Goal: Task Accomplishment & Management: Manage account settings

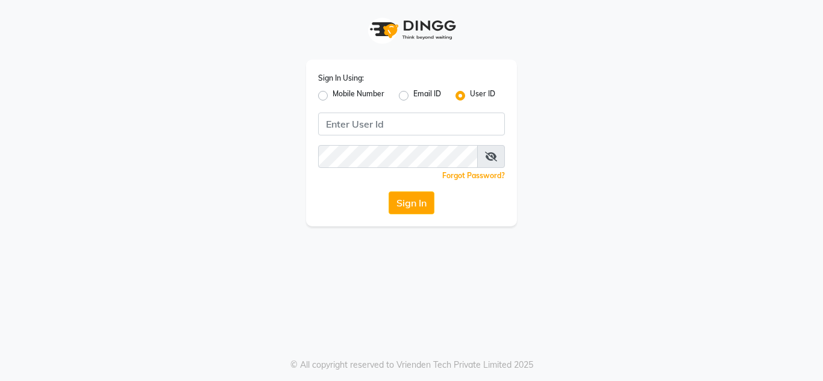
click at [382, 133] on input "Username" at bounding box center [411, 124] width 187 height 23
type input "e1674-34"
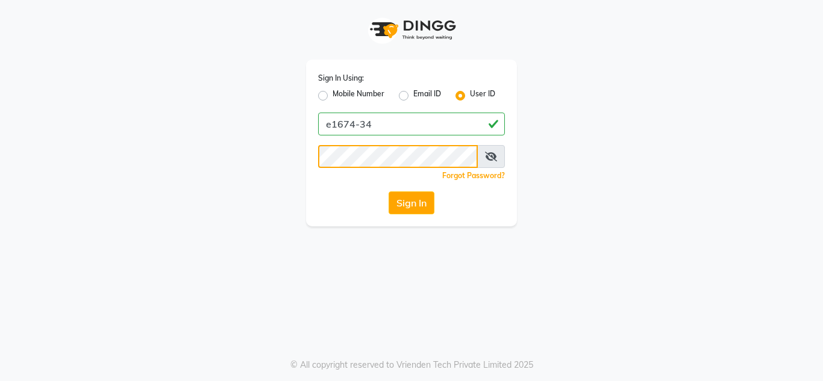
click at [388, 192] on button "Sign In" at bounding box center [411, 203] width 46 height 23
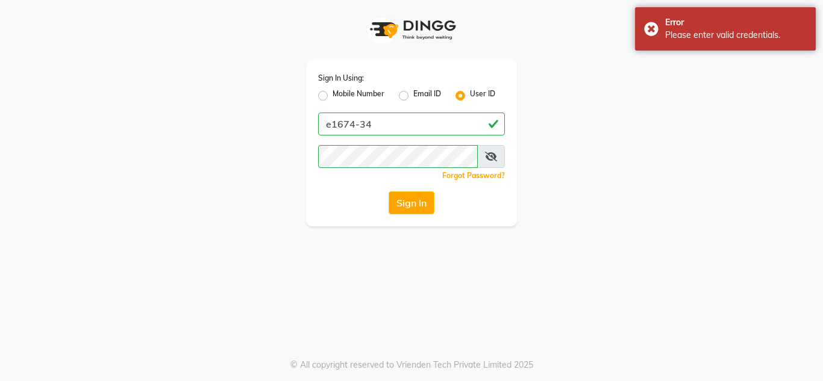
click at [497, 154] on span at bounding box center [491, 156] width 28 height 23
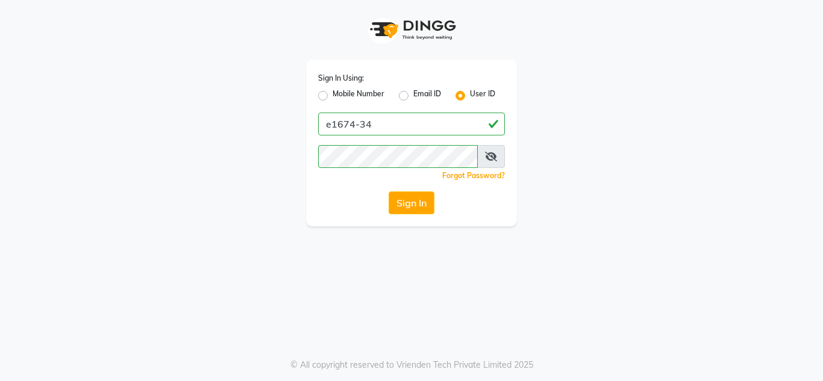
click at [487, 157] on icon at bounding box center [491, 157] width 12 height 10
click at [208, 188] on div "Sign In Using: Mobile Number Email ID User ID e1674-34 Remember me Forgot Passw…" at bounding box center [411, 113] width 687 height 226
click at [388, 192] on button "Sign In" at bounding box center [411, 203] width 46 height 23
click at [417, 213] on button "Sign In" at bounding box center [411, 203] width 46 height 23
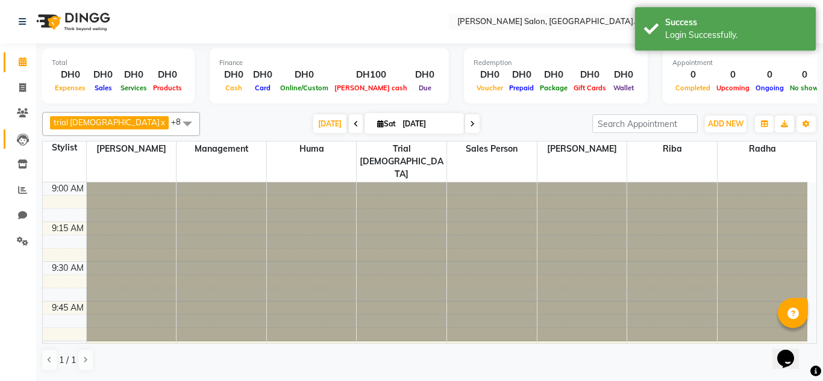
click at [12, 131] on link "Leads" at bounding box center [18, 139] width 29 height 20
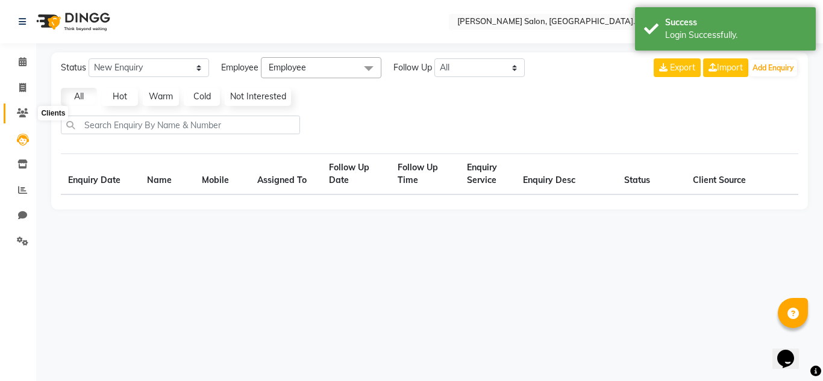
click at [31, 117] on span at bounding box center [22, 114] width 21 height 14
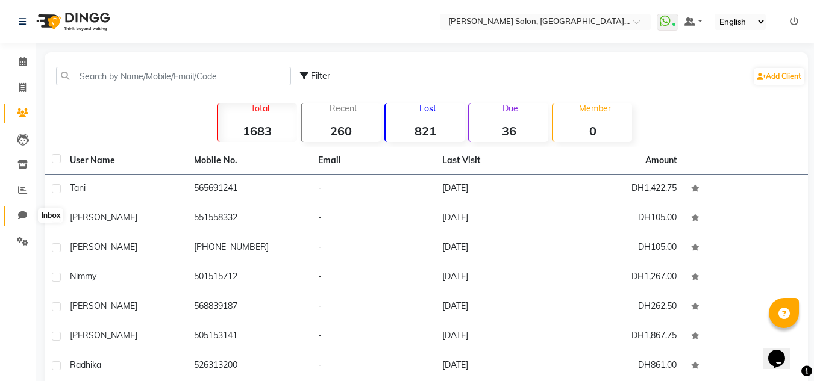
click at [14, 207] on link "Chat" at bounding box center [18, 216] width 29 height 20
select select "100"
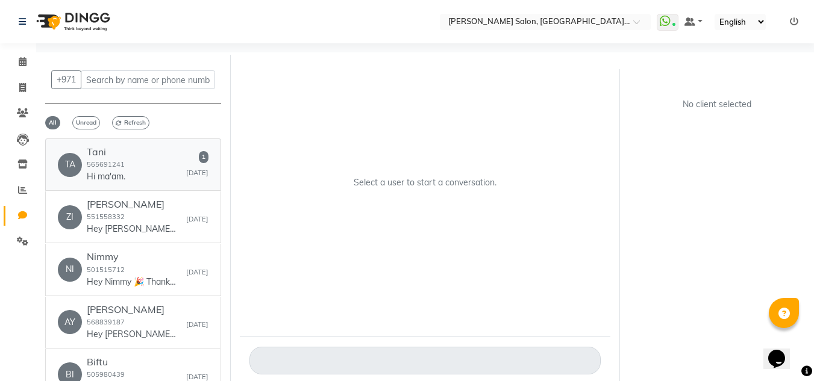
click at [110, 163] on small "565691241" at bounding box center [106, 164] width 38 height 8
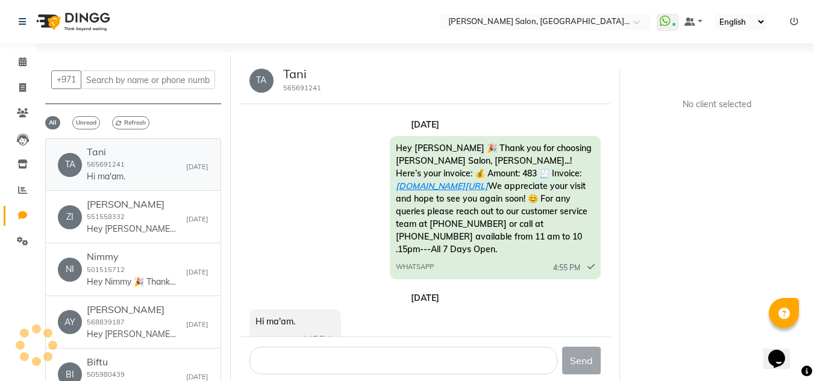
scroll to position [5, 0]
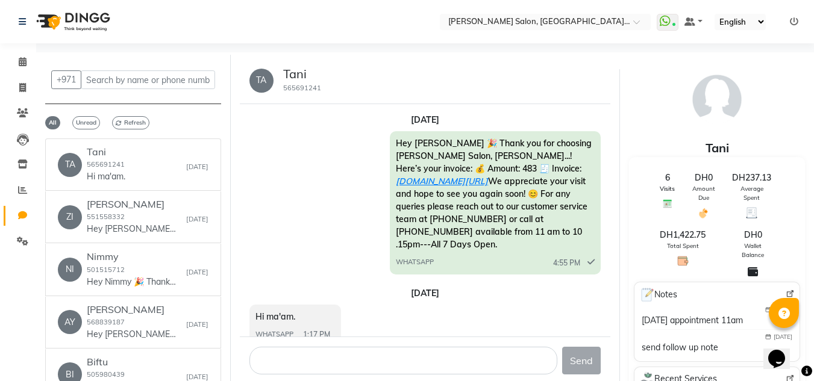
click at [296, 346] on div "Send" at bounding box center [425, 361] width 371 height 48
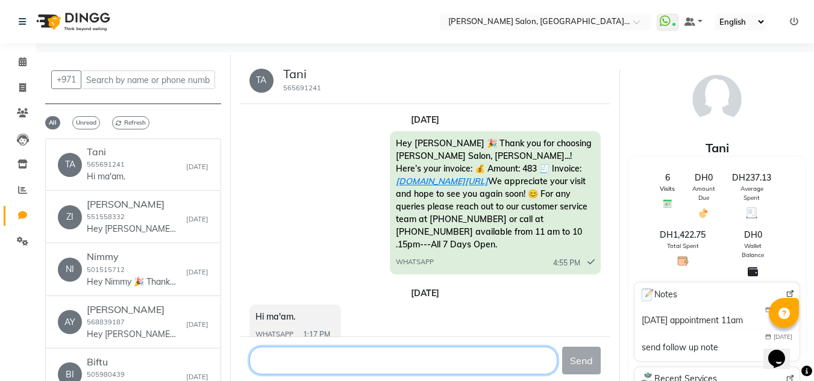
click at [303, 355] on textarea at bounding box center [403, 361] width 308 height 28
type textarea "Hello madam Good Afternoon"
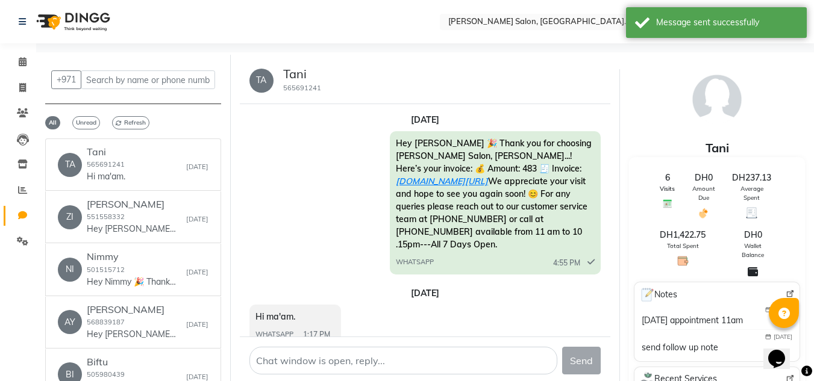
scroll to position [72, 0]
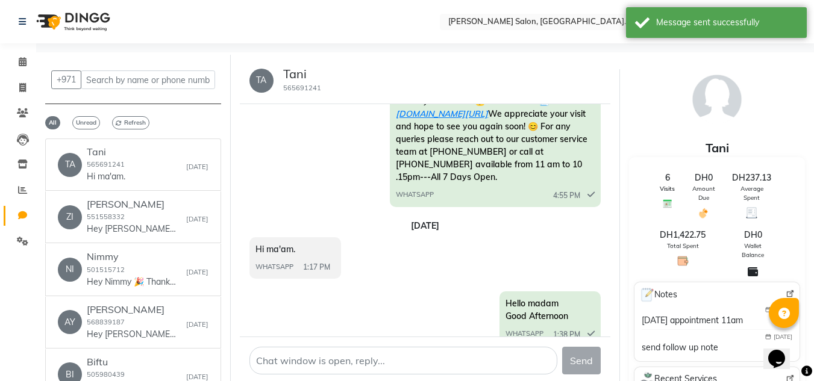
click at [30, 52] on li "Calendar" at bounding box center [18, 62] width 36 height 26
click at [24, 63] on icon at bounding box center [23, 61] width 8 height 9
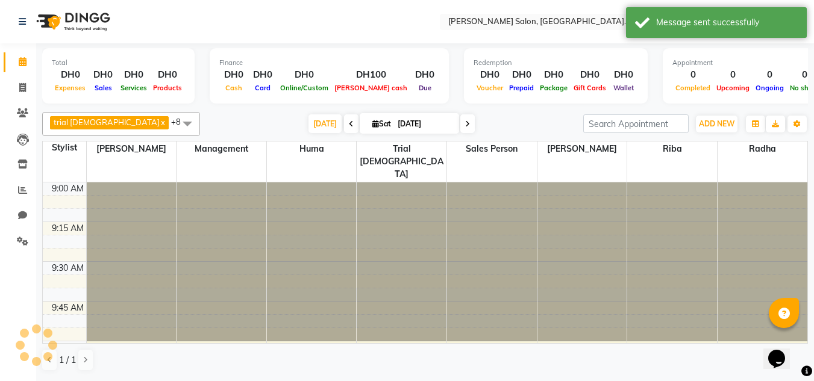
scroll to position [637, 0]
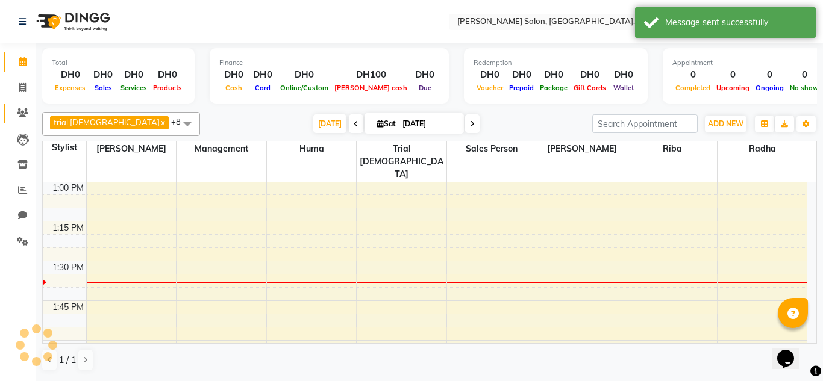
click at [25, 113] on icon at bounding box center [22, 112] width 11 height 9
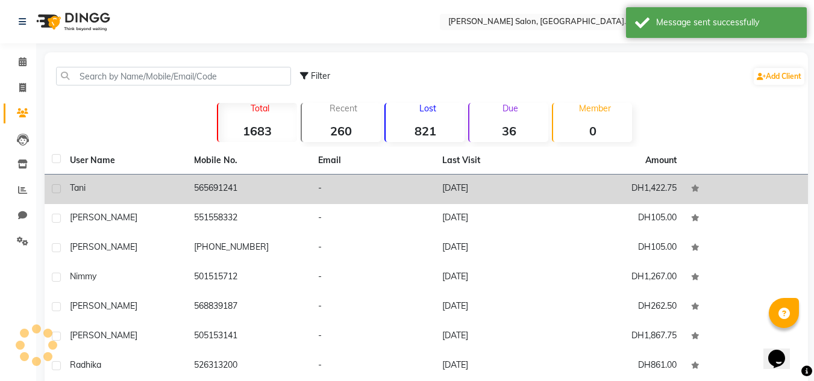
click at [147, 196] on td "Tani" at bounding box center [125, 190] width 124 height 30
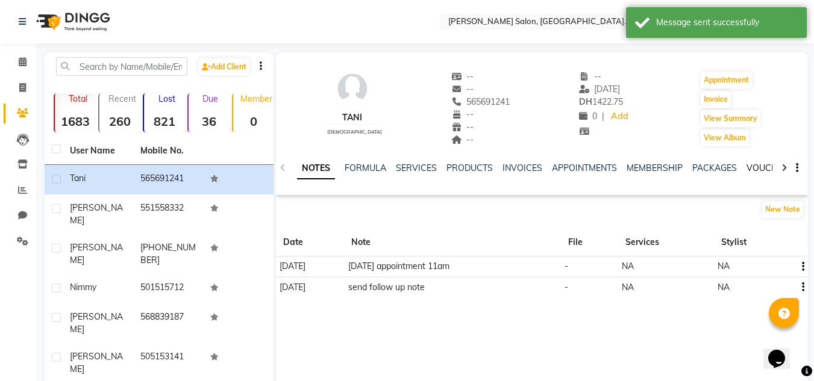
click at [764, 169] on link "VOUCHERS" at bounding box center [770, 168] width 48 height 11
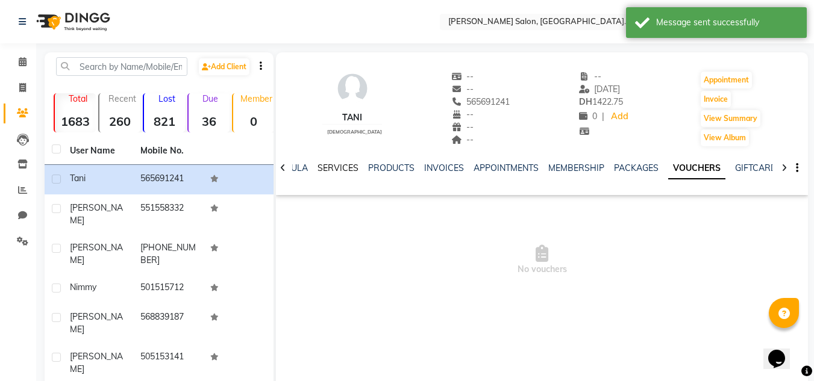
click at [341, 169] on link "SERVICES" at bounding box center [337, 168] width 41 height 11
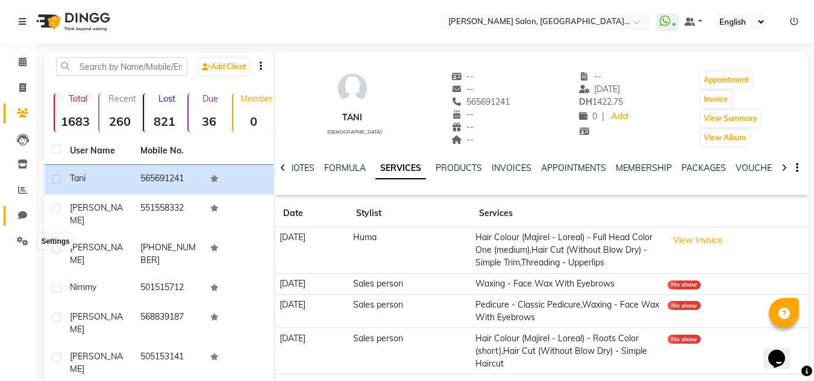
click at [23, 222] on span at bounding box center [22, 216] width 21 height 14
select select "100"
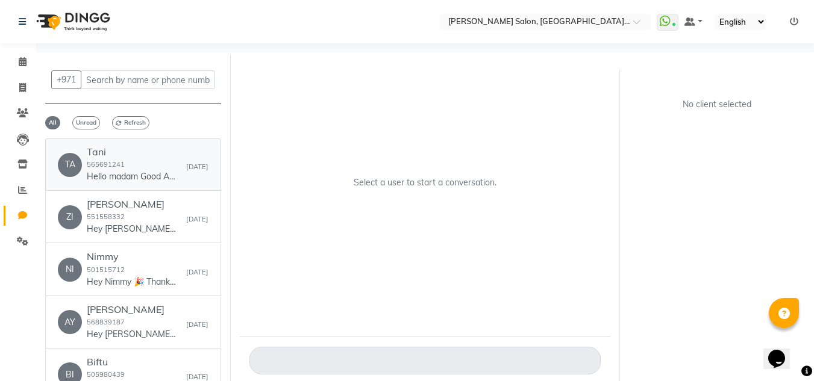
click at [117, 179] on p "Hello madam Good Afternoon" at bounding box center [132, 176] width 90 height 13
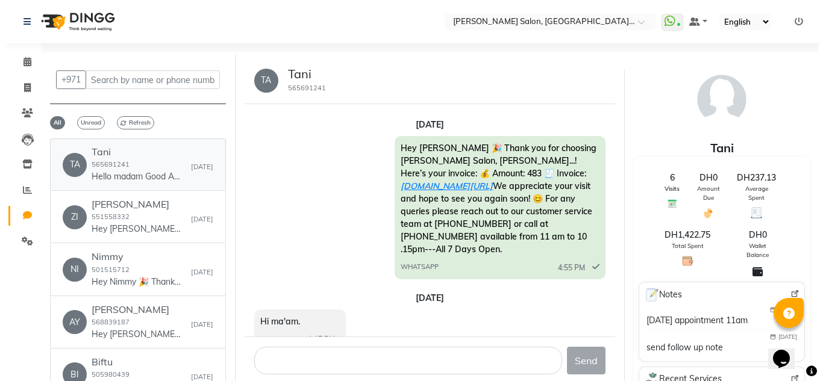
scroll to position [72, 0]
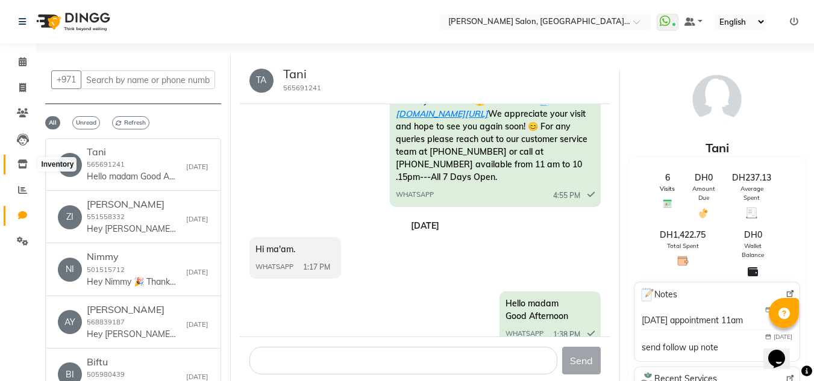
click at [18, 167] on icon at bounding box center [22, 164] width 10 height 9
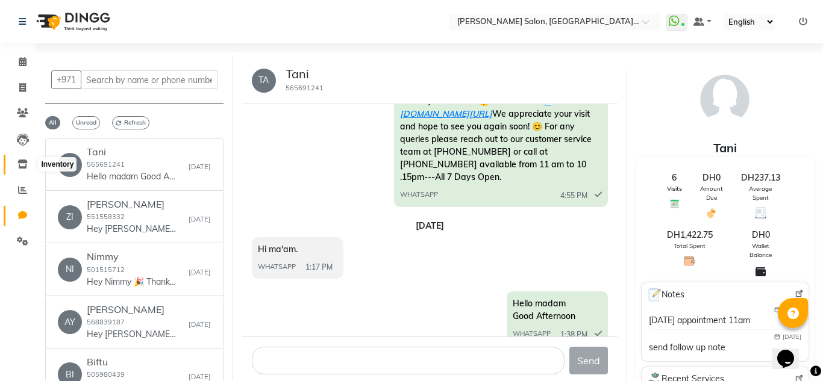
select select
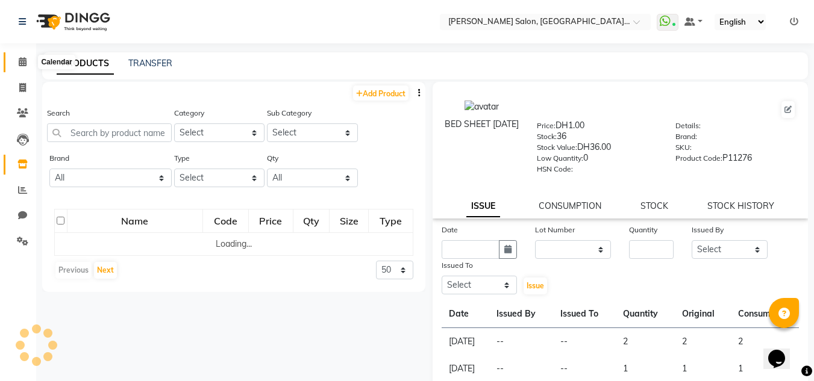
click at [25, 67] on span at bounding box center [22, 62] width 21 height 14
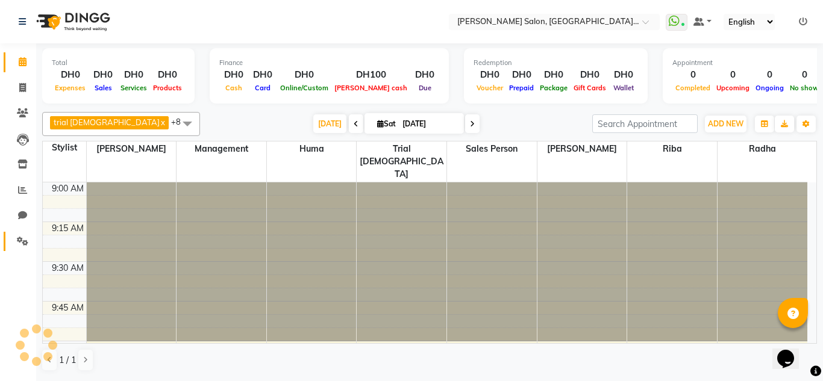
click at [26, 249] on link "Settings" at bounding box center [18, 242] width 29 height 20
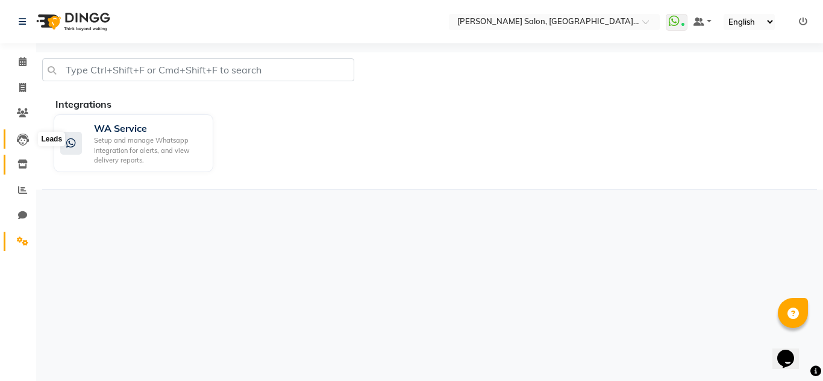
drag, startPoint x: 23, startPoint y: 143, endPoint x: 23, endPoint y: 157, distance: 13.9
click at [23, 143] on icon at bounding box center [23, 140] width 12 height 12
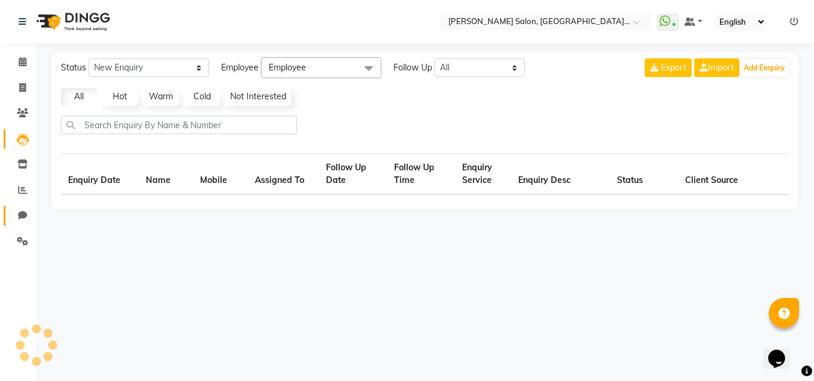
select select "10"
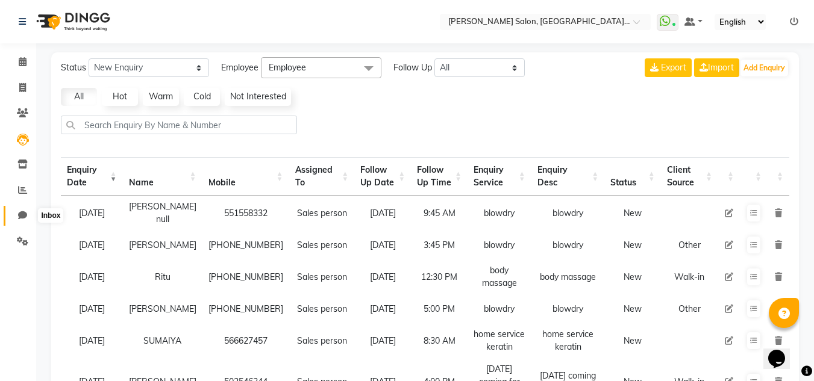
click at [25, 216] on icon at bounding box center [22, 215] width 9 height 9
select select "100"
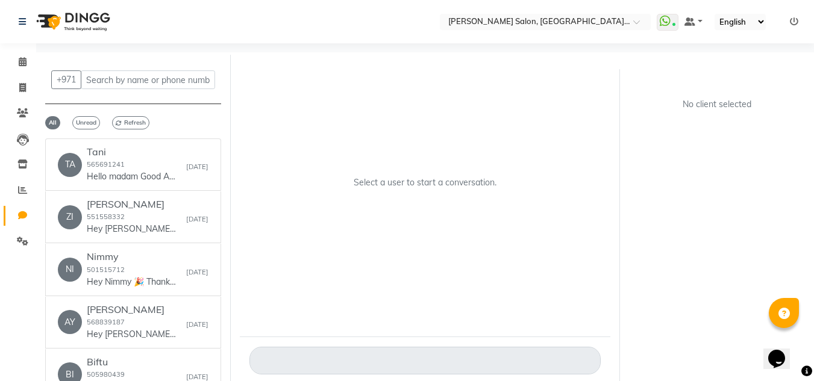
drag, startPoint x: 24, startPoint y: 45, endPoint x: 24, endPoint y: 52, distance: 6.6
click at [24, 46] on div "Calendar Invoice Clients Leads Inventory Reports Chat Settings Completed InProg…" at bounding box center [81, 203] width 163 height 338
click at [24, 52] on li "Calendar" at bounding box center [18, 62] width 36 height 26
click at [24, 63] on icon at bounding box center [23, 61] width 8 height 9
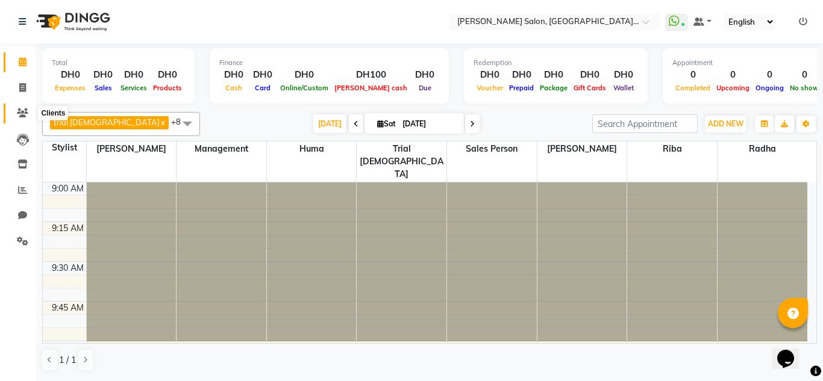
click at [19, 116] on icon at bounding box center [22, 112] width 11 height 9
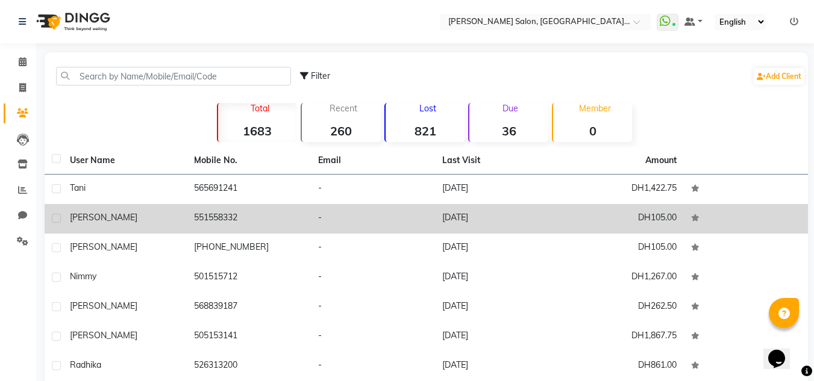
click at [154, 211] on div "[PERSON_NAME]" at bounding box center [125, 217] width 110 height 13
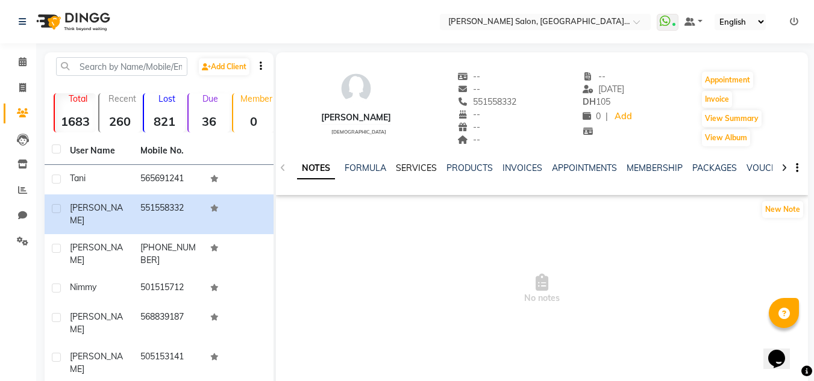
click at [424, 168] on link "SERVICES" at bounding box center [416, 168] width 41 height 11
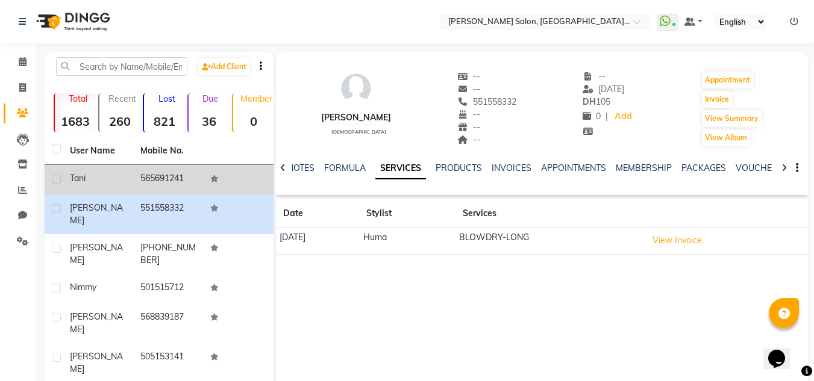
drag, startPoint x: 140, startPoint y: 172, endPoint x: 145, endPoint y: 176, distance: 7.3
click at [140, 172] on td "565691241" at bounding box center [168, 180] width 70 height 30
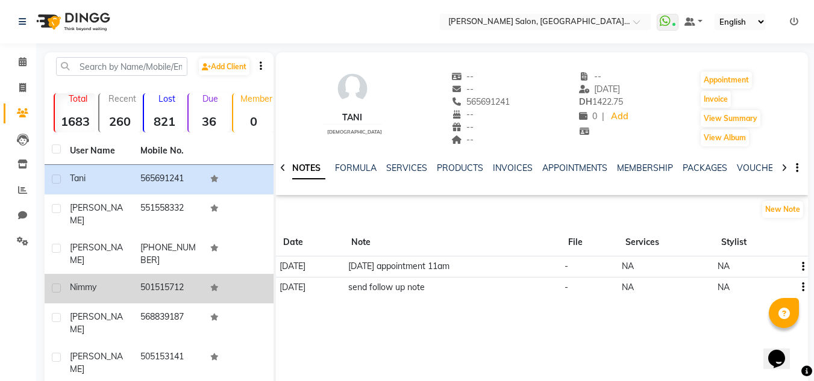
click at [157, 299] on td "501515712" at bounding box center [168, 289] width 70 height 30
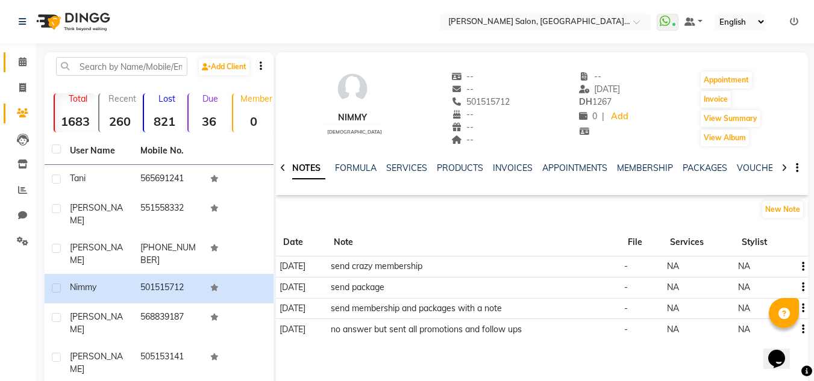
click at [20, 70] on link "Calendar" at bounding box center [18, 62] width 29 height 20
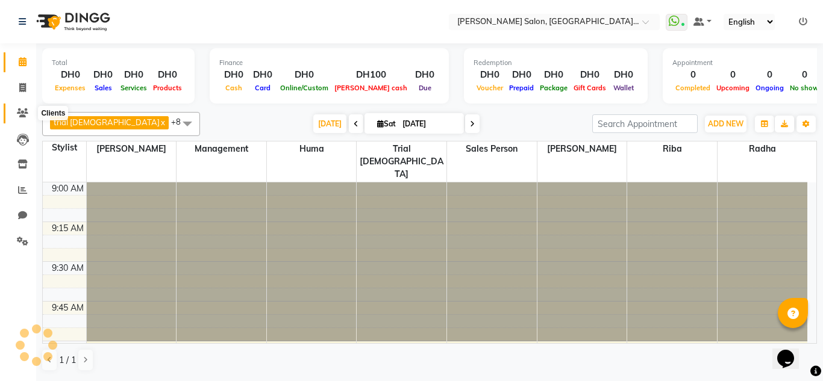
scroll to position [637, 0]
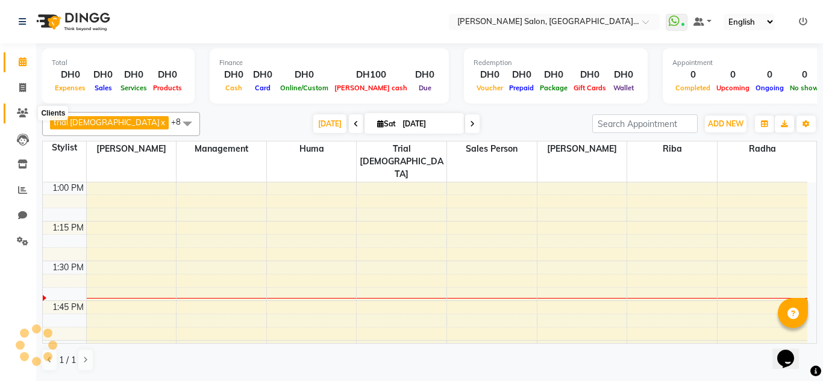
click at [17, 113] on icon at bounding box center [22, 112] width 11 height 9
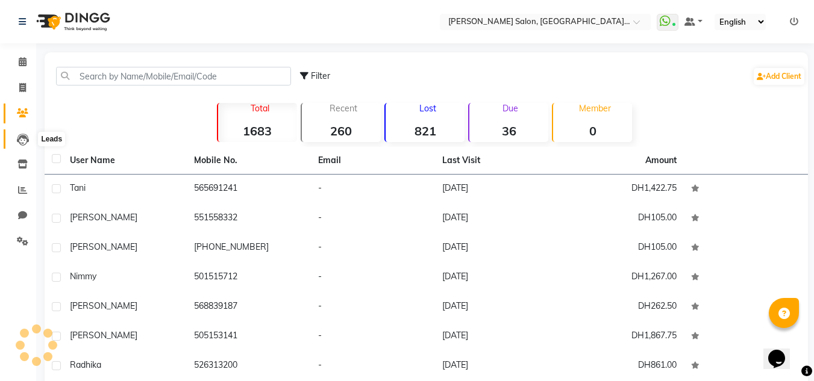
click at [21, 137] on icon at bounding box center [23, 140] width 12 height 12
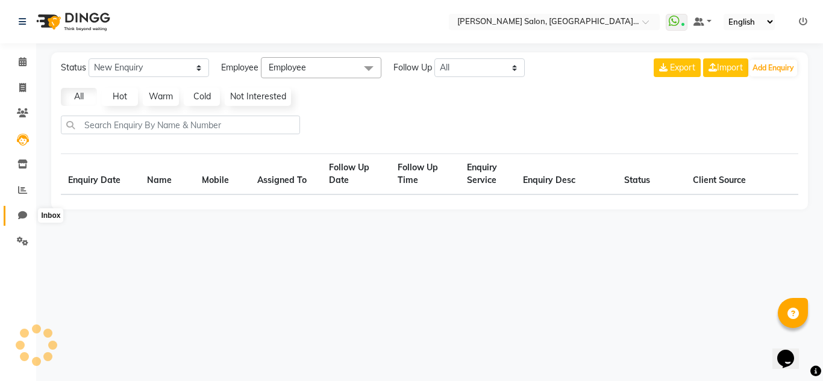
click at [20, 217] on icon at bounding box center [22, 215] width 9 height 9
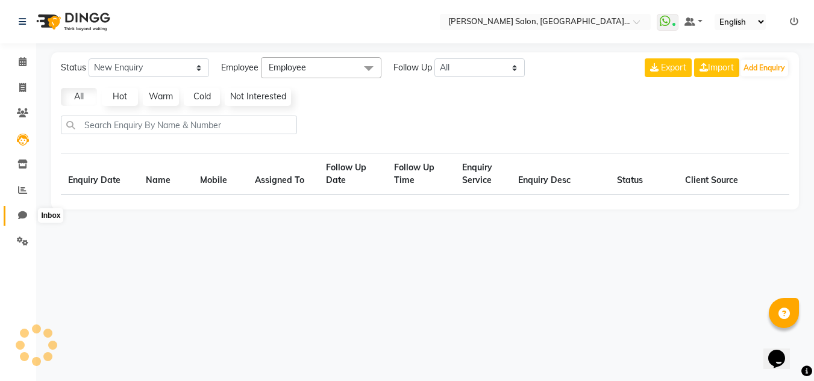
select select "100"
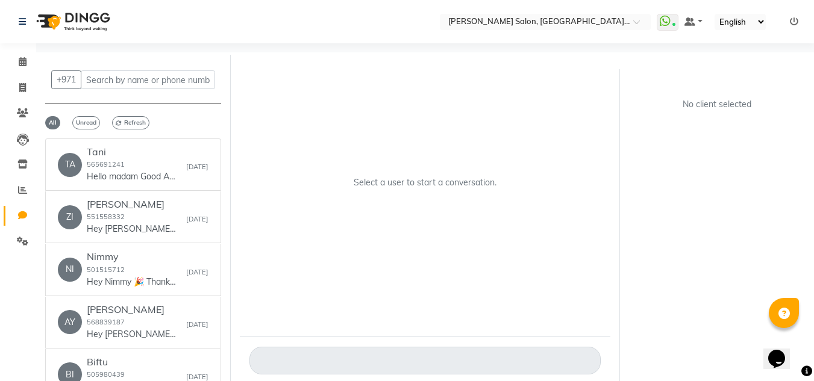
click at [17, 124] on li "Clients" at bounding box center [18, 114] width 36 height 26
click at [22, 120] on span at bounding box center [22, 114] width 21 height 14
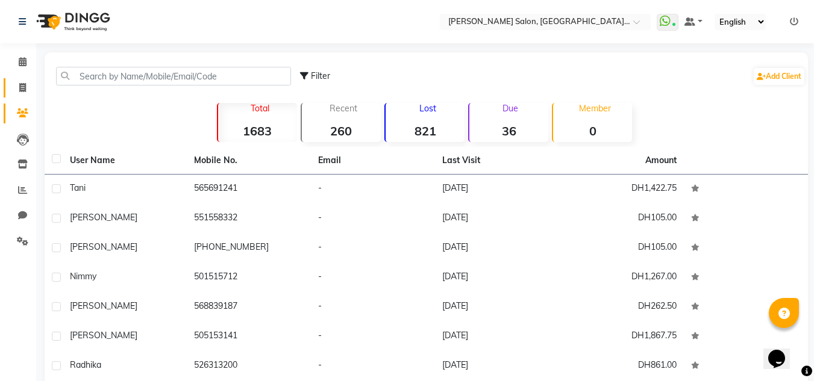
drag, startPoint x: 24, startPoint y: 82, endPoint x: 27, endPoint y: 95, distance: 13.6
click at [24, 83] on span at bounding box center [22, 88] width 21 height 14
select select "service"
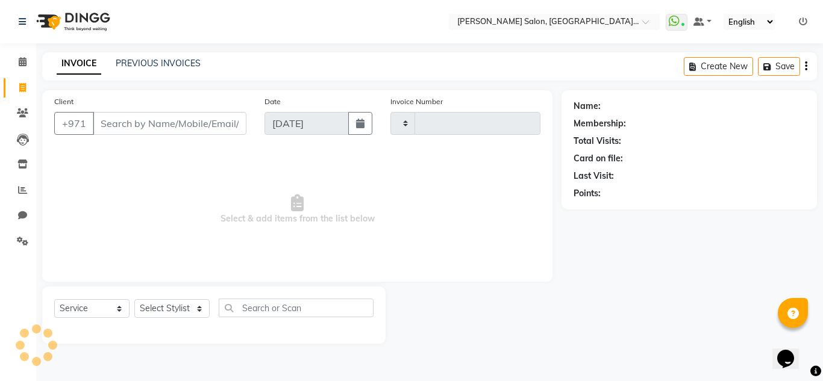
type input "1515"
select select "4069"
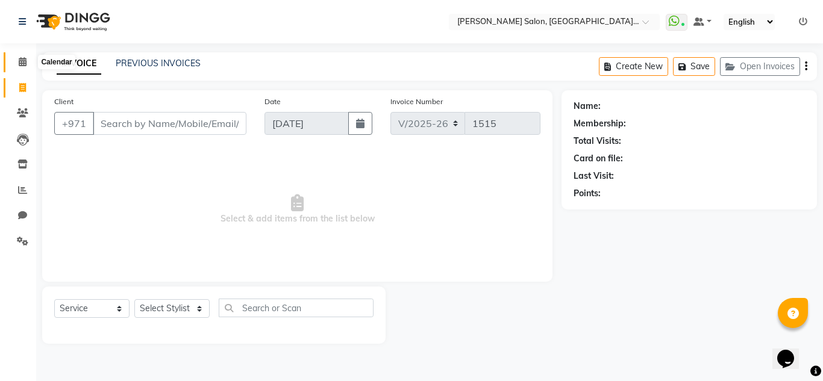
click at [28, 64] on span at bounding box center [22, 62] width 21 height 14
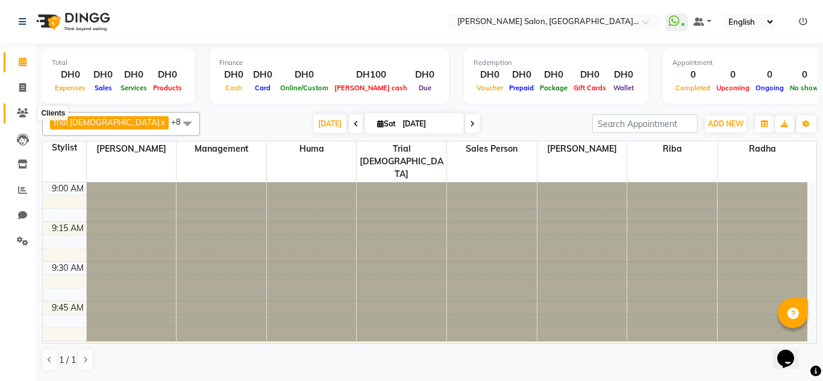
click at [31, 113] on span at bounding box center [22, 114] width 21 height 14
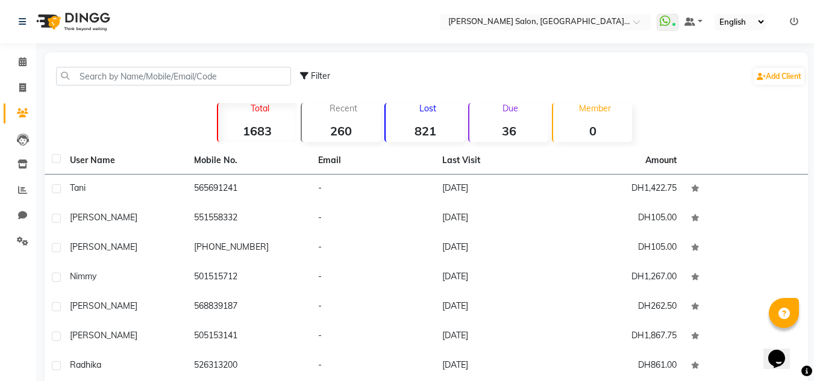
click at [126, 165] on th "User Name" at bounding box center [125, 161] width 124 height 28
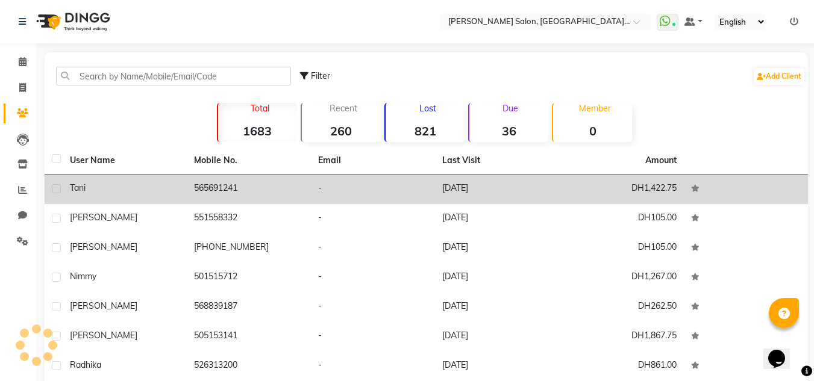
click at [134, 181] on td "Tani" at bounding box center [125, 190] width 124 height 30
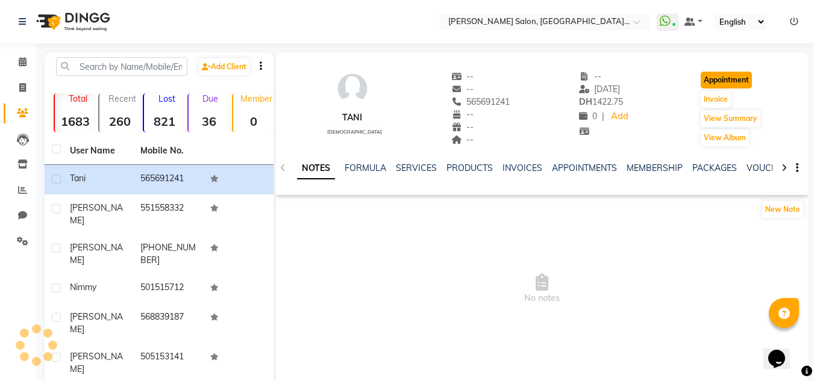
click at [717, 78] on button "Appointment" at bounding box center [725, 80] width 51 height 17
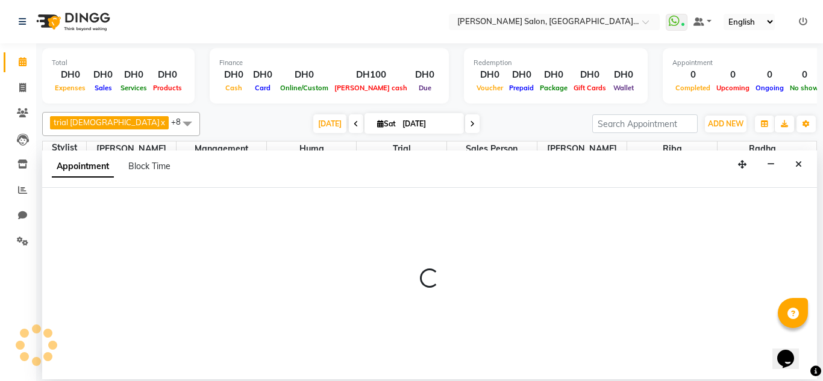
select select "tentative"
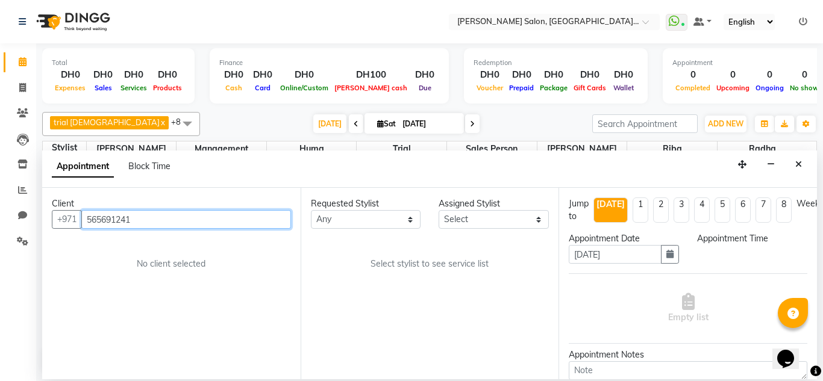
scroll to position [637, 0]
select select "600"
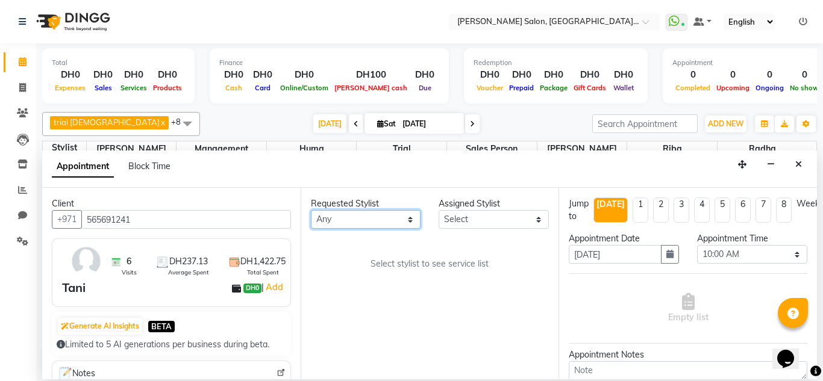
click at [335, 219] on select "Any Huma [PERSON_NAME] Management [PERSON_NAME] Sales person [PERSON_NAME] [PER…" at bounding box center [366, 219] width 110 height 19
select select "86370"
click at [311, 210] on select "Any Huma [PERSON_NAME] Management [PERSON_NAME] Sales person [PERSON_NAME] [PER…" at bounding box center [366, 219] width 110 height 19
select select "86370"
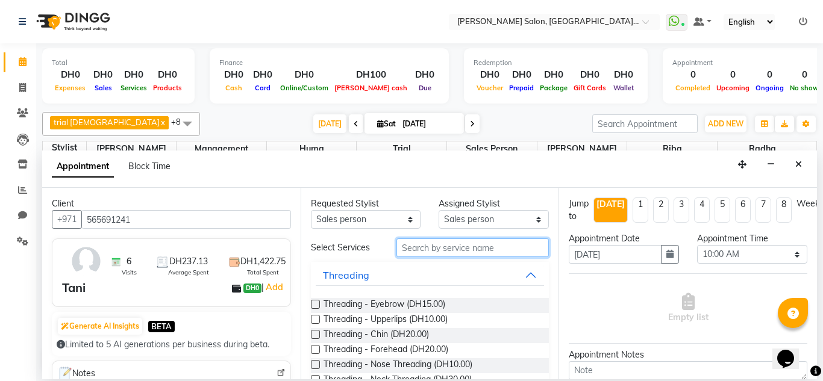
click at [415, 248] on input "text" at bounding box center [472, 247] width 153 height 19
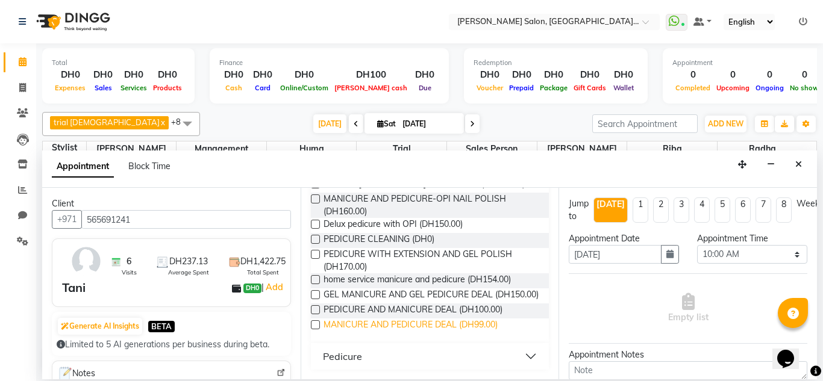
scroll to position [146, 0]
type input "pedicure"
click at [521, 357] on button "Pedicure" at bounding box center [430, 357] width 229 height 22
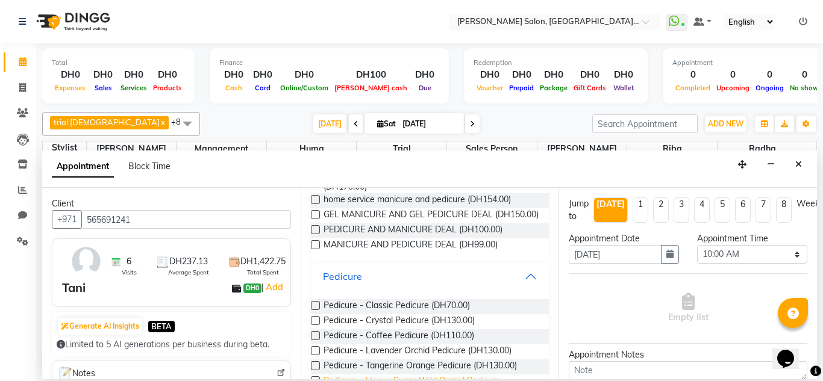
scroll to position [281, 0]
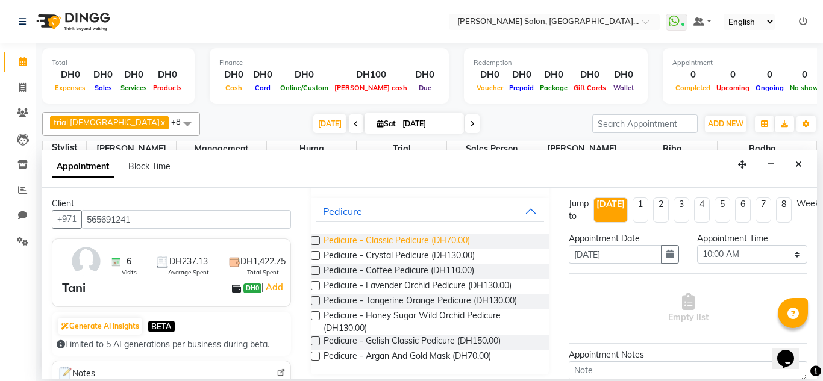
click at [414, 249] on span "Pedicure - Classic Pedicure (DH70.00)" at bounding box center [396, 241] width 146 height 15
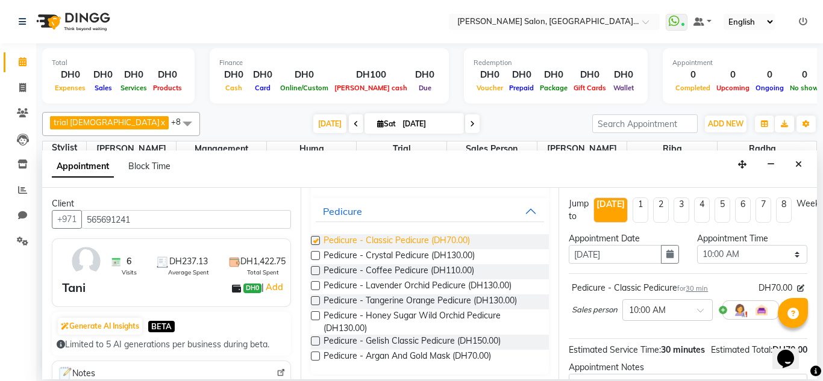
checkbox input "false"
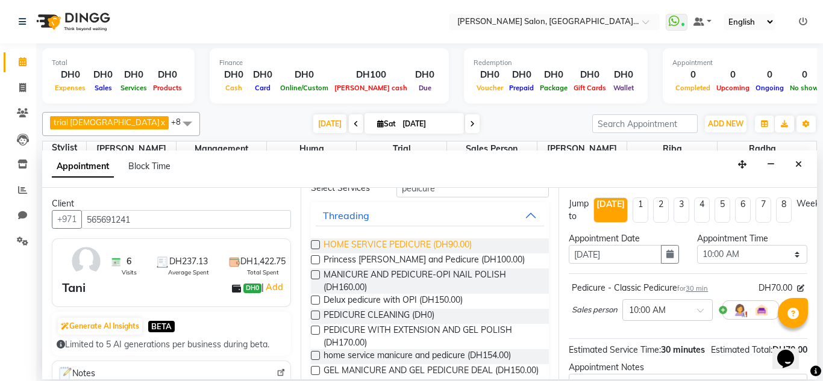
scroll to position [0, 0]
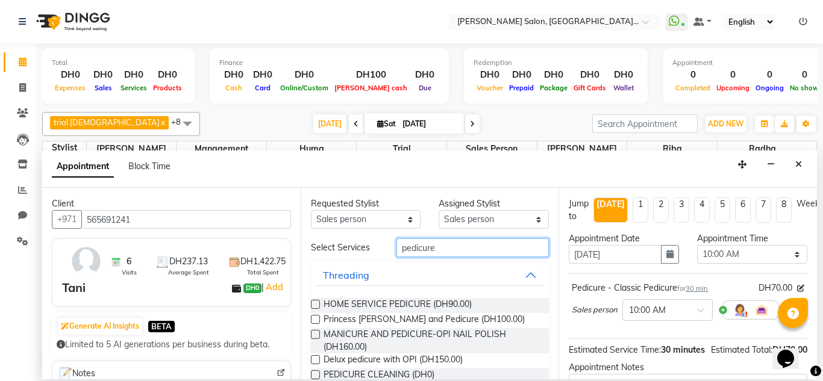
drag, startPoint x: 431, startPoint y: 249, endPoint x: 340, endPoint y: 272, distance: 93.2
type input "g"
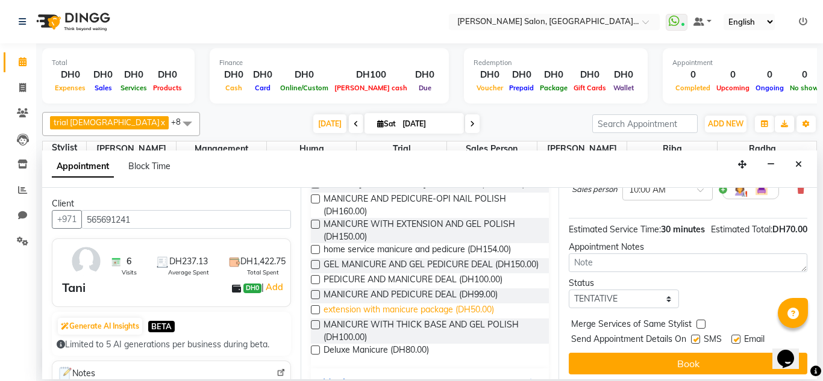
scroll to position [301, 0]
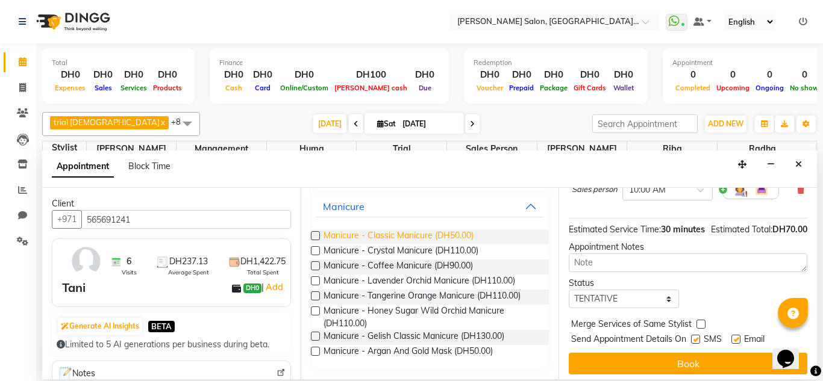
type input "manicure"
drag, startPoint x: 380, startPoint y: 237, endPoint x: 363, endPoint y: 240, distance: 17.7
click at [379, 237] on span "Manicure - Classic Manicure (DH50.00)" at bounding box center [398, 236] width 150 height 15
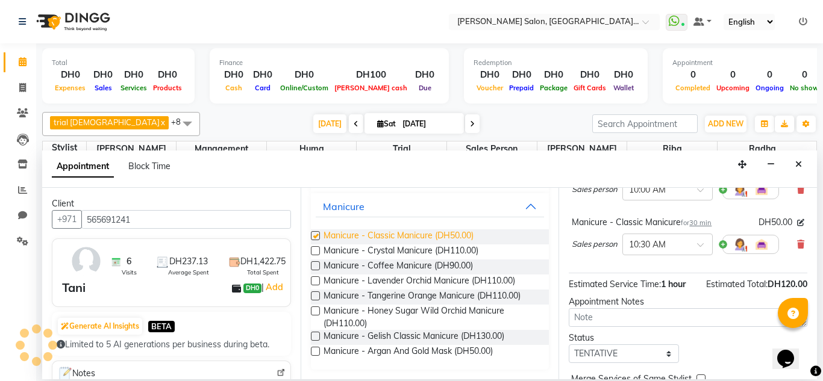
checkbox input "false"
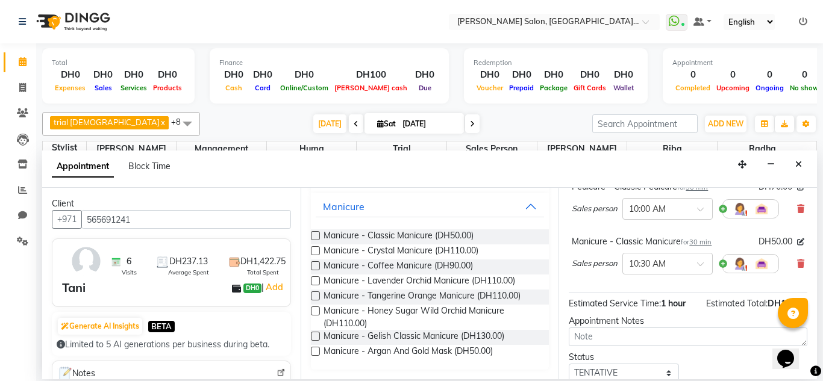
scroll to position [8, 0]
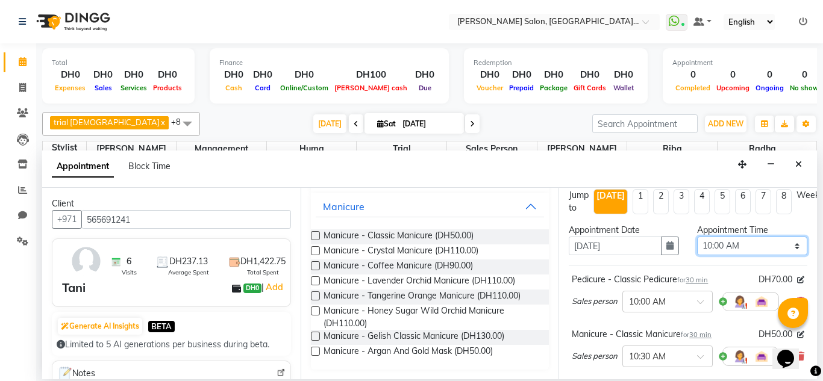
click at [751, 241] on select "Select 10:00 AM 10:15 AM 10:30 AM 10:45 AM 11:00 AM 11:15 AM 11:30 AM 11:45 AM …" at bounding box center [752, 246] width 110 height 19
select select "1110"
click at [697, 237] on select "Select 10:00 AM 10:15 AM 10:30 AM 10:45 AM 11:00 AM 11:15 AM 11:30 AM 11:45 AM …" at bounding box center [752, 246] width 110 height 19
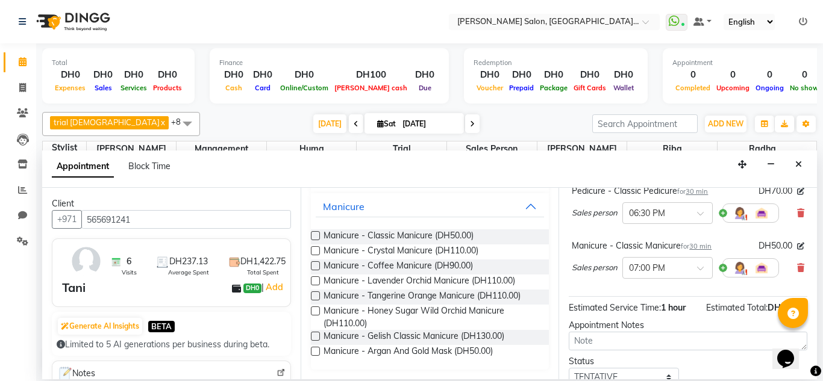
scroll to position [189, 0]
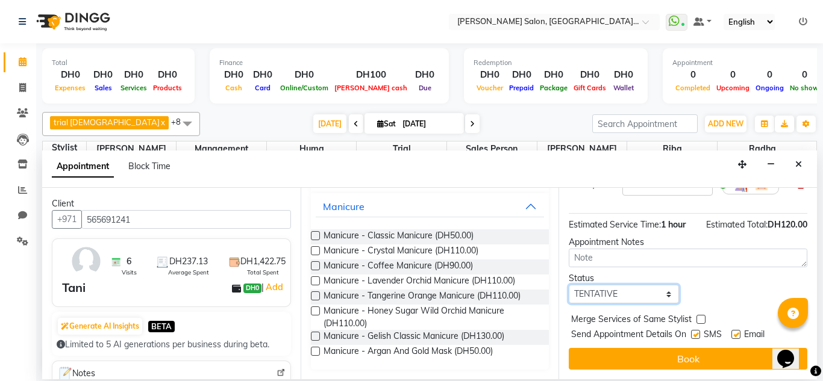
click at [617, 289] on select "Select TENTATIVE CONFIRM CHECK-IN UPCOMING" at bounding box center [624, 294] width 110 height 19
select select "upcoming"
click at [569, 285] on select "Select TENTATIVE CONFIRM CHECK-IN UPCOMING" at bounding box center [624, 294] width 110 height 19
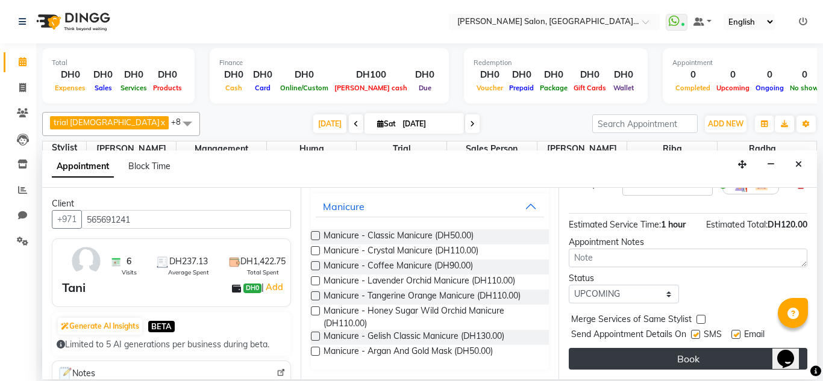
click at [644, 360] on button "Book" at bounding box center [688, 359] width 238 height 22
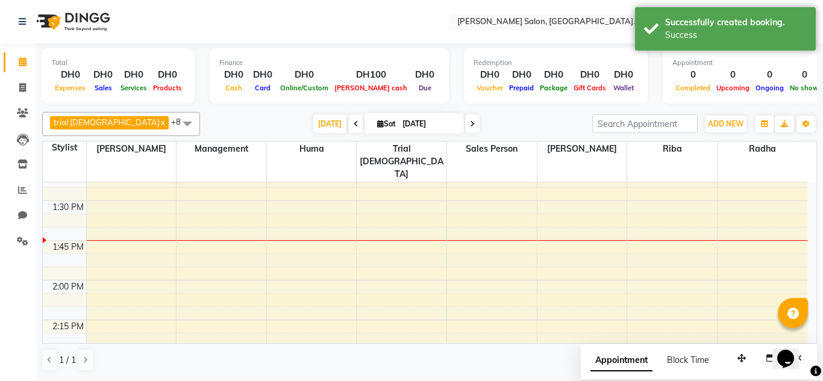
scroll to position [516, 0]
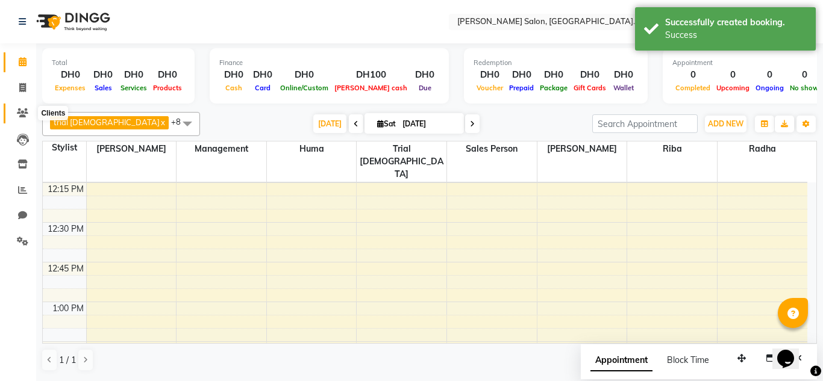
click at [26, 112] on icon at bounding box center [22, 112] width 11 height 9
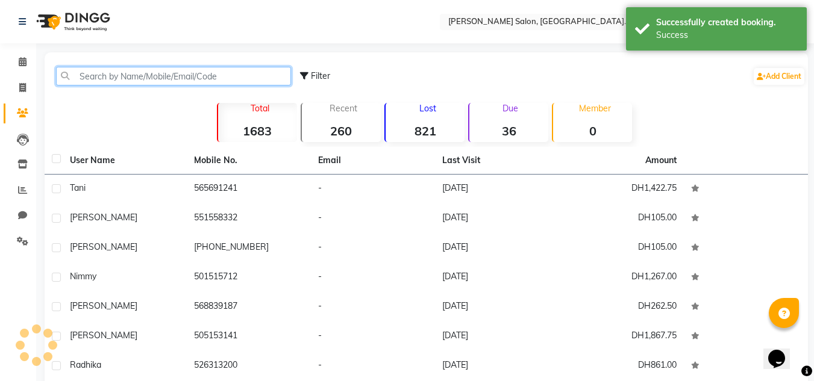
click at [98, 78] on input "text" at bounding box center [173, 76] width 235 height 19
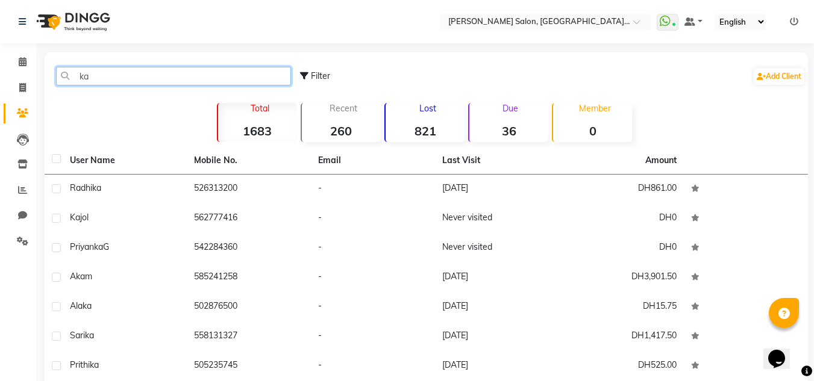
type input "k"
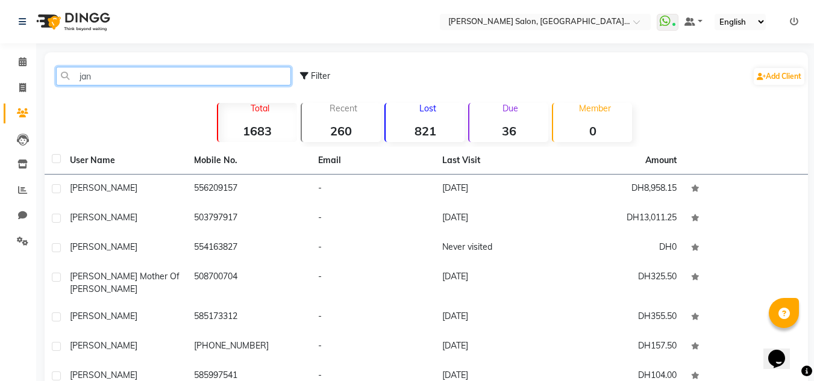
type input "jan"
click at [328, 168] on th "Email" at bounding box center [373, 161] width 124 height 28
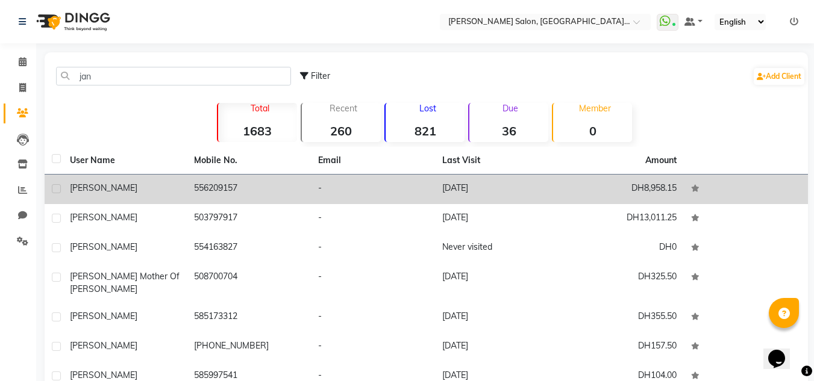
click at [404, 189] on td "-" at bounding box center [373, 190] width 124 height 30
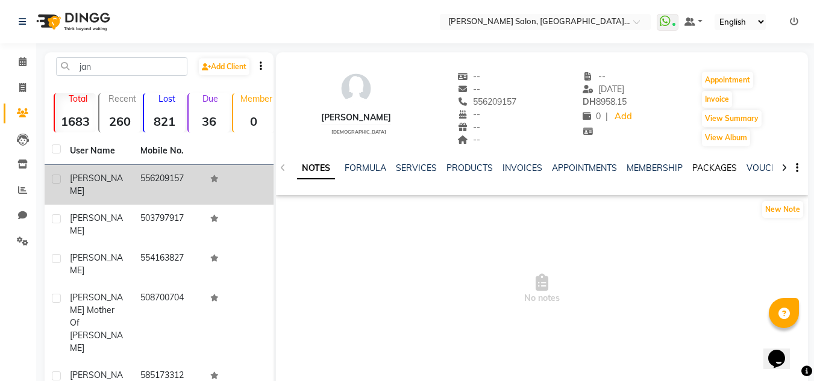
click at [711, 169] on link "PACKAGES" at bounding box center [714, 168] width 45 height 11
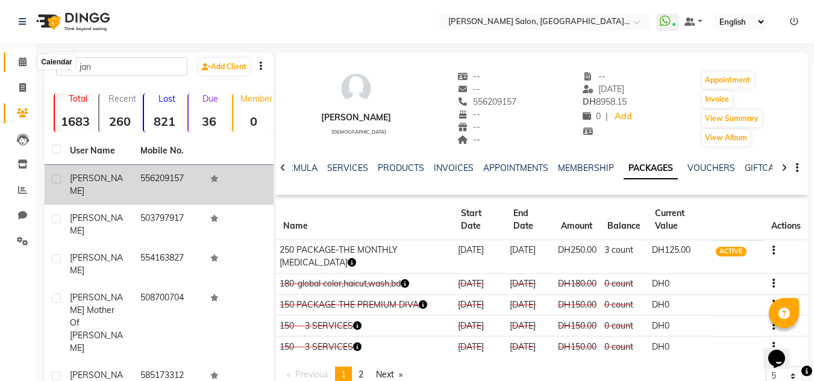
click at [31, 61] on span at bounding box center [22, 62] width 21 height 14
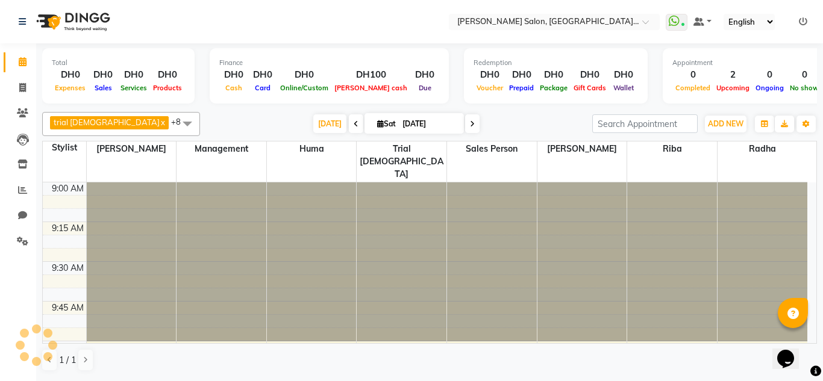
scroll to position [637, 0]
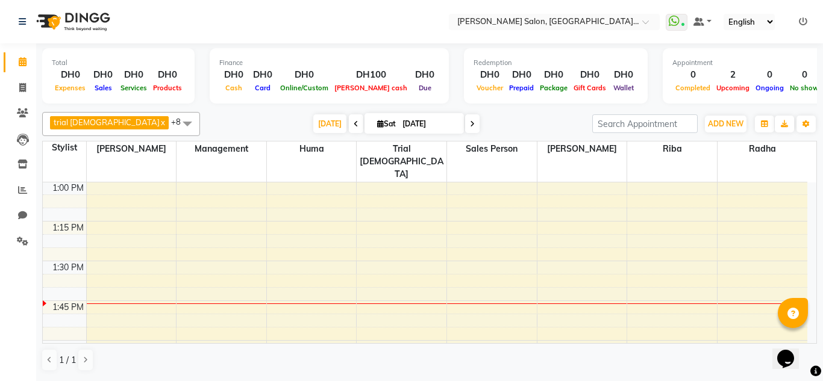
click at [470, 126] on icon at bounding box center [472, 123] width 5 height 7
type input "[DATE]"
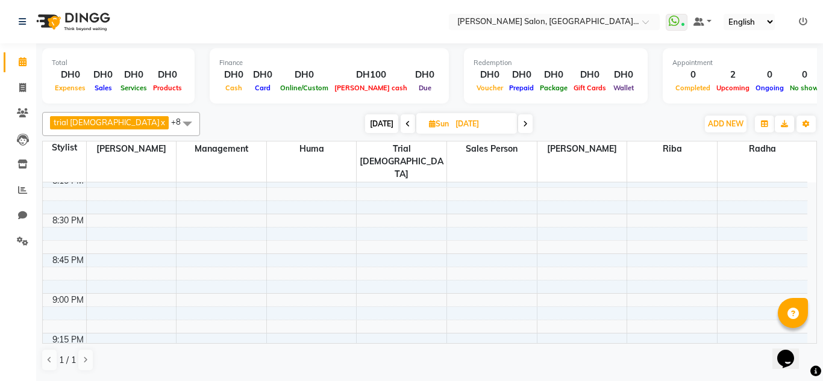
scroll to position [1898, 0]
click at [720, 129] on button "ADD NEW Toggle Dropdown" at bounding box center [726, 124] width 42 height 17
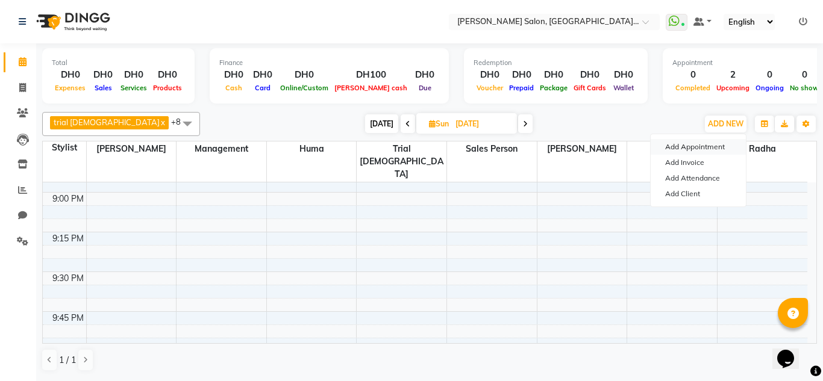
click at [708, 146] on button "Add Appointment" at bounding box center [697, 147] width 95 height 16
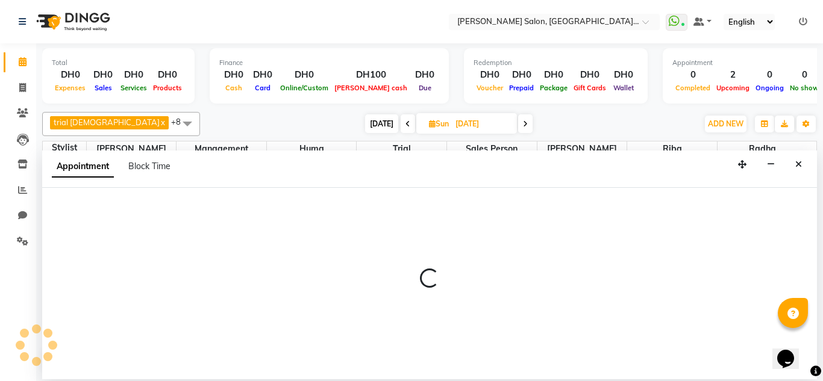
select select "600"
select select "tentative"
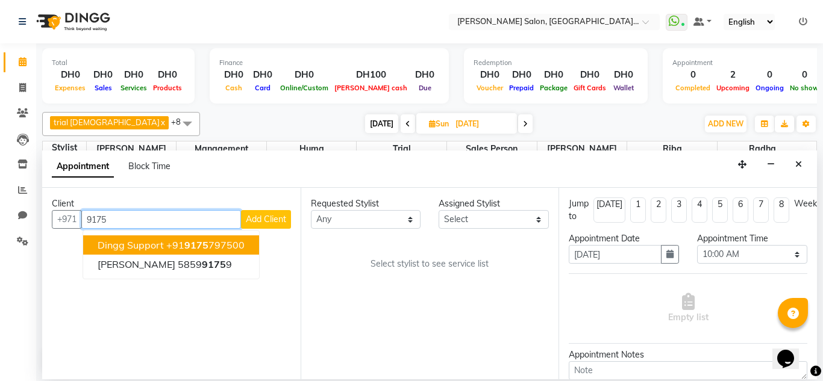
drag, startPoint x: 116, startPoint y: 217, endPoint x: 99, endPoint y: 217, distance: 16.9
click at [99, 217] on input "9175" at bounding box center [161, 219] width 160 height 19
drag, startPoint x: 129, startPoint y: 214, endPoint x: 125, endPoint y: 219, distance: 6.4
click at [129, 214] on input "9175" at bounding box center [161, 219] width 160 height 19
drag, startPoint x: 102, startPoint y: 216, endPoint x: 124, endPoint y: 244, distance: 35.6
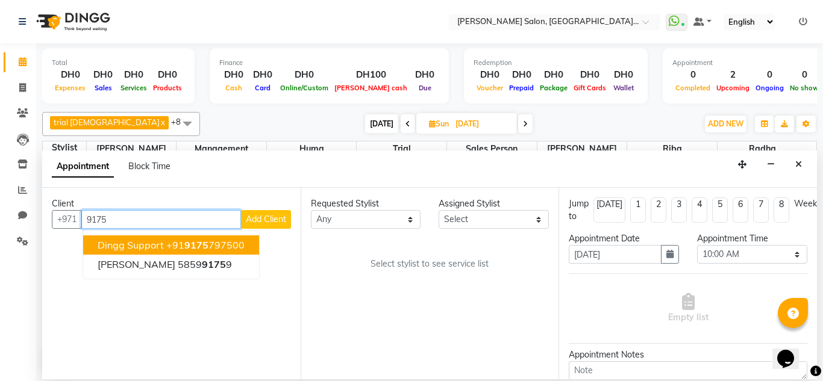
click at [103, 217] on input "9175" at bounding box center [161, 219] width 160 height 19
click at [134, 220] on input "915" at bounding box center [161, 219] width 160 height 19
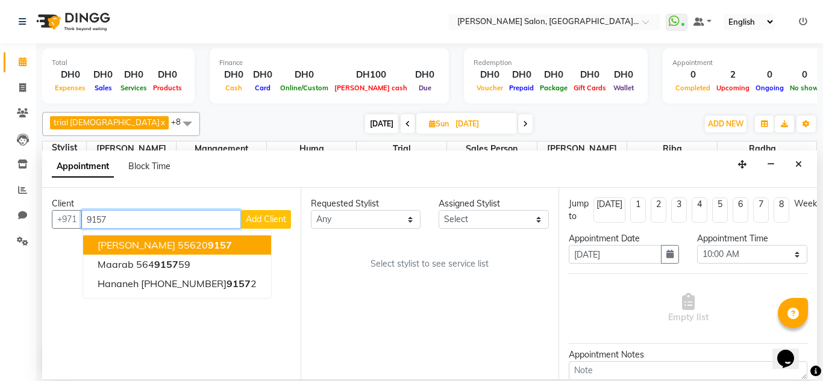
click at [178, 251] on ngb-highlight "55620 9157" at bounding box center [205, 245] width 54 height 12
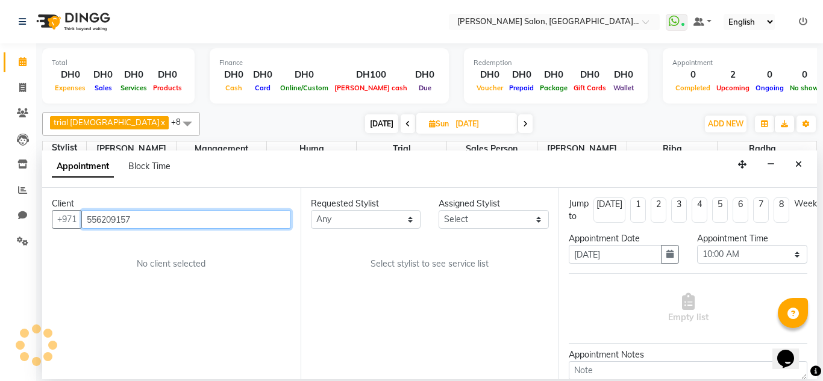
type input "556209157"
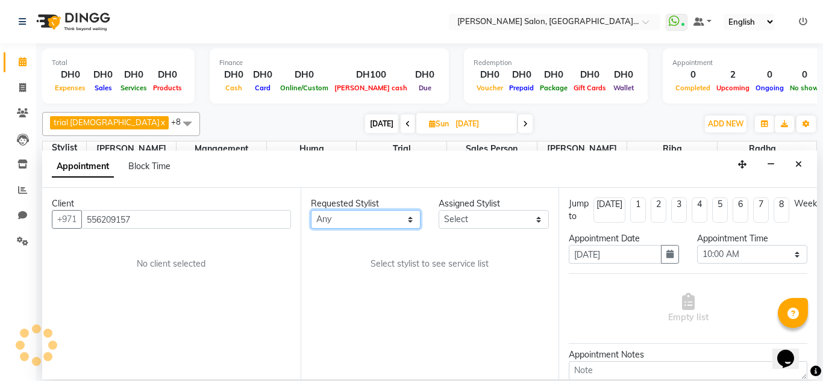
drag, startPoint x: 396, startPoint y: 220, endPoint x: 395, endPoint y: 230, distance: 10.3
click at [395, 226] on select "Any Huma [PERSON_NAME] Management [PERSON_NAME] Sales person [PERSON_NAME] [PER…" at bounding box center [366, 219] width 110 height 19
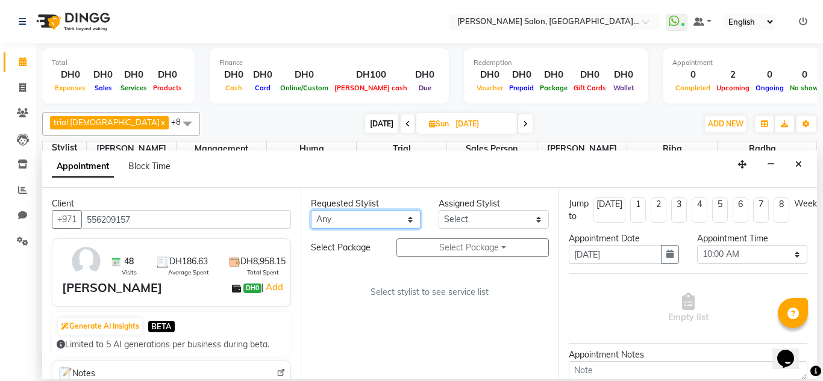
select select "86370"
click at [311, 210] on select "Any Huma [PERSON_NAME] Management [PERSON_NAME] Sales person [PERSON_NAME] [PER…" at bounding box center [366, 219] width 110 height 19
select select "86370"
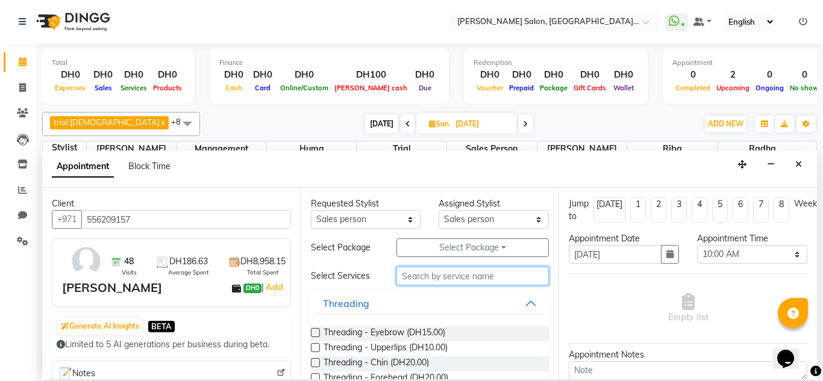
click at [427, 281] on input "text" at bounding box center [472, 276] width 153 height 19
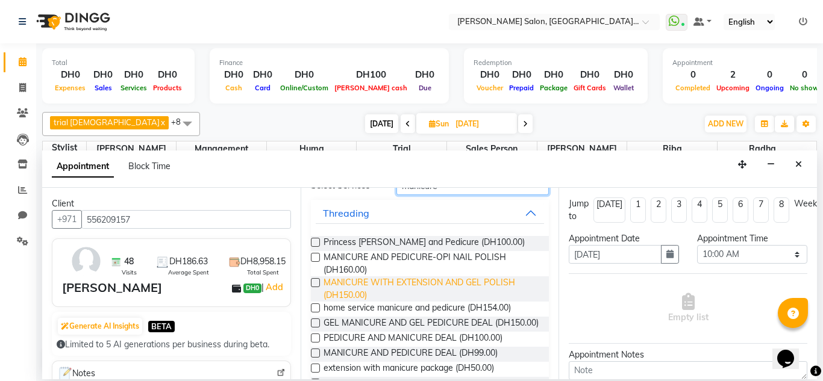
scroll to position [184, 0]
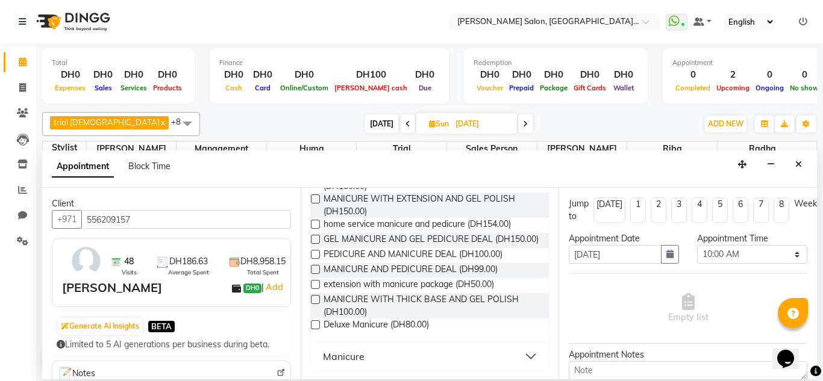
type input "manicure"
click at [519, 353] on button "Manicure" at bounding box center [430, 357] width 229 height 22
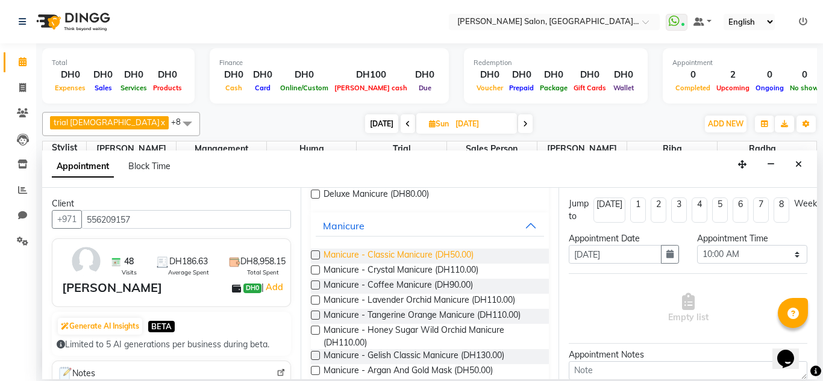
click at [429, 261] on span "Manicure - Classic Manicure (DH50.00)" at bounding box center [398, 256] width 150 height 15
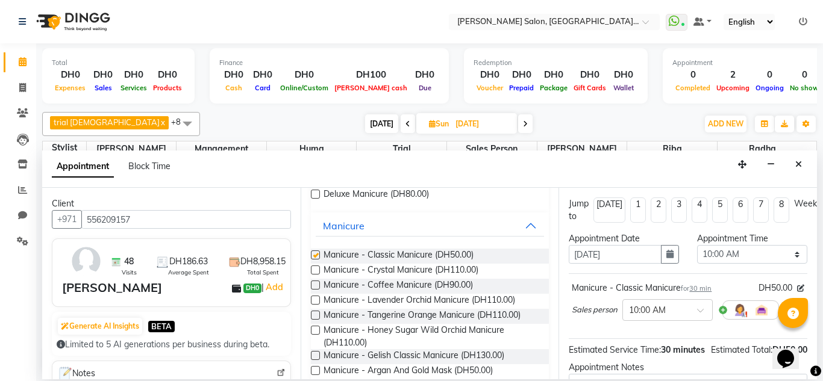
checkbox input "false"
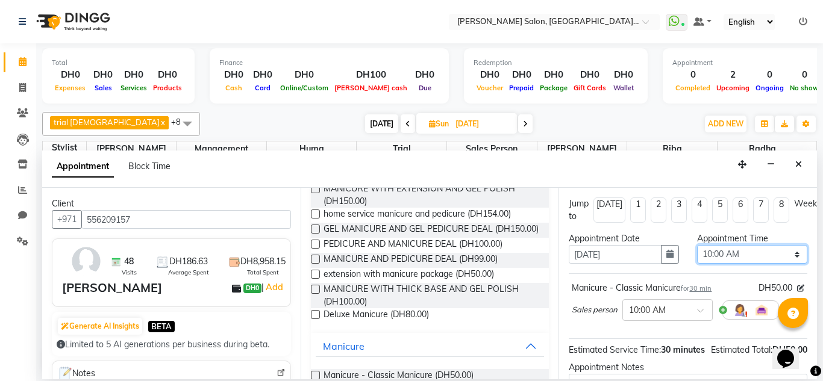
drag, startPoint x: 764, startPoint y: 254, endPoint x: 735, endPoint y: 246, distance: 30.1
click at [764, 254] on select "Select 10:00 AM 10:15 AM 10:30 AM 10:45 AM 11:00 AM 11:15 AM 11:30 AM 11:45 AM …" at bounding box center [752, 254] width 110 height 19
click at [671, 257] on button "button" at bounding box center [670, 254] width 18 height 19
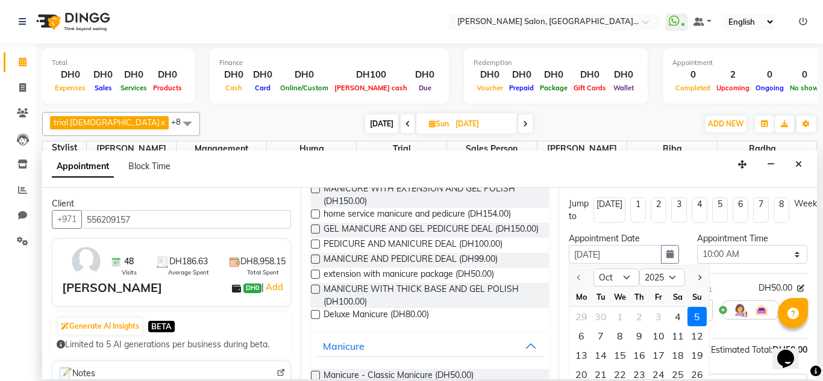
click at [692, 316] on div "5" at bounding box center [696, 316] width 19 height 19
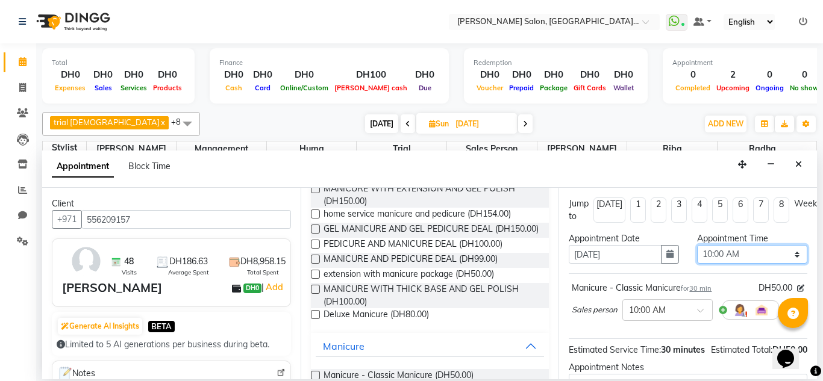
click at [763, 254] on select "Select 10:00 AM 10:15 AM 10:30 AM 10:45 AM 11:00 AM 11:15 AM 11:30 AM 11:45 AM …" at bounding box center [752, 254] width 110 height 19
select select "1020"
click at [697, 245] on select "Select 10:00 AM 10:15 AM 10:30 AM 10:45 AM 11:00 AM 11:15 AM 11:30 AM 11:45 AM …" at bounding box center [752, 254] width 110 height 19
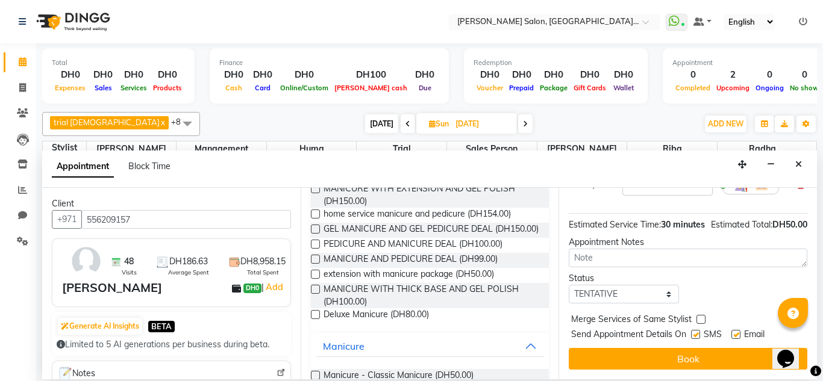
scroll to position [147, 0]
drag, startPoint x: 612, startPoint y: 283, endPoint x: 615, endPoint y: 289, distance: 6.7
click at [612, 285] on select "Select TENTATIVE CONFIRM UPCOMING" at bounding box center [624, 294] width 110 height 19
select select "upcoming"
click at [569, 285] on select "Select TENTATIVE CONFIRM UPCOMING" at bounding box center [624, 294] width 110 height 19
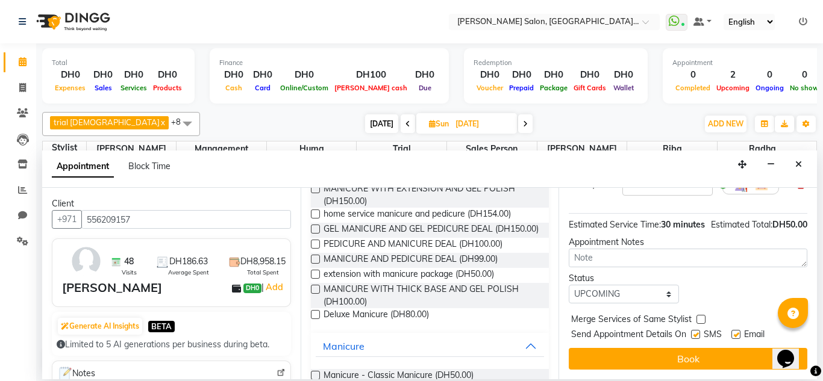
click at [717, 338] on div "Jump to [DATE] 1 2 3 4 5 6 7 8 Weeks Appointment Date [DATE] Appointment Time S…" at bounding box center [687, 284] width 258 height 192
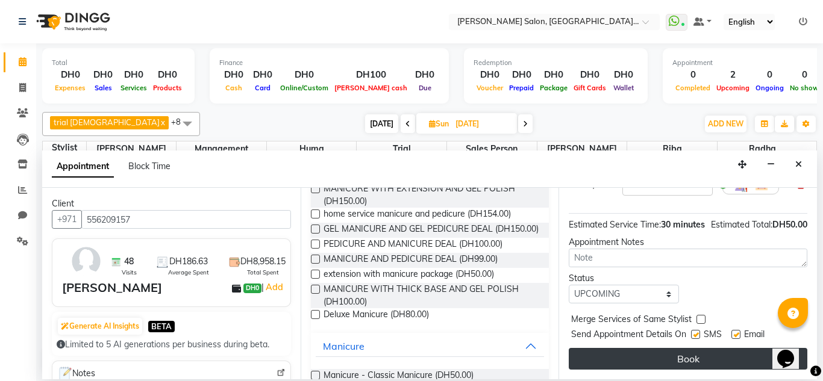
click at [718, 348] on button "Book" at bounding box center [688, 359] width 238 height 22
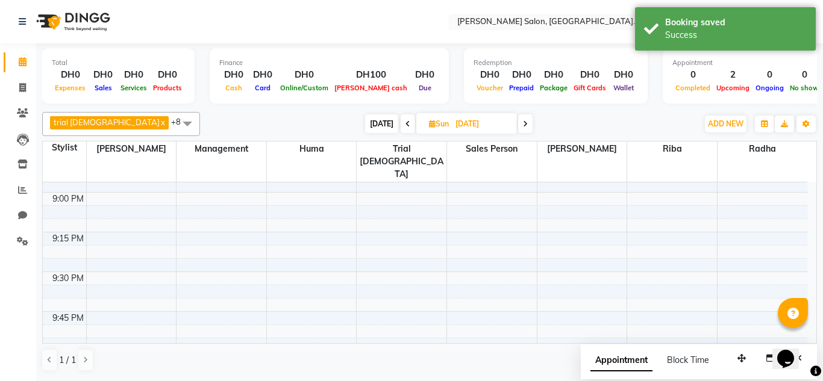
click at [379, 128] on div "[DATE] [DATE]" at bounding box center [449, 124] width 170 height 18
click at [400, 125] on span at bounding box center [407, 123] width 14 height 19
type input "[DATE]"
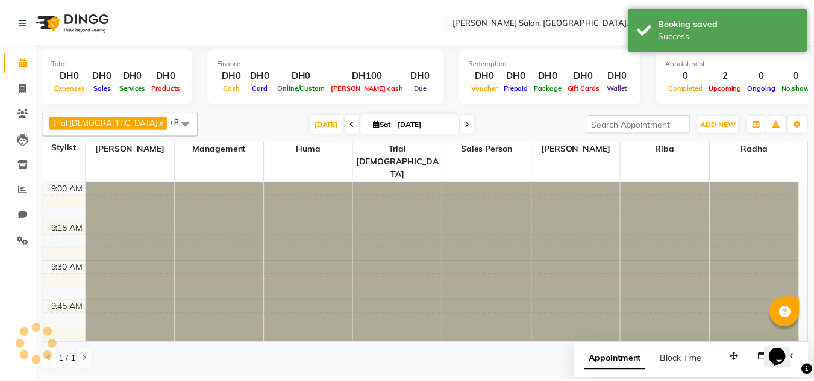
scroll to position [637, 0]
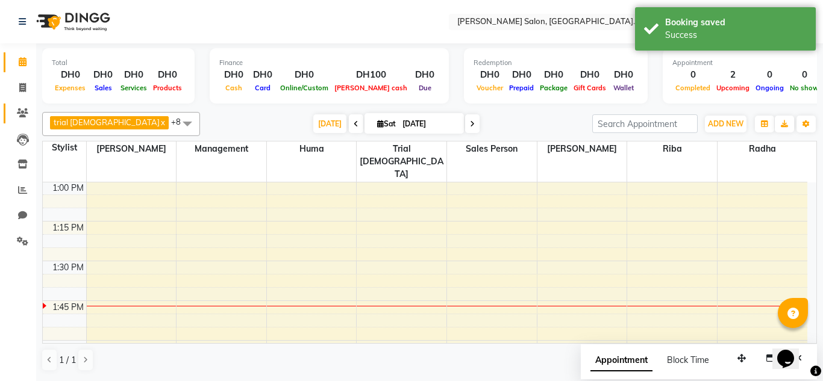
click at [26, 122] on link "Clients" at bounding box center [18, 114] width 29 height 20
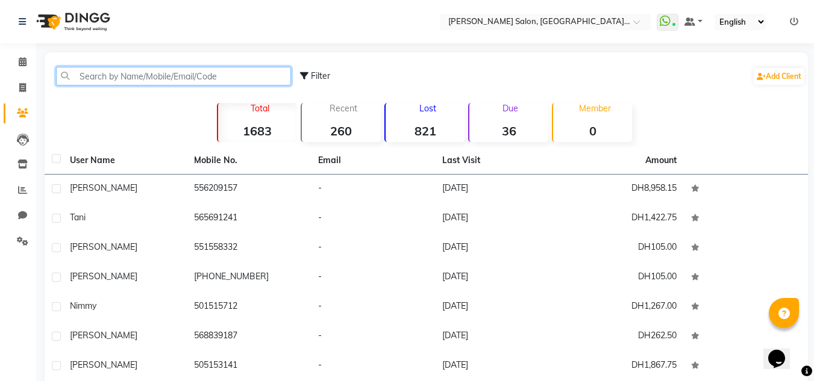
click at [144, 84] on input "text" at bounding box center [173, 76] width 235 height 19
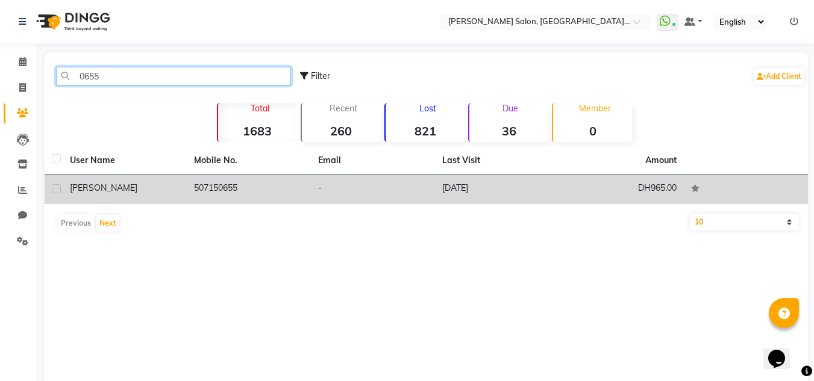
type input "0655"
click at [558, 190] on td "[DATE]" at bounding box center [497, 190] width 124 height 30
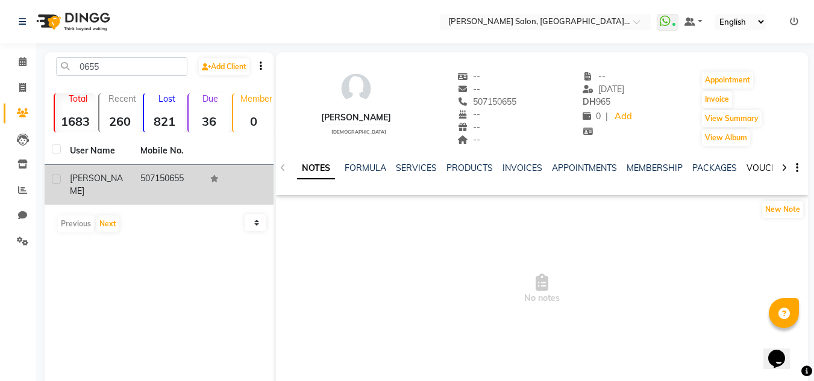
click at [756, 169] on link "VOUCHERS" at bounding box center [770, 168] width 48 height 11
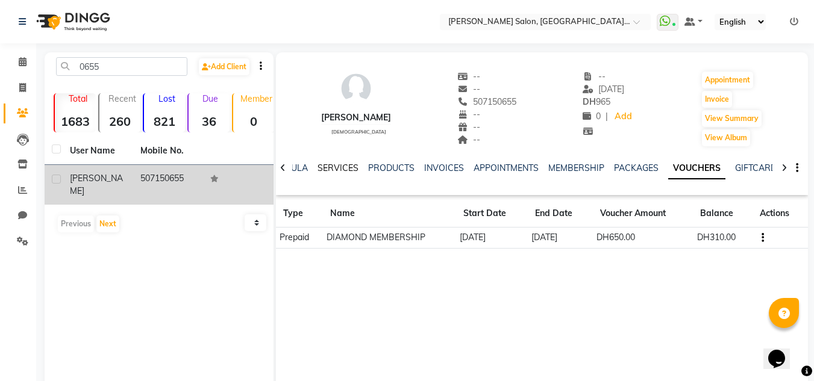
click at [342, 166] on link "SERVICES" at bounding box center [337, 168] width 41 height 11
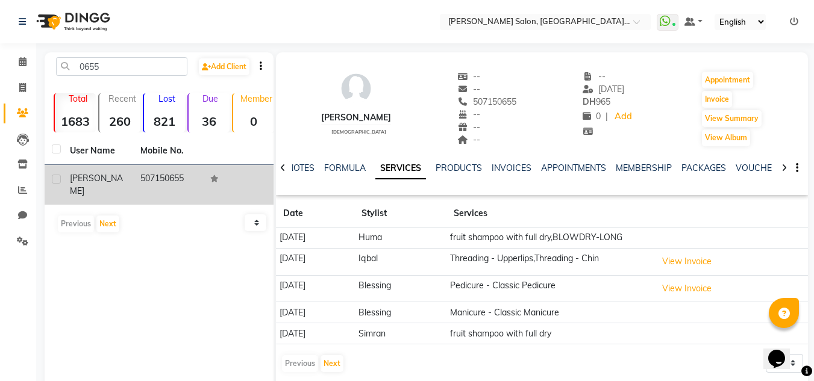
click at [731, 173] on ul "NOTES FORMULA SERVICES PRODUCTS INVOICES APPOINTMENTS MEMBERSHIP PACKAGES VOUCH…" at bounding box center [669, 168] width 764 height 13
click at [740, 170] on link "VOUCHERS" at bounding box center [759, 168] width 48 height 11
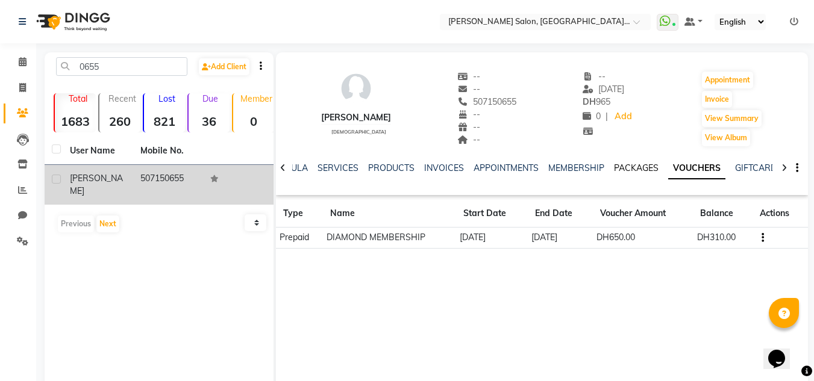
drag, startPoint x: 625, startPoint y: 168, endPoint x: 615, endPoint y: 167, distance: 9.1
click at [625, 168] on link "PACKAGES" at bounding box center [636, 168] width 45 height 11
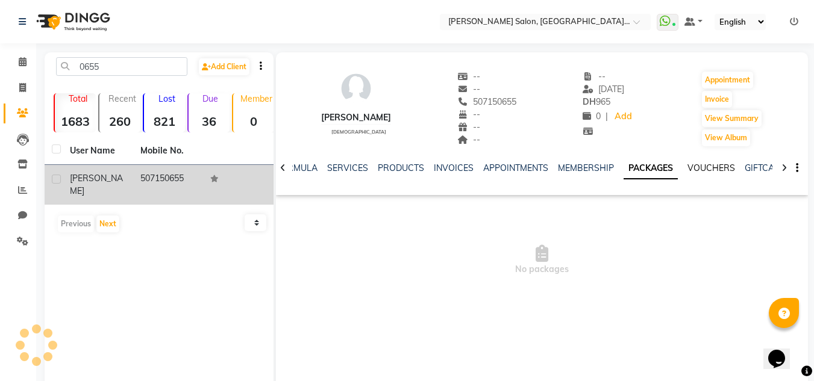
click at [714, 166] on link "VOUCHERS" at bounding box center [711, 168] width 48 height 11
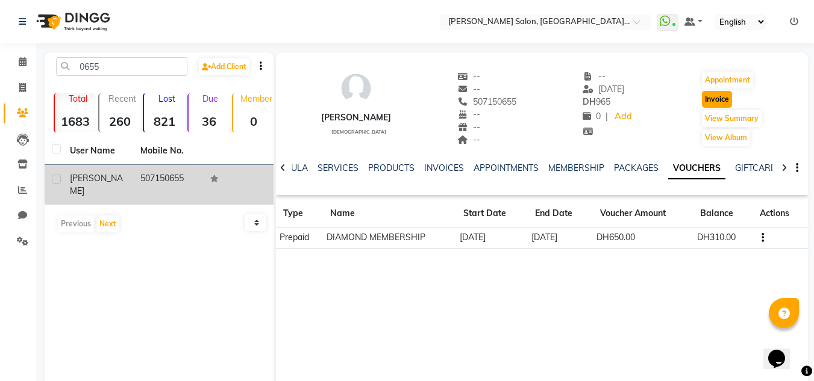
click at [711, 96] on button "Invoice" at bounding box center [717, 99] width 30 height 17
select select "service"
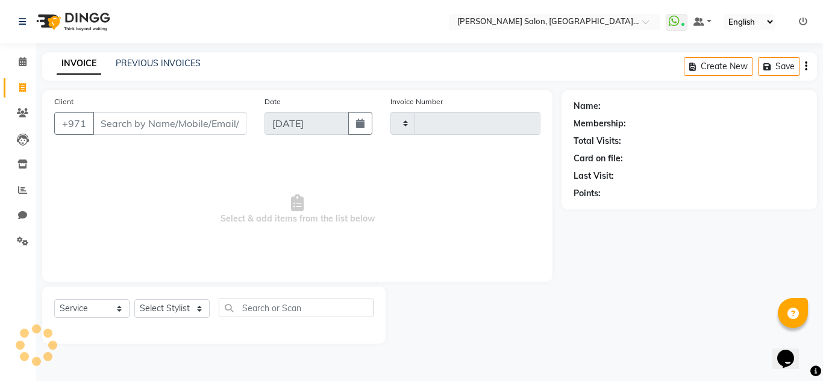
type input "1515"
select select "4069"
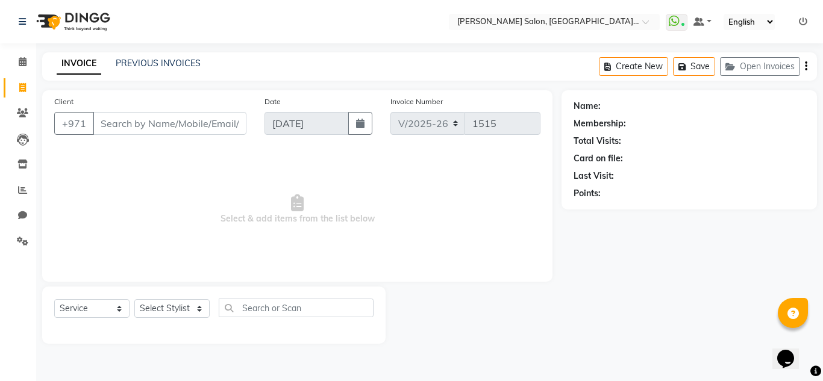
type input "507150655"
click at [184, 307] on select "Select Stylist" at bounding box center [171, 308] width 75 height 19
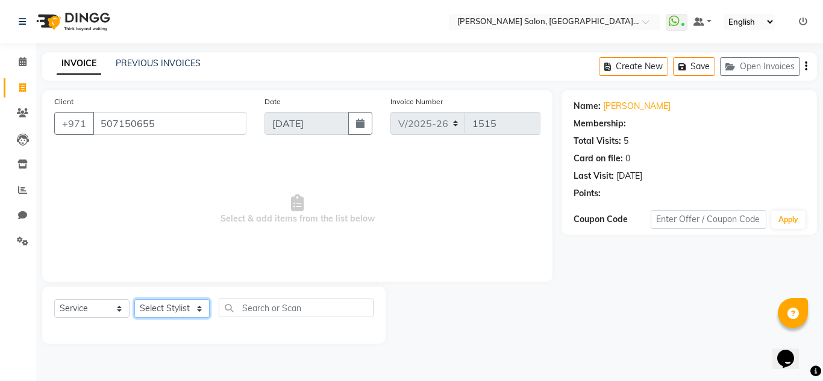
select select "1: Object"
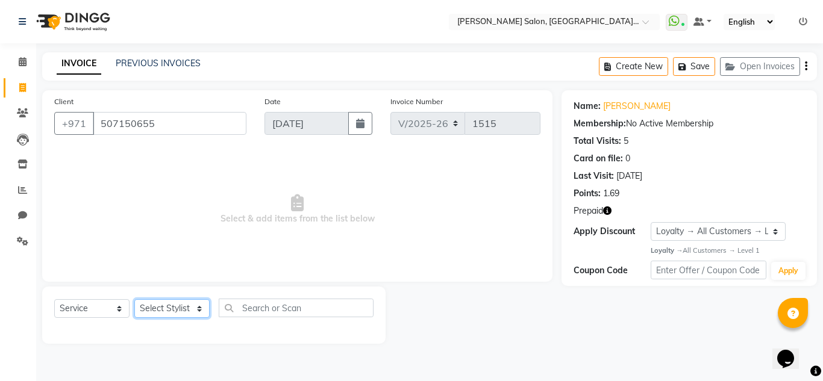
select select "45056"
click at [134, 299] on select "Select Stylist DRIVER Huma [PERSON_NAME] Management [PERSON_NAME] Sales person …" at bounding box center [171, 308] width 75 height 19
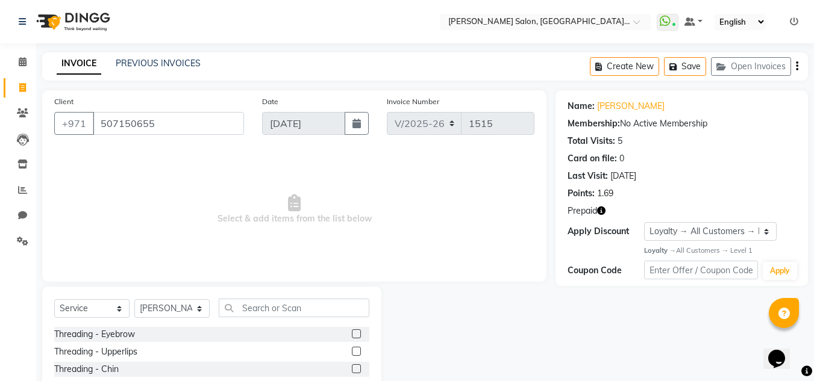
drag, startPoint x: 348, startPoint y: 332, endPoint x: 346, endPoint y: 338, distance: 6.5
click at [352, 332] on label at bounding box center [356, 333] width 9 height 9
click at [352, 332] on input "checkbox" at bounding box center [356, 335] width 8 height 8
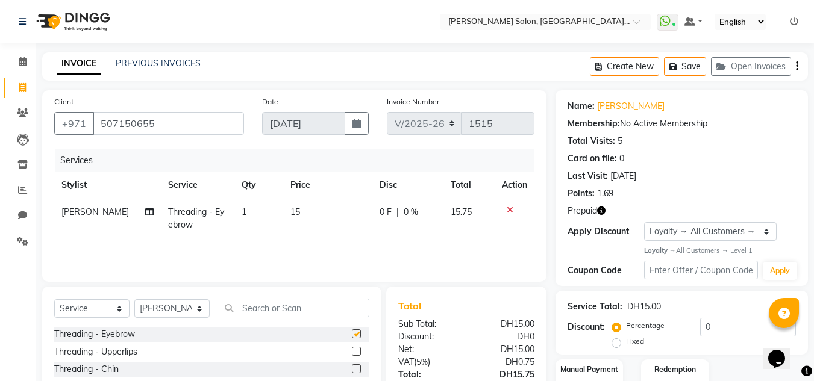
checkbox input "false"
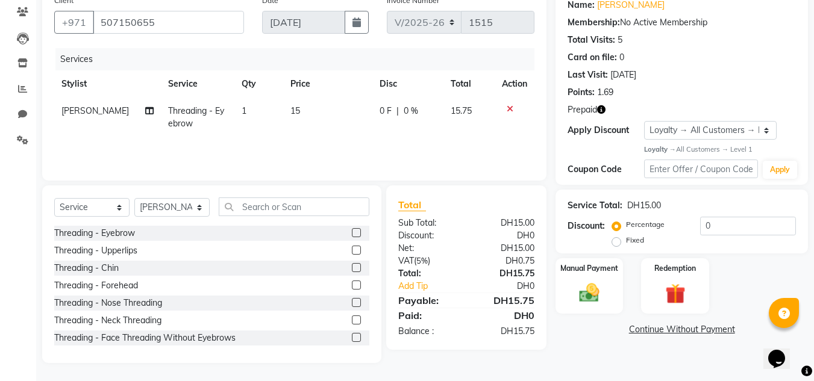
drag, startPoint x: 343, startPoint y: 287, endPoint x: 347, endPoint y: 282, distance: 6.4
click at [352, 285] on label at bounding box center [356, 285] width 9 height 9
click at [352, 285] on input "checkbox" at bounding box center [356, 286] width 8 height 8
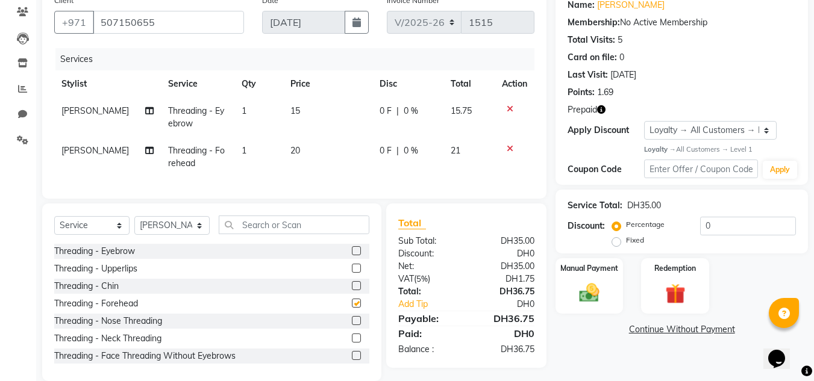
checkbox input "false"
click at [352, 290] on label at bounding box center [356, 285] width 9 height 9
click at [352, 290] on input "checkbox" at bounding box center [356, 286] width 8 height 8
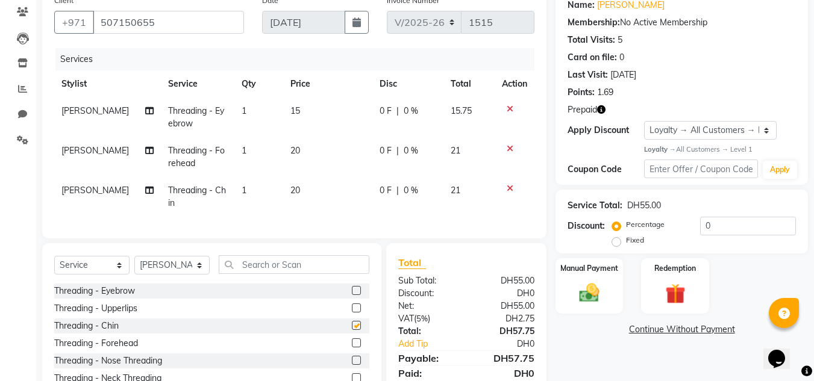
checkbox input "false"
click at [508, 151] on icon at bounding box center [509, 149] width 7 height 8
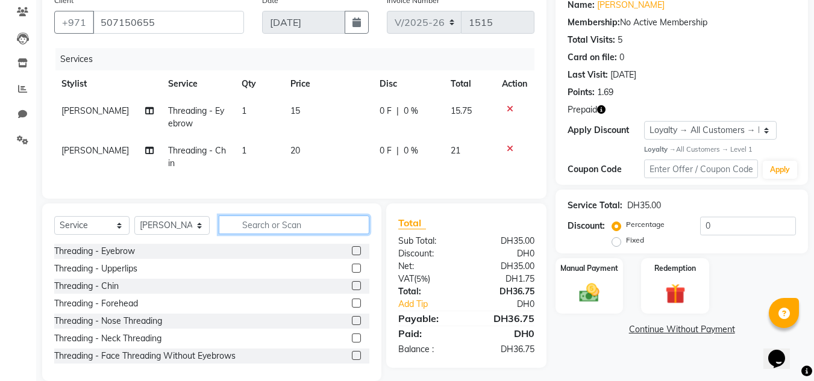
drag, startPoint x: 302, startPoint y: 228, endPoint x: 301, endPoint y: 237, distance: 9.1
click at [301, 232] on input "text" at bounding box center [294, 225] width 151 height 19
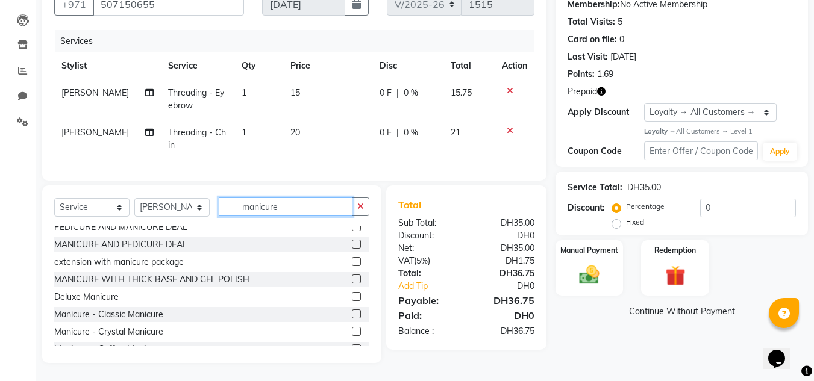
scroll to position [181, 0]
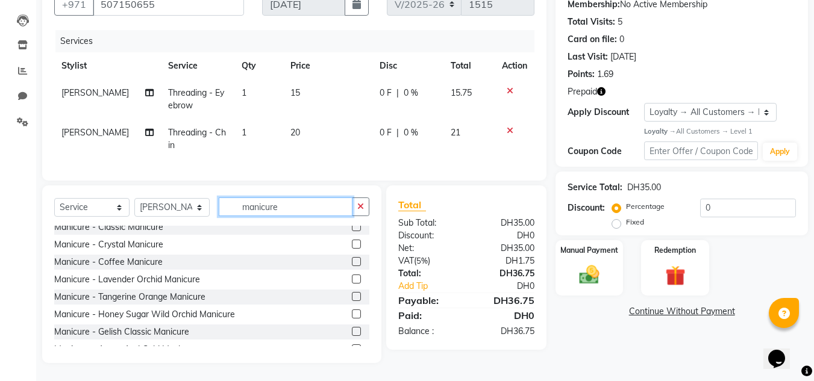
type input "manicure"
click at [352, 227] on label at bounding box center [356, 226] width 9 height 9
click at [352, 227] on input "checkbox" at bounding box center [356, 227] width 8 height 8
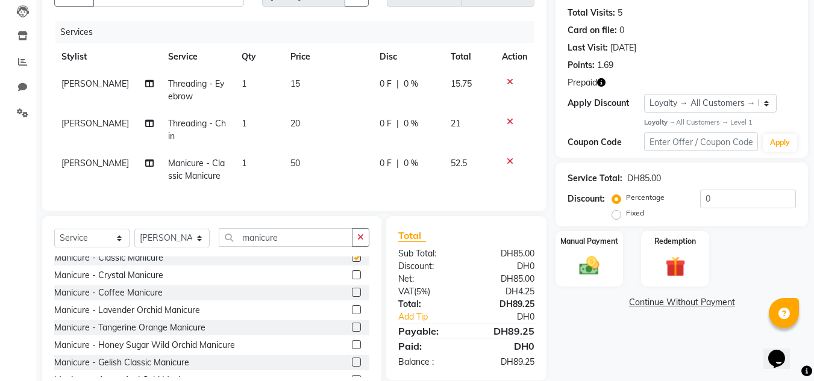
checkbox input "false"
click at [201, 253] on div "Select Service Product Membership Package Voucher Prepaid Gift Card Select Styl…" at bounding box center [211, 242] width 315 height 28
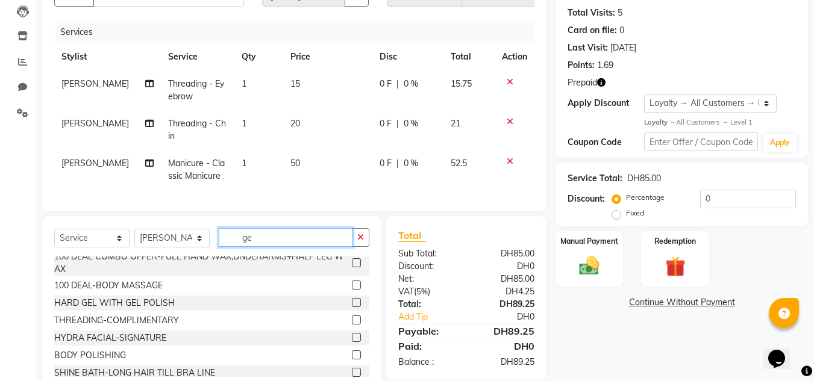
scroll to position [0, 0]
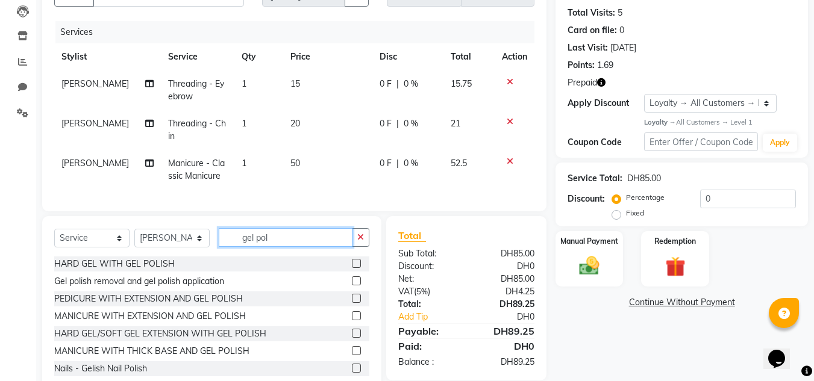
type input "gel pol"
click at [352, 373] on label at bounding box center [356, 368] width 9 height 9
click at [352, 373] on input "checkbox" at bounding box center [356, 369] width 8 height 8
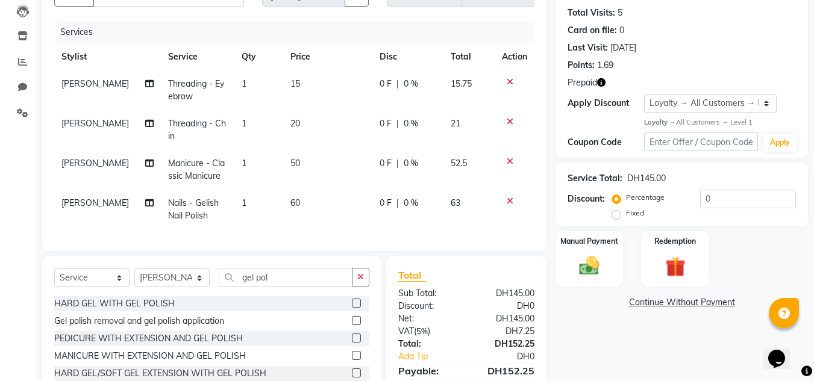
checkbox input "false"
click at [360, 208] on td "60" at bounding box center [327, 210] width 89 height 40
select select "45056"
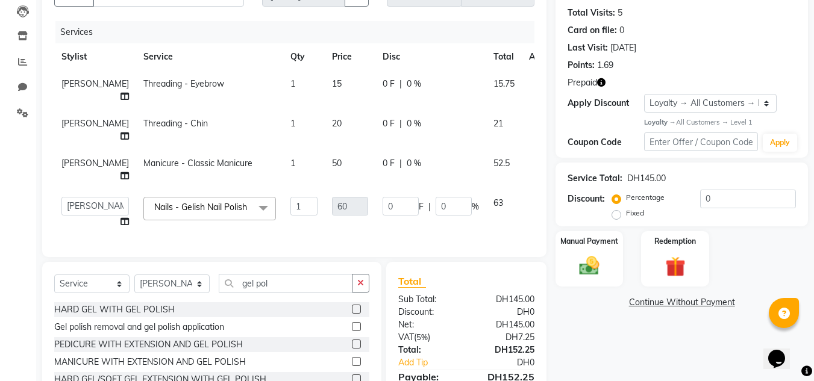
click at [391, 198] on div "0 F | 0 %" at bounding box center [430, 206] width 96 height 19
click at [382, 203] on input "0" at bounding box center [400, 206] width 36 height 19
type input "30"
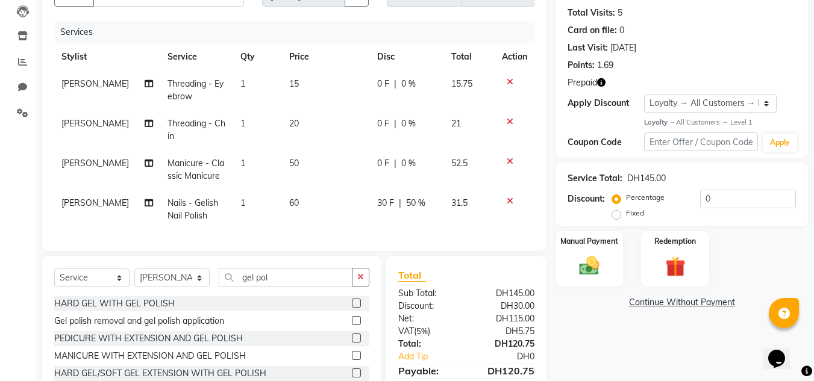
click at [725, 64] on div "Points: 1.69" at bounding box center [681, 65] width 228 height 13
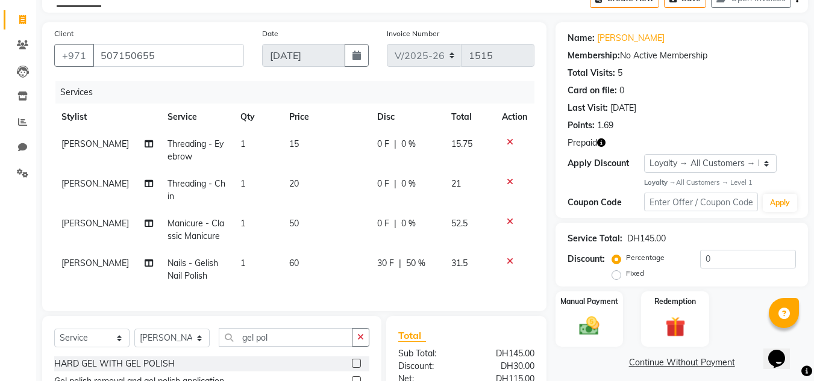
scroll to position [208, 0]
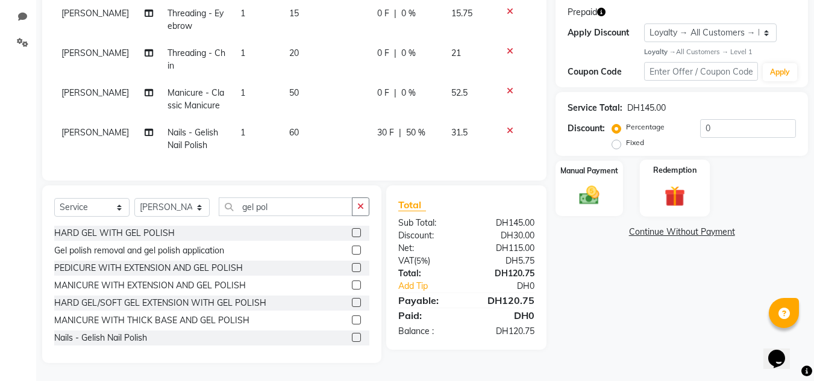
click at [685, 196] on img at bounding box center [675, 197] width 34 height 26
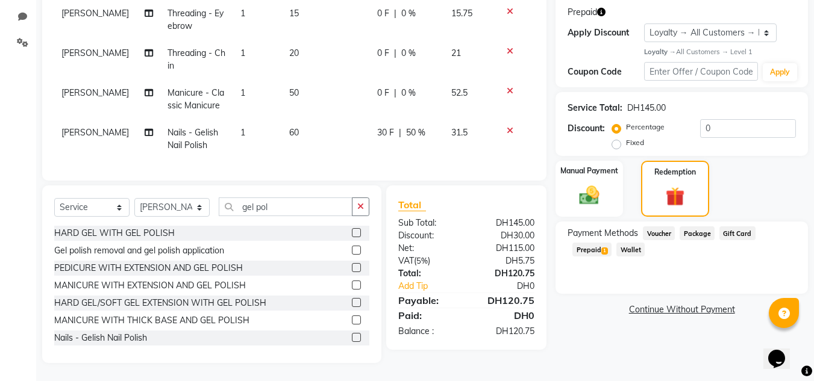
click at [581, 243] on span "Prepaid 1" at bounding box center [591, 250] width 39 height 14
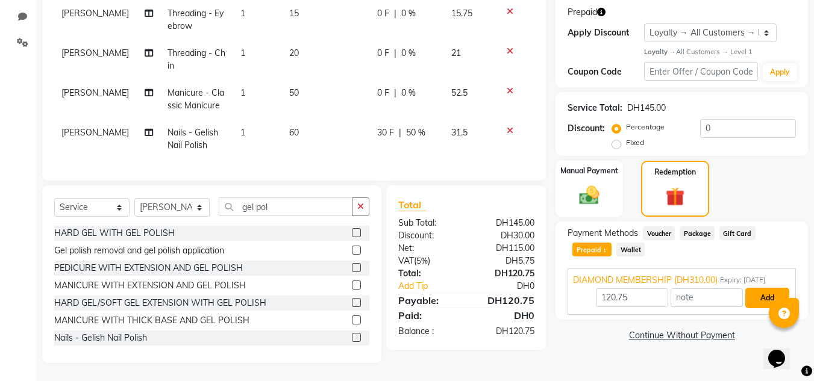
click at [779, 293] on button "Add" at bounding box center [767, 298] width 44 height 20
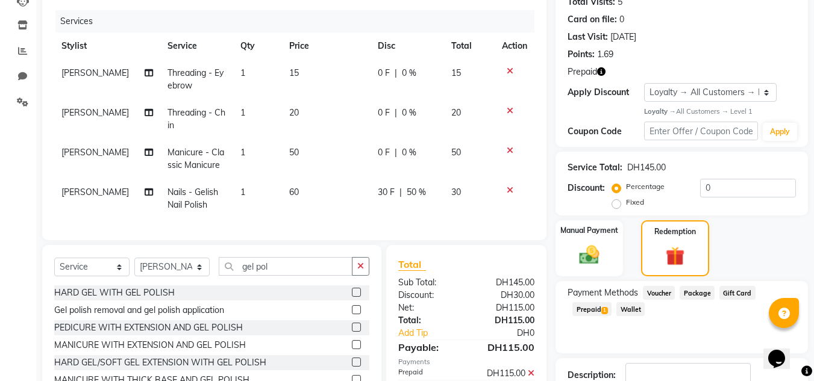
scroll to position [140, 0]
click at [281, 275] on input "gel pol" at bounding box center [286, 266] width 134 height 19
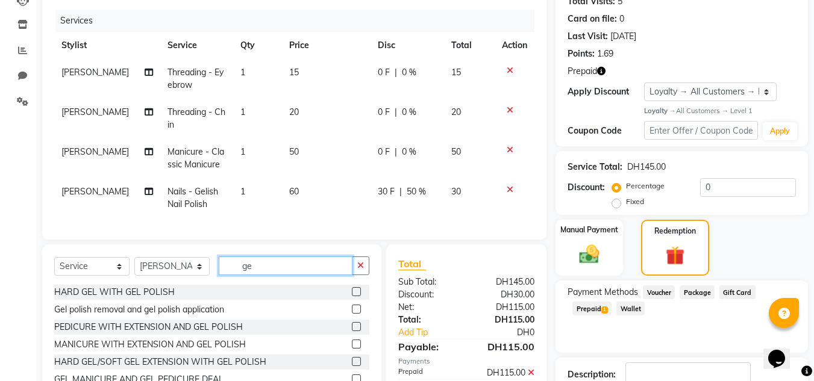
type input "g"
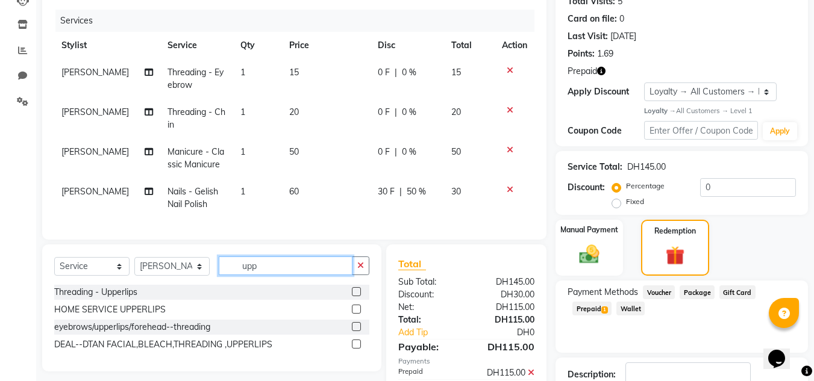
type input "upp"
click at [357, 296] on label at bounding box center [356, 291] width 9 height 9
click at [357, 296] on input "checkbox" at bounding box center [356, 292] width 8 height 8
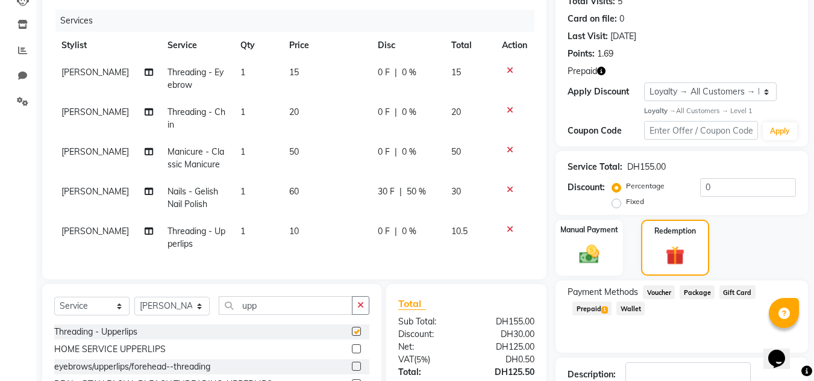
checkbox input "false"
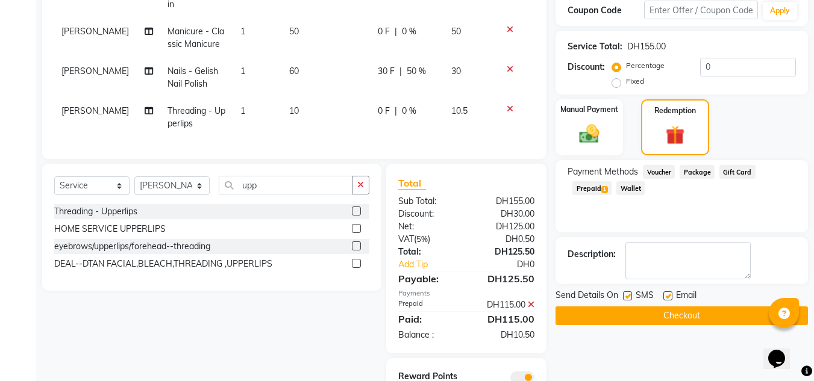
click at [531, 309] on icon at bounding box center [531, 305] width 7 height 8
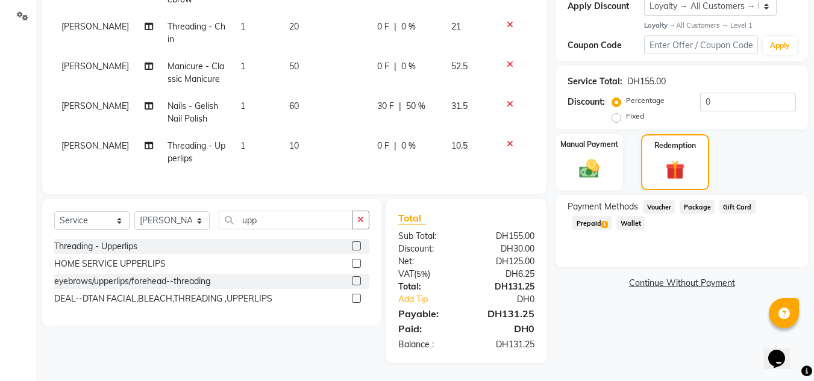
scroll to position [234, 0]
drag, startPoint x: 611, startPoint y: 214, endPoint x: 603, endPoint y: 217, distance: 8.1
click at [605, 217] on span "Prepaid 1" at bounding box center [591, 223] width 39 height 14
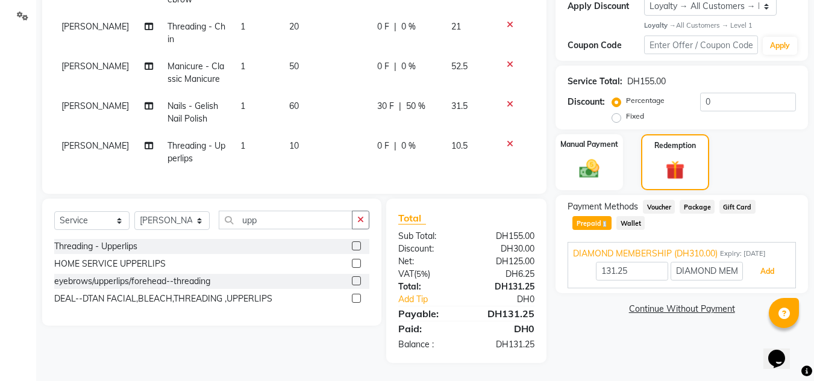
drag, startPoint x: 771, startPoint y: 256, endPoint x: 738, endPoint y: 256, distance: 33.1
click at [769, 261] on button "Add" at bounding box center [767, 271] width 44 height 20
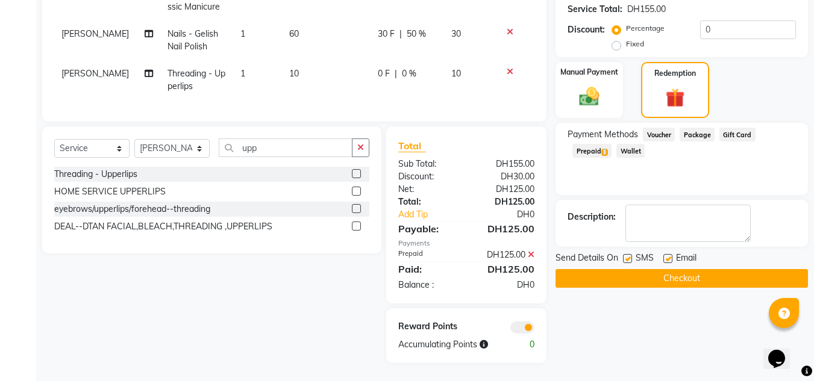
scroll to position [307, 0]
drag, startPoint x: 597, startPoint y: 275, endPoint x: 593, endPoint y: 267, distance: 9.4
click at [597, 274] on button "Checkout" at bounding box center [681, 278] width 252 height 19
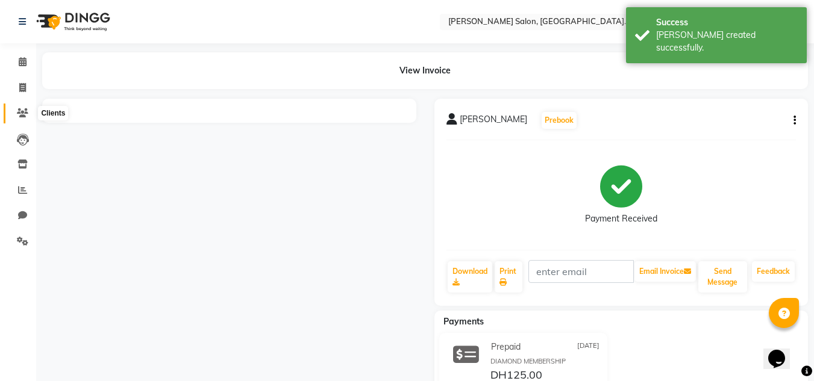
click at [11, 108] on link "Clients" at bounding box center [18, 114] width 29 height 20
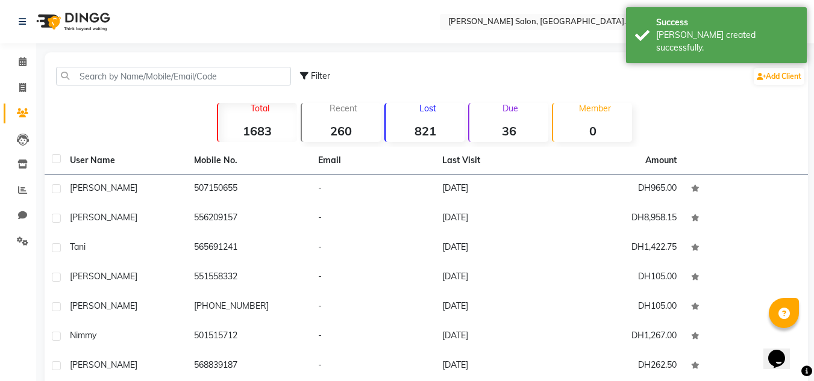
drag, startPoint x: 154, startPoint y: 145, endPoint x: 177, endPoint y: 170, distance: 34.5
click at [161, 172] on th "User Name" at bounding box center [125, 161] width 124 height 28
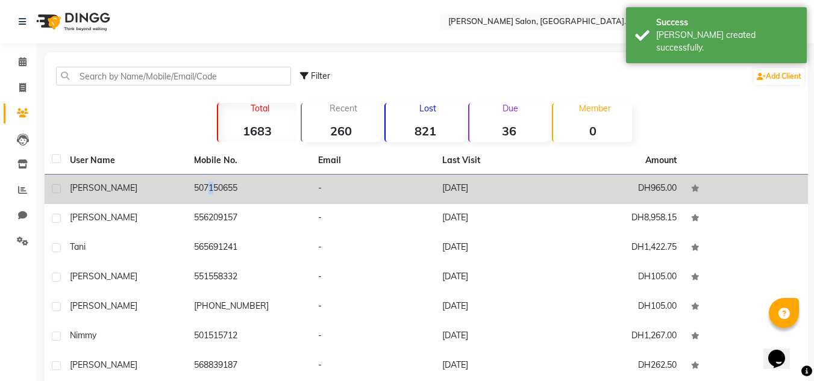
drag, startPoint x: 202, startPoint y: 188, endPoint x: 257, endPoint y: 172, distance: 57.0
click at [208, 188] on td "507150655" at bounding box center [249, 190] width 124 height 30
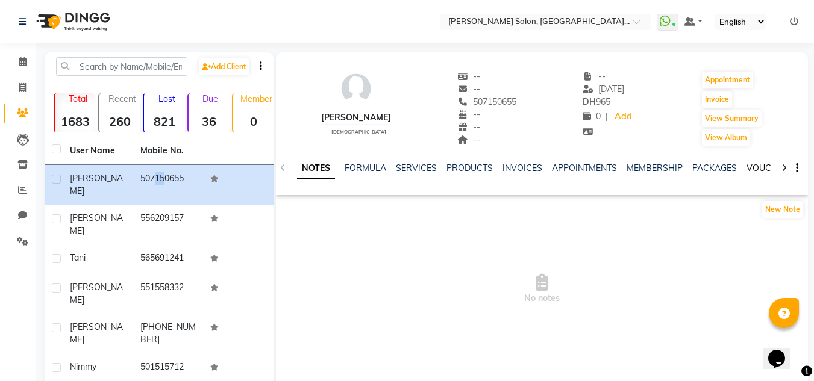
drag, startPoint x: 753, startPoint y: 172, endPoint x: 755, endPoint y: 163, distance: 9.1
click at [753, 172] on link "VOUCHERS" at bounding box center [770, 168] width 48 height 11
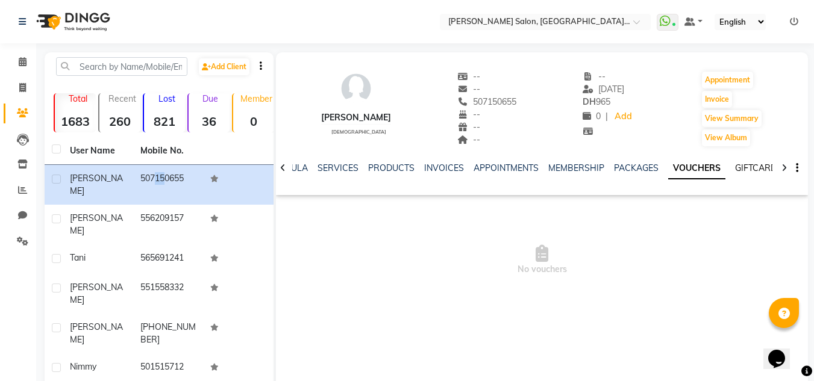
click at [755, 163] on link "GIFTCARDS" at bounding box center [758, 168] width 47 height 11
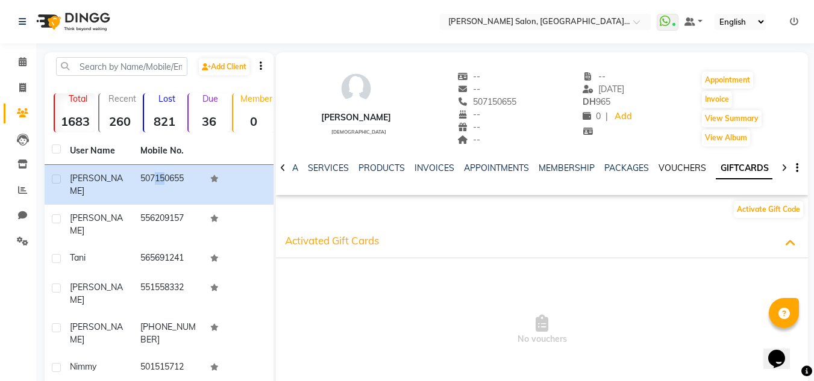
drag, startPoint x: 672, startPoint y: 172, endPoint x: 660, endPoint y: 158, distance: 18.4
click at [671, 170] on link "VOUCHERS" at bounding box center [682, 168] width 48 height 11
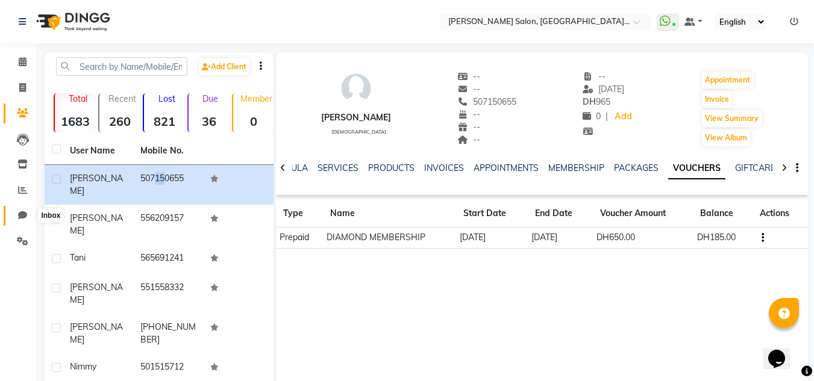
click at [20, 214] on icon at bounding box center [22, 215] width 9 height 9
select select "100"
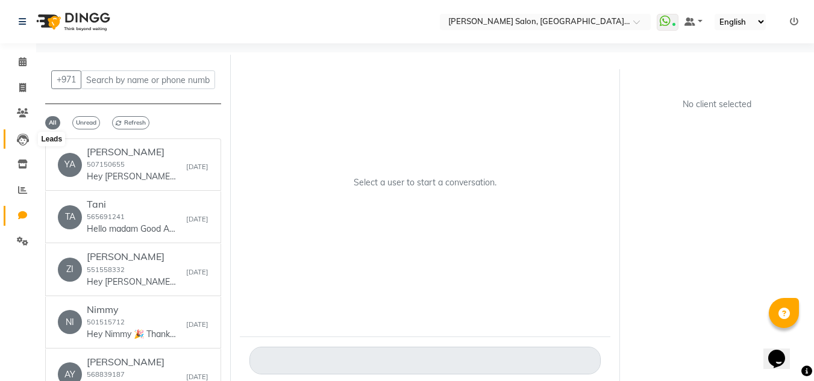
click at [21, 134] on icon at bounding box center [23, 140] width 12 height 12
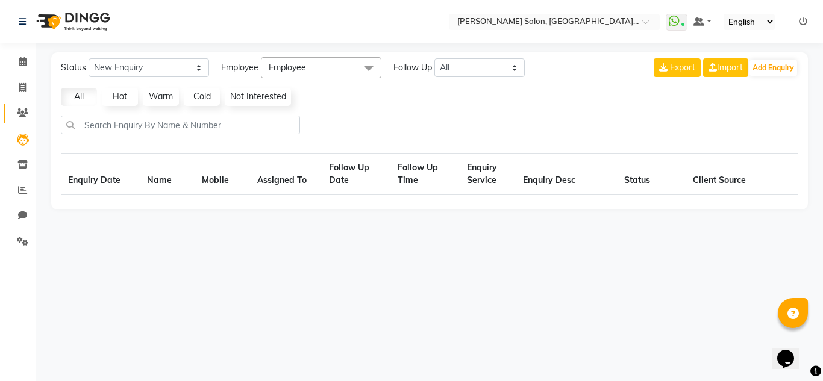
click at [11, 108] on link "Clients" at bounding box center [18, 114] width 29 height 20
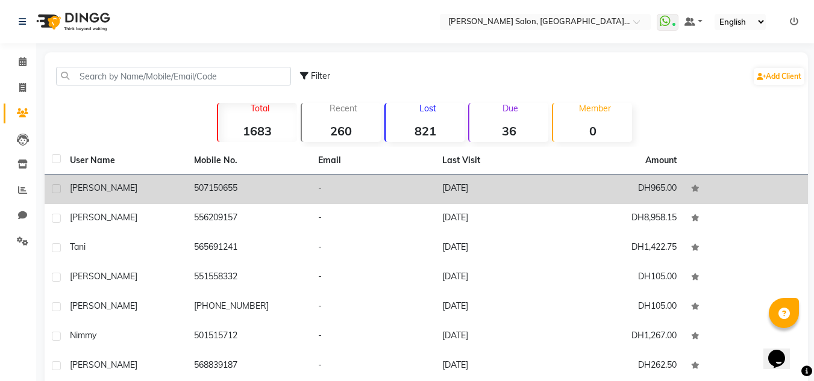
click at [141, 188] on div "[PERSON_NAME]" at bounding box center [125, 188] width 110 height 13
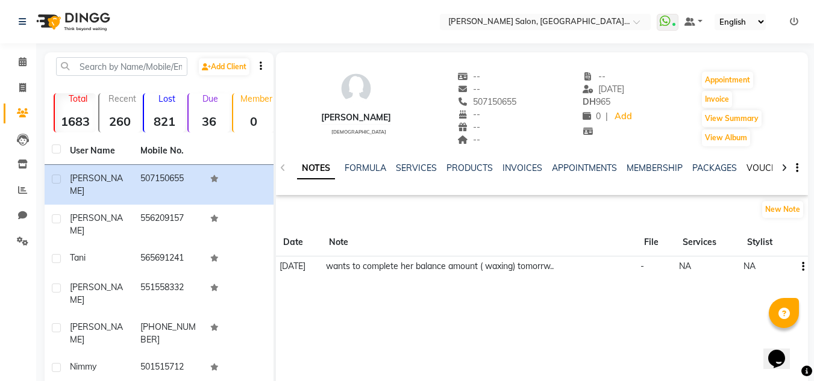
click at [750, 165] on link "VOUCHERS" at bounding box center [770, 168] width 48 height 11
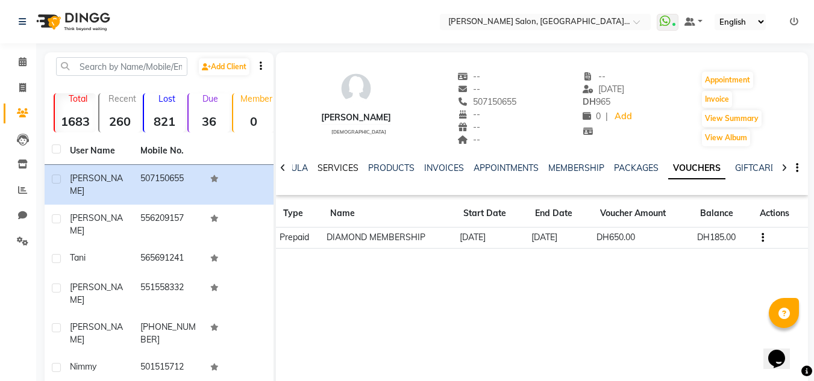
click at [317, 172] on link "SERVICES" at bounding box center [337, 168] width 41 height 11
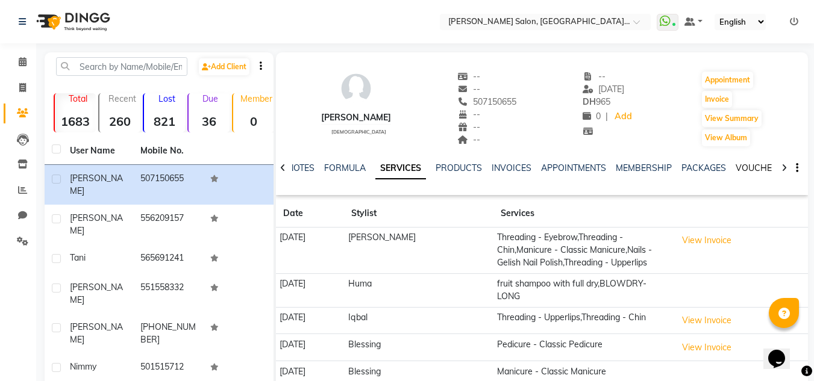
click at [749, 170] on link "VOUCHERS" at bounding box center [759, 168] width 48 height 11
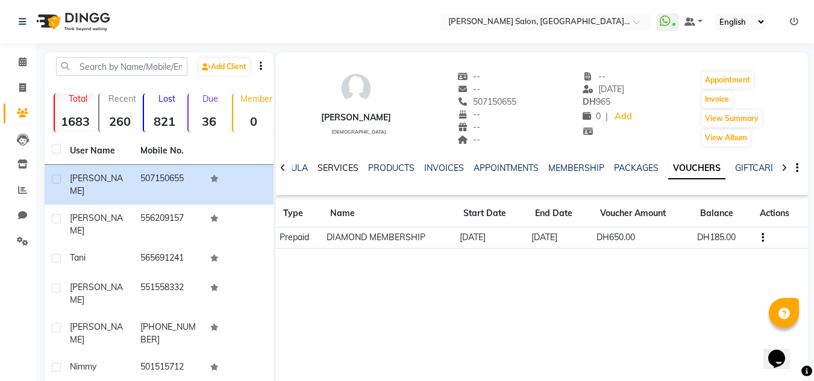
click at [346, 168] on link "SERVICES" at bounding box center [337, 168] width 41 height 11
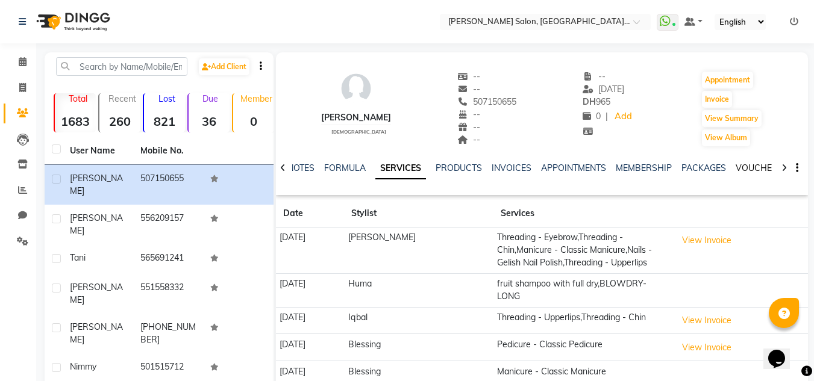
drag, startPoint x: 752, startPoint y: 166, endPoint x: 600, endPoint y: 167, distance: 152.4
click at [753, 166] on link "VOUCHERS" at bounding box center [759, 168] width 48 height 11
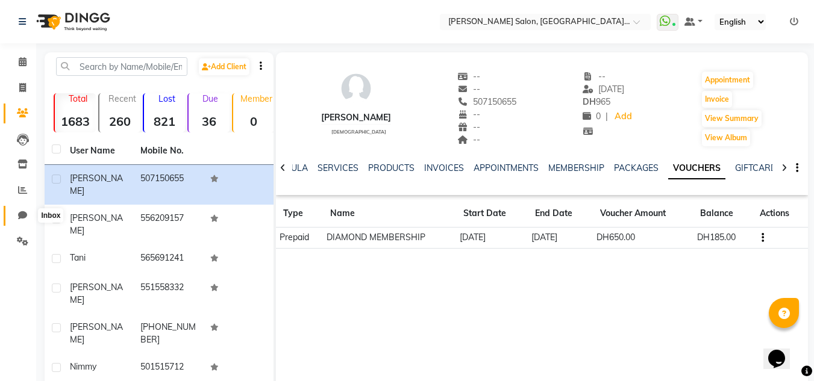
click at [21, 211] on icon at bounding box center [22, 215] width 9 height 9
select select "100"
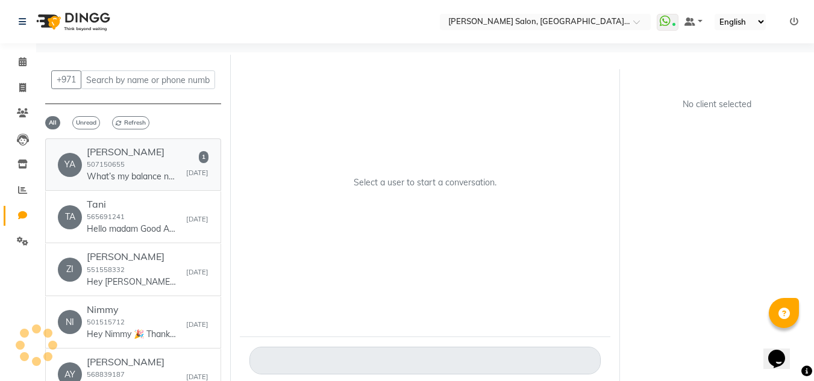
click at [122, 176] on p "What’s my balance now?" at bounding box center [132, 176] width 90 height 13
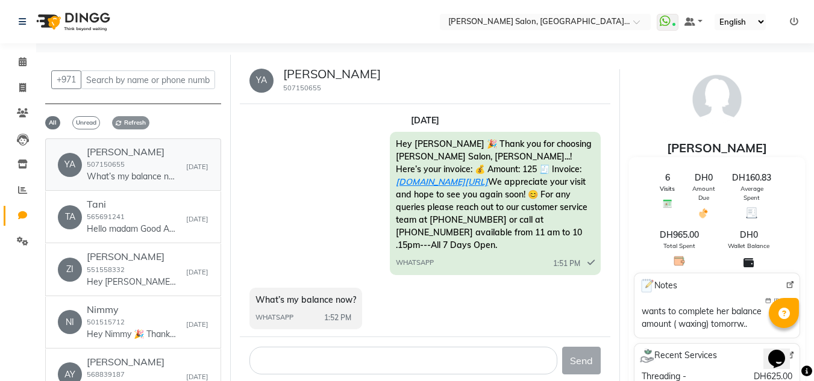
scroll to position [7, 0]
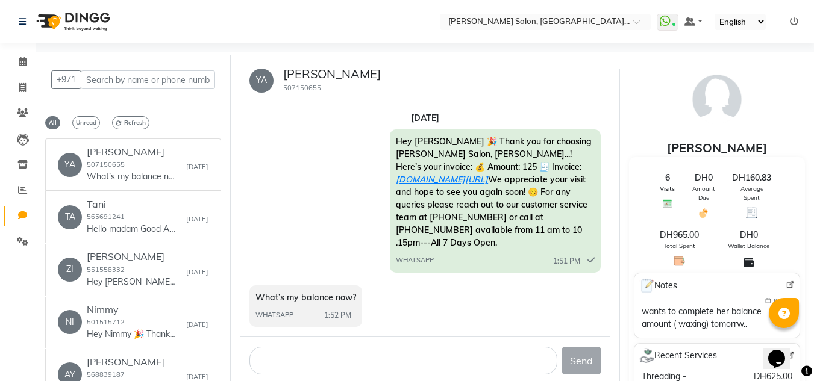
click at [344, 364] on div "Send" at bounding box center [425, 361] width 371 height 48
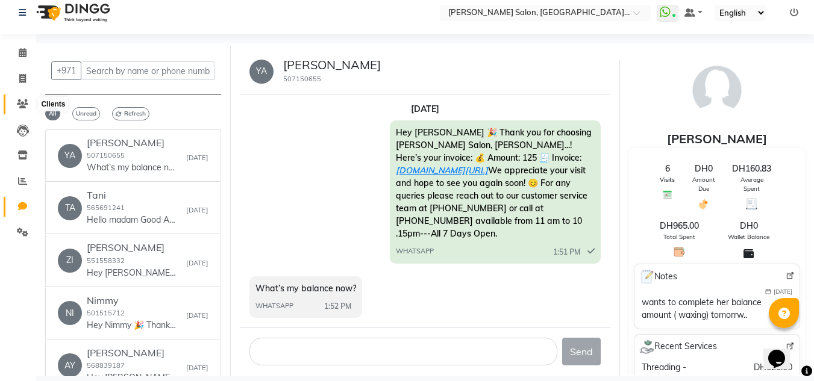
click at [23, 100] on icon at bounding box center [22, 103] width 11 height 9
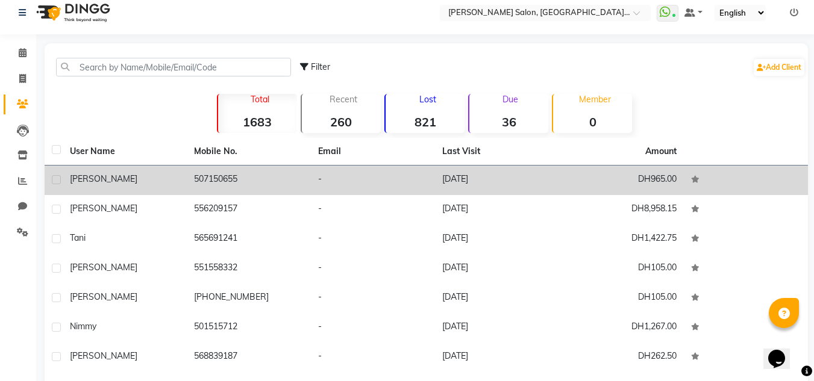
click at [83, 188] on td "[PERSON_NAME]" at bounding box center [125, 181] width 124 height 30
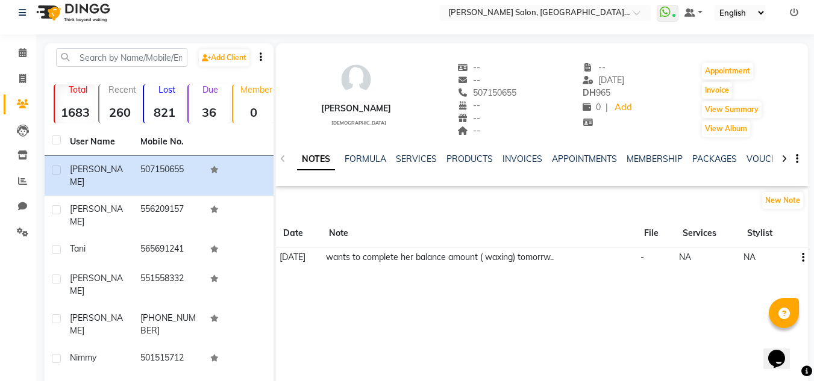
click at [410, 164] on div "SERVICES" at bounding box center [416, 159] width 41 height 13
click at [416, 153] on div "SERVICES" at bounding box center [416, 159] width 41 height 13
click at [429, 157] on link "SERVICES" at bounding box center [416, 159] width 41 height 11
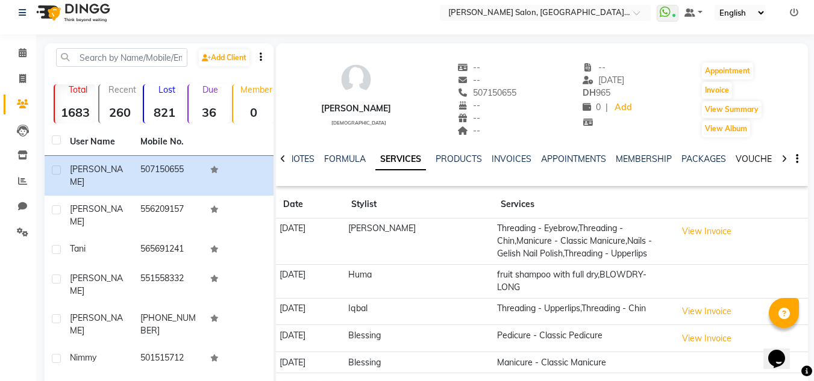
click at [736, 155] on link "VOUCHERS" at bounding box center [759, 159] width 48 height 11
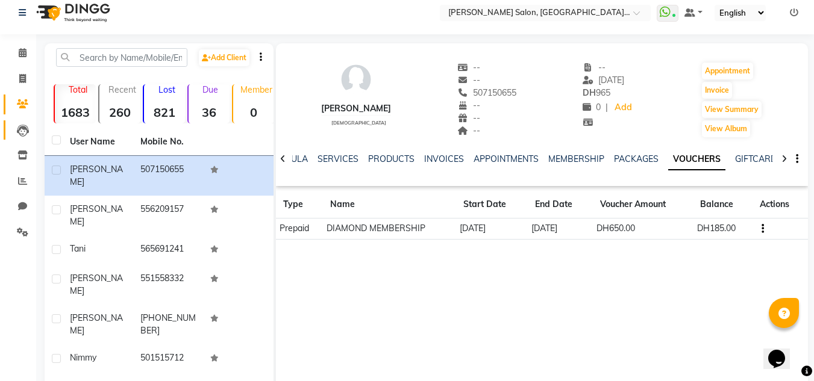
drag, startPoint x: 9, startPoint y: 135, endPoint x: 32, endPoint y: 159, distance: 33.2
click at [10, 135] on link "Leads" at bounding box center [18, 130] width 29 height 20
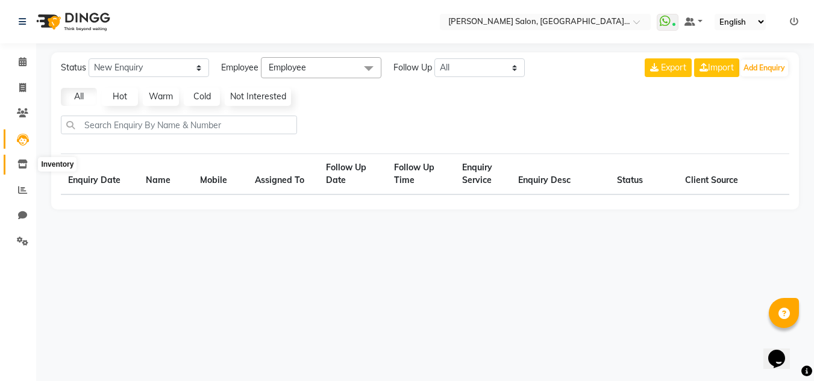
select select "10"
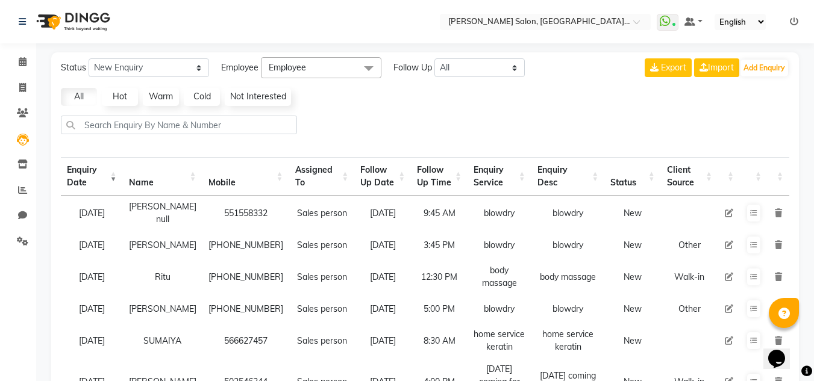
click at [17, 125] on li "Clients" at bounding box center [18, 114] width 36 height 26
click at [17, 117] on span at bounding box center [22, 114] width 21 height 14
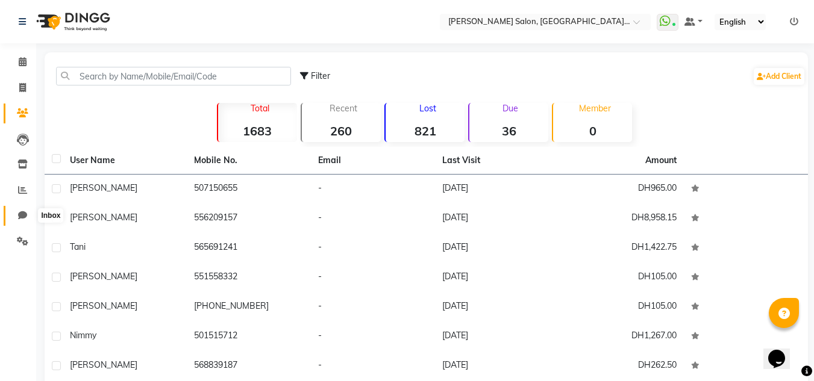
click at [23, 216] on icon at bounding box center [22, 215] width 9 height 9
select select "100"
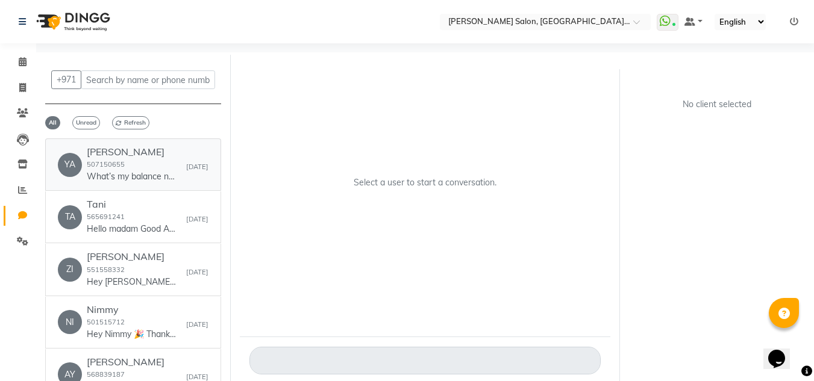
click at [117, 187] on link "YA [PERSON_NAME] 507150655 What’s my balance now? [DATE]" at bounding box center [133, 165] width 176 height 52
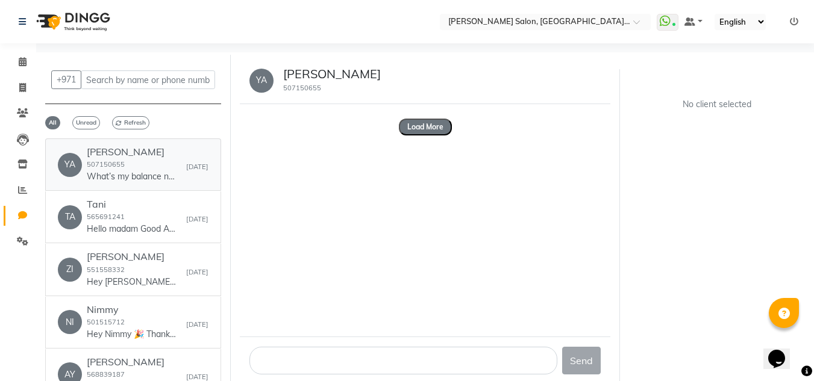
drag, startPoint x: 131, startPoint y: 179, endPoint x: 341, endPoint y: 349, distance: 270.2
click at [131, 180] on p "What’s my balance now?" at bounding box center [132, 176] width 90 height 13
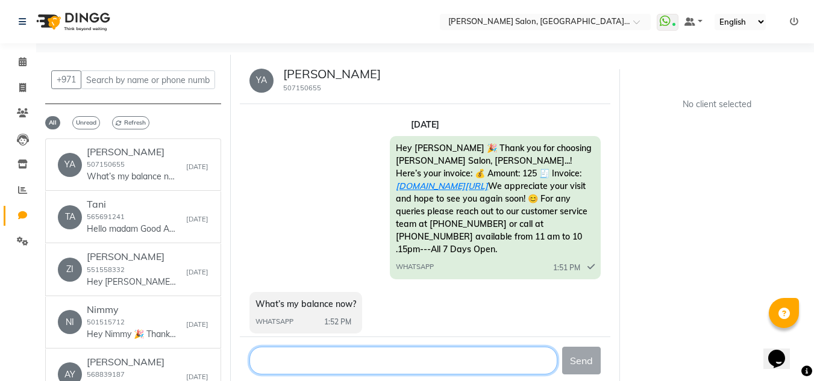
click at [354, 362] on textarea at bounding box center [403, 361] width 308 height 28
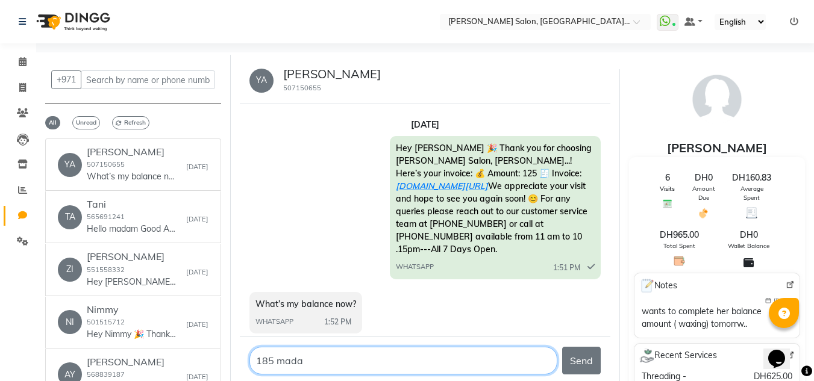
type textarea "185 madam"
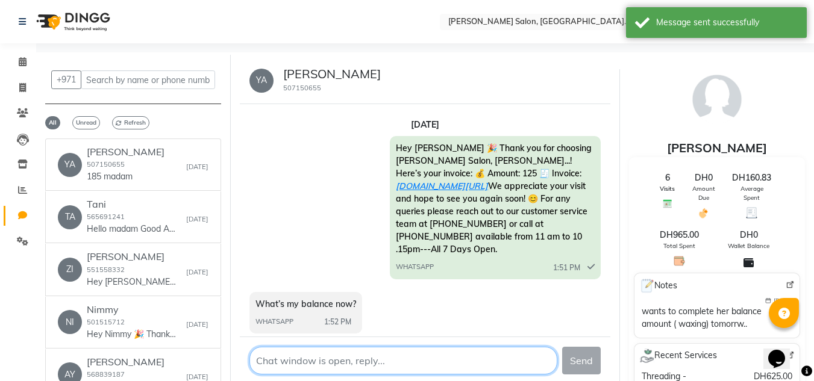
scroll to position [42, 0]
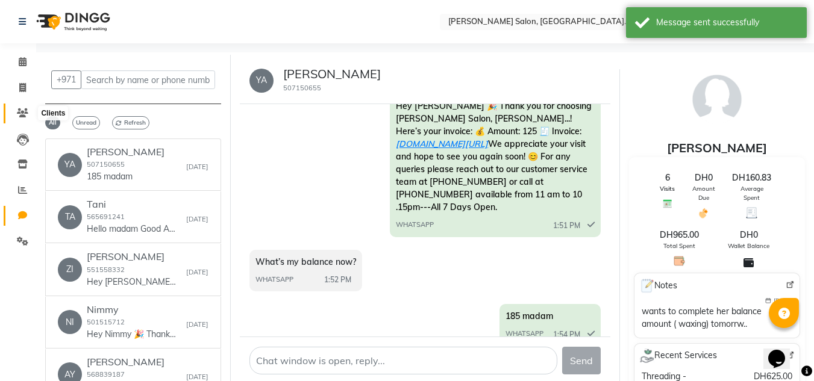
click at [19, 112] on icon at bounding box center [22, 112] width 11 height 9
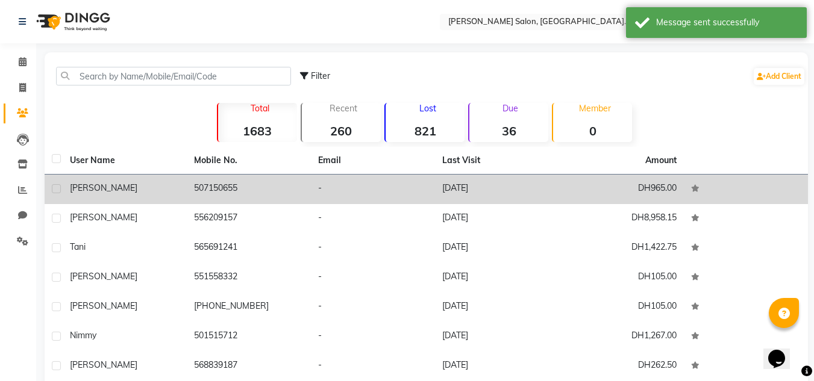
click at [110, 187] on div "[PERSON_NAME]" at bounding box center [125, 188] width 110 height 13
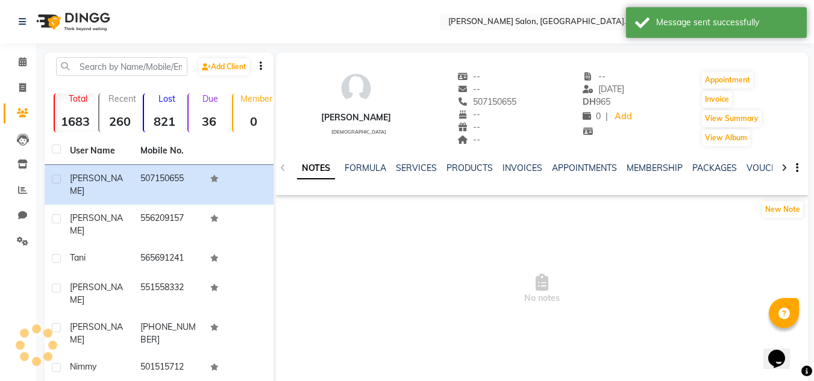
click at [437, 172] on div "NOTES FORMULA SERVICES PRODUCTS INVOICES APPOINTMENTS MEMBERSHIP PACKAGES VOUCH…" at bounding box center [527, 173] width 461 height 22
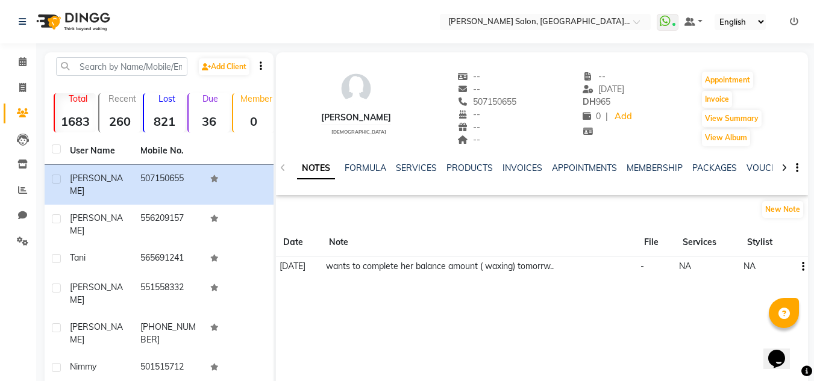
click at [426, 162] on div "SERVICES" at bounding box center [416, 168] width 41 height 13
click at [753, 167] on link "VOUCHERS" at bounding box center [770, 168] width 48 height 11
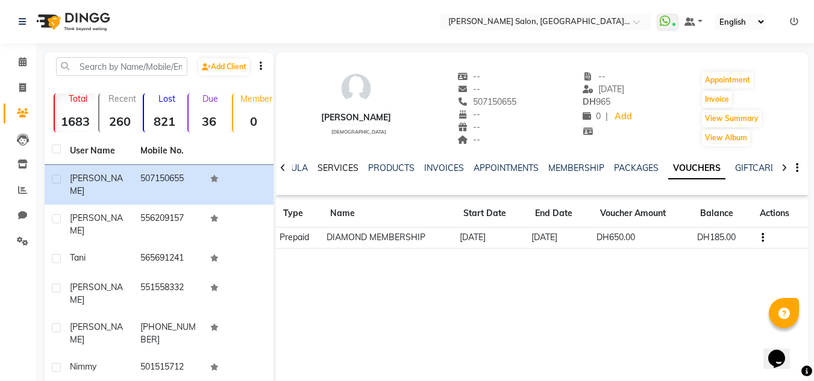
click at [337, 169] on link "SERVICES" at bounding box center [337, 168] width 41 height 11
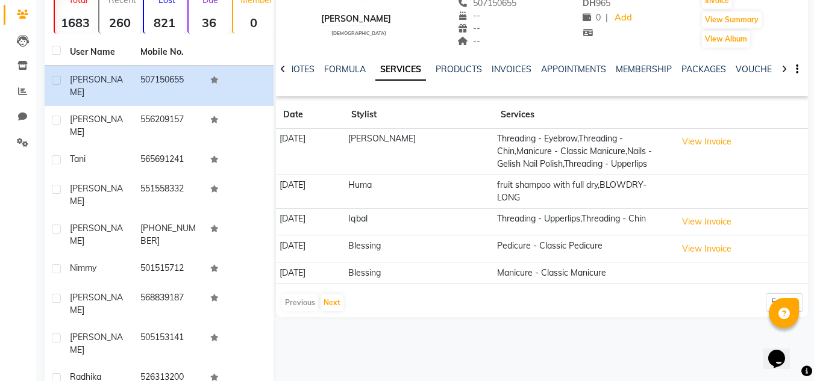
scroll to position [120, 0]
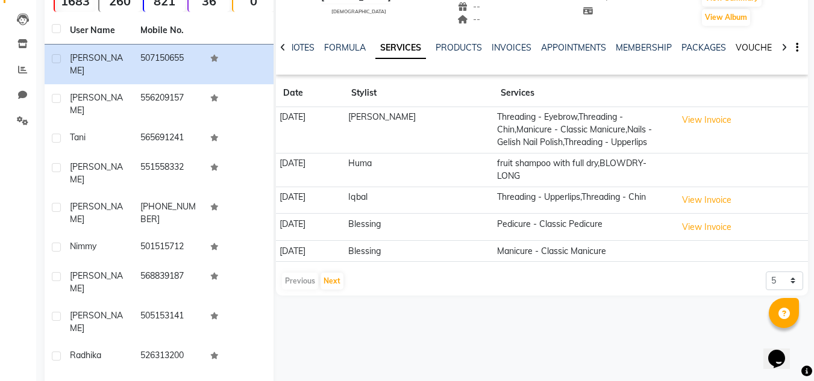
click at [747, 43] on link "VOUCHERS" at bounding box center [759, 47] width 48 height 11
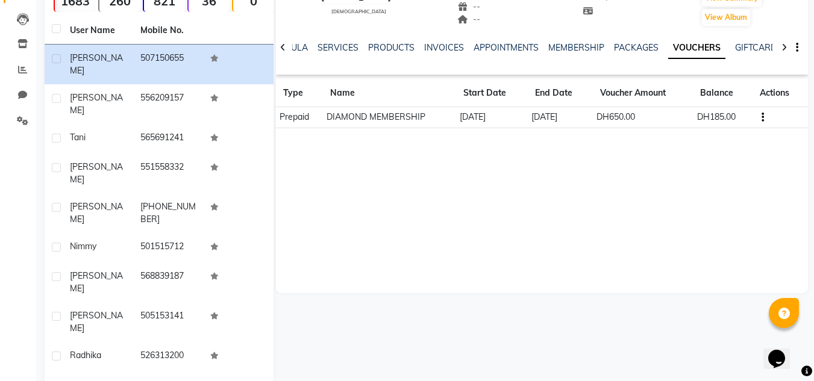
drag, startPoint x: 453, startPoint y: 116, endPoint x: 508, endPoint y: 120, distance: 55.0
click at [508, 120] on td "[DATE]" at bounding box center [492, 117] width 72 height 21
click at [16, 90] on span at bounding box center [22, 96] width 21 height 14
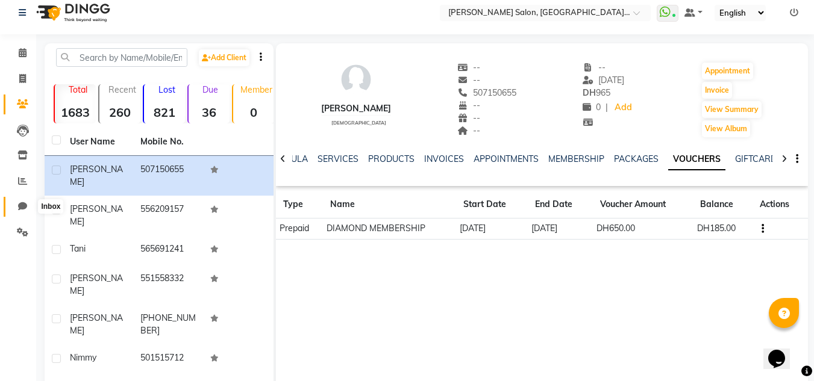
select select "100"
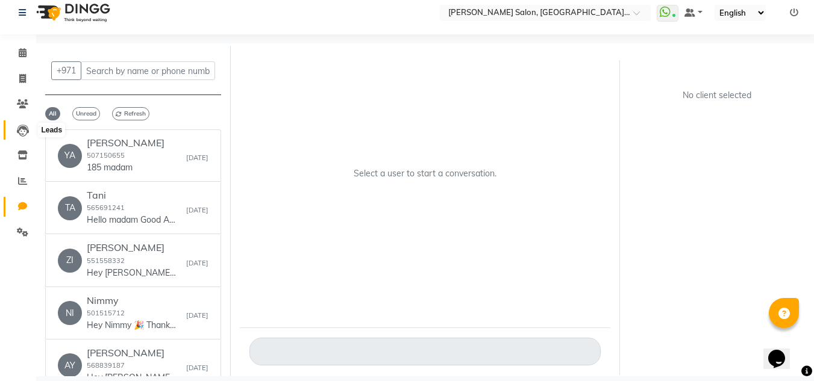
drag, startPoint x: 30, startPoint y: 125, endPoint x: 35, endPoint y: 133, distance: 9.2
click at [30, 126] on span at bounding box center [22, 130] width 21 height 14
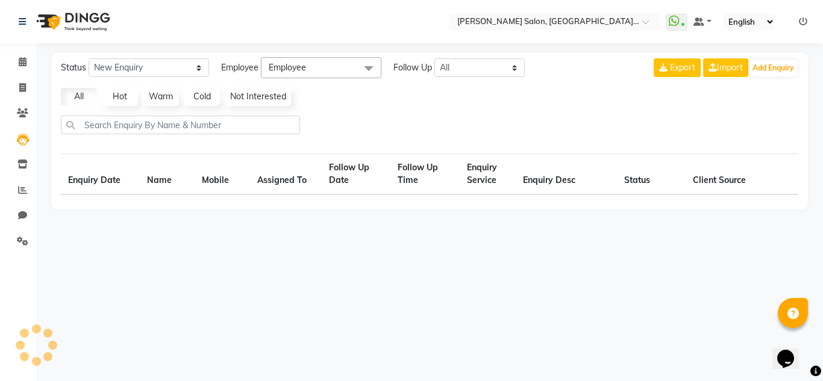
select select "10"
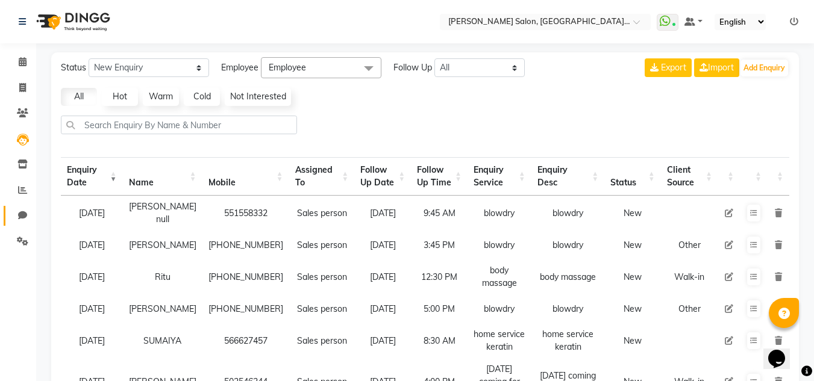
click at [21, 208] on link "Chat" at bounding box center [18, 216] width 29 height 20
select select "100"
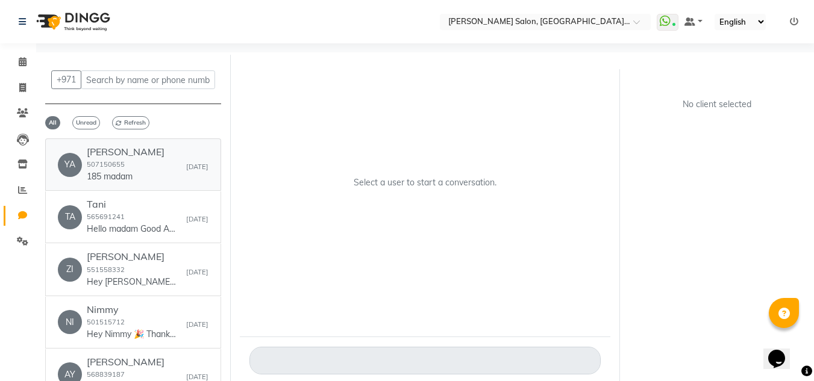
click at [121, 169] on small "507150655" at bounding box center [106, 164] width 38 height 8
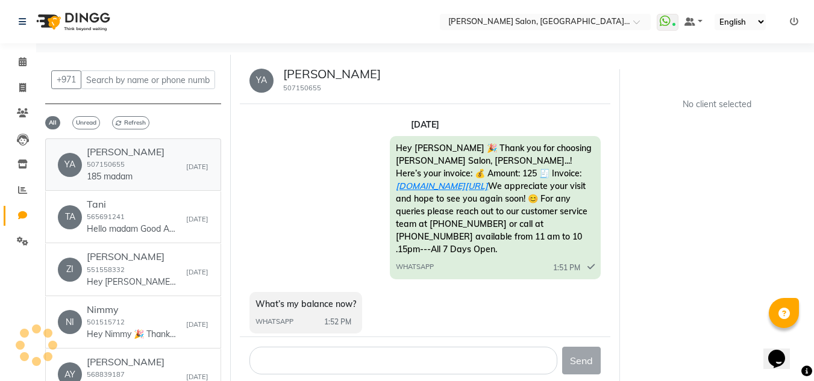
scroll to position [42, 0]
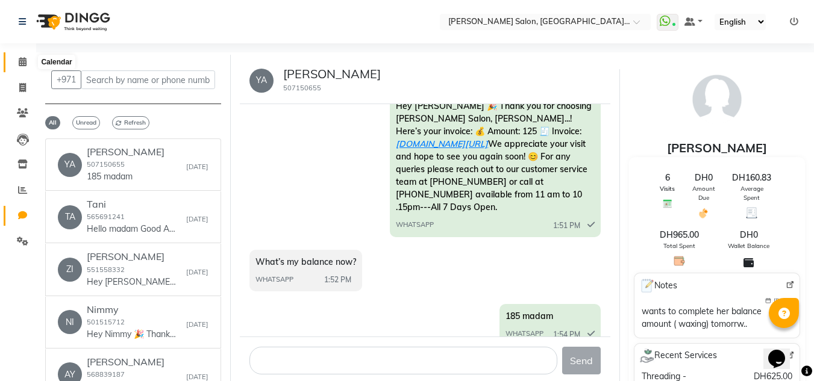
click at [14, 63] on span at bounding box center [22, 62] width 21 height 14
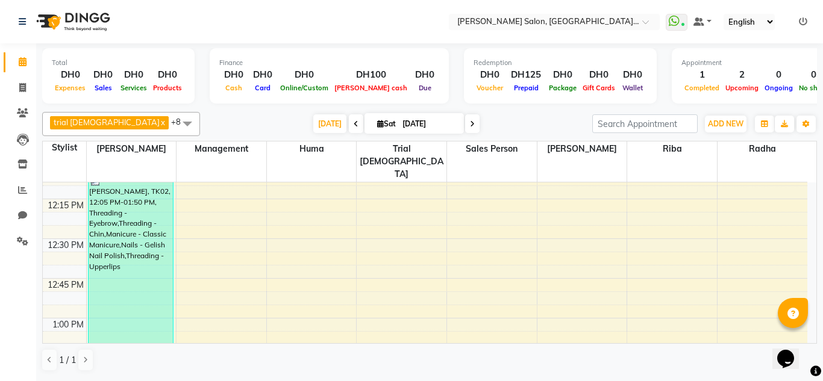
scroll to position [396, 0]
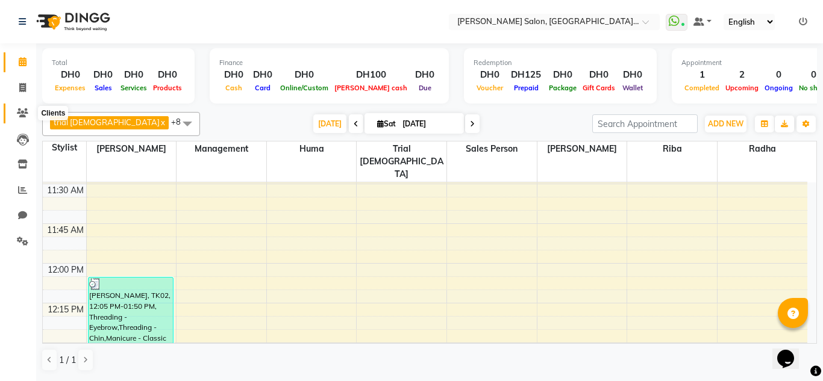
drag, startPoint x: 20, startPoint y: 111, endPoint x: 44, endPoint y: 108, distance: 23.6
click at [20, 111] on icon at bounding box center [22, 112] width 11 height 9
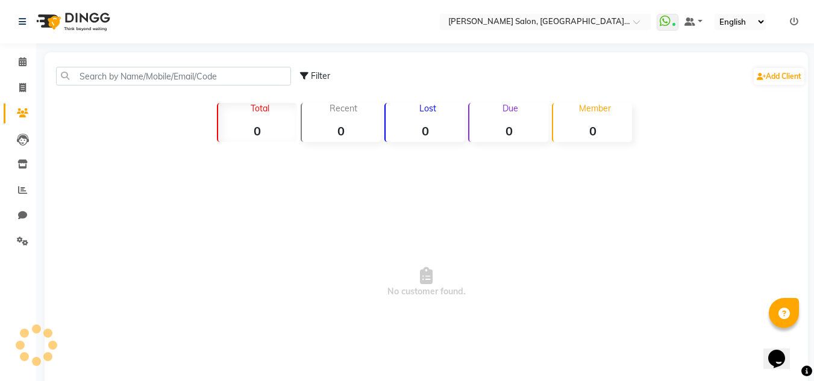
click at [128, 89] on div "Filter Add Client" at bounding box center [426, 76] width 758 height 38
click at [128, 82] on input "text" at bounding box center [173, 76] width 235 height 19
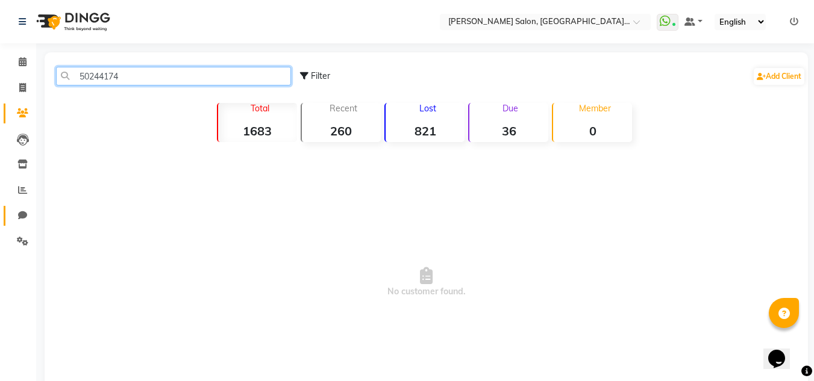
type input "50244174"
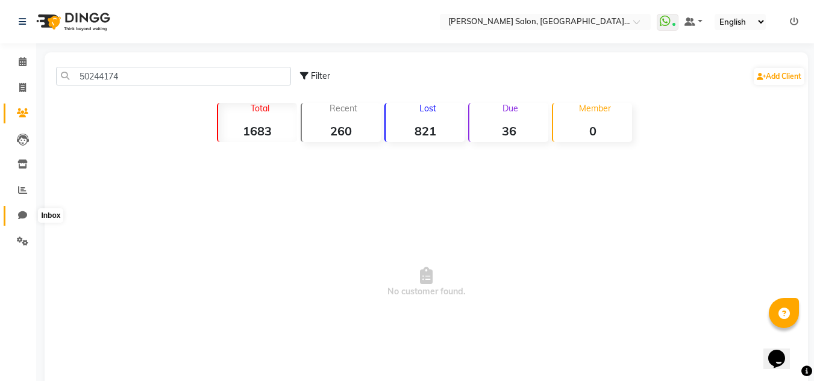
click at [19, 219] on icon at bounding box center [22, 215] width 9 height 9
select select "100"
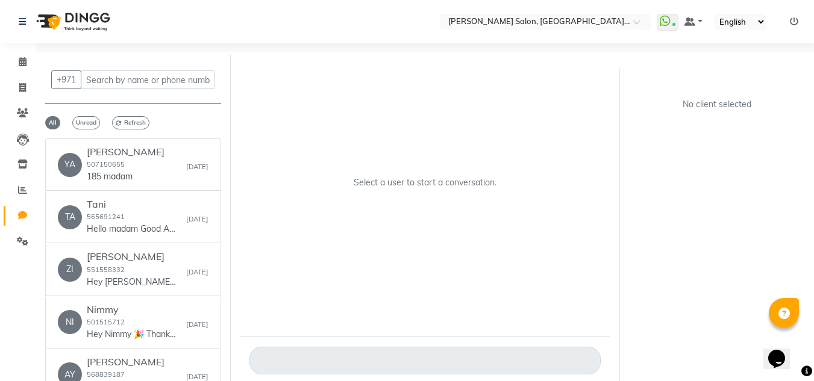
click at [40, 102] on div "+971 All Unread Refresh YA [PERSON_NAME] 507150655 185 madam [DATE] [PERSON_NAM…" at bounding box center [133, 231] width 195 height 352
click at [39, 108] on div "+971 All Unread Refresh YA [PERSON_NAME] 507150655 185 madam [DATE] [PERSON_NAM…" at bounding box center [133, 231] width 195 height 352
click at [35, 110] on li "Clients" at bounding box center [18, 114] width 36 height 26
click at [23, 111] on icon at bounding box center [22, 112] width 11 height 9
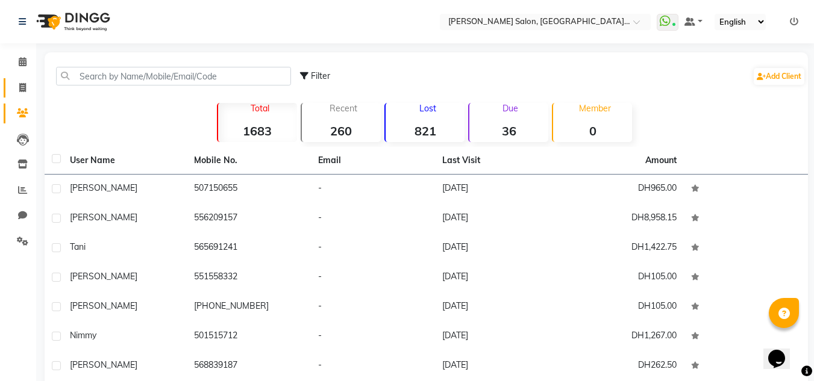
click at [8, 90] on link "Invoice" at bounding box center [18, 88] width 29 height 20
select select "service"
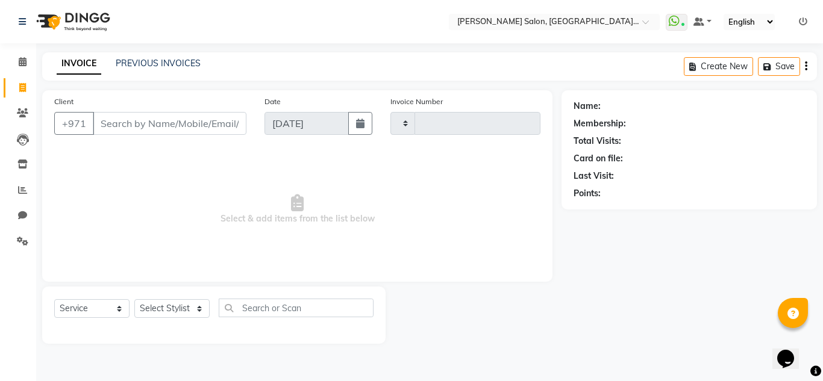
type input "1516"
select select "4069"
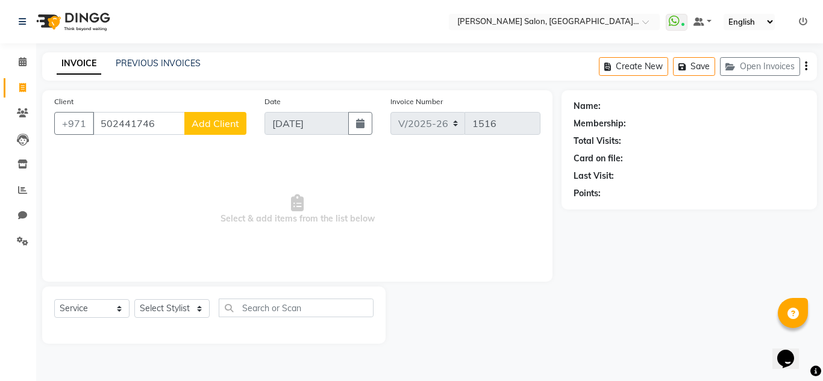
type input "502441746"
click at [221, 133] on div "Client [PHONE_NUMBER] Add Client" at bounding box center [150, 119] width 210 height 49
click at [220, 132] on button "Add Client" at bounding box center [215, 123] width 62 height 23
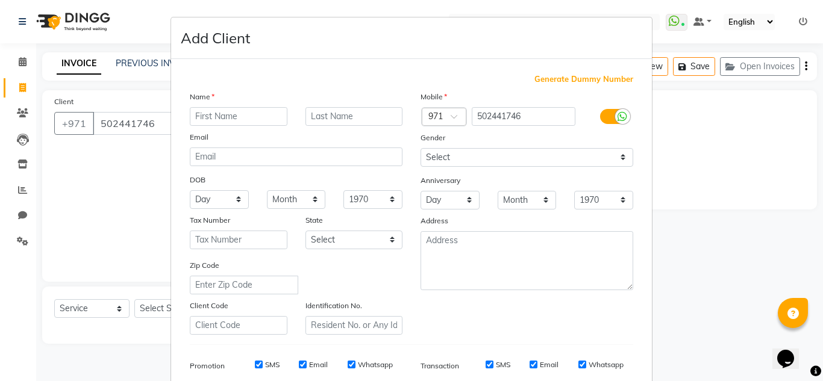
drag, startPoint x: 441, startPoint y: 138, endPoint x: 450, endPoint y: 159, distance: 22.9
click at [440, 144] on div "Gender" at bounding box center [430, 139] width 39 height 17
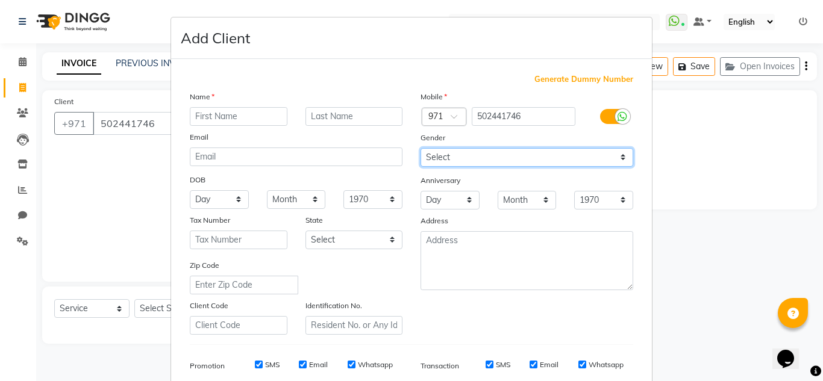
click at [451, 159] on select "Select [DEMOGRAPHIC_DATA] [DEMOGRAPHIC_DATA] Other Prefer Not To Say" at bounding box center [526, 157] width 213 height 19
select select "[DEMOGRAPHIC_DATA]"
click at [420, 148] on select "Select [DEMOGRAPHIC_DATA] [DEMOGRAPHIC_DATA] Other Prefer Not To Say" at bounding box center [526, 157] width 213 height 19
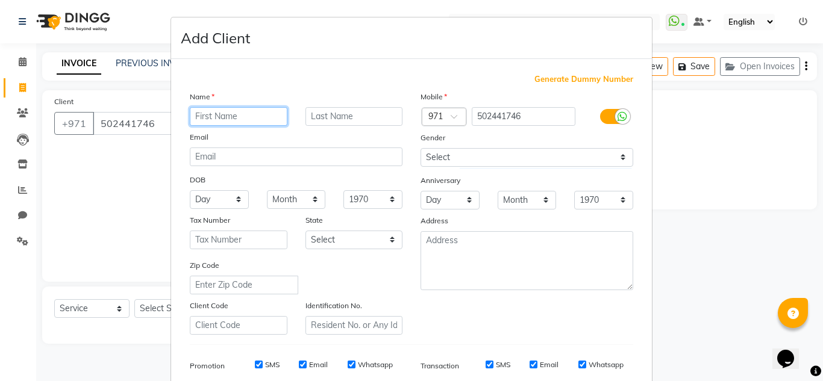
click at [267, 122] on input "text" at bounding box center [239, 116] width 98 height 19
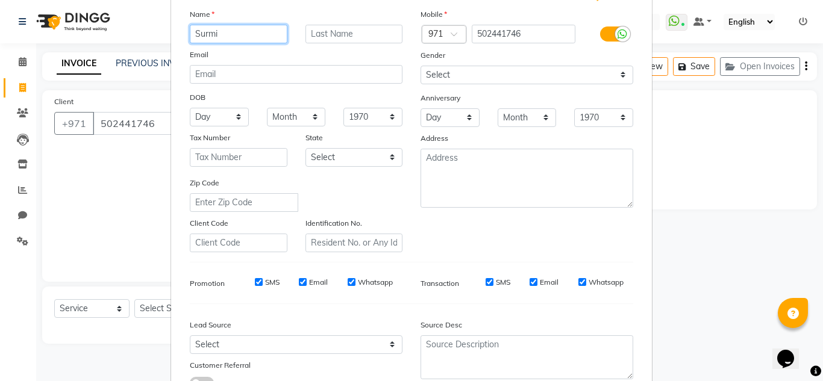
scroll to position [175, 0]
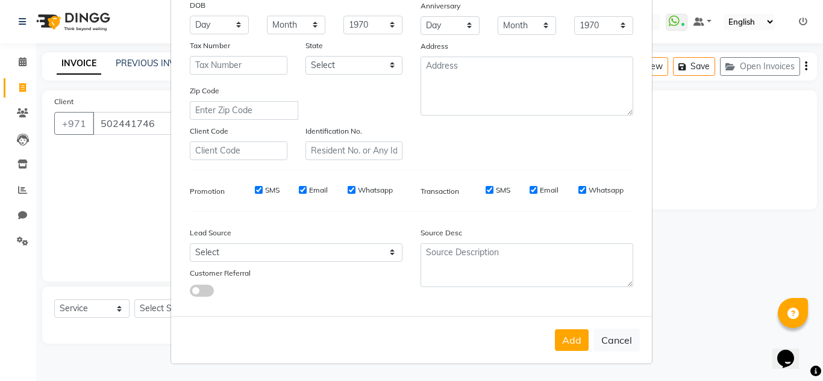
type input "Surmi"
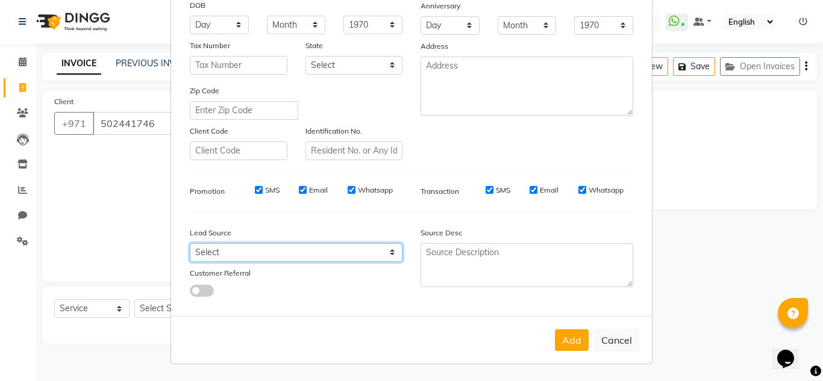
click at [378, 244] on select "Select Walk-in Referral Internet Friend Word of Mouth Advertisement Facebook Ju…" at bounding box center [296, 252] width 213 height 19
select select "28732"
click at [190, 243] on select "Select Walk-in Referral Internet Friend Word of Mouth Advertisement Facebook Ju…" at bounding box center [296, 252] width 213 height 19
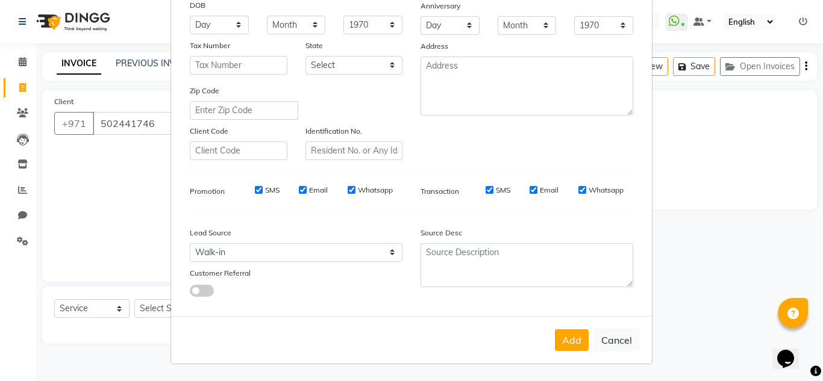
drag, startPoint x: 569, startPoint y: 338, endPoint x: 499, endPoint y: 344, distance: 69.5
click at [566, 339] on button "Add" at bounding box center [572, 340] width 34 height 22
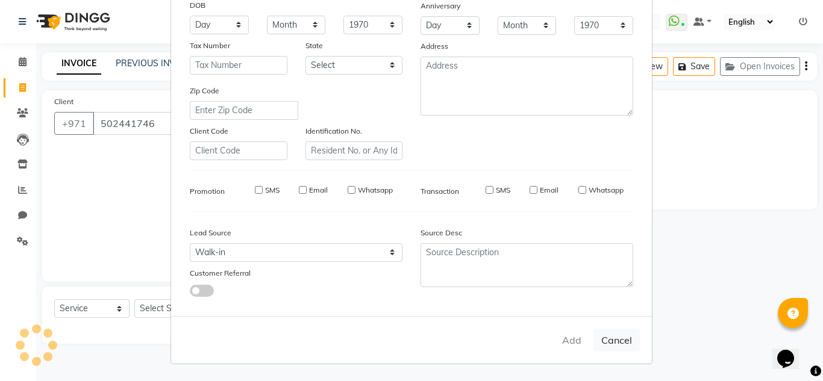
select select
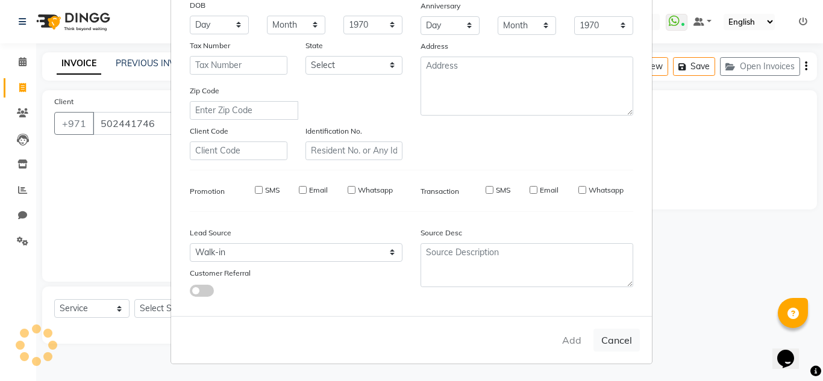
select select
checkbox input "false"
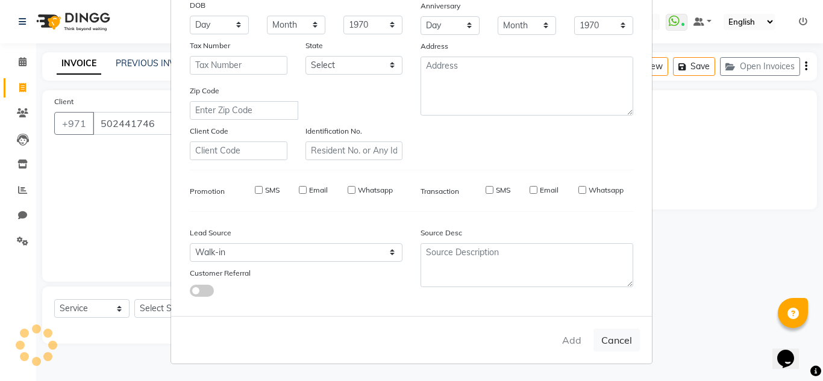
checkbox input "false"
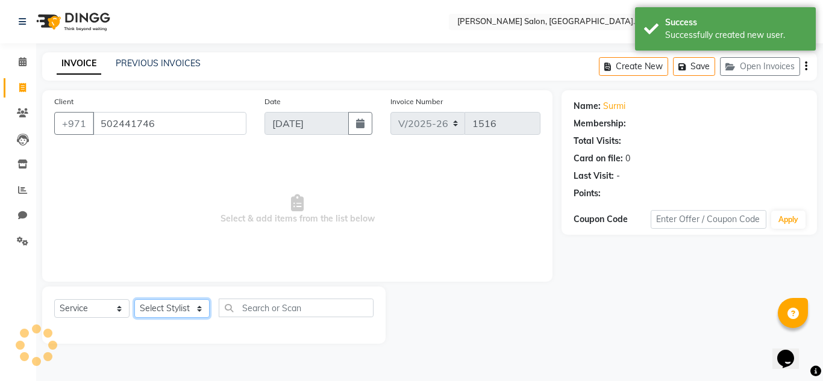
select select "1: Object"
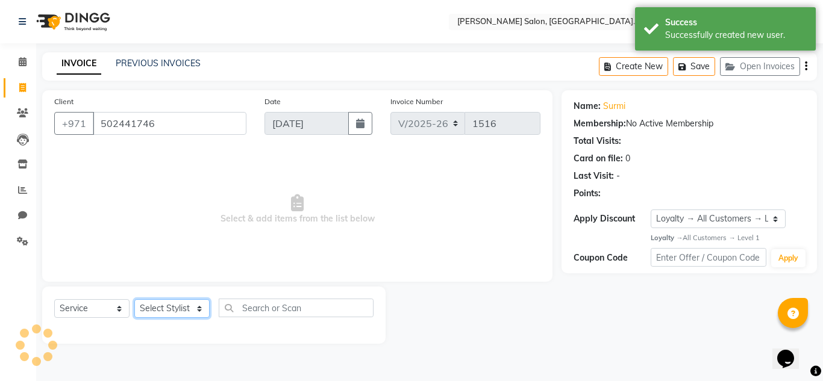
drag, startPoint x: 173, startPoint y: 312, endPoint x: 173, endPoint y: 302, distance: 10.2
click at [173, 312] on select "Select Stylist DRIVER Huma [PERSON_NAME] Management [PERSON_NAME] Sales person …" at bounding box center [171, 308] width 75 height 19
select select "89061"
click at [134, 299] on select "Select Stylist DRIVER Huma [PERSON_NAME] Management [PERSON_NAME] Sales person …" at bounding box center [171, 308] width 75 height 19
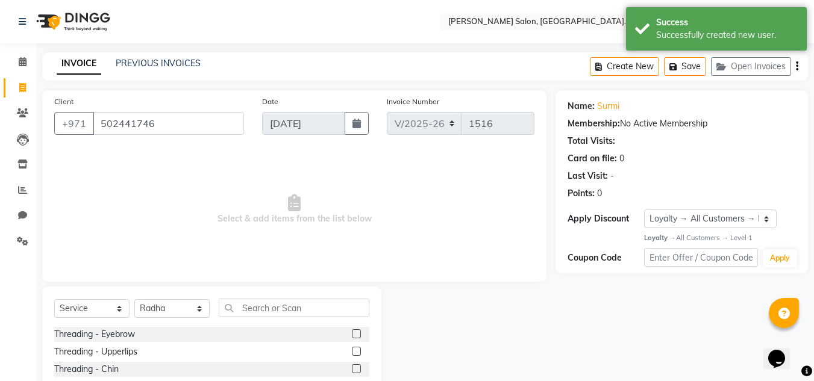
drag, startPoint x: 349, startPoint y: 333, endPoint x: 364, endPoint y: 378, distance: 47.8
click at [352, 332] on label at bounding box center [356, 333] width 9 height 9
click at [352, 332] on input "checkbox" at bounding box center [356, 335] width 8 height 8
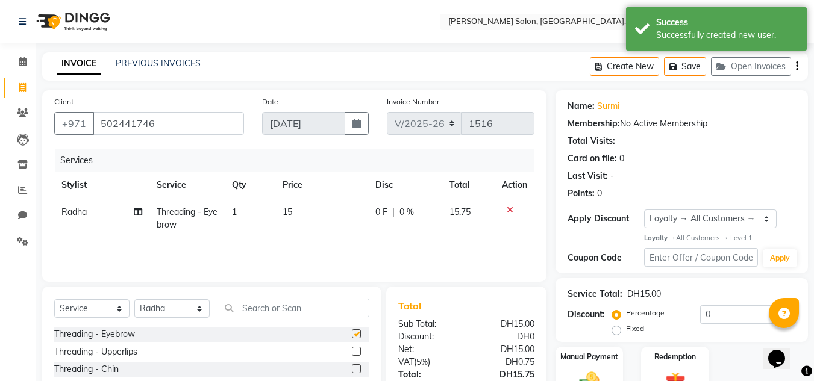
checkbox input "false"
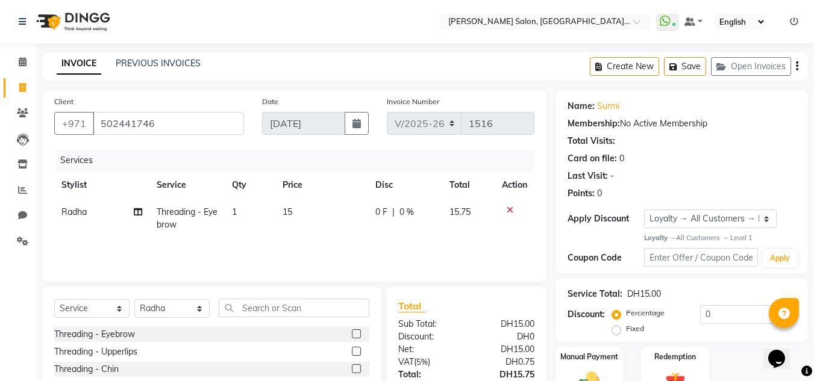
scroll to position [101, 0]
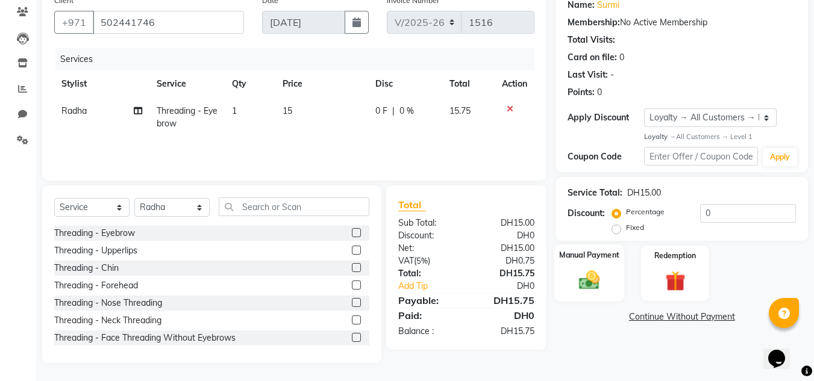
click at [590, 276] on img at bounding box center [589, 281] width 34 height 24
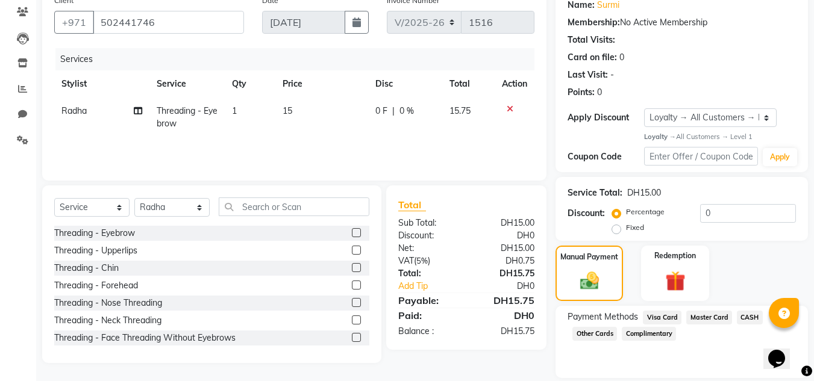
scroll to position [141, 0]
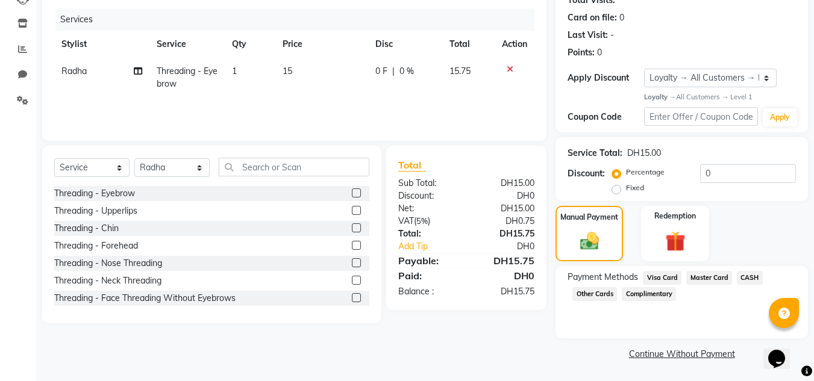
drag, startPoint x: 661, startPoint y: 279, endPoint x: 675, endPoint y: 297, distance: 22.4
click at [662, 281] on span "Visa Card" at bounding box center [662, 278] width 39 height 14
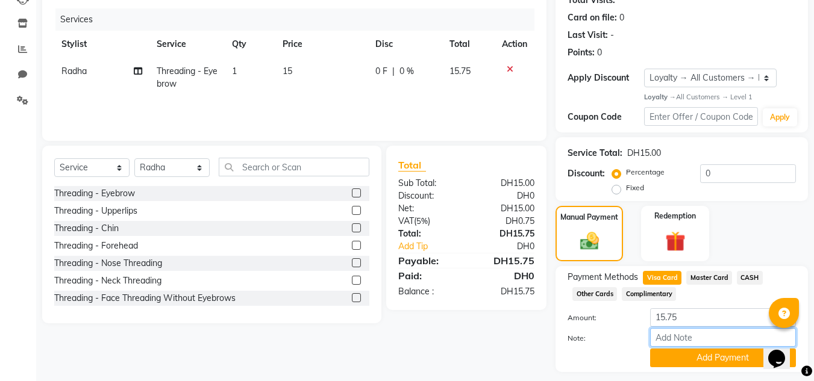
click at [694, 340] on input "Note:" at bounding box center [723, 337] width 146 height 19
type input "441584***0468"
click at [684, 357] on button "Add Payment" at bounding box center [723, 358] width 146 height 19
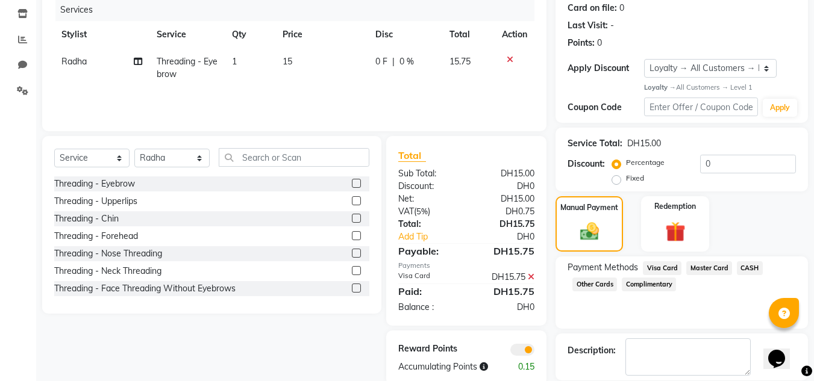
scroll to position [201, 0]
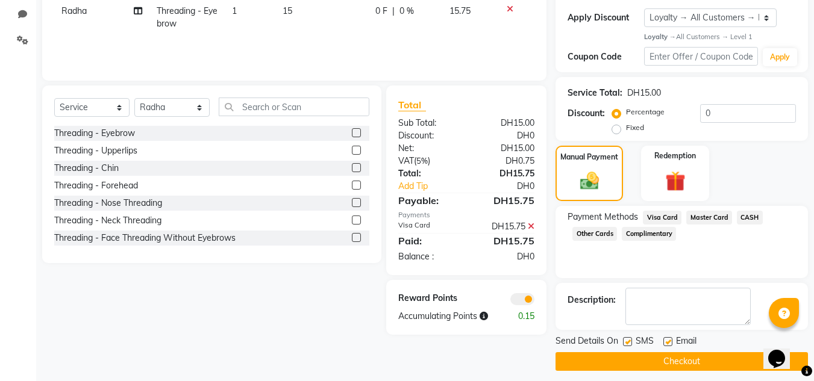
click at [653, 351] on div "Send Details On SMS Email Checkout" at bounding box center [681, 353] width 252 height 36
drag, startPoint x: 650, startPoint y: 367, endPoint x: 361, endPoint y: 316, distance: 293.7
click at [649, 367] on button "Checkout" at bounding box center [681, 361] width 252 height 19
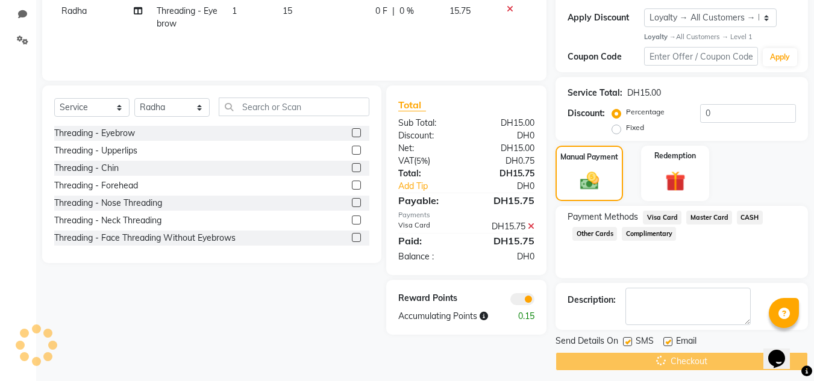
scroll to position [141, 0]
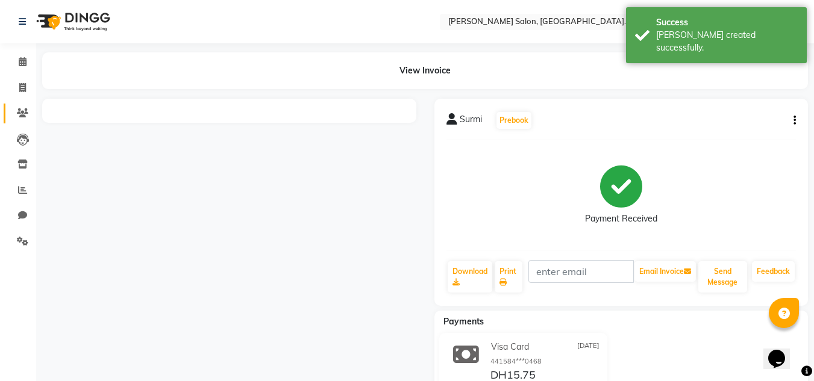
click at [22, 117] on icon at bounding box center [22, 112] width 11 height 9
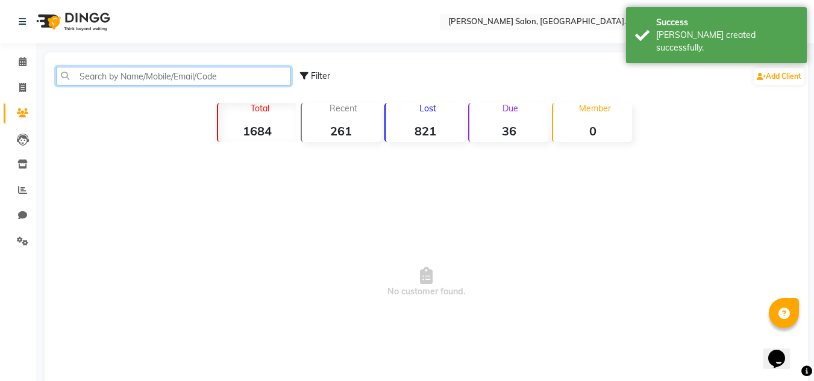
click at [85, 76] on input "text" at bounding box center [173, 76] width 235 height 19
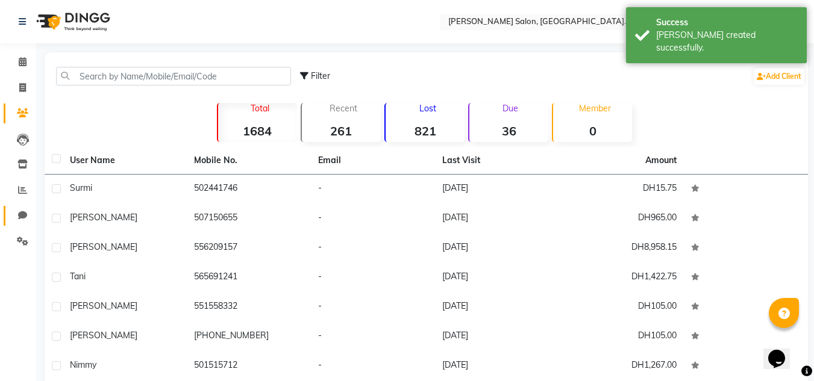
click at [10, 219] on link "Chat" at bounding box center [18, 216] width 29 height 20
select select "100"
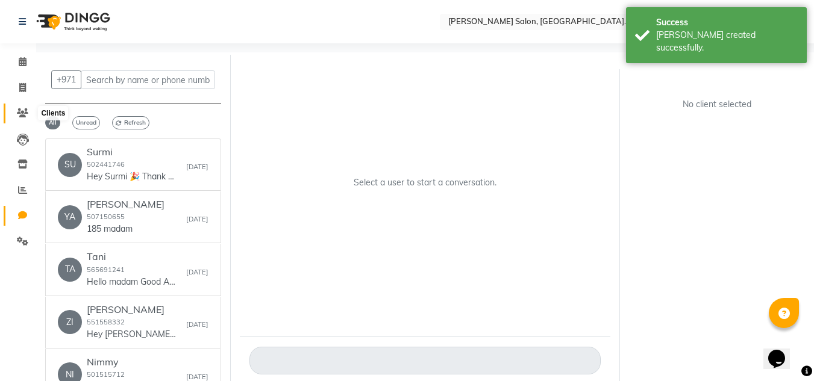
click at [19, 108] on span at bounding box center [22, 114] width 21 height 14
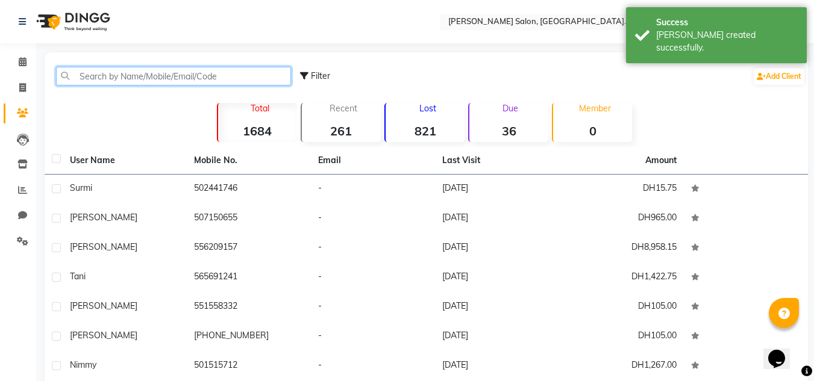
click at [87, 81] on input "text" at bounding box center [173, 76] width 235 height 19
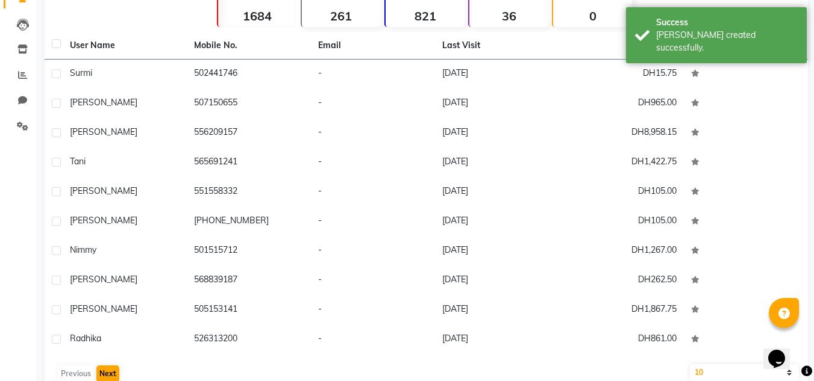
scroll to position [120, 0]
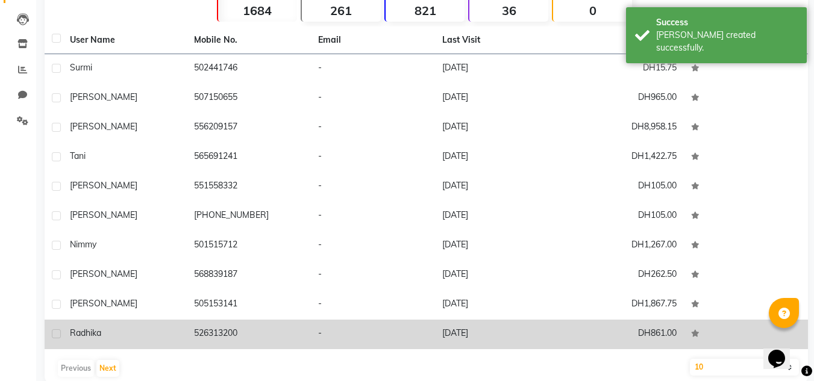
click at [109, 344] on td "Radhika" at bounding box center [125, 335] width 124 height 30
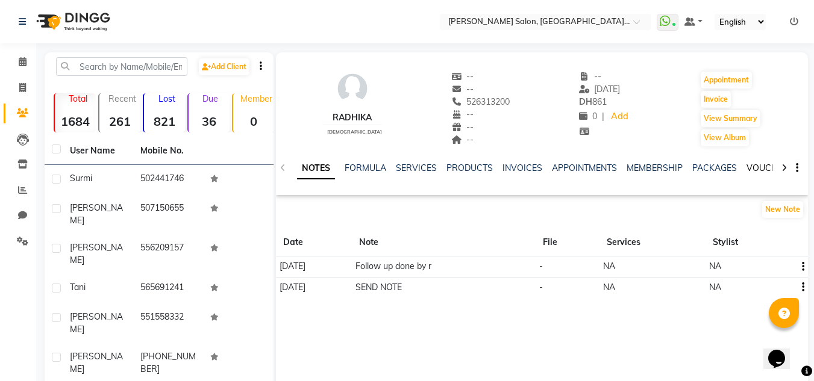
click at [752, 167] on link "VOUCHERS" at bounding box center [770, 168] width 48 height 11
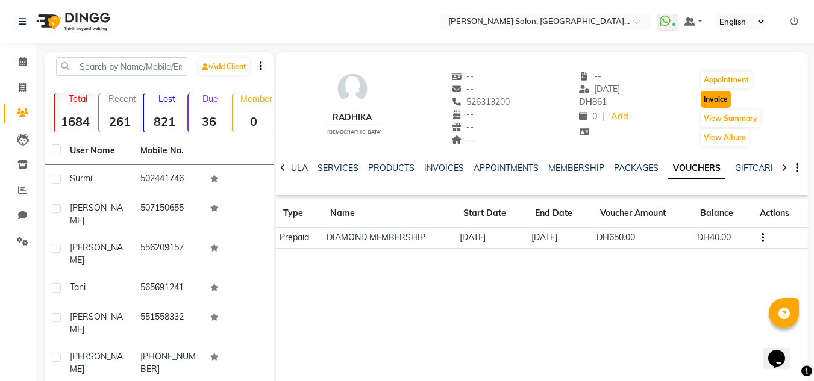
click at [711, 98] on button "Invoice" at bounding box center [715, 99] width 30 height 17
select select "service"
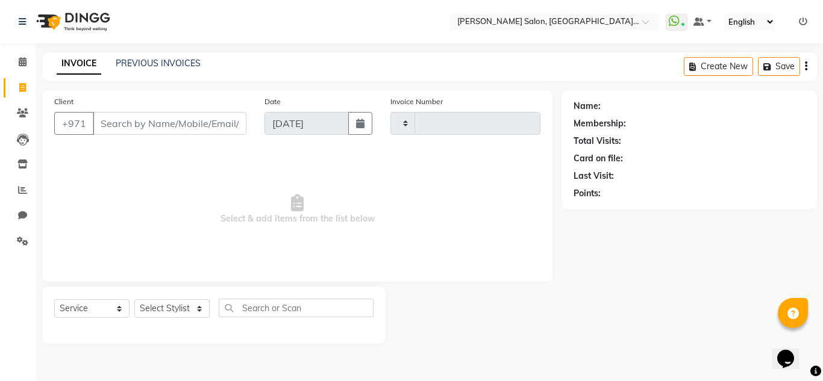
type input "1517"
select select "4069"
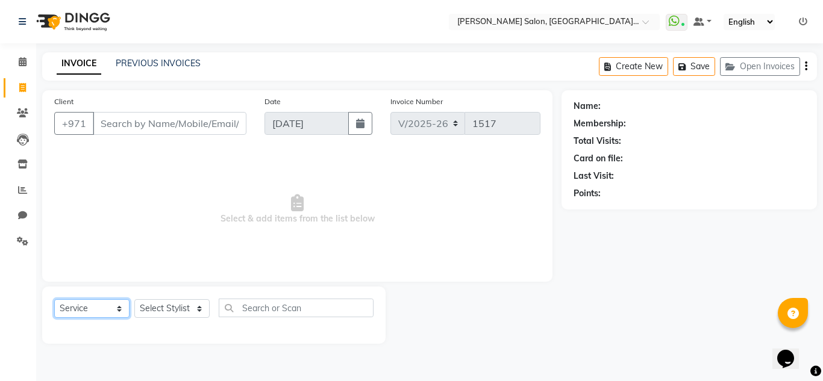
drag, startPoint x: 76, startPoint y: 308, endPoint x: 78, endPoint y: 300, distance: 8.0
click at [76, 306] on select "Select Service Product Membership Package Voucher Prepaid Gift Card" at bounding box center [91, 308] width 75 height 19
click at [54, 299] on select "Select Service Product Membership Package Voucher Prepaid Gift Card" at bounding box center [91, 308] width 75 height 19
type input "526313200"
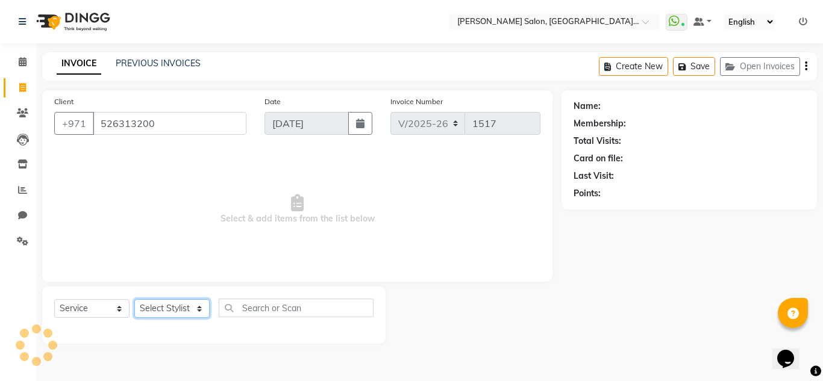
click at [161, 304] on select "Select Stylist DRIVER Huma [PERSON_NAME] Management [PERSON_NAME] Sales person …" at bounding box center [171, 308] width 75 height 19
select select "1: Object"
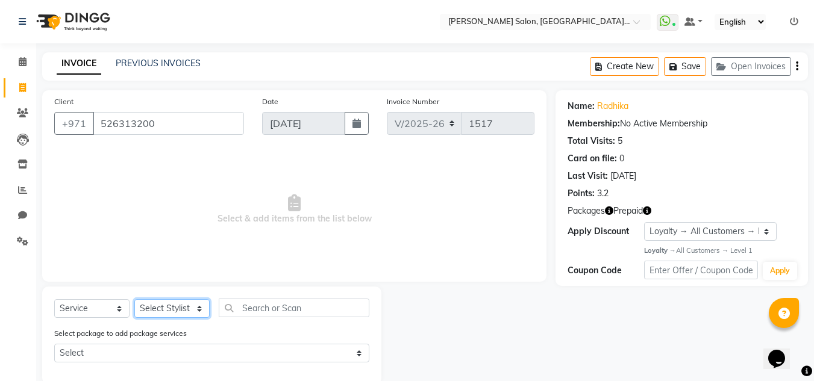
select select "89061"
click at [134, 299] on select "Select Stylist DRIVER Huma [PERSON_NAME] Management [PERSON_NAME] Sales person …" at bounding box center [171, 308] width 75 height 19
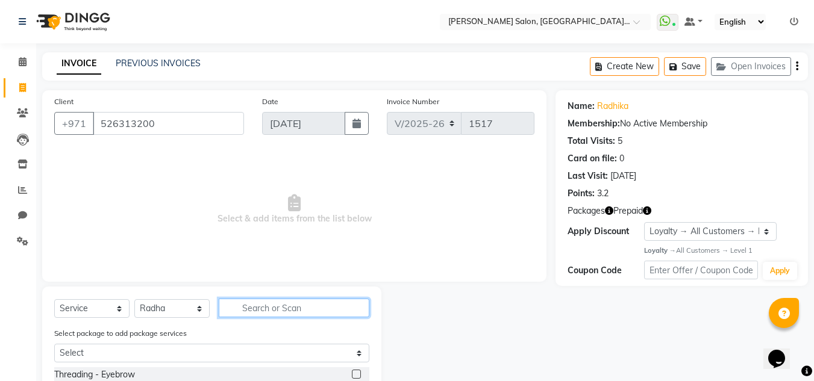
click at [249, 307] on input "text" at bounding box center [294, 308] width 151 height 19
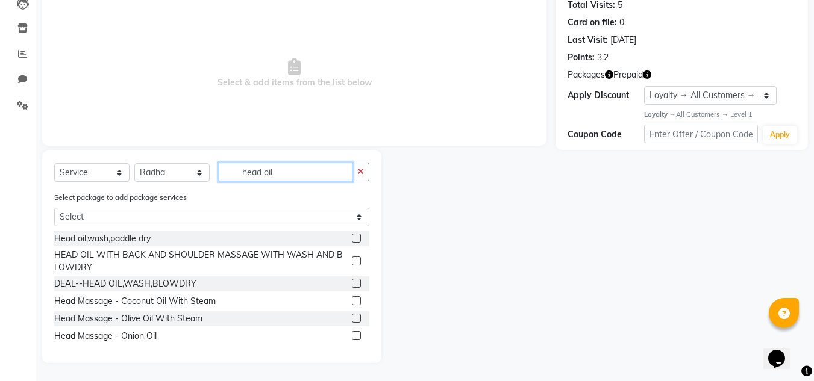
type input "head oil"
click at [355, 299] on label at bounding box center [356, 300] width 9 height 9
click at [355, 299] on input "checkbox" at bounding box center [356, 302] width 8 height 8
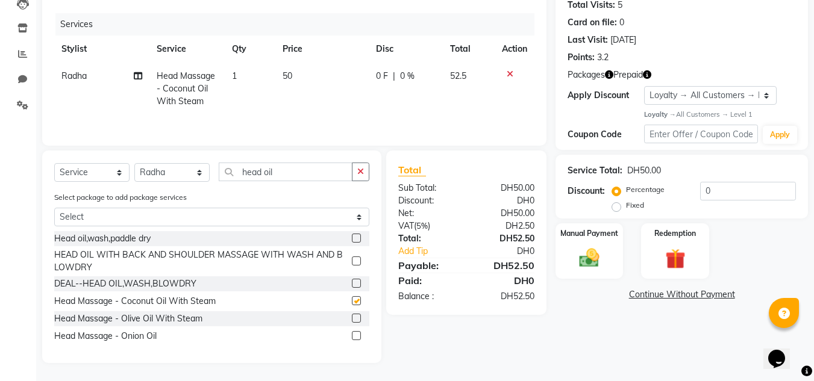
checkbox input "false"
drag, startPoint x: 298, startPoint y: 175, endPoint x: 157, endPoint y: 166, distance: 141.2
click at [161, 166] on div "Select Service Product Membership Package Voucher Prepaid Gift Card Select Styl…" at bounding box center [211, 177] width 315 height 28
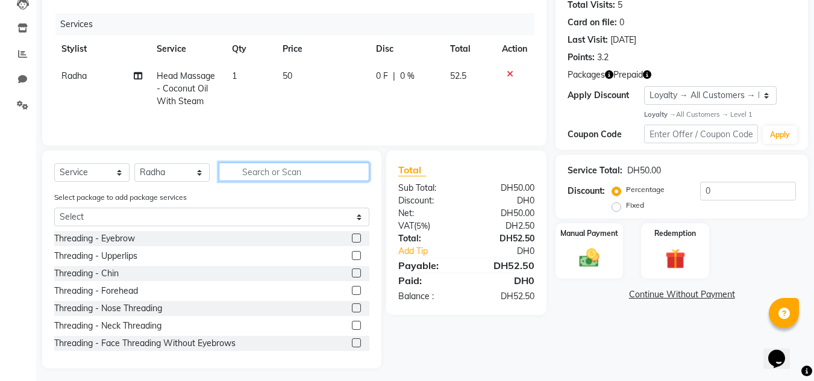
click at [278, 175] on input "text" at bounding box center [294, 172] width 151 height 19
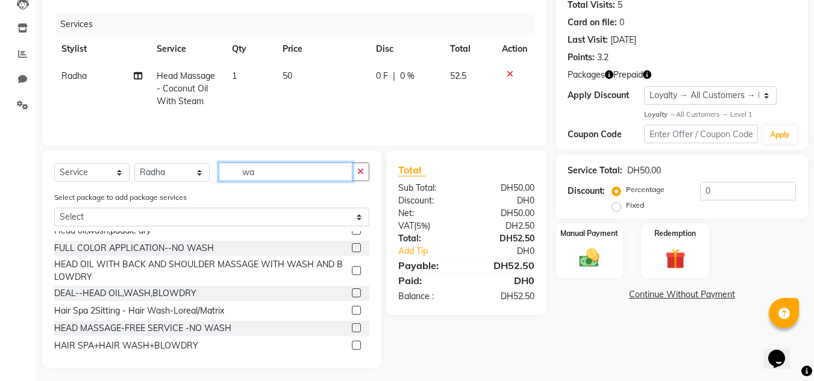
type input "w"
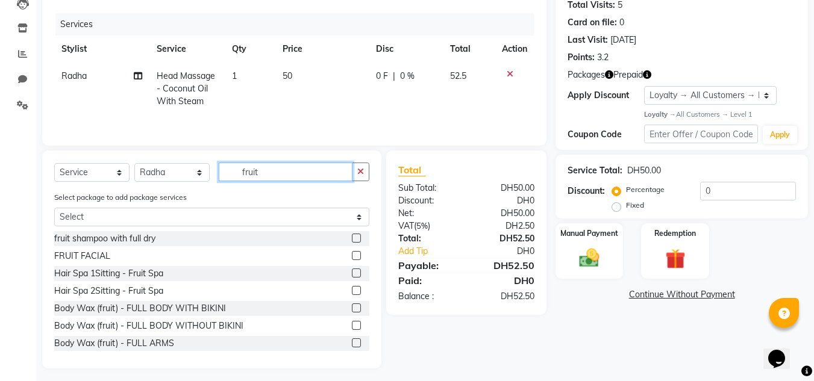
type input "fruit"
drag, startPoint x: 354, startPoint y: 231, endPoint x: 351, endPoint y: 237, distance: 6.7
click at [354, 232] on div at bounding box center [360, 238] width 17 height 15
click at [352, 239] on label at bounding box center [356, 238] width 9 height 9
click at [352, 239] on input "checkbox" at bounding box center [356, 239] width 8 height 8
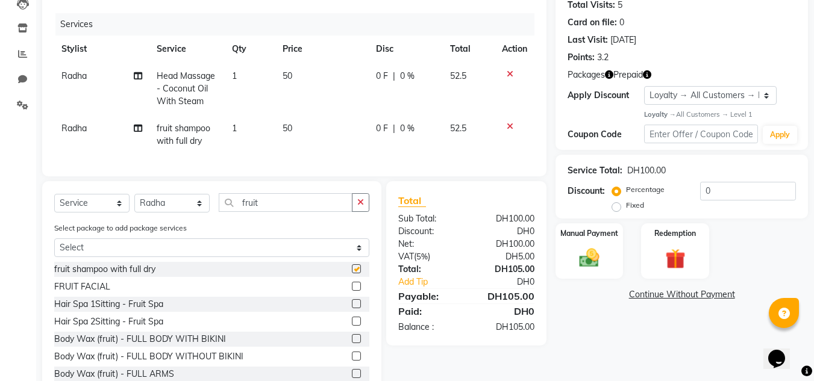
checkbox input "false"
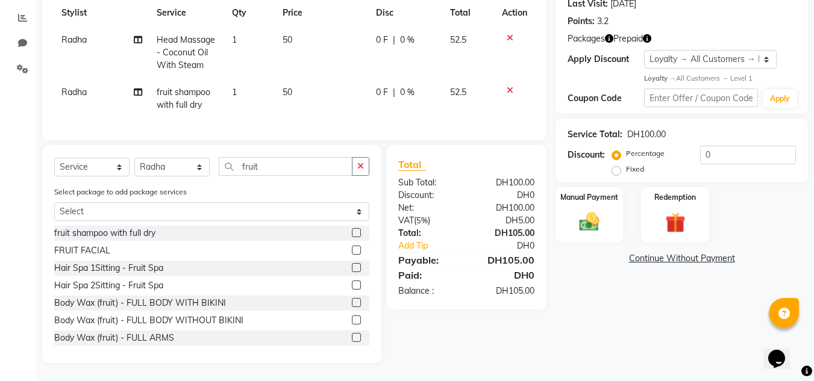
scroll to position [1, 0]
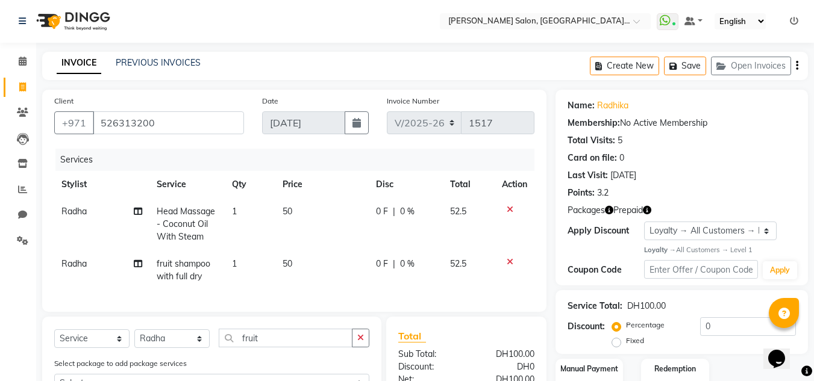
click at [366, 227] on td "50" at bounding box center [321, 224] width 93 height 52
select select "89061"
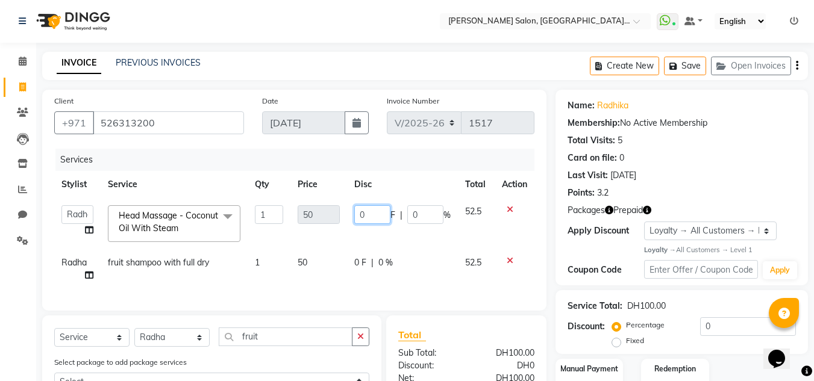
click at [370, 219] on input "0" at bounding box center [372, 214] width 36 height 19
type input "10"
drag, startPoint x: 783, startPoint y: 159, endPoint x: 775, endPoint y: 167, distance: 11.5
click at [782, 160] on div "Card on file: 0" at bounding box center [681, 158] width 228 height 13
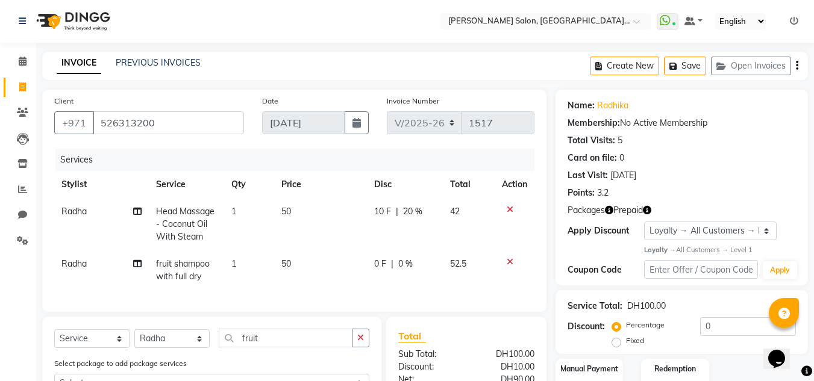
click at [347, 269] on td "50" at bounding box center [320, 271] width 93 height 40
select select "89061"
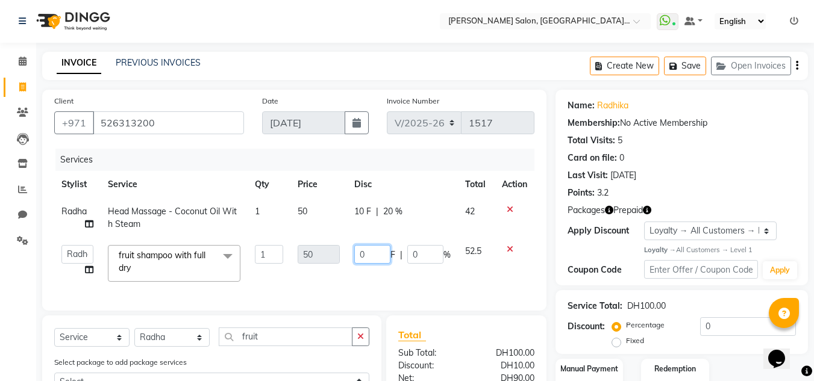
click at [368, 255] on input "0" at bounding box center [372, 254] width 36 height 19
type input "10"
click at [726, 194] on div "Points: 3.2" at bounding box center [681, 193] width 228 height 13
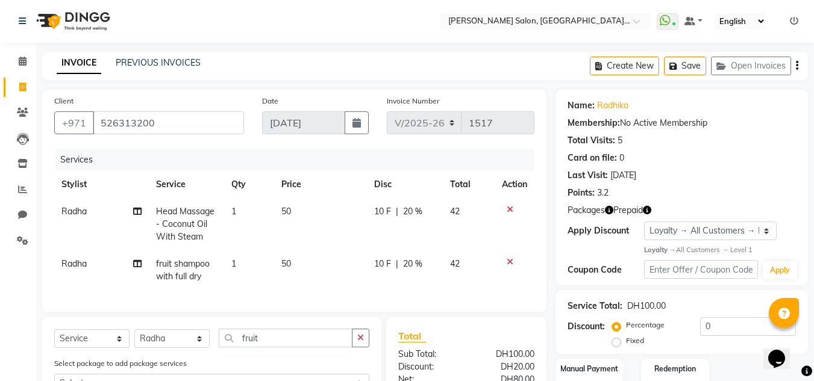
scroll to position [181, 0]
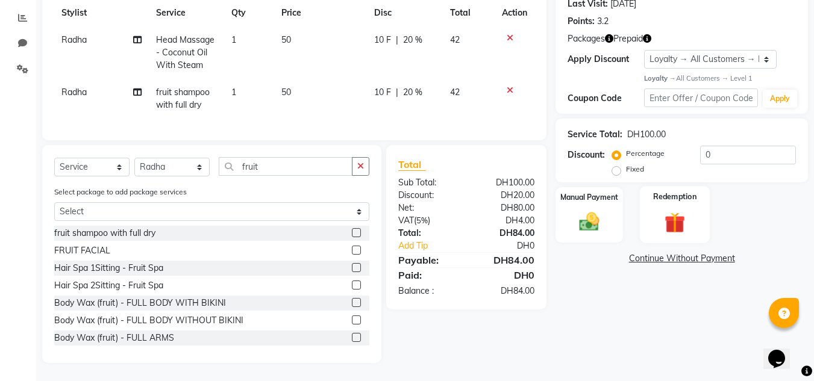
drag, startPoint x: 672, startPoint y: 199, endPoint x: 671, endPoint y: 207, distance: 7.3
click at [671, 201] on div "Redemption" at bounding box center [675, 214] width 70 height 57
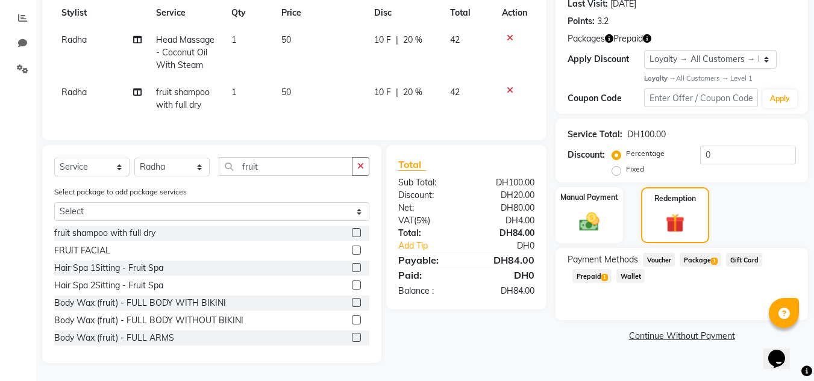
click at [393, 49] on td "10 F | 20 %" at bounding box center [405, 52] width 76 height 52
select select "89061"
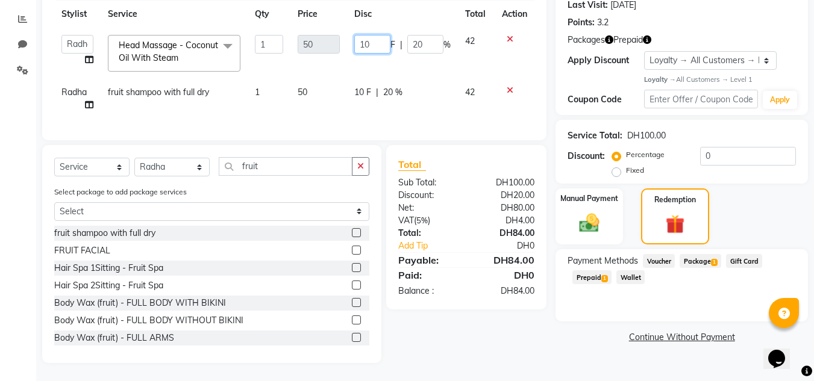
click at [382, 35] on input "10" at bounding box center [372, 44] width 36 height 19
type input "14"
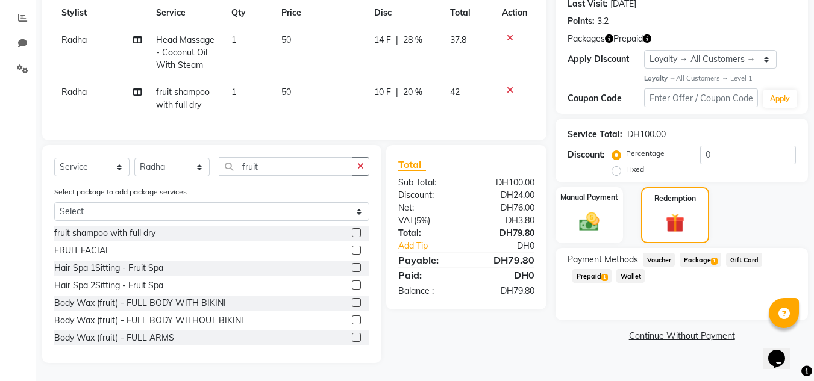
click at [725, 17] on div "Points: 3.2" at bounding box center [681, 21] width 228 height 13
click at [706, 253] on span "Package 1" at bounding box center [700, 260] width 42 height 14
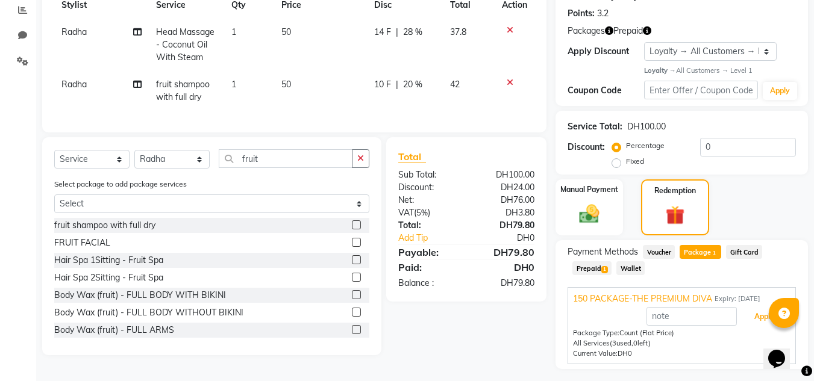
drag, startPoint x: 741, startPoint y: 320, endPoint x: 682, endPoint y: 285, distance: 68.8
click at [721, 307] on div "Apply" at bounding box center [681, 316] width 217 height 23
click at [571, 266] on div "Prepaid 1" at bounding box center [589, 269] width 44 height 16
click at [594, 271] on span "Prepaid 1" at bounding box center [591, 268] width 39 height 14
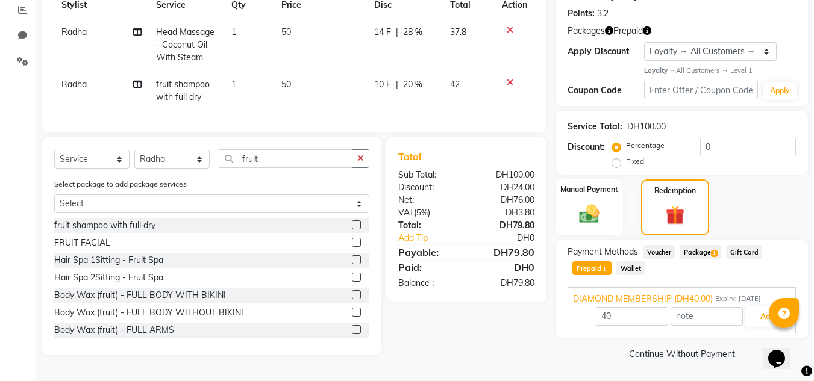
scroll to position [181, 0]
click at [760, 312] on button "Add" at bounding box center [767, 317] width 44 height 20
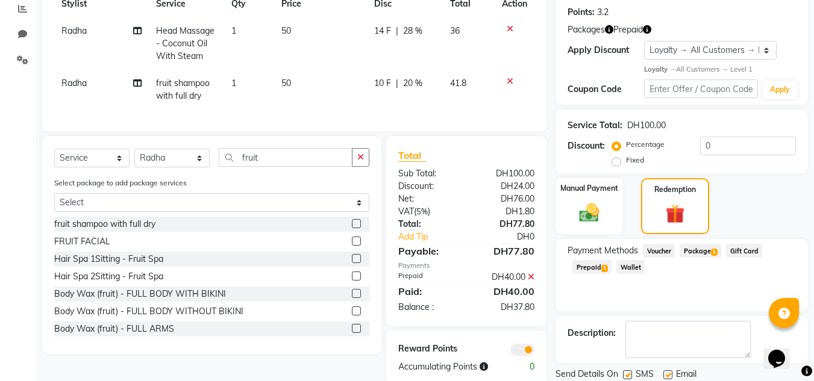
click at [400, 66] on td "14 F | 28 %" at bounding box center [405, 43] width 76 height 52
select select "89061"
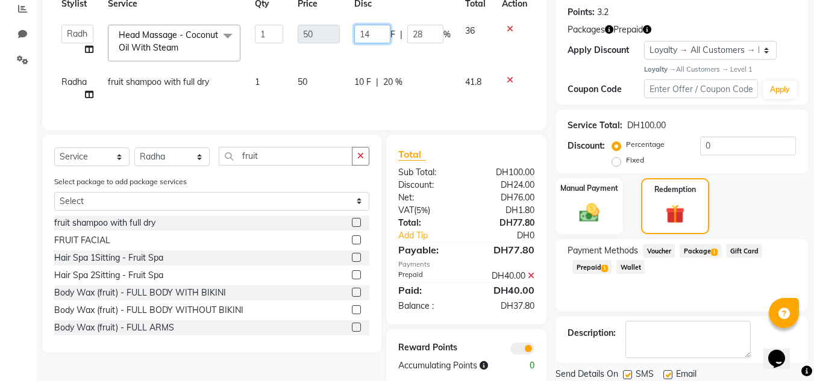
drag, startPoint x: 379, startPoint y: 33, endPoint x: 340, endPoint y: 31, distance: 39.2
click at [340, 31] on tr "DRIVER Huma [PERSON_NAME] Management Radha Riba Sales person Seema [PERSON_NAME…" at bounding box center [294, 42] width 480 height 51
click at [383, 34] on input "14" at bounding box center [372, 34] width 36 height 19
drag, startPoint x: 375, startPoint y: 34, endPoint x: 363, endPoint y: 34, distance: 11.4
click at [363, 34] on input "14" at bounding box center [372, 34] width 36 height 19
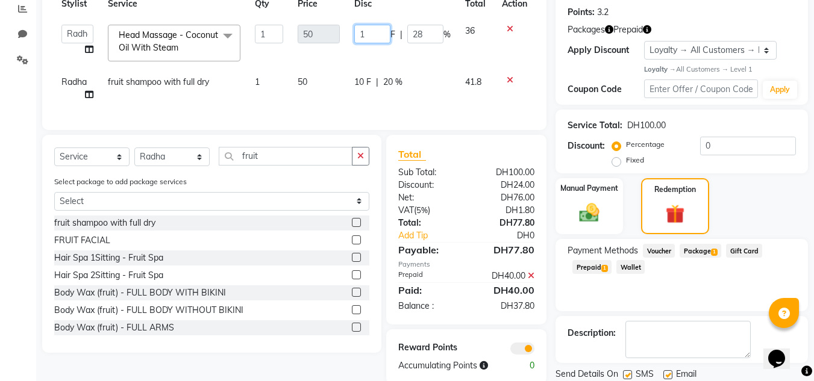
type input "10"
click at [716, 18] on div "Points: 3.2" at bounding box center [681, 12] width 228 height 13
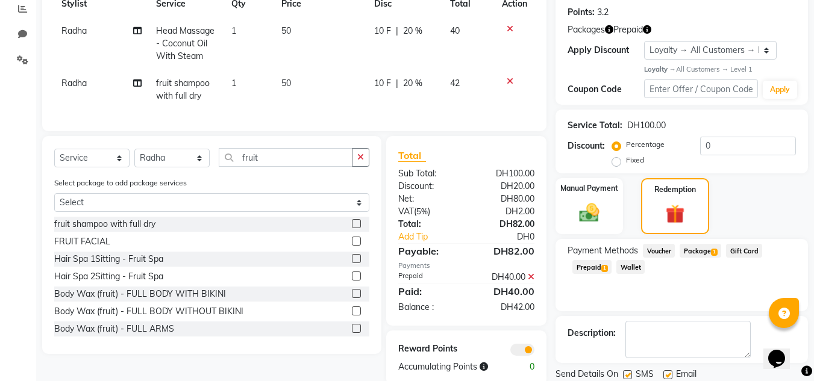
click at [292, 281] on div "Hair Spa 2Sitting - Fruit Spa" at bounding box center [211, 276] width 315 height 15
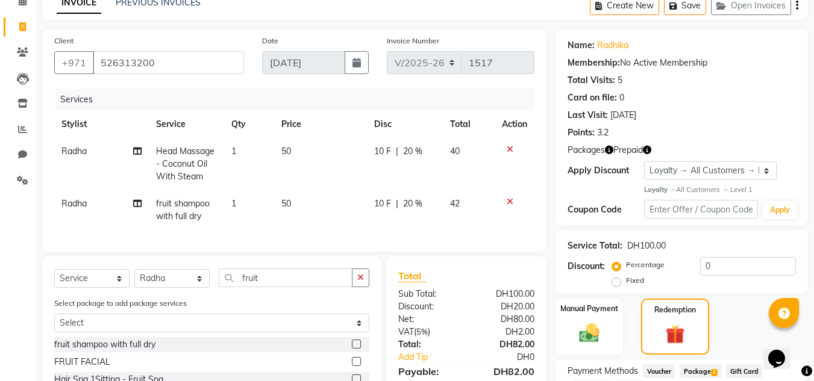
click at [378, 155] on span "10 F" at bounding box center [382, 151] width 17 height 13
select select "89061"
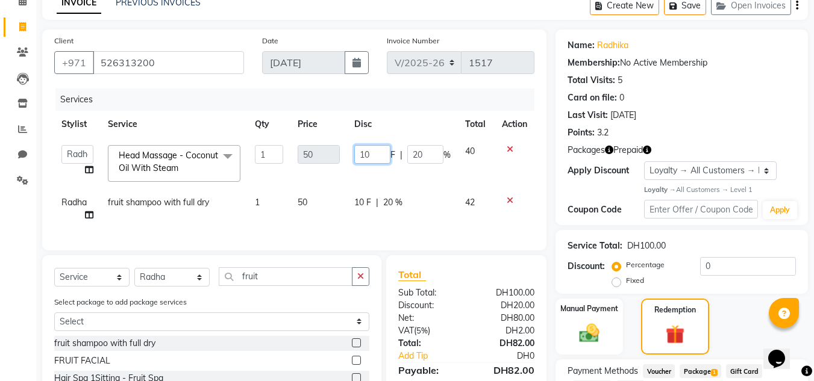
click at [381, 154] on input "10" at bounding box center [372, 154] width 36 height 19
type input "12"
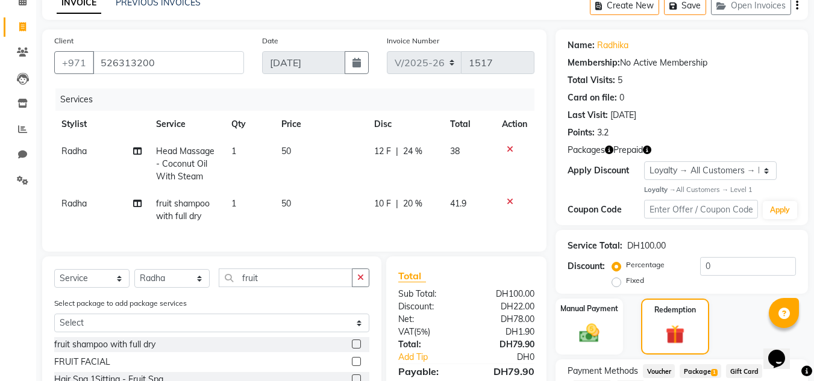
click at [734, 108] on div "Name: [PERSON_NAME] Membership: No Active Membership Total Visits: 5 Card on fi…" at bounding box center [681, 86] width 228 height 105
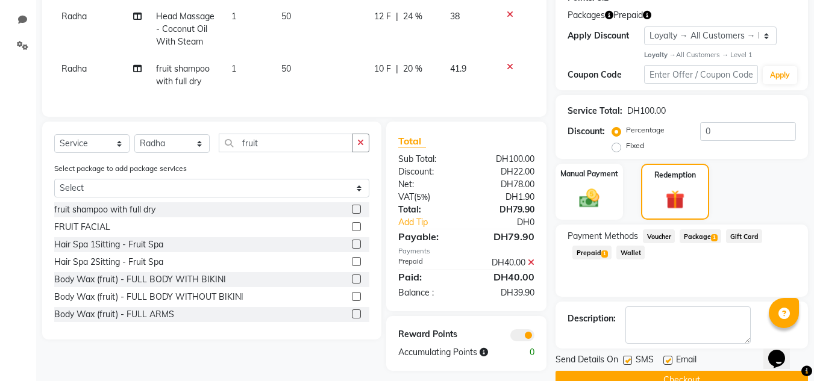
scroll to position [222, 0]
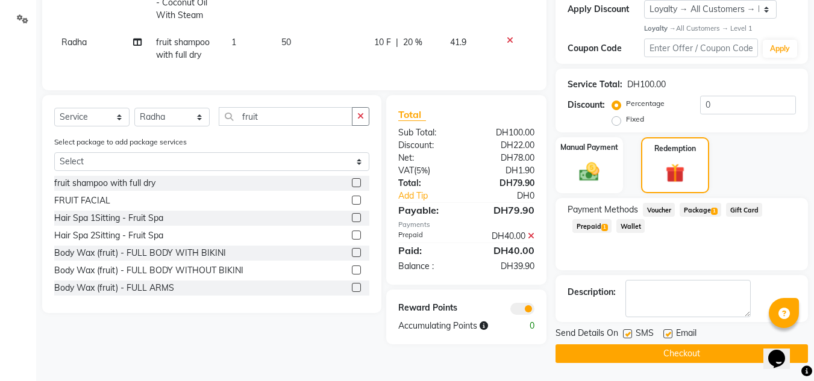
click at [600, 229] on span "Prepaid 1" at bounding box center [591, 226] width 39 height 14
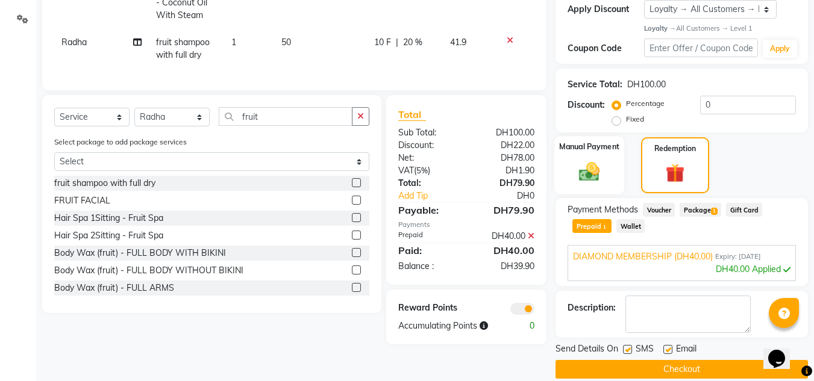
click at [606, 176] on div "Manual Payment" at bounding box center [589, 165] width 70 height 58
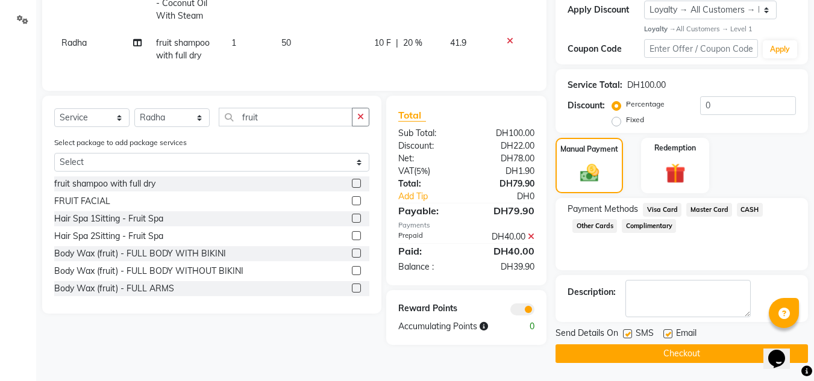
scroll to position [222, 0]
click at [667, 214] on span "Visa Card" at bounding box center [662, 210] width 39 height 14
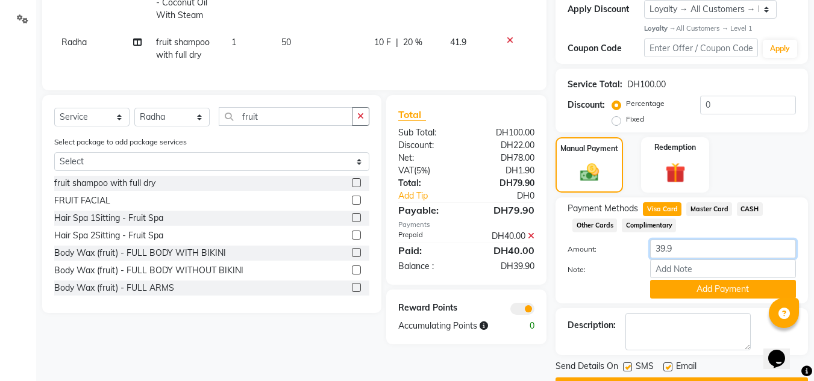
click at [684, 248] on input "39.9" at bounding box center [723, 249] width 146 height 19
type input "3"
type input "40"
drag, startPoint x: 638, startPoint y: 266, endPoint x: 683, endPoint y: 262, distance: 44.7
click at [683, 262] on div "Note:" at bounding box center [681, 270] width 246 height 20
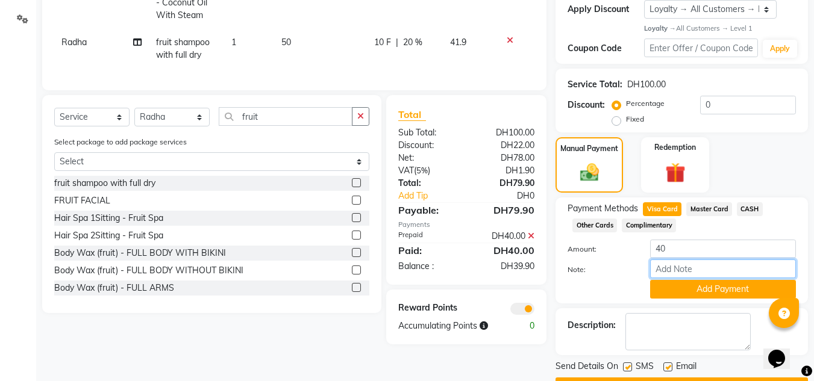
click at [684, 263] on input "Note:" at bounding box center [723, 269] width 146 height 19
type input "486894****7976"
click at [738, 282] on button "Add Payment" at bounding box center [723, 289] width 146 height 19
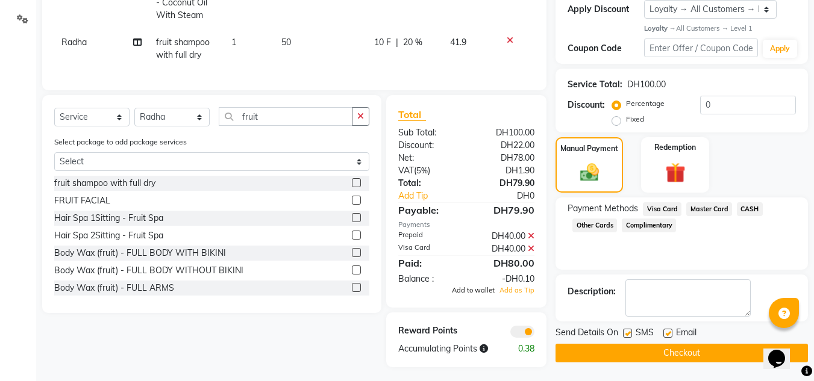
click at [487, 294] on span "Add to wallet" at bounding box center [473, 290] width 43 height 8
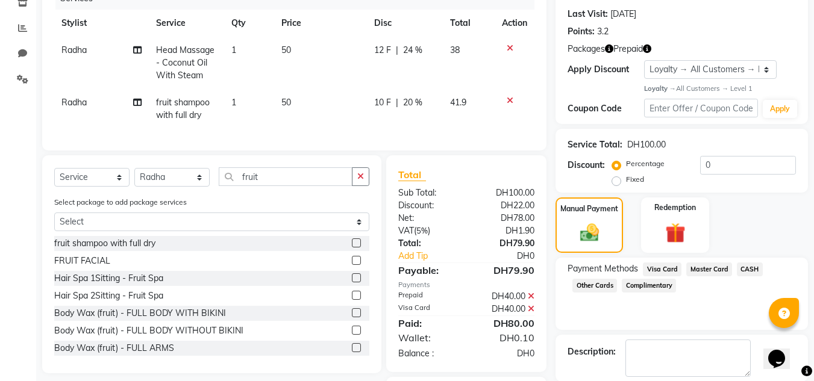
scroll to position [0, 0]
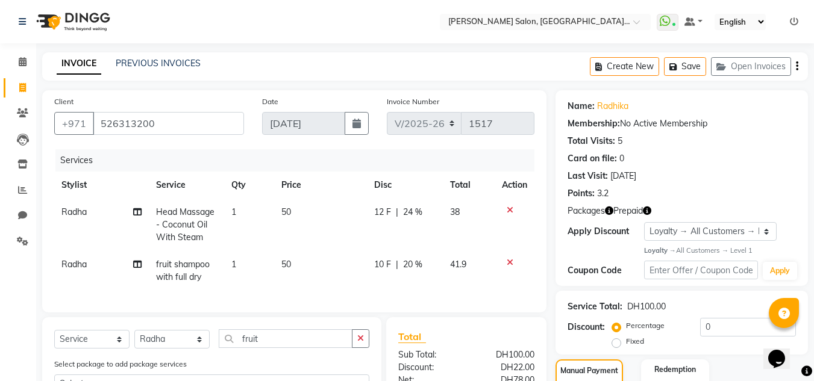
click at [74, 269] on span "Radha" at bounding box center [73, 264] width 25 height 11
select select "89061"
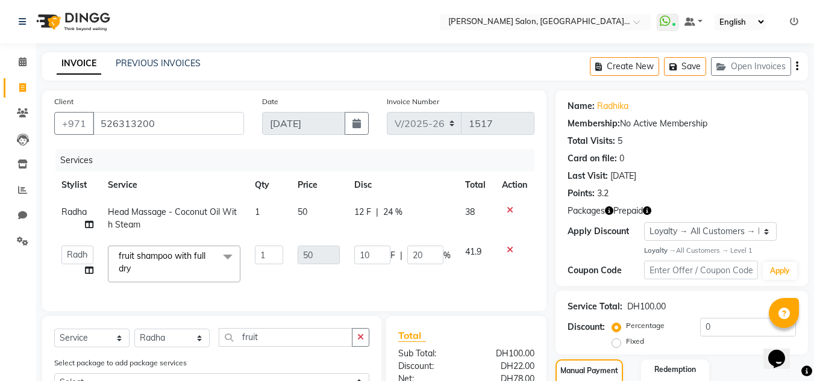
click at [74, 269] on td "DRIVER Huma [PERSON_NAME] Management [PERSON_NAME] Sales person [PERSON_NAME] […" at bounding box center [77, 263] width 46 height 51
click at [86, 255] on select "DRIVER Huma [PERSON_NAME] Management [PERSON_NAME] Sales person [PERSON_NAME] […" at bounding box center [77, 255] width 32 height 19
select select "86710"
drag, startPoint x: 189, startPoint y: 82, endPoint x: 199, endPoint y: 88, distance: 11.9
click at [192, 85] on main "INVOICE PREVIOUS INVOICES Create New Save Open Invoices Client [PHONE_NUMBER] D…" at bounding box center [424, 328] width 777 height 553
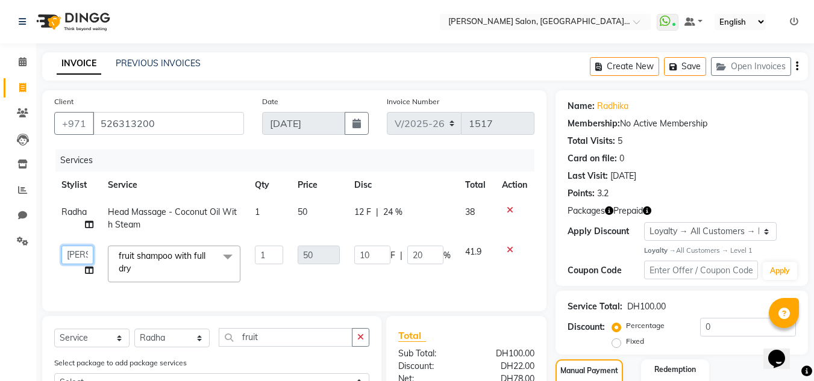
click at [77, 250] on select "DRIVER Huma [PERSON_NAME] Management [PERSON_NAME] Sales person [PERSON_NAME] […" at bounding box center [77, 255] width 32 height 19
select select "62704"
click at [257, 70] on div "INVOICE PREVIOUS INVOICES Create New Save Open Invoices" at bounding box center [424, 66] width 765 height 28
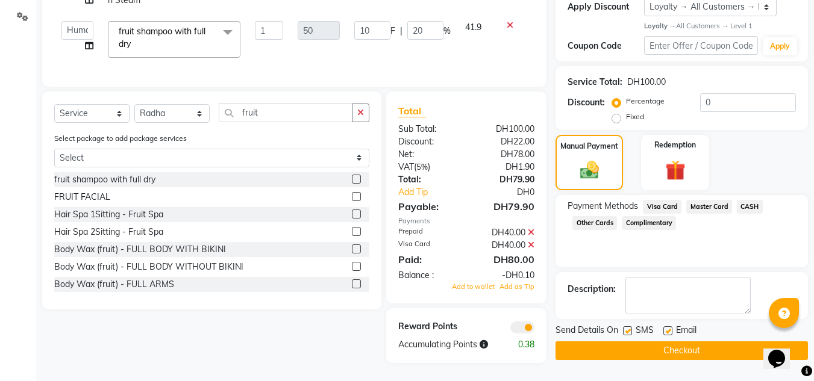
scroll to position [53, 0]
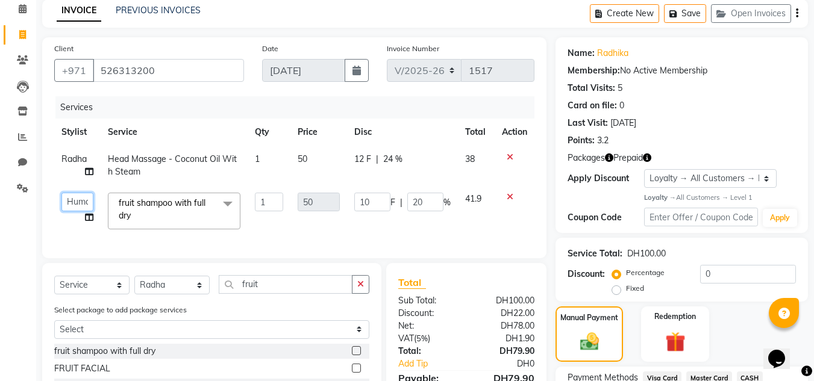
click at [78, 207] on select "DRIVER Huma [PERSON_NAME] Management [PERSON_NAME] Sales person [PERSON_NAME] […" at bounding box center [77, 202] width 32 height 19
click at [61, 193] on select "DRIVER Huma [PERSON_NAME] Management [PERSON_NAME] Sales person [PERSON_NAME] […" at bounding box center [77, 202] width 32 height 19
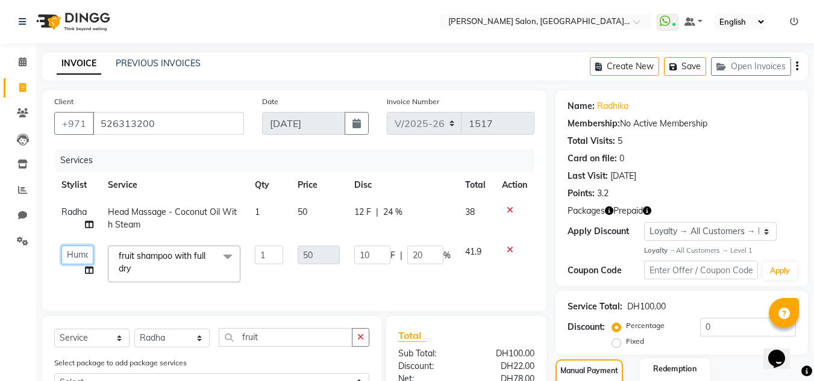
scroll to position [234, 0]
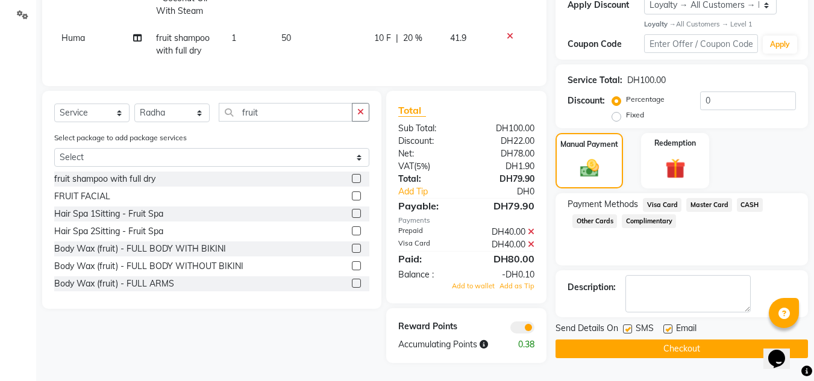
drag, startPoint x: 600, startPoint y: 331, endPoint x: 605, endPoint y: 337, distance: 7.9
click at [605, 337] on div "Send Details On SMS Email Checkout" at bounding box center [681, 340] width 252 height 36
click at [587, 344] on button "Checkout" at bounding box center [681, 349] width 252 height 19
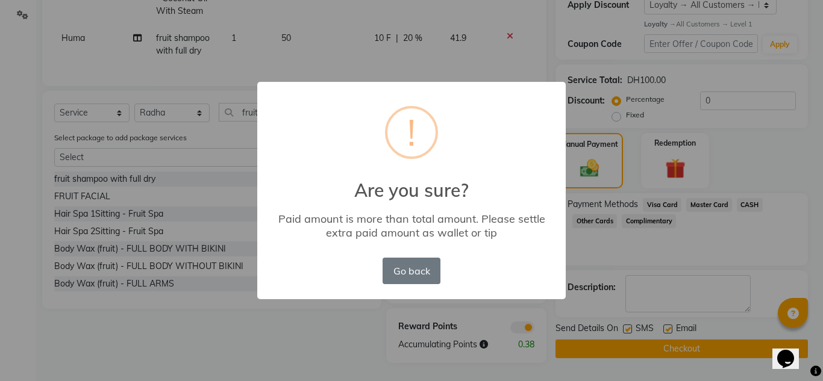
click at [426, 263] on button "Go back" at bounding box center [411, 271] width 58 height 26
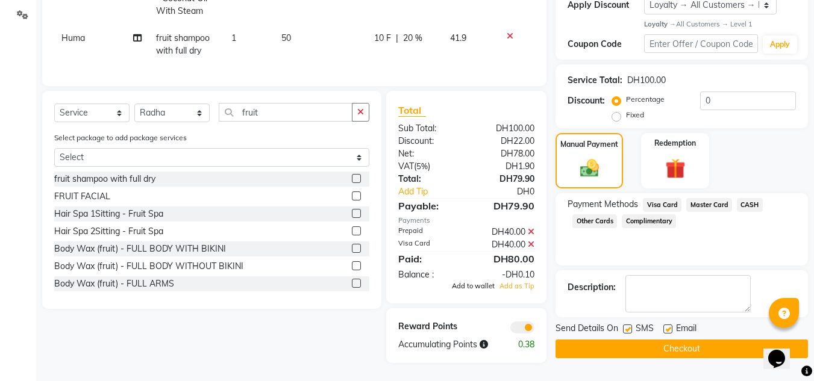
click at [492, 284] on span "Add to wallet" at bounding box center [473, 286] width 43 height 8
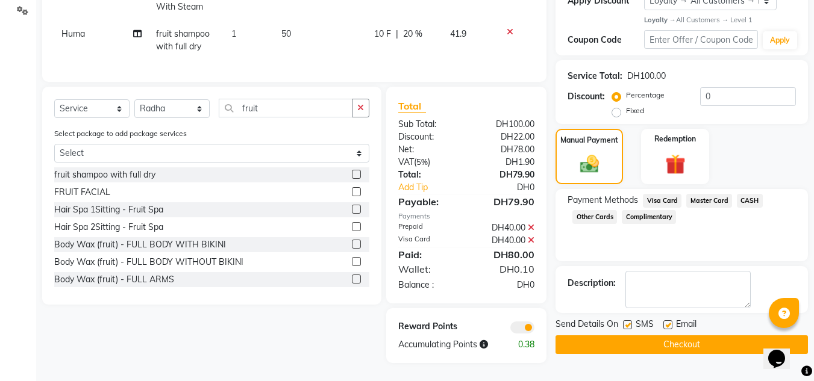
click at [566, 327] on span "Send Details On" at bounding box center [586, 325] width 63 height 15
click at [563, 335] on button "Checkout" at bounding box center [681, 344] width 252 height 19
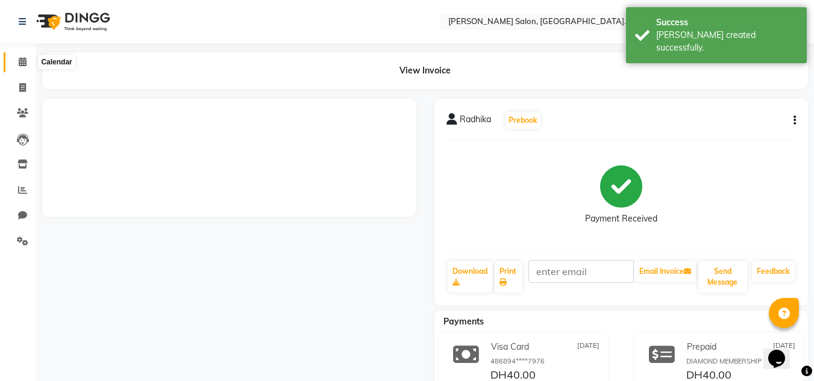
drag, startPoint x: 20, startPoint y: 60, endPoint x: 18, endPoint y: 69, distance: 9.8
click at [19, 60] on icon at bounding box center [23, 61] width 8 height 9
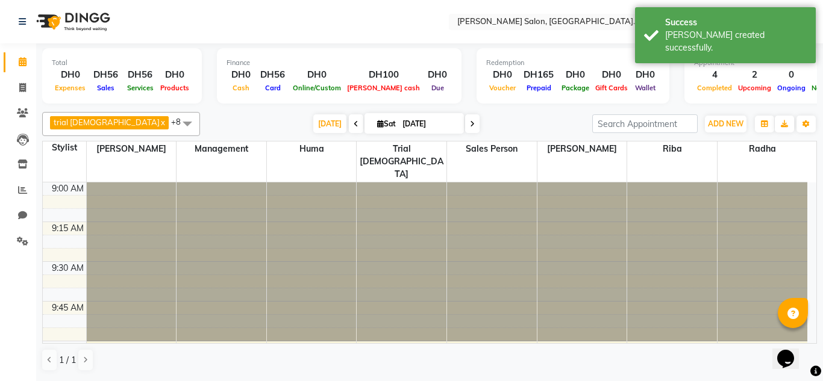
drag, startPoint x: 46, startPoint y: 117, endPoint x: 18, endPoint y: 118, distance: 27.7
click at [46, 118] on span "trial [DEMOGRAPHIC_DATA] x [PERSON_NAME] x Huma x Management x Iqbal x [PERSON_…" at bounding box center [121, 124] width 158 height 24
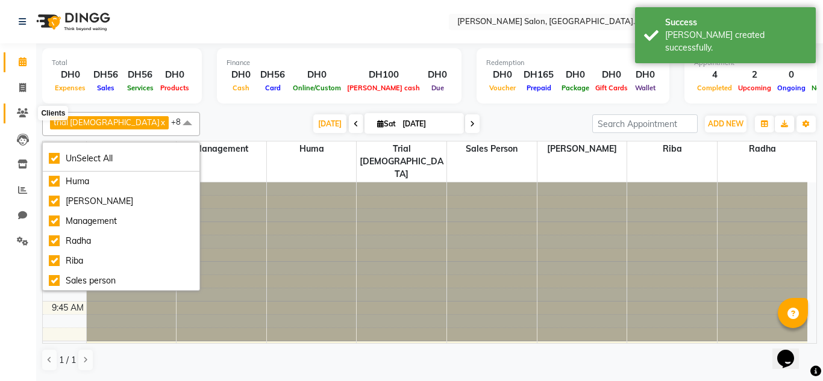
click at [18, 118] on span at bounding box center [22, 114] width 21 height 14
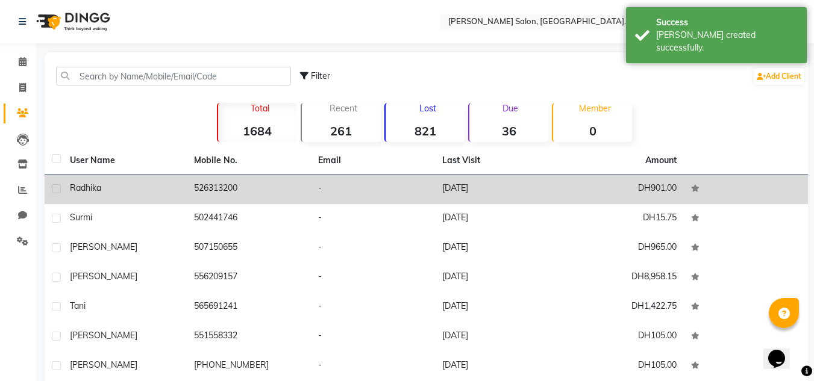
click at [73, 180] on td "Radhika" at bounding box center [125, 190] width 124 height 30
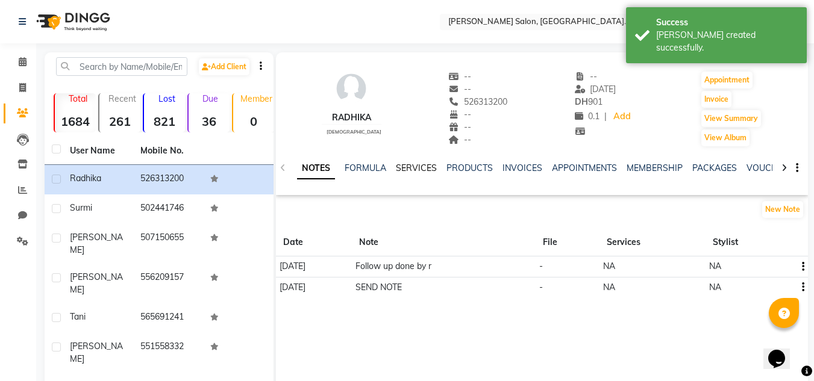
drag, startPoint x: 405, startPoint y: 164, endPoint x: 413, endPoint y: 173, distance: 12.0
click at [407, 166] on link "SERVICES" at bounding box center [416, 168] width 41 height 11
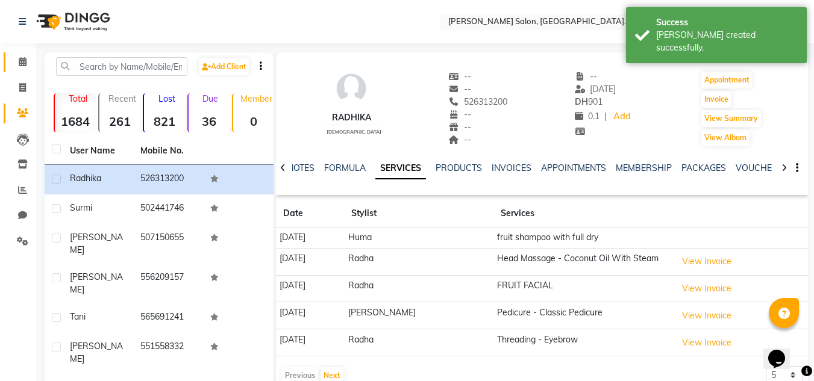
click at [12, 66] on span at bounding box center [22, 62] width 21 height 14
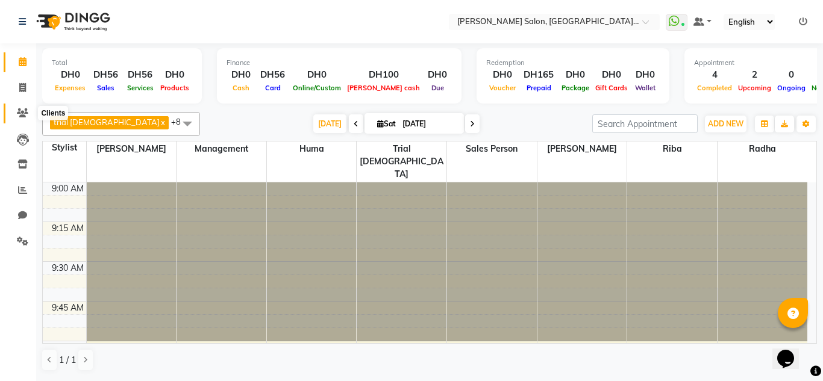
click at [25, 109] on icon at bounding box center [22, 112] width 11 height 9
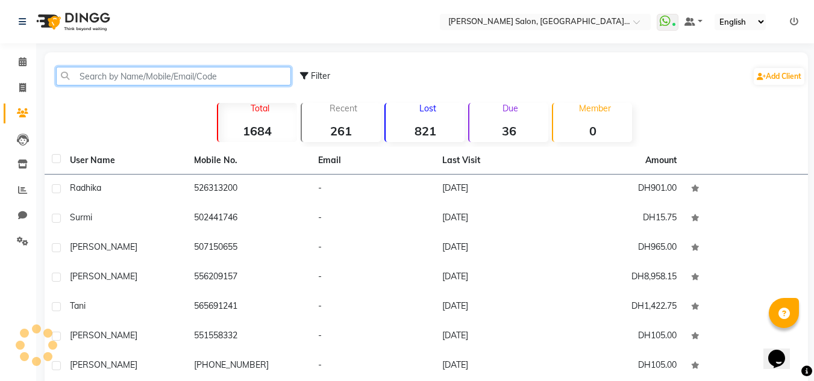
click at [114, 83] on input "text" at bounding box center [173, 76] width 235 height 19
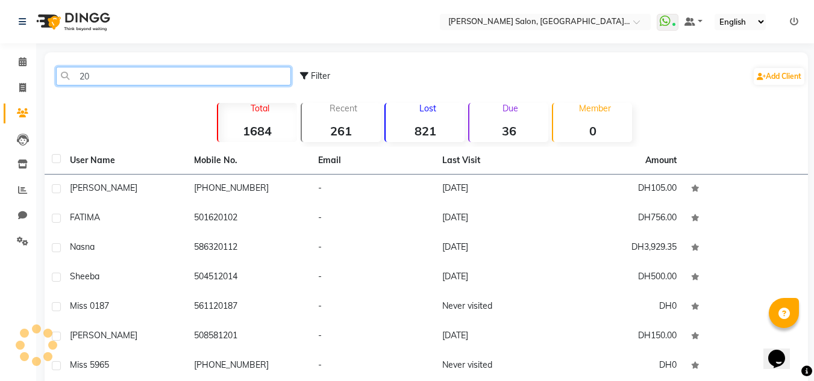
type input "2"
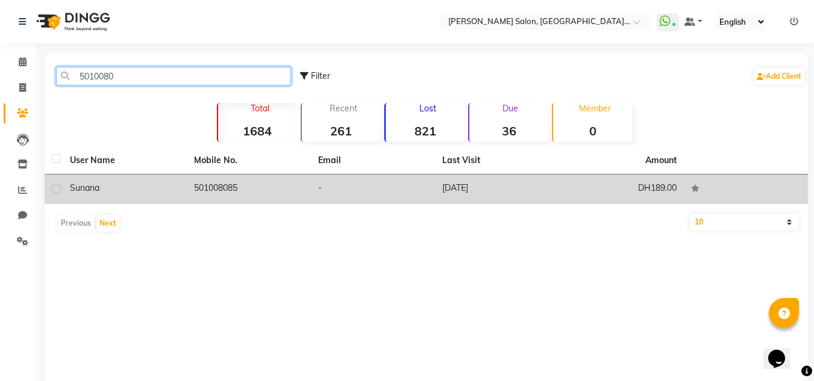
type input "5010080"
click at [566, 197] on td "DH189.00" at bounding box center [621, 190] width 124 height 30
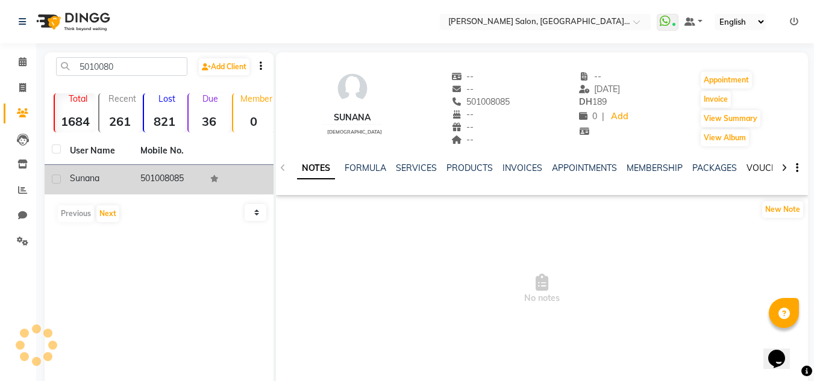
click at [753, 168] on link "VOUCHERS" at bounding box center [770, 168] width 48 height 11
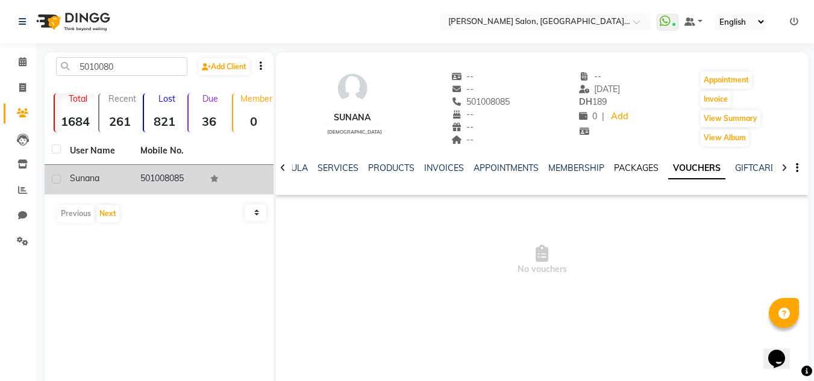
click at [616, 169] on link "PACKAGES" at bounding box center [636, 168] width 45 height 11
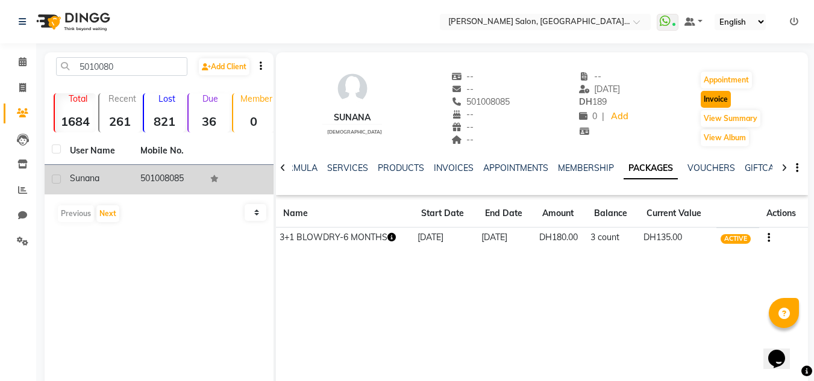
click at [723, 104] on button "Invoice" at bounding box center [715, 99] width 30 height 17
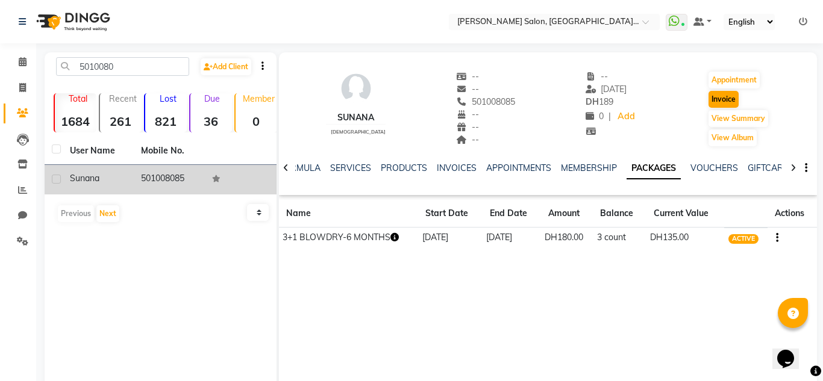
select select "service"
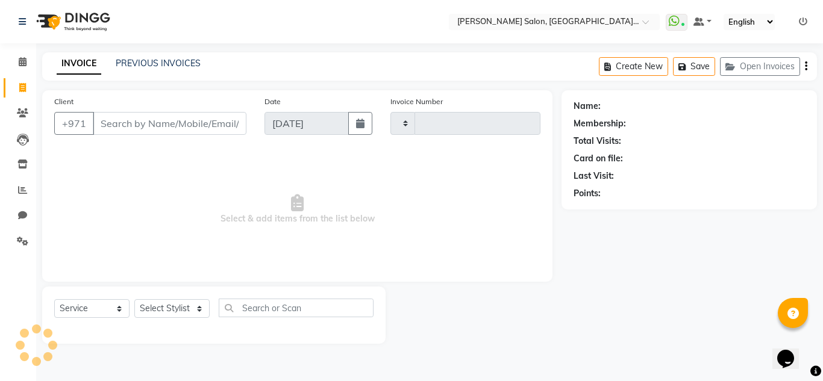
type input "1518"
select select "4069"
type input "501008085"
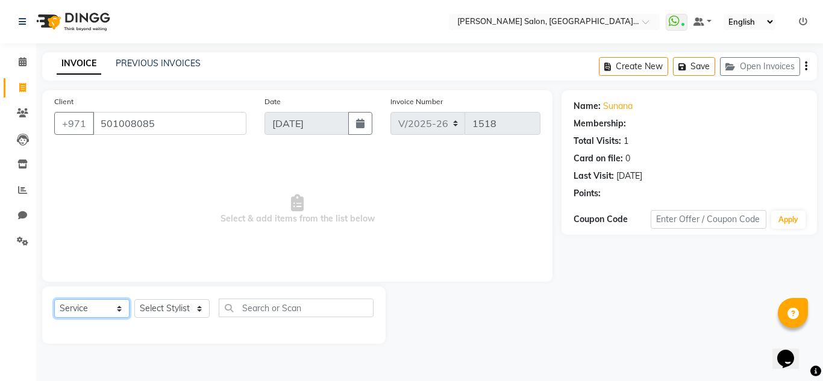
click at [98, 299] on div "Select Service Product Membership Package Voucher Prepaid Gift Card Select Styl…" at bounding box center [213, 313] width 319 height 28
click at [95, 304] on select "Select Service Product Membership Package Voucher Prepaid Gift Card" at bounding box center [91, 308] width 75 height 19
select select "1: Object"
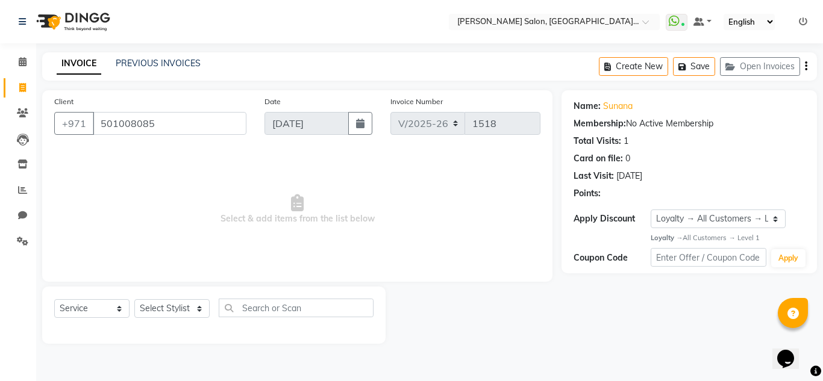
drag, startPoint x: 106, startPoint y: 298, endPoint x: 105, endPoint y: 308, distance: 10.9
click at [105, 298] on div "Select Service Product Membership Package Voucher Prepaid Gift Card Select Styl…" at bounding box center [213, 315] width 343 height 57
click at [105, 309] on select "Select Service Product Membership Package Voucher Prepaid Gift Card" at bounding box center [91, 308] width 75 height 19
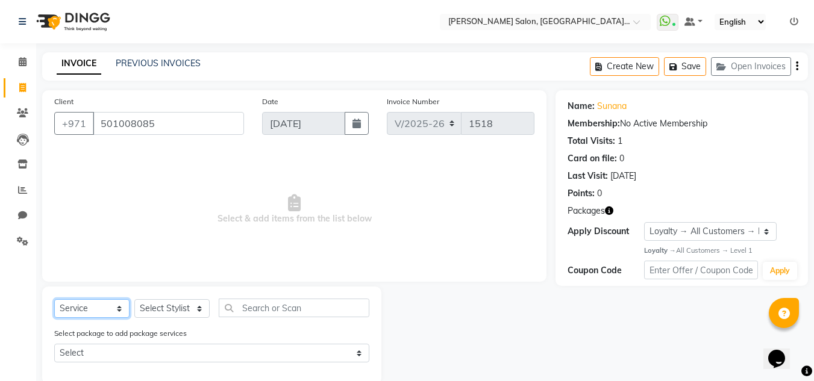
click at [54, 299] on select "Select Service Product Membership Package Voucher Prepaid Gift Card" at bounding box center [91, 308] width 75 height 19
click at [169, 304] on select "Select Stylist DRIVER Huma [PERSON_NAME] Management [PERSON_NAME] Sales person …" at bounding box center [171, 308] width 75 height 19
select select "62704"
click at [134, 299] on select "Select Stylist DRIVER Huma [PERSON_NAME] Management [PERSON_NAME] Sales person …" at bounding box center [171, 308] width 75 height 19
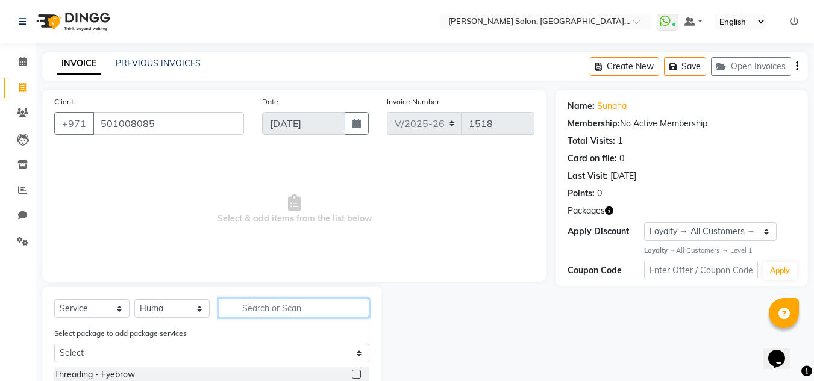
click at [282, 305] on input "text" at bounding box center [294, 308] width 151 height 19
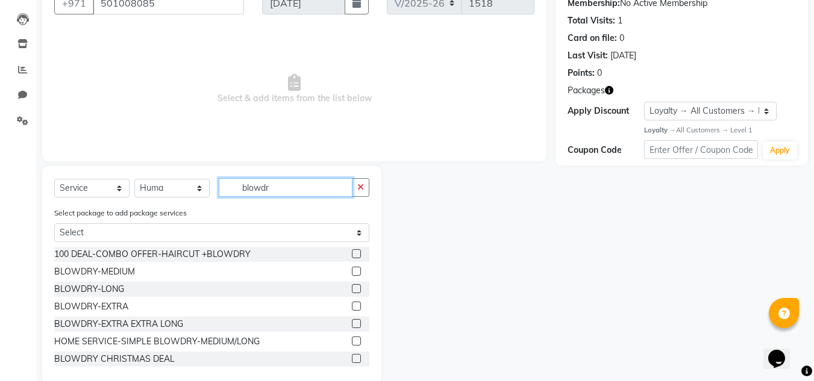
type input "blowdr"
drag, startPoint x: 349, startPoint y: 288, endPoint x: 382, endPoint y: 279, distance: 34.3
click at [352, 288] on label at bounding box center [356, 288] width 9 height 9
click at [352, 288] on input "checkbox" at bounding box center [356, 289] width 8 height 8
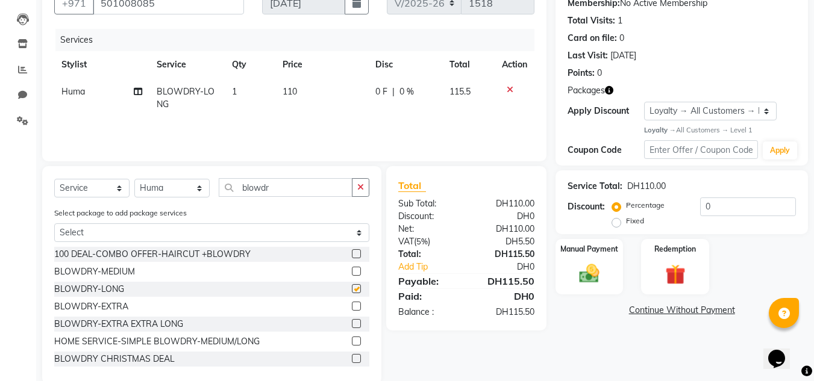
checkbox input "false"
click at [652, 285] on div "Redemption" at bounding box center [675, 266] width 70 height 57
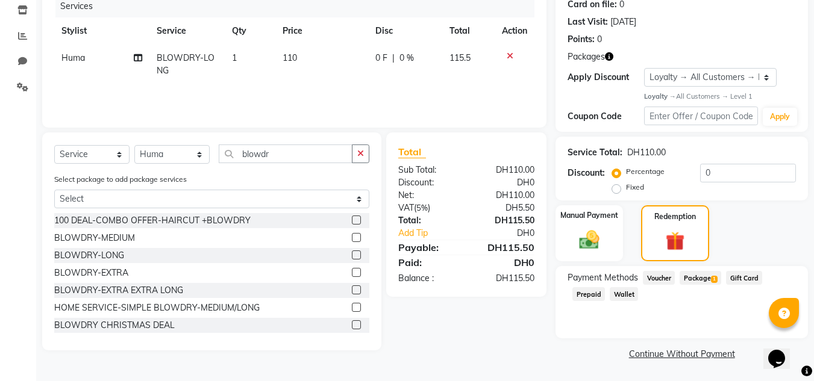
click at [700, 275] on span "Package 1" at bounding box center [700, 278] width 42 height 14
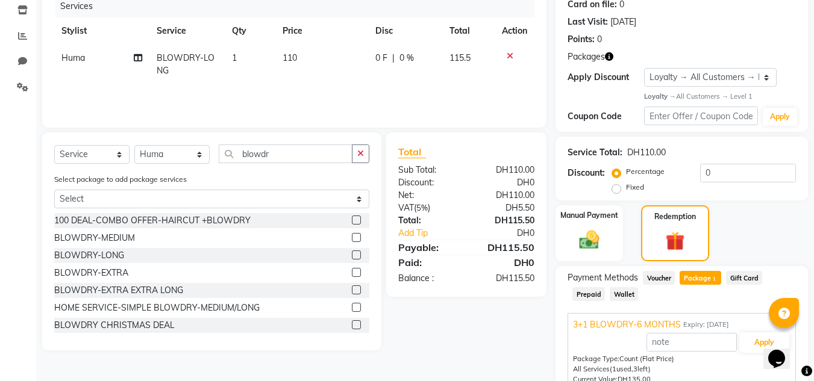
scroll to position [211, 0]
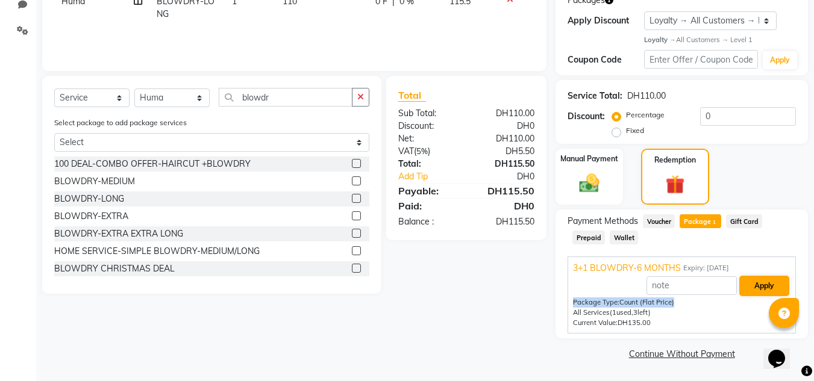
drag, startPoint x: 764, startPoint y: 297, endPoint x: 760, endPoint y: 288, distance: 10.0
click at [764, 295] on div "Apply Package Type: Count (Flat Price) All Services (1 used, 3 left) Current Va…" at bounding box center [681, 301] width 217 height 53
click at [761, 280] on button "Apply" at bounding box center [764, 286] width 50 height 20
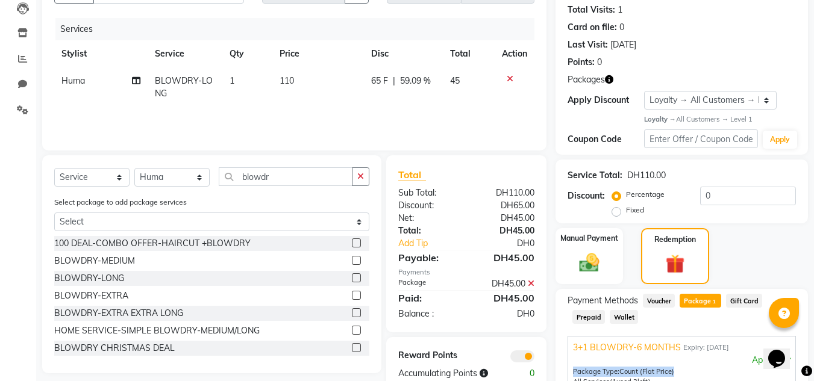
scroll to position [90, 0]
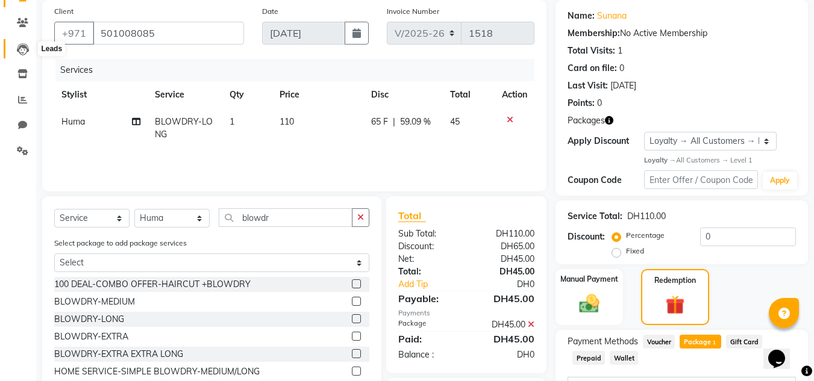
click at [29, 43] on span at bounding box center [22, 49] width 21 height 14
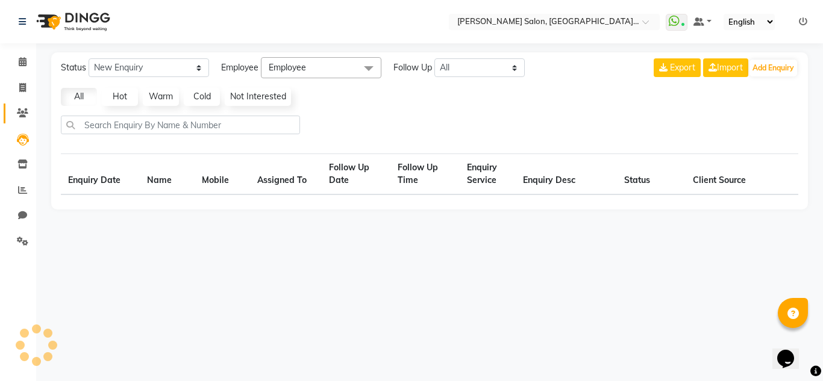
click at [13, 106] on link "Clients" at bounding box center [18, 114] width 29 height 20
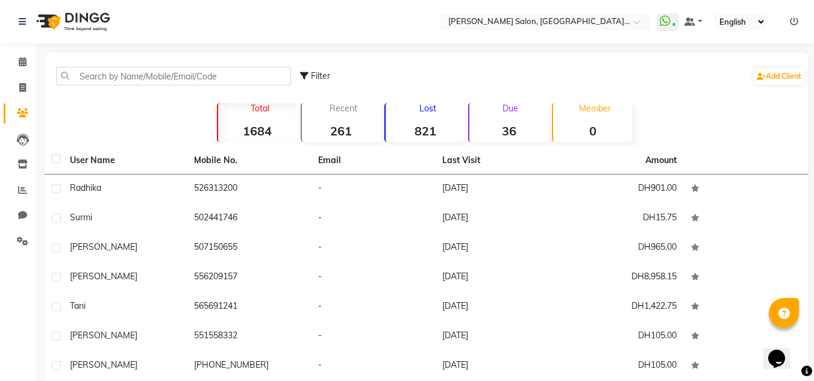
drag, startPoint x: 113, startPoint y: 66, endPoint x: 114, endPoint y: 76, distance: 9.7
click at [114, 67] on div "Filter Add Client" at bounding box center [426, 76] width 758 height 38
drag, startPoint x: 116, startPoint y: 81, endPoint x: 128, endPoint y: 87, distance: 13.5
click at [116, 83] on input "text" at bounding box center [173, 76] width 235 height 19
drag, startPoint x: 220, startPoint y: 161, endPoint x: 195, endPoint y: 134, distance: 36.6
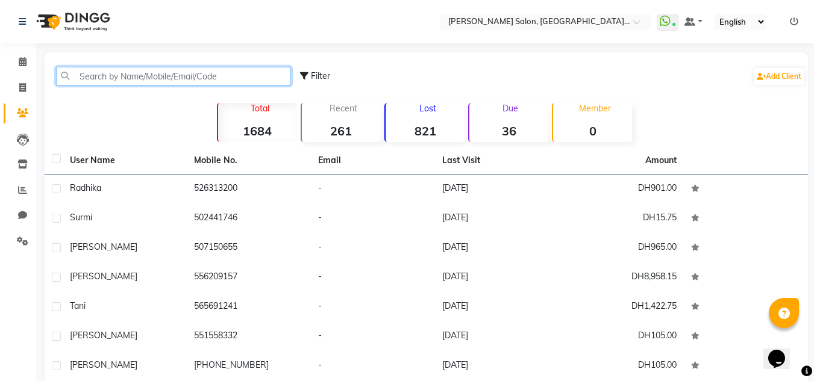
drag, startPoint x: 195, startPoint y: 134, endPoint x: 219, endPoint y: 72, distance: 67.1
click at [220, 72] on input "text" at bounding box center [173, 76] width 235 height 19
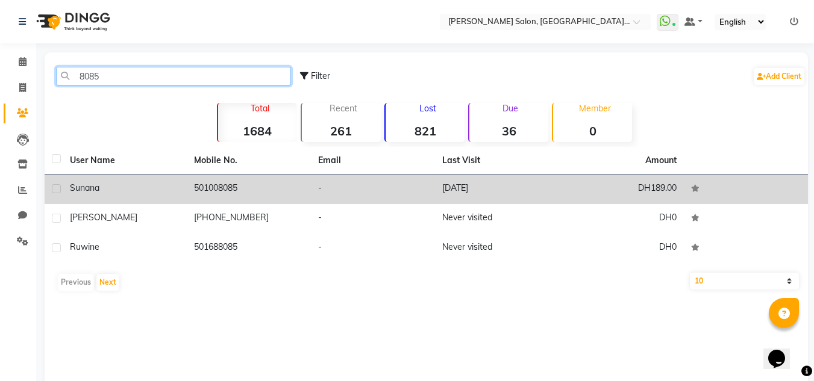
type input "8085"
click at [684, 184] on td at bounding box center [746, 190] width 124 height 30
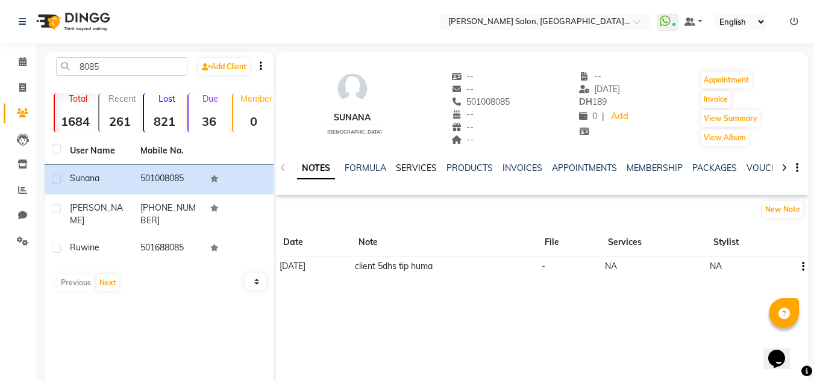
click at [426, 170] on link "SERVICES" at bounding box center [416, 168] width 41 height 11
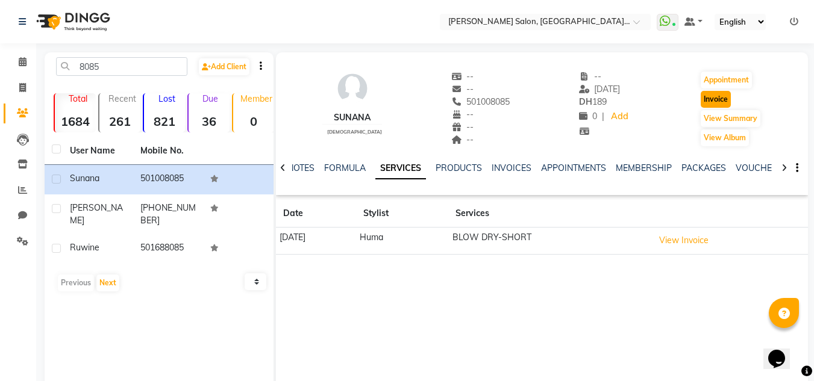
click at [706, 94] on button "Invoice" at bounding box center [715, 99] width 30 height 17
select select "service"
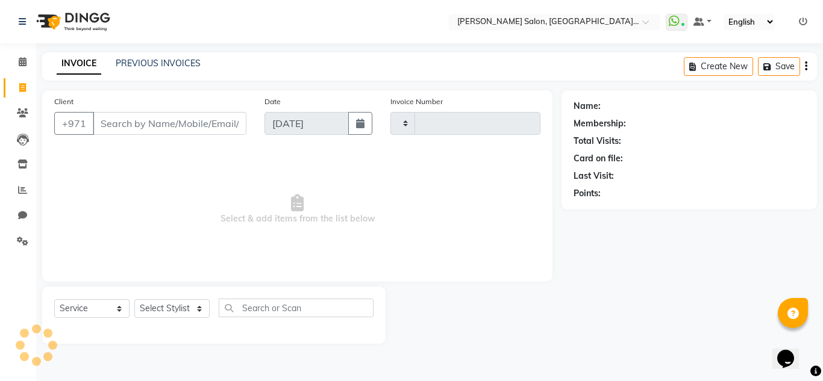
type input "1518"
select select "4069"
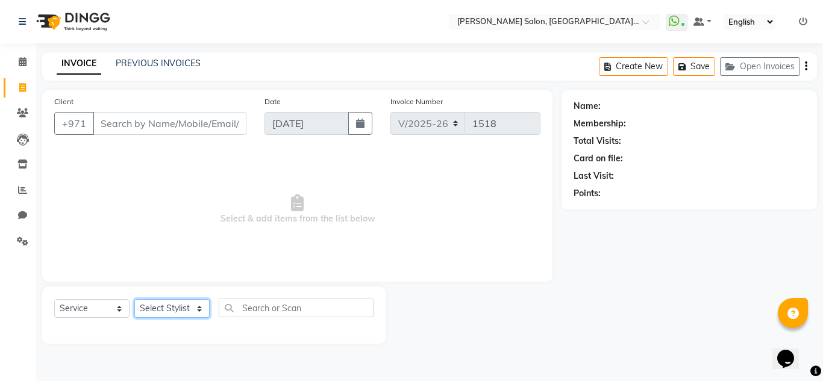
drag, startPoint x: 150, startPoint y: 307, endPoint x: 160, endPoint y: 257, distance: 50.9
click at [150, 307] on select "Select Stylist" at bounding box center [171, 308] width 75 height 19
type input "501008085"
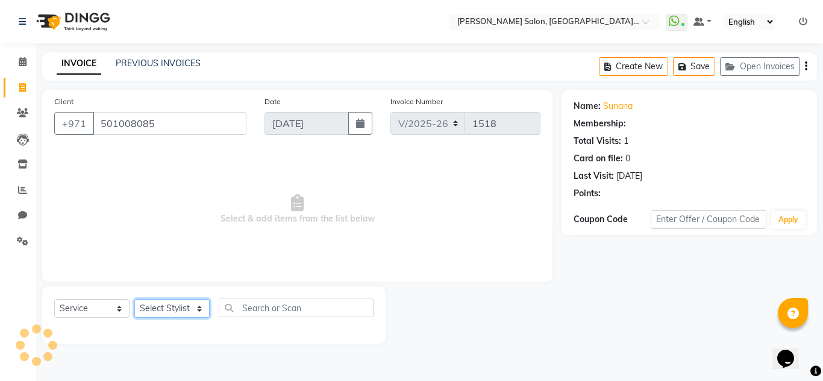
select select "62704"
click at [134, 299] on select "Select Stylist DRIVER Huma [PERSON_NAME] Management [PERSON_NAME] Sales person …" at bounding box center [171, 308] width 75 height 19
select select "1: Object"
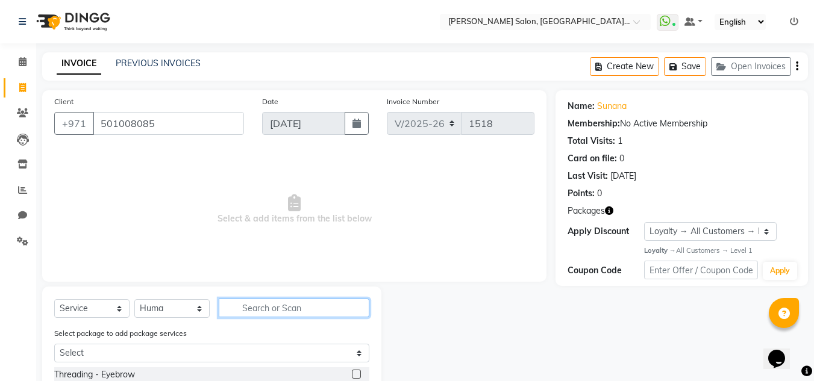
click at [278, 310] on input "text" at bounding box center [294, 308] width 151 height 19
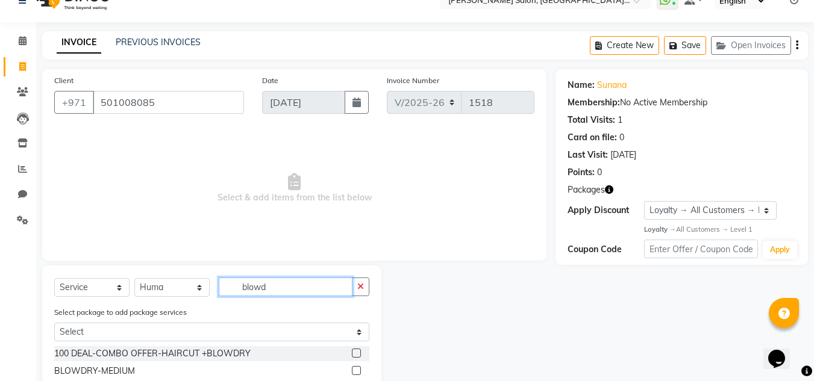
scroll to position [142, 0]
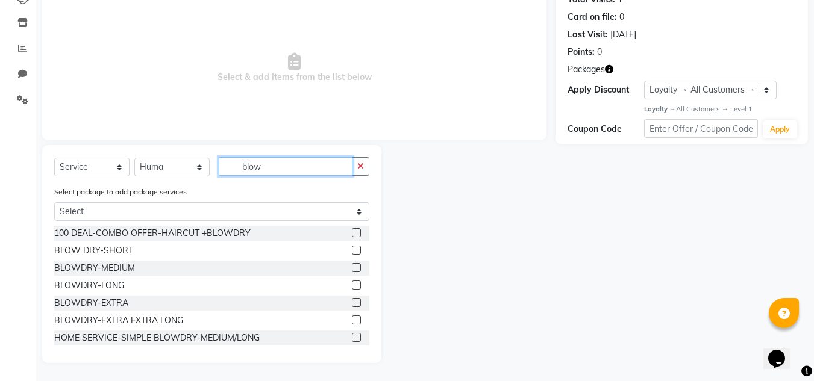
type input "blow"
click at [352, 251] on label at bounding box center [356, 250] width 9 height 9
click at [352, 251] on input "checkbox" at bounding box center [356, 251] width 8 height 8
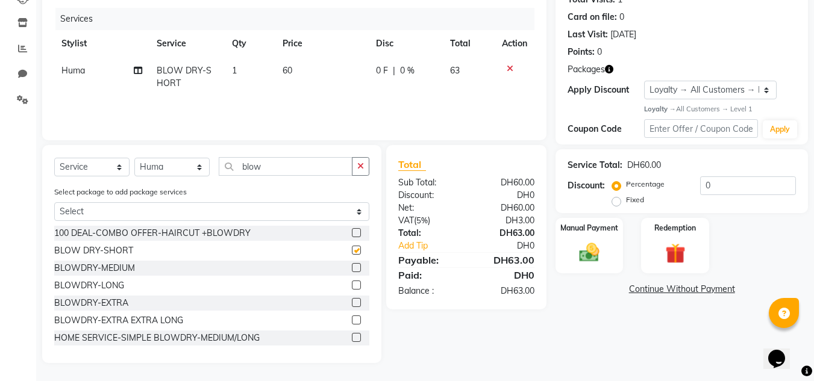
checkbox input "false"
click at [647, 258] on div "Redemption" at bounding box center [675, 245] width 70 height 57
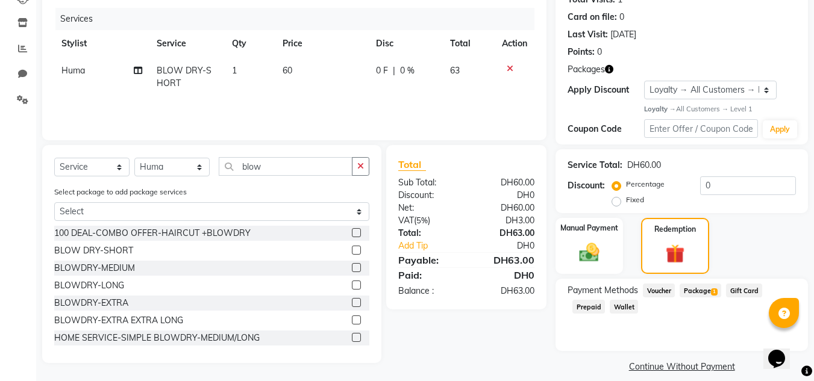
scroll to position [154, 0]
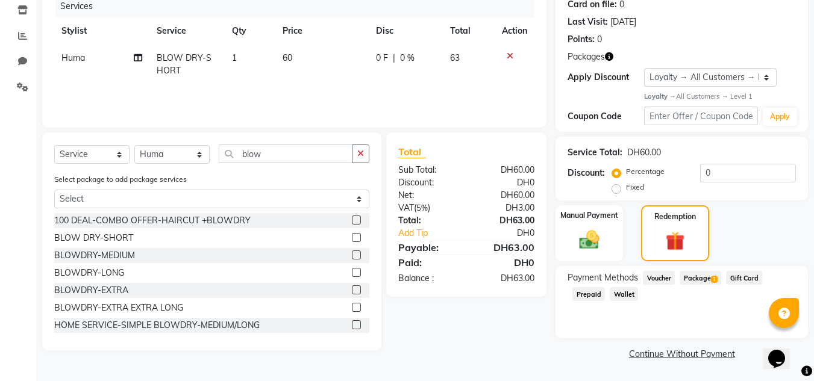
click at [711, 282] on span "Package 1" at bounding box center [700, 278] width 42 height 14
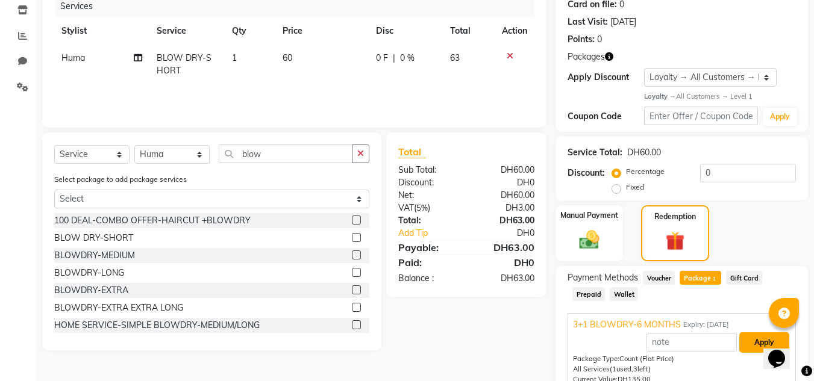
click at [755, 342] on button "Apply" at bounding box center [764, 342] width 50 height 20
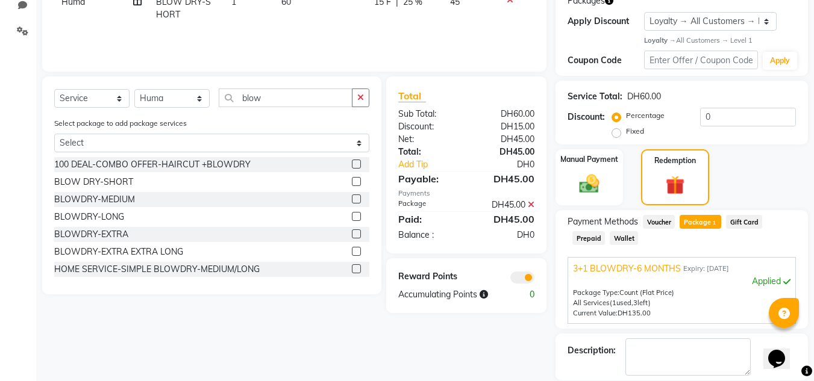
scroll to position [269, 0]
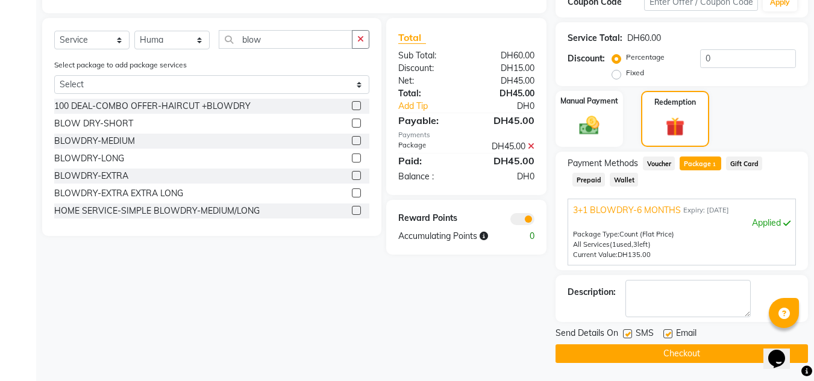
click at [637, 348] on button "Checkout" at bounding box center [681, 353] width 252 height 19
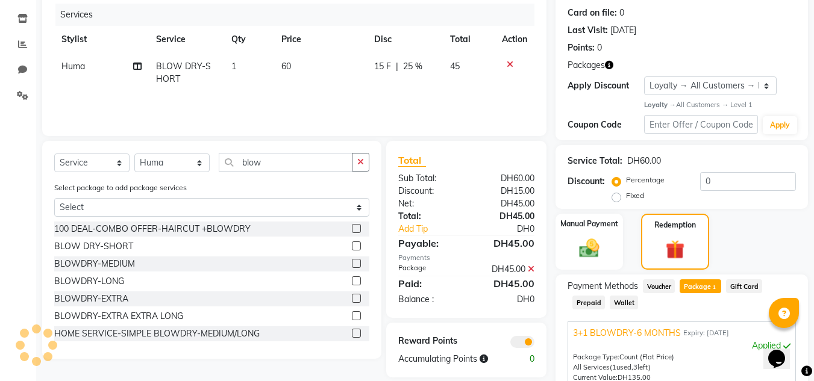
scroll to position [88, 0]
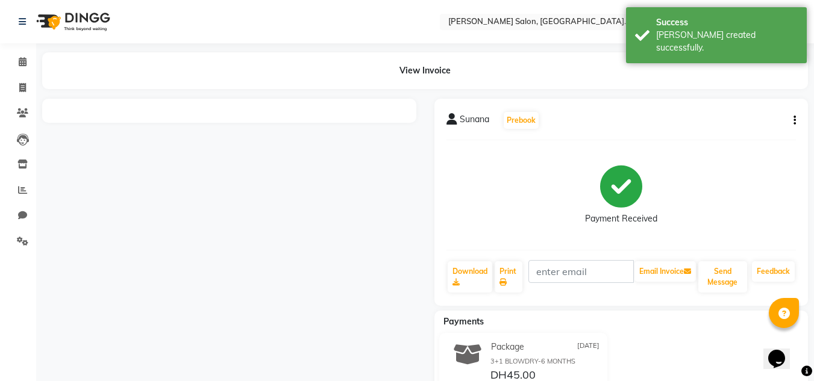
click at [36, 119] on div at bounding box center [229, 254] width 392 height 311
click at [17, 93] on span at bounding box center [22, 88] width 21 height 14
select select "service"
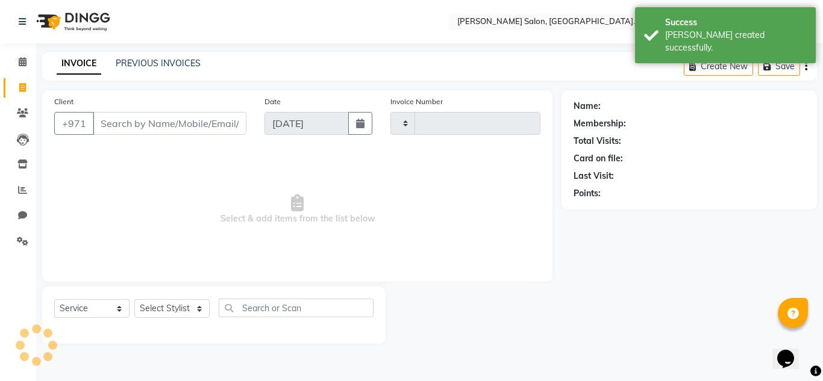
type input "1519"
select select "4069"
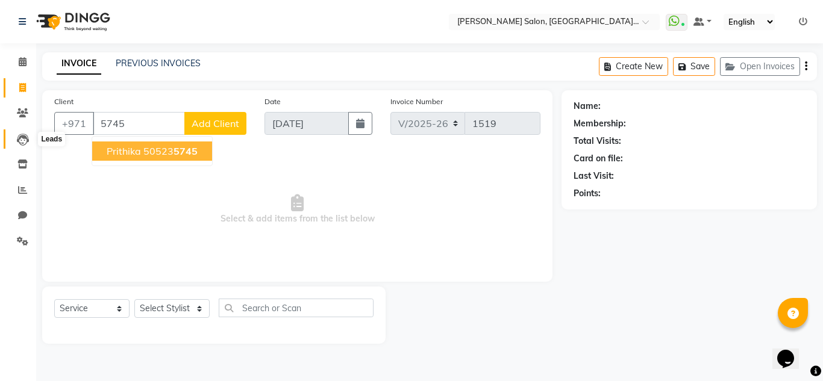
type input "5745"
click at [28, 142] on span at bounding box center [22, 139] width 21 height 14
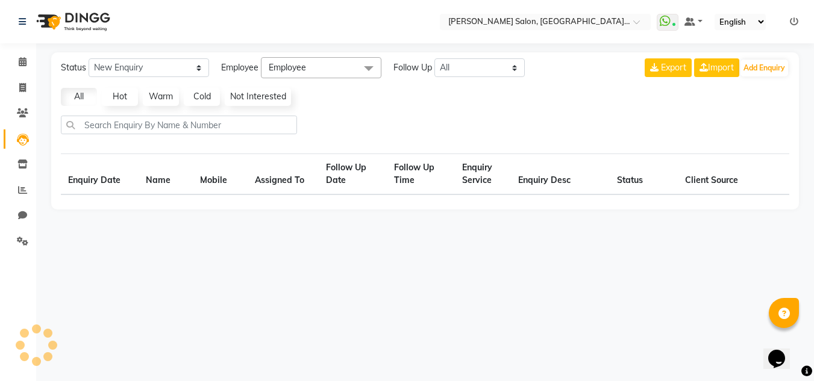
select select "10"
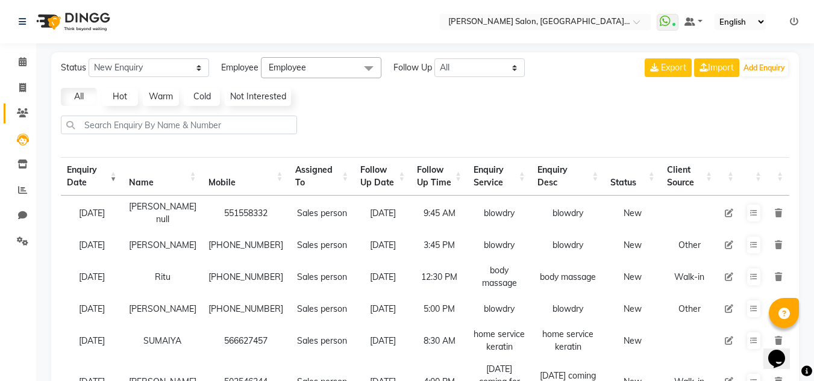
click at [18, 106] on li "Clients" at bounding box center [18, 114] width 36 height 26
click at [18, 109] on icon at bounding box center [22, 112] width 11 height 9
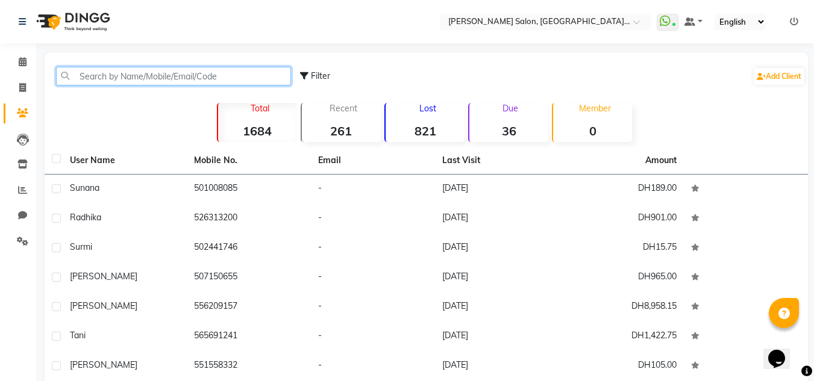
click at [180, 72] on input "text" at bounding box center [173, 76] width 235 height 19
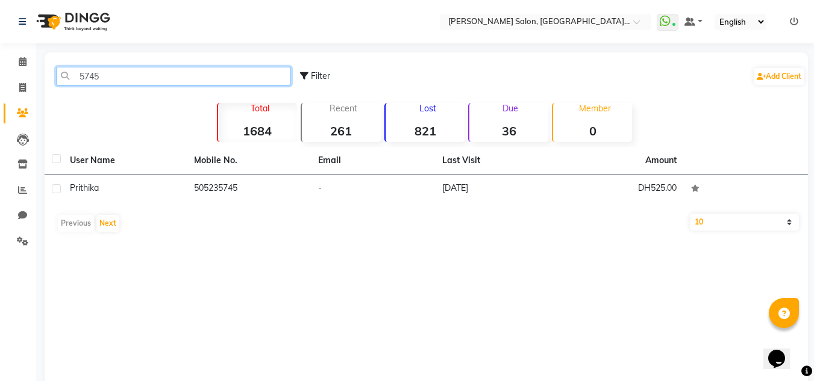
type input "5745"
drag, startPoint x: 278, startPoint y: 216, endPoint x: 513, endPoint y: 218, distance: 234.9
click at [278, 217] on div "Previous Next" at bounding box center [425, 223] width 753 height 19
click at [569, 214] on div "Previous Next" at bounding box center [425, 223] width 753 height 19
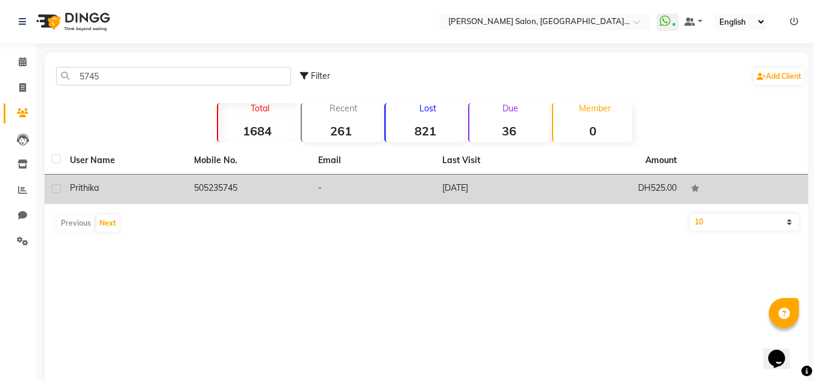
click at [623, 204] on td "DH525.00" at bounding box center [621, 190] width 124 height 30
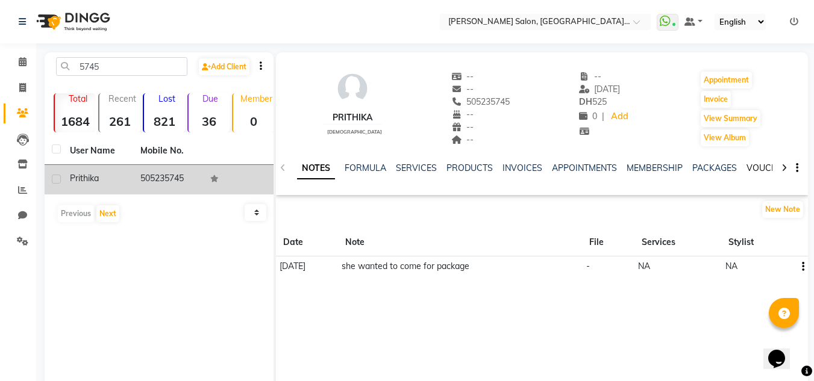
click at [762, 170] on div "VOUCHERS" at bounding box center [770, 168] width 48 height 13
click at [756, 168] on link "VOUCHERS" at bounding box center [770, 168] width 48 height 11
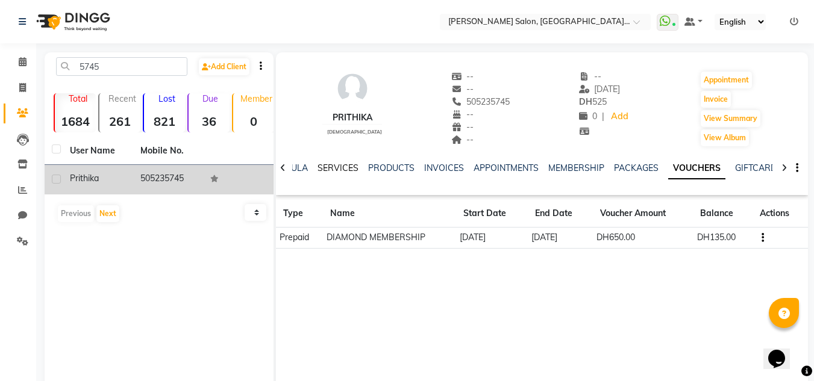
click at [344, 169] on link "SERVICES" at bounding box center [337, 168] width 41 height 11
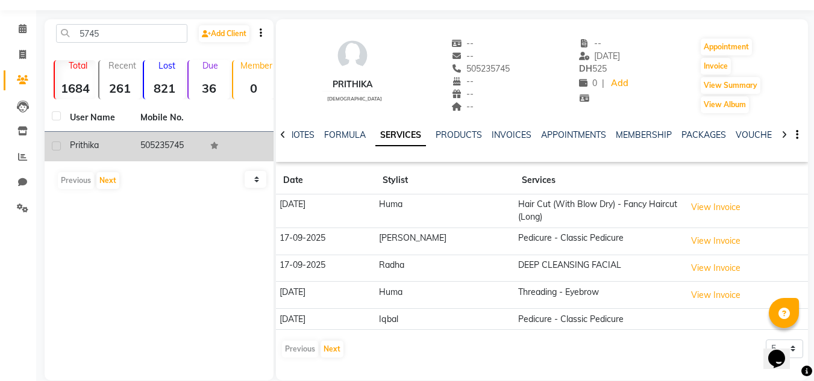
scroll to position [51, 0]
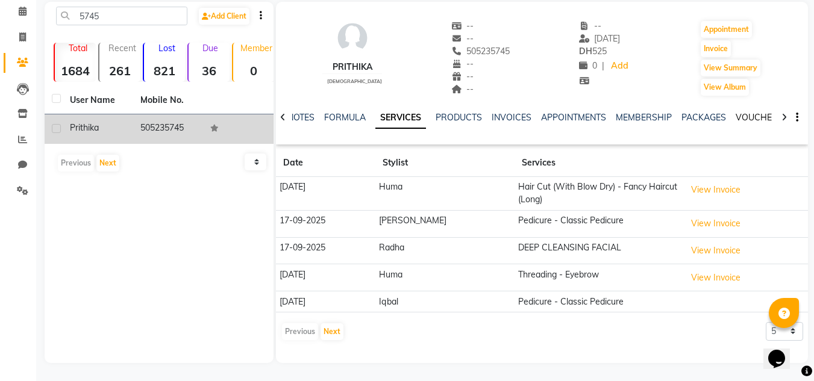
click at [756, 121] on link "VOUCHERS" at bounding box center [759, 117] width 48 height 11
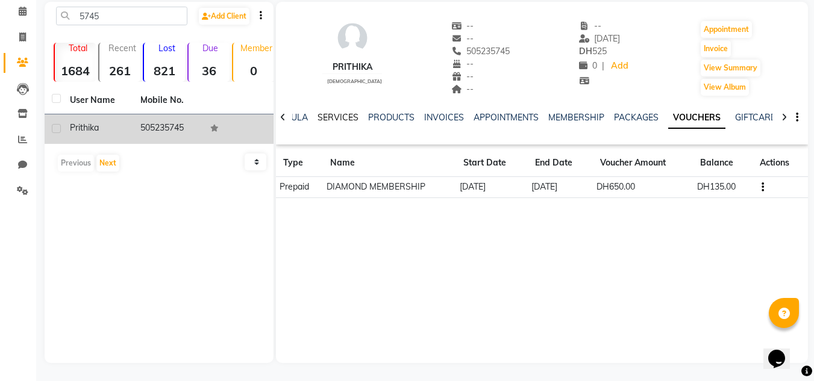
click at [331, 118] on link "SERVICES" at bounding box center [337, 117] width 41 height 11
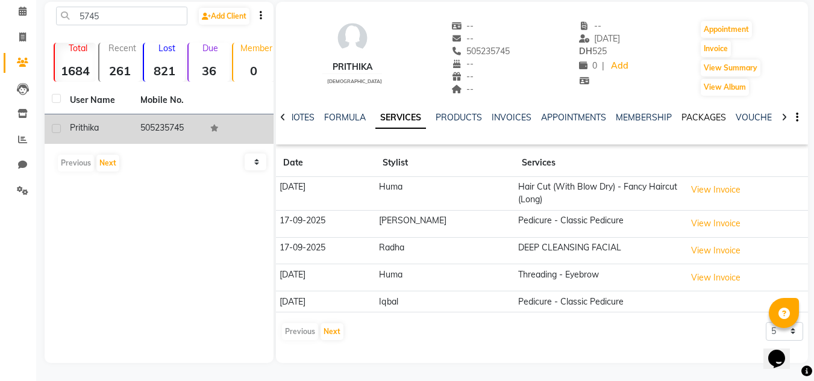
click at [691, 116] on link "PACKAGES" at bounding box center [703, 117] width 45 height 11
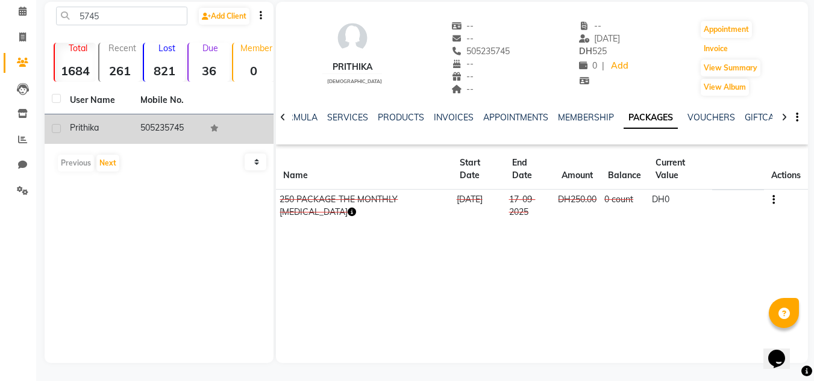
click at [723, 48] on button "Invoice" at bounding box center [715, 48] width 30 height 17
select select "service"
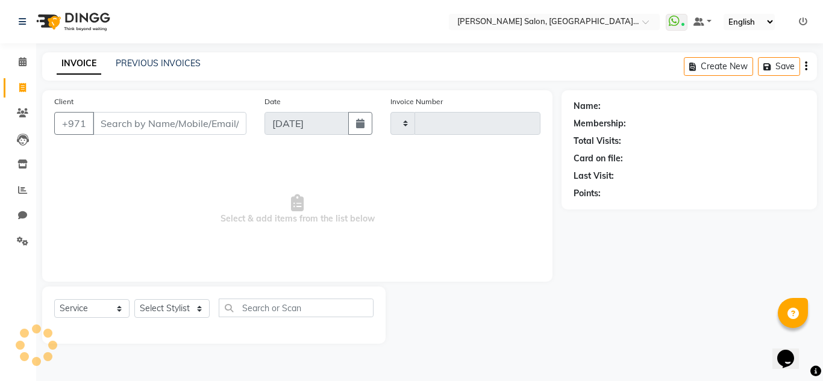
type input "1519"
select select "4069"
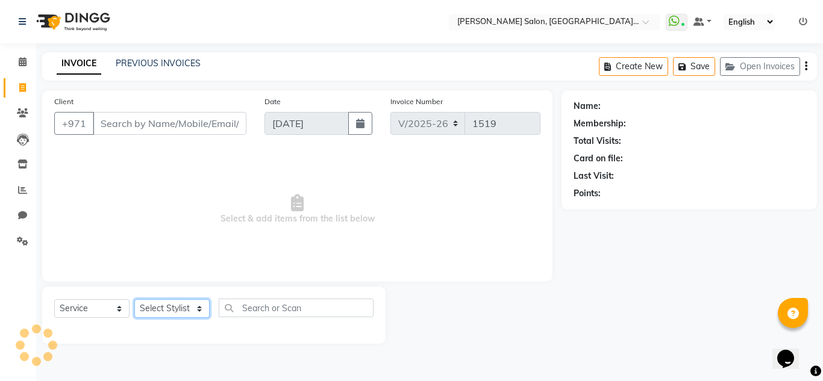
click at [188, 306] on select "Select Stylist" at bounding box center [171, 308] width 75 height 19
type input "505235745"
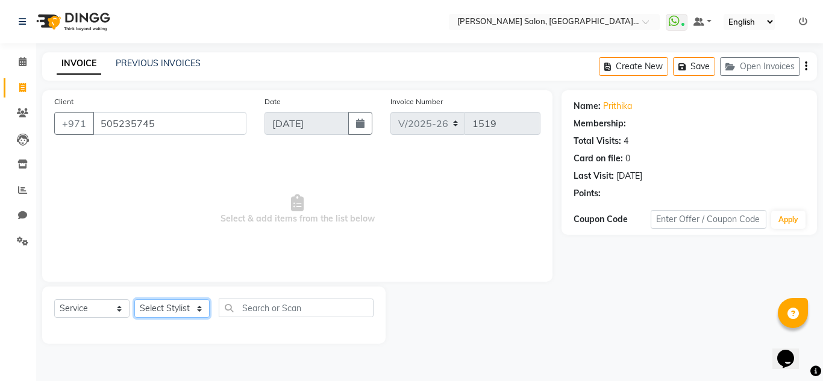
select select "1: Object"
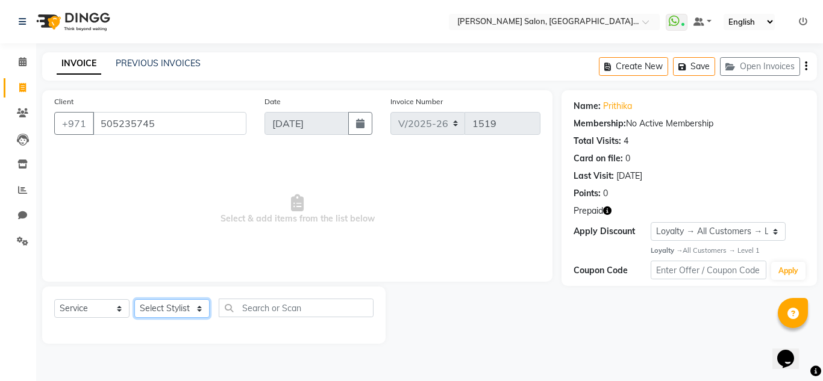
select select "45056"
click at [134, 299] on select "Select Stylist DRIVER Huma [PERSON_NAME] Management [PERSON_NAME] Sales person …" at bounding box center [171, 308] width 75 height 19
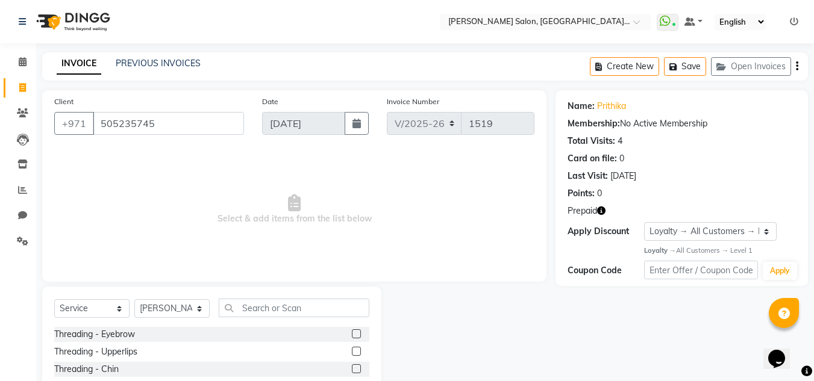
click at [352, 333] on label at bounding box center [356, 333] width 9 height 9
click at [352, 333] on input "checkbox" at bounding box center [356, 335] width 8 height 8
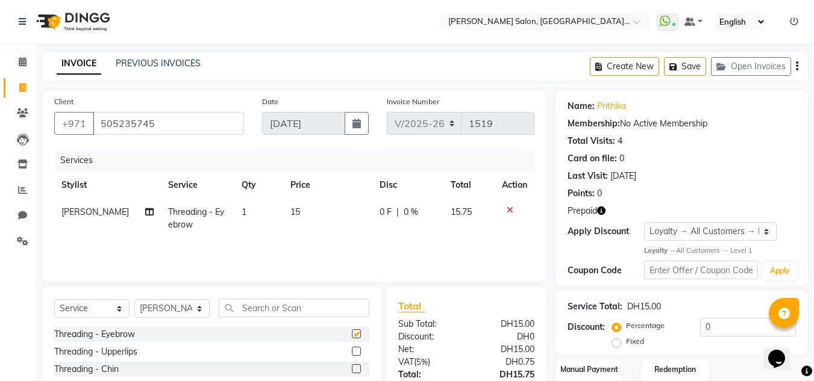
checkbox input "false"
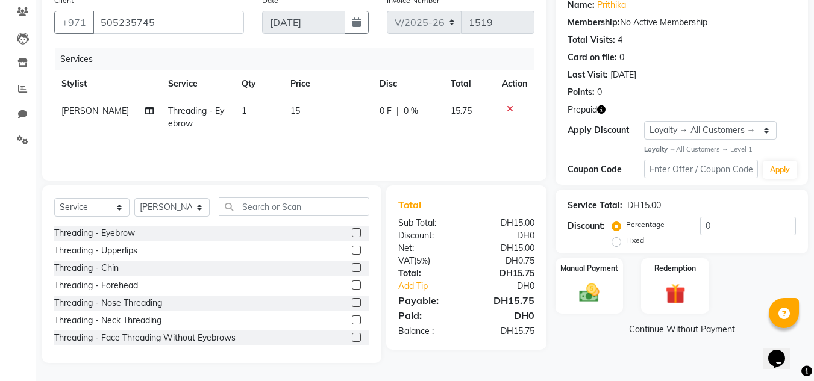
click at [691, 314] on div "Name: Prithika Membership: No Active Membership Total Visits: 4 Card on file: 0…" at bounding box center [685, 176] width 261 height 374
click at [659, 301] on img at bounding box center [675, 294] width 34 height 26
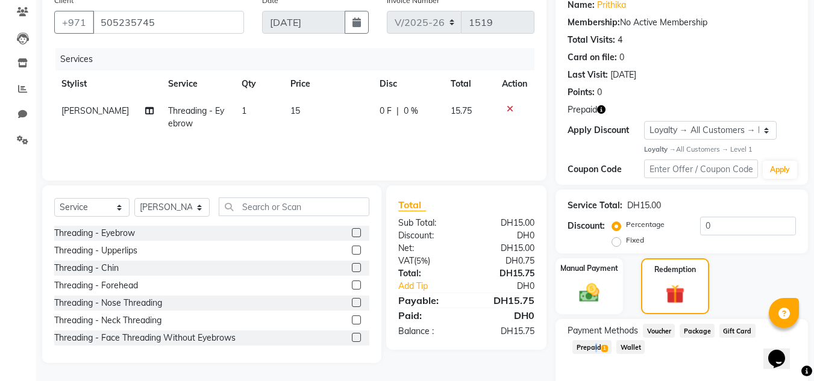
click at [592, 347] on span "Prepaid 1" at bounding box center [591, 347] width 39 height 14
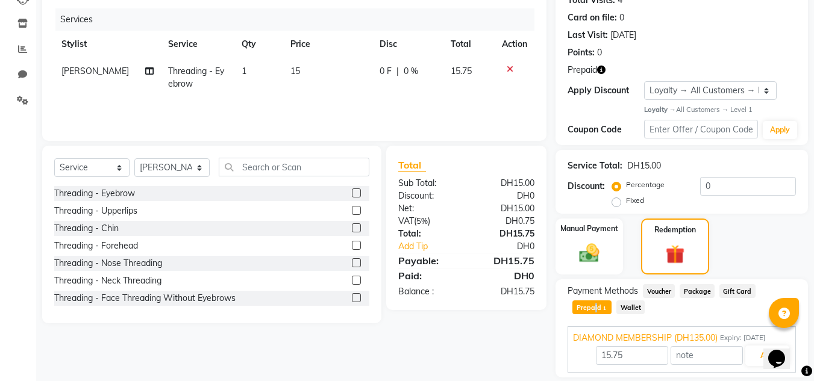
scroll to position [180, 0]
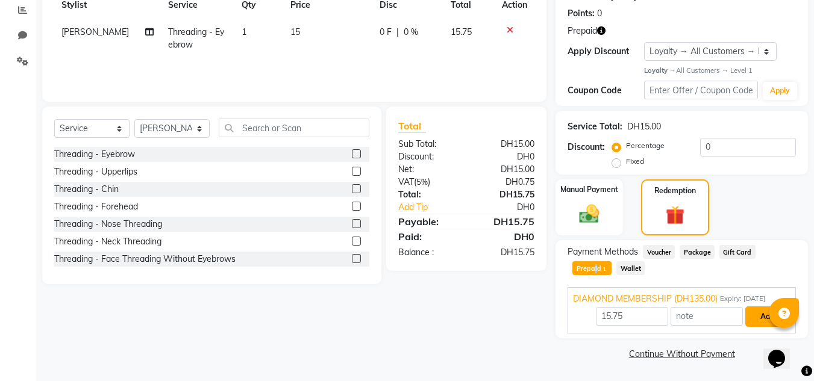
drag, startPoint x: 763, startPoint y: 319, endPoint x: 753, endPoint y: 320, distance: 10.3
click at [753, 320] on button "Add" at bounding box center [767, 317] width 44 height 20
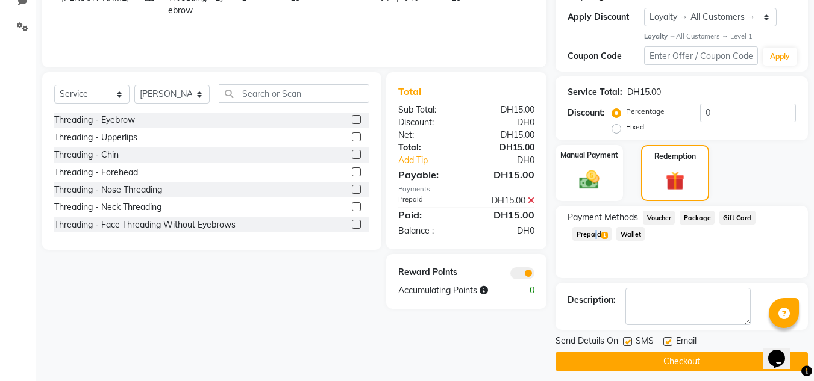
scroll to position [222, 0]
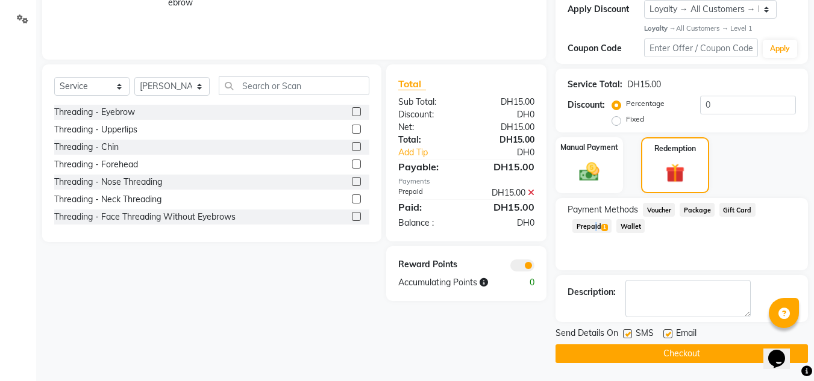
click at [590, 349] on button "Checkout" at bounding box center [681, 353] width 252 height 19
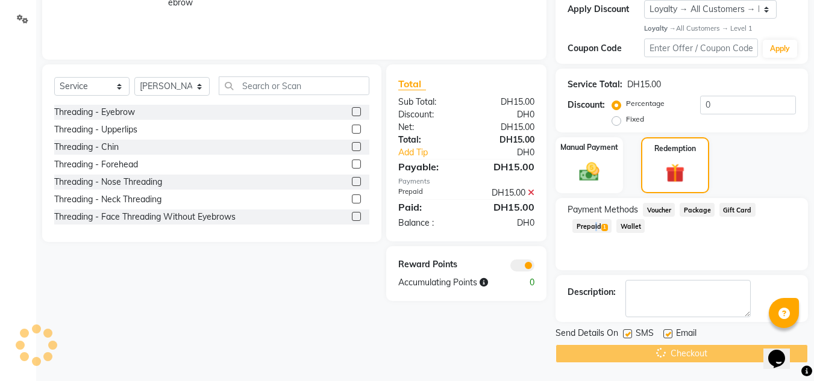
scroll to position [102, 0]
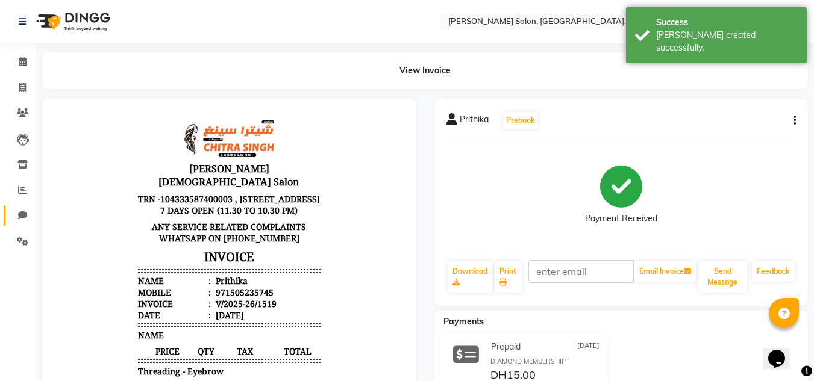
click at [26, 205] on li "Chat" at bounding box center [18, 216] width 36 height 26
click at [23, 212] on icon at bounding box center [22, 215] width 9 height 9
select select "100"
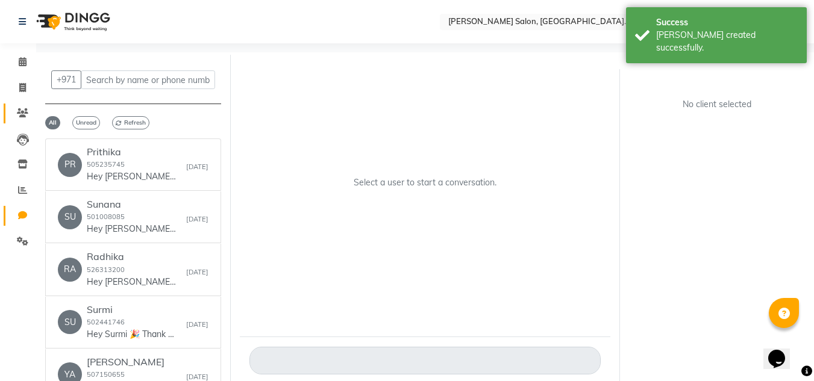
click at [22, 122] on link "Clients" at bounding box center [18, 114] width 29 height 20
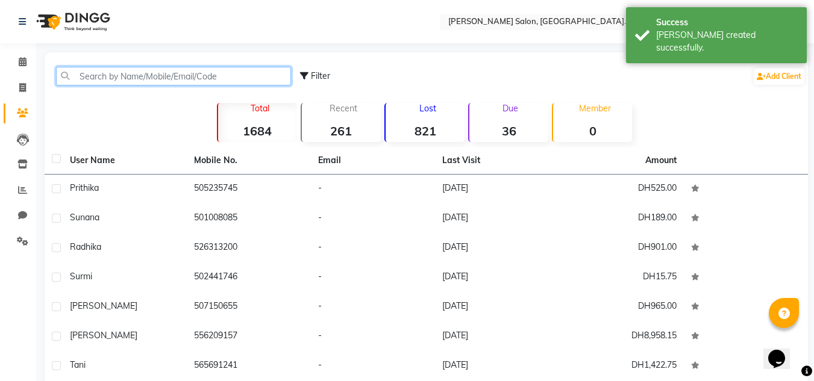
click at [92, 77] on input "text" at bounding box center [173, 76] width 235 height 19
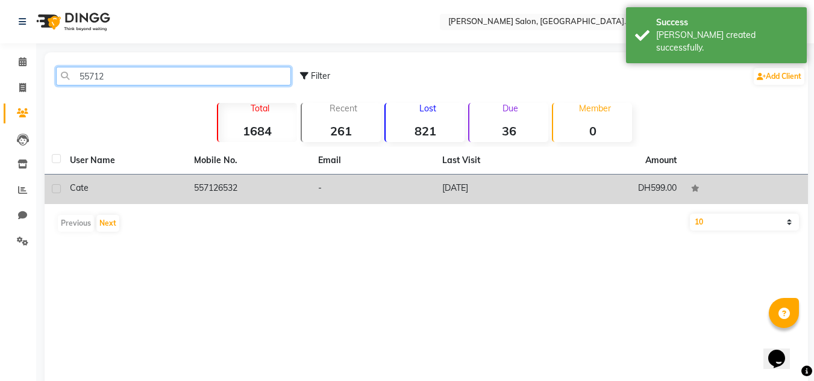
type input "55712"
click at [144, 178] on td "Cate" at bounding box center [125, 190] width 124 height 30
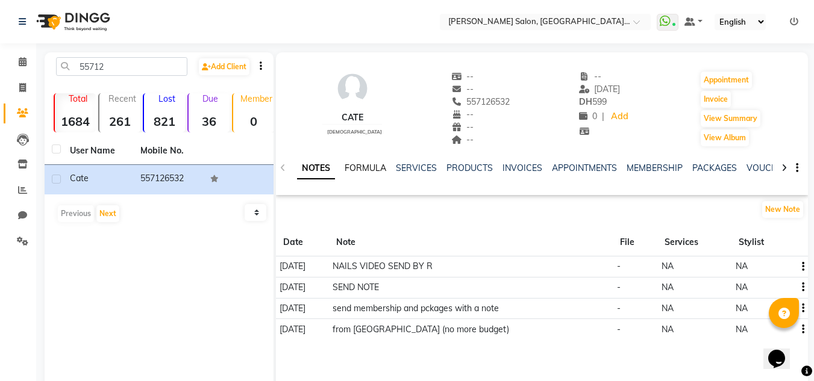
click at [369, 166] on link "FORMULA" at bounding box center [365, 168] width 42 height 11
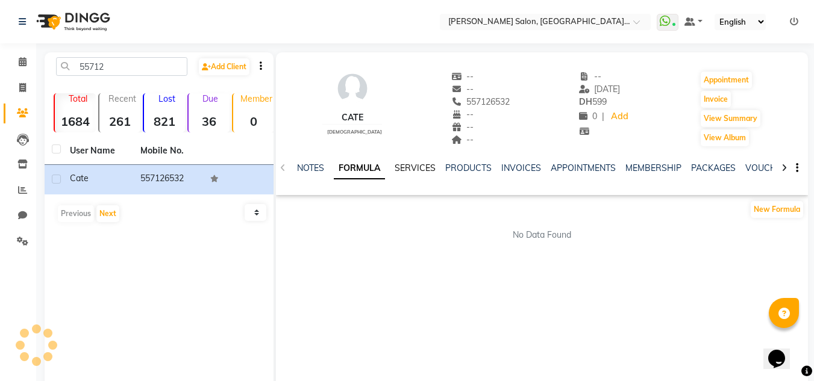
click at [400, 170] on link "SERVICES" at bounding box center [414, 168] width 41 height 11
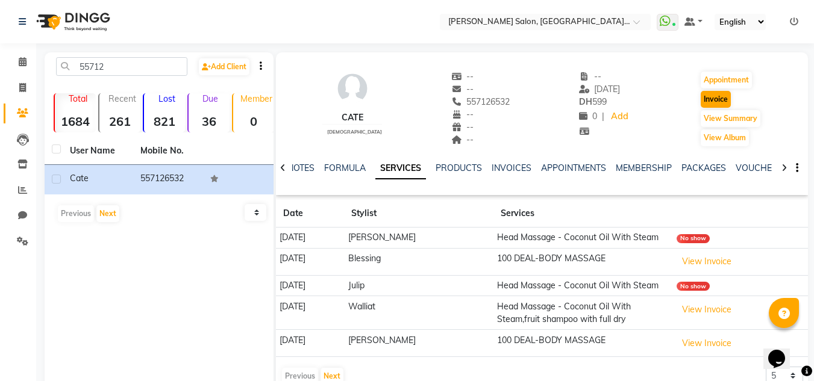
drag, startPoint x: 706, startPoint y: 89, endPoint x: 707, endPoint y: 105, distance: 16.3
click at [707, 105] on div "Appointment Invoice View Summary View Album" at bounding box center [730, 108] width 62 height 77
click at [707, 105] on button "Invoice" at bounding box center [715, 99] width 30 height 17
select select "service"
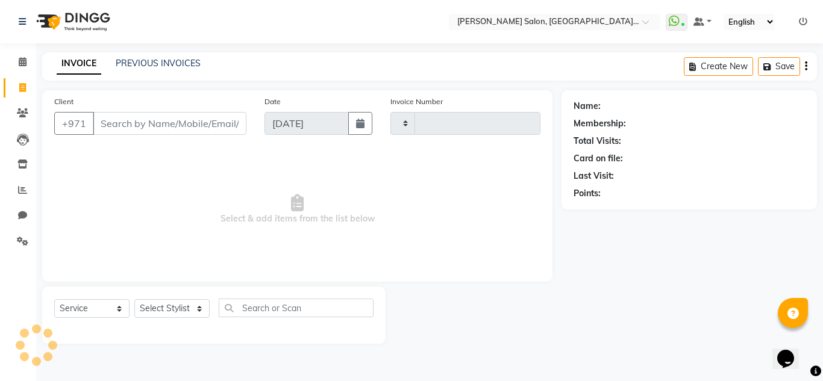
type input "1520"
select select "4069"
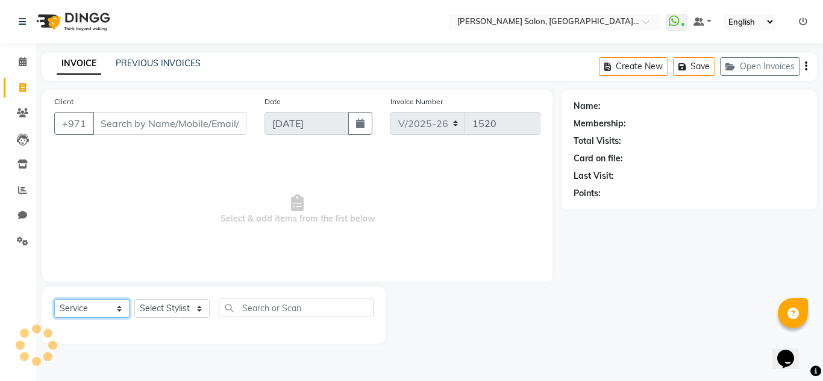
click at [108, 299] on div "Select Service Product Membership Package Voucher Prepaid Gift Card Select Styl…" at bounding box center [213, 313] width 319 height 28
type input "557126532"
click at [54, 299] on select "Select Service Product Membership Package Voucher Prepaid Gift Card" at bounding box center [91, 308] width 75 height 19
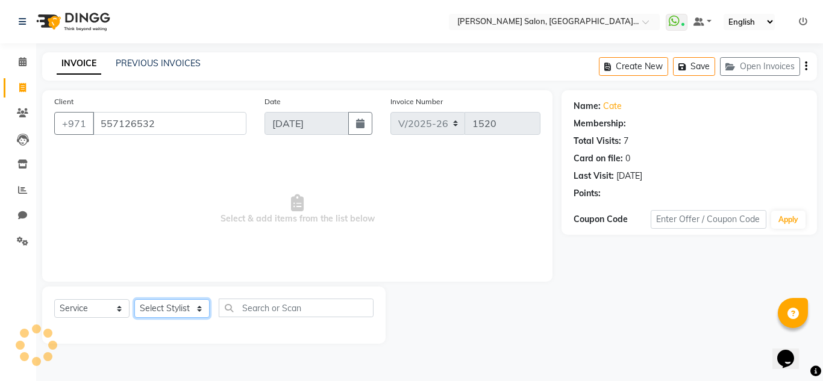
click at [165, 313] on select "Select Stylist DRIVER Huma [PERSON_NAME] Management [PERSON_NAME] Sales person …" at bounding box center [171, 308] width 75 height 19
select select "1: Object"
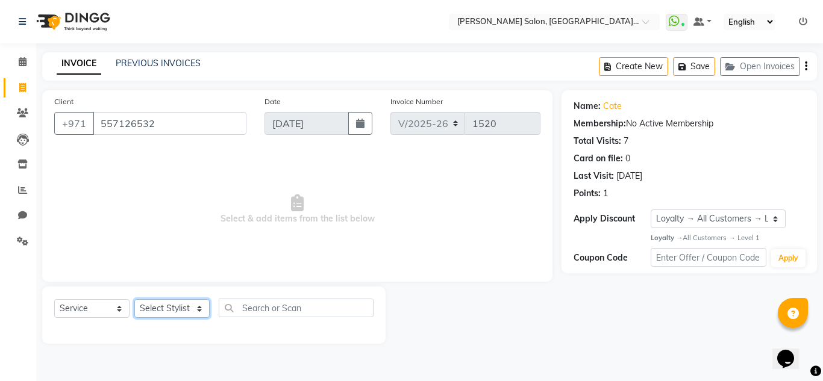
select select "86712"
click at [134, 299] on select "Select Stylist DRIVER Huma [PERSON_NAME] Management [PERSON_NAME] Sales person …" at bounding box center [171, 308] width 75 height 19
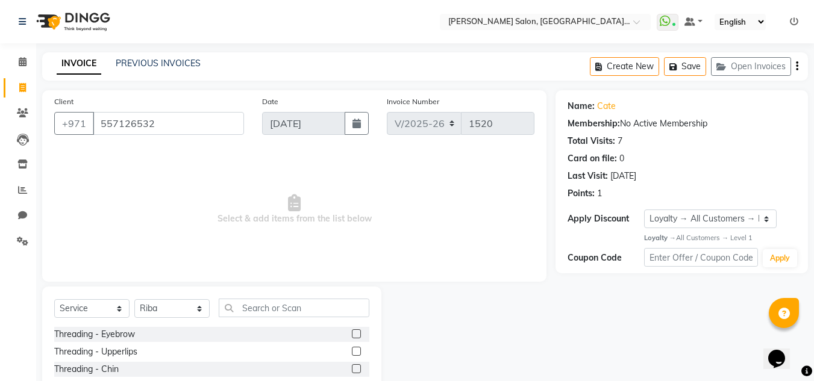
drag, startPoint x: 300, startPoint y: 325, endPoint x: 300, endPoint y: 314, distance: 10.8
click at [300, 325] on div "Select Service Product Membership Package Voucher Prepaid Gift Card Select Styl…" at bounding box center [211, 313] width 315 height 28
click at [300, 313] on input "text" at bounding box center [294, 308] width 151 height 19
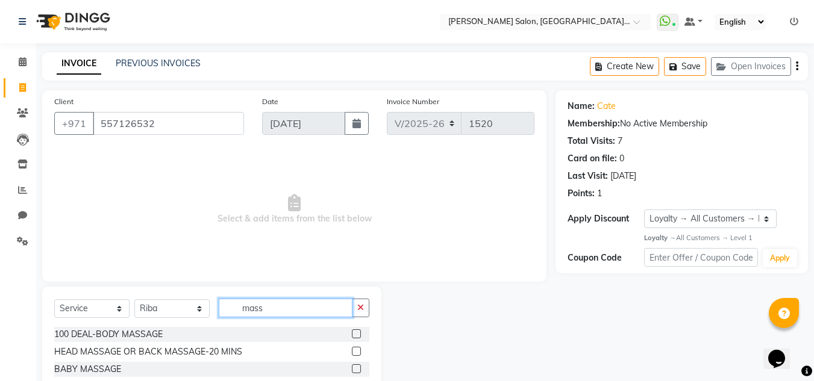
type input "mass"
click at [352, 334] on label at bounding box center [356, 333] width 9 height 9
click at [352, 334] on input "checkbox" at bounding box center [356, 335] width 8 height 8
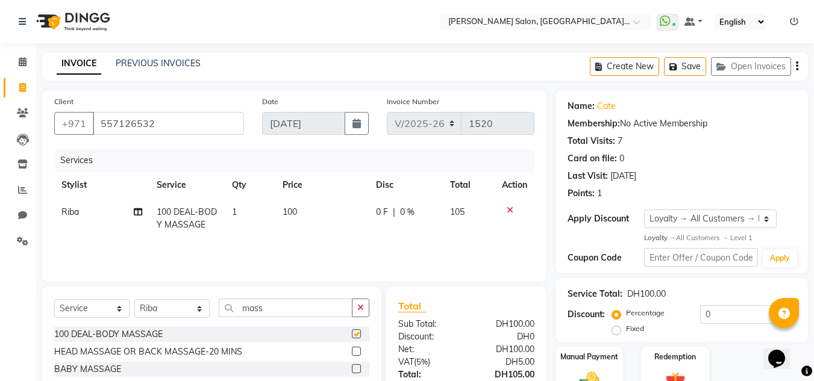
checkbox input "false"
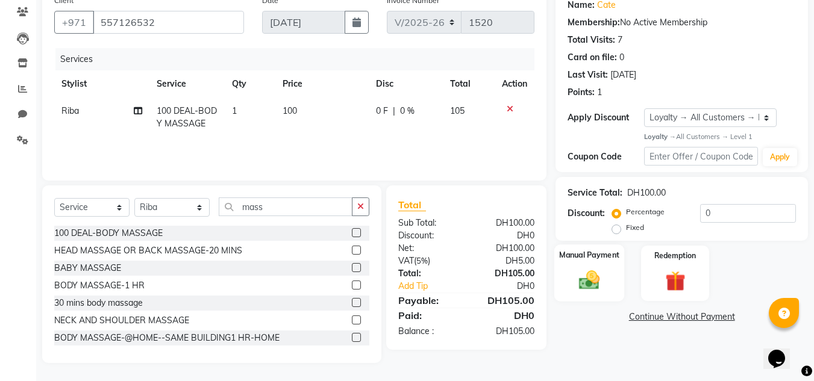
click at [586, 286] on img at bounding box center [589, 281] width 34 height 24
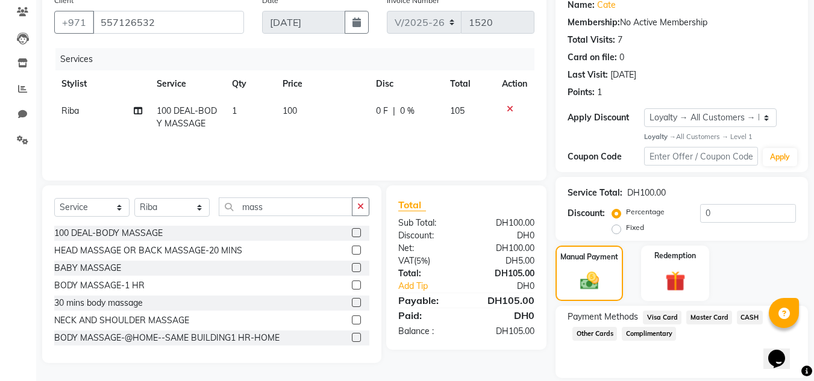
click at [666, 319] on span "Visa Card" at bounding box center [662, 318] width 39 height 14
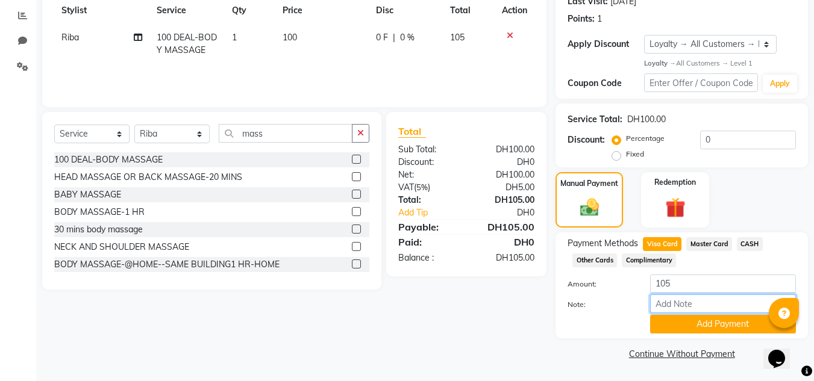
click at [681, 307] on input "Note:" at bounding box center [723, 303] width 146 height 19
type input "427106****0113"
click at [690, 337] on div "Payment Methods Visa Card Master Card CASH Other Cards Complimentary Amount: 10…" at bounding box center [681, 285] width 252 height 106
click at [687, 328] on button "Add Payment" at bounding box center [723, 324] width 146 height 19
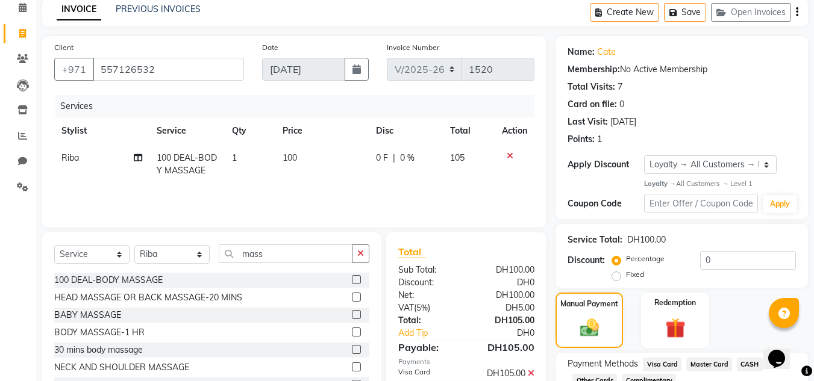
scroll to position [0, 0]
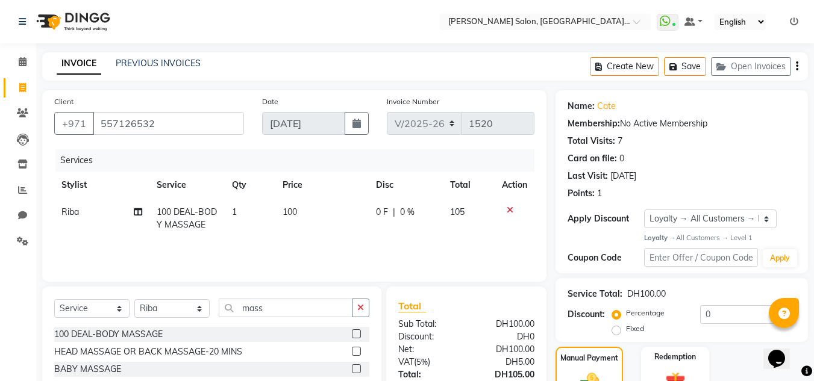
click at [79, 210] on td "Riba" at bounding box center [101, 219] width 95 height 40
select select "86712"
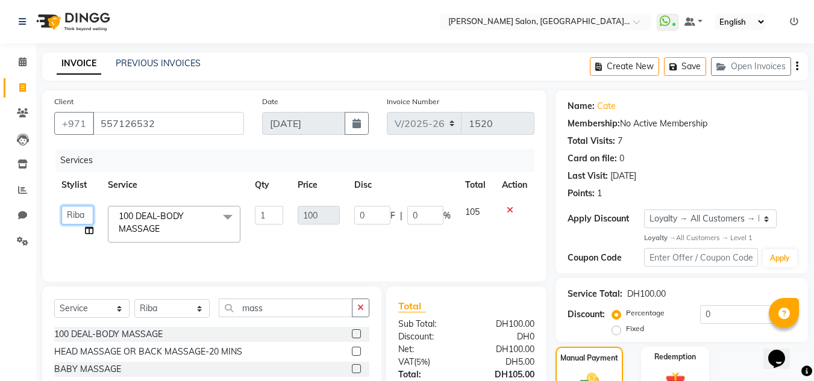
click at [77, 211] on select "DRIVER Huma [PERSON_NAME] Management [PERSON_NAME] Sales person [PERSON_NAME] […" at bounding box center [77, 215] width 32 height 19
select select "89061"
click at [65, 220] on select "DRIVER Huma [PERSON_NAME] Management [PERSON_NAME] Sales person [PERSON_NAME] […" at bounding box center [77, 215] width 32 height 19
click at [61, 206] on select "DRIVER Huma [PERSON_NAME] Management [PERSON_NAME] Sales person [PERSON_NAME] […" at bounding box center [77, 215] width 32 height 19
click at [221, 166] on div "Services" at bounding box center [299, 160] width 488 height 22
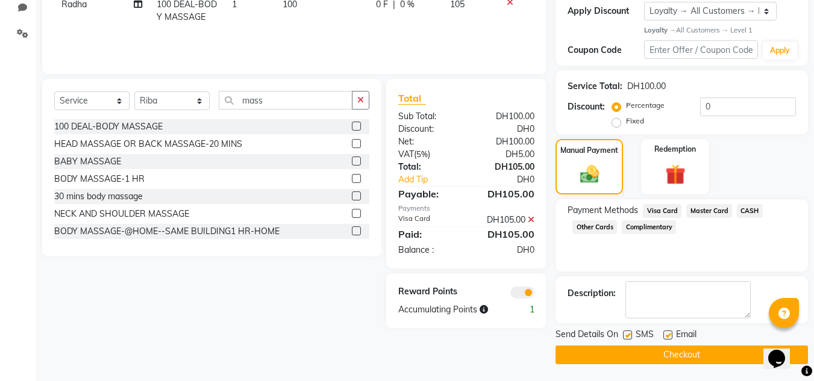
scroll to position [209, 0]
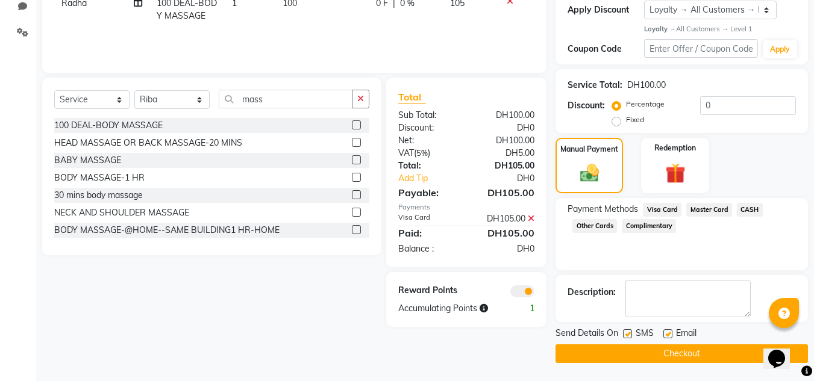
click at [600, 361] on button "Checkout" at bounding box center [681, 353] width 252 height 19
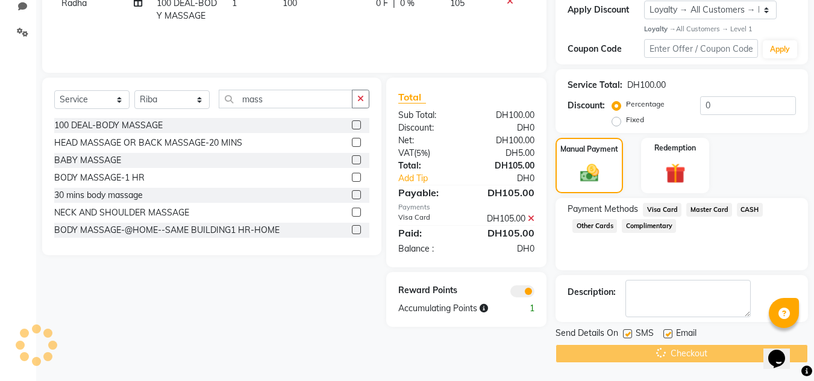
scroll to position [28, 0]
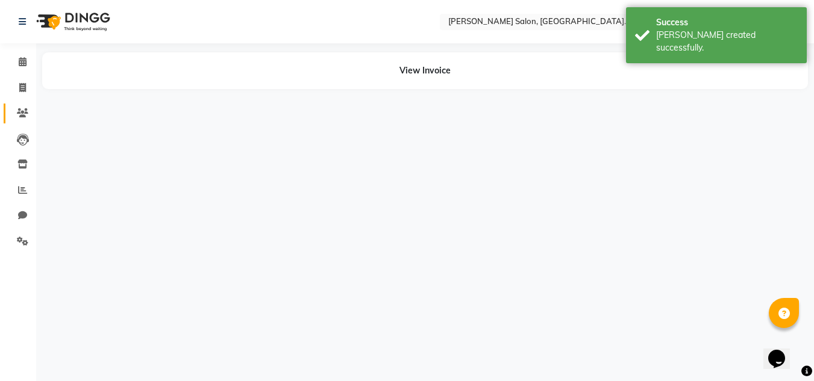
click at [18, 104] on link "Clients" at bounding box center [18, 114] width 29 height 20
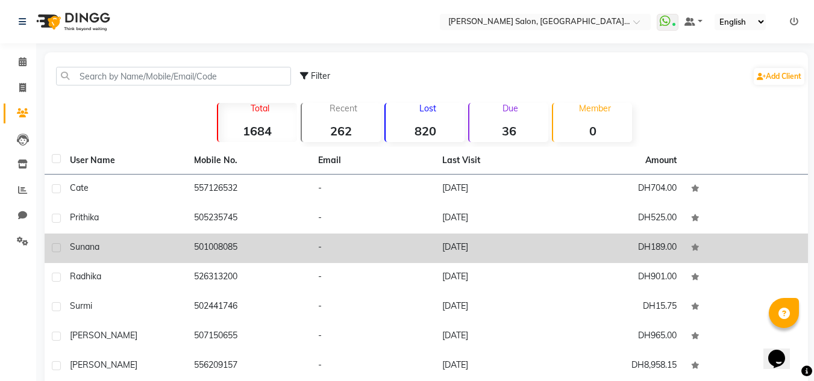
click at [160, 252] on div "Sunana" at bounding box center [125, 247] width 110 height 13
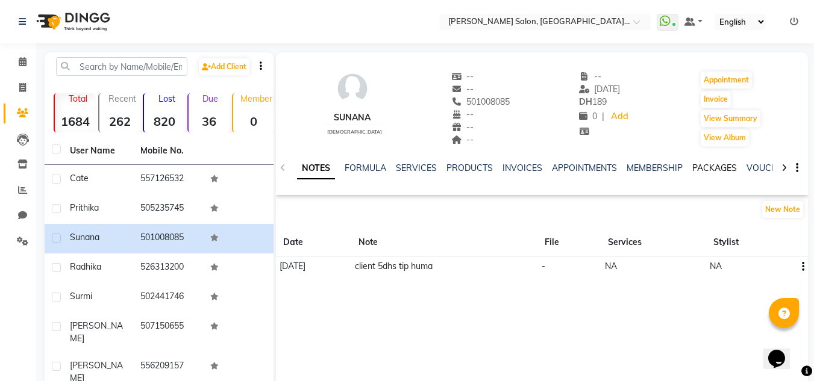
click at [720, 164] on link "PACKAGES" at bounding box center [714, 168] width 45 height 11
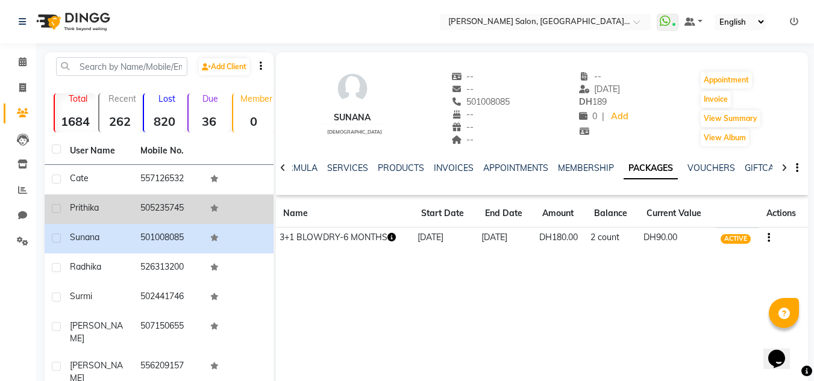
click at [80, 204] on span "Prithika" at bounding box center [84, 207] width 29 height 11
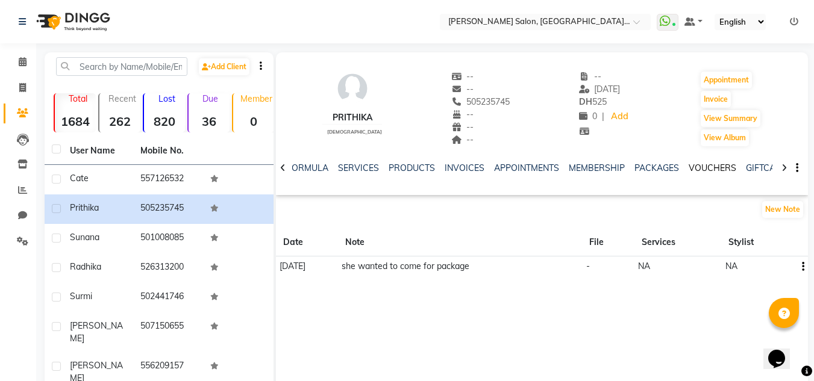
click at [703, 168] on link "VOUCHERS" at bounding box center [712, 168] width 48 height 11
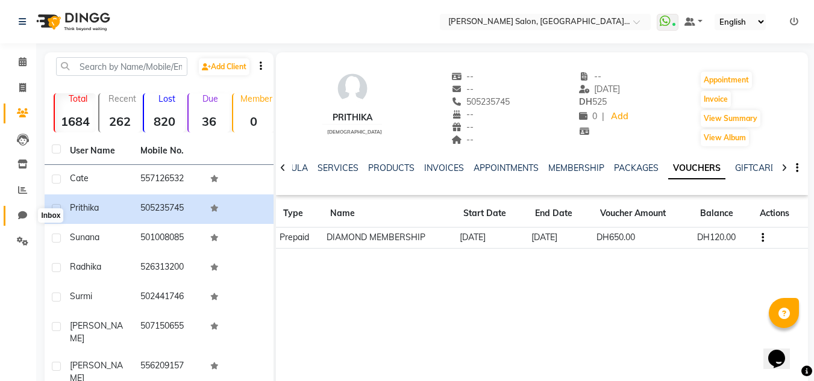
click at [23, 219] on icon at bounding box center [22, 215] width 9 height 9
select select "100"
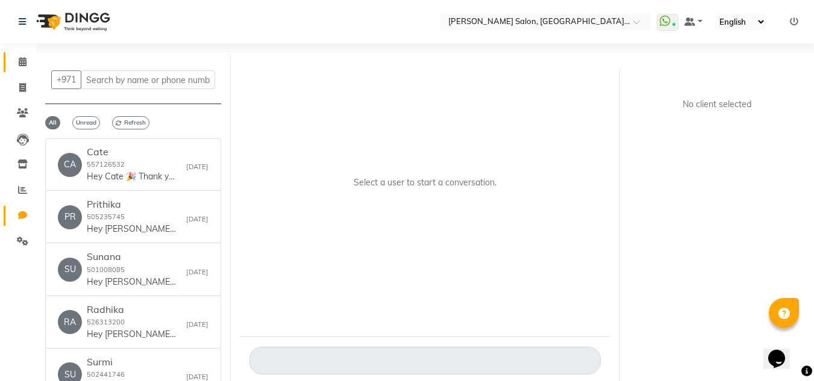
drag, startPoint x: 20, startPoint y: 48, endPoint x: 30, endPoint y: 71, distance: 25.2
click at [21, 51] on div "Calendar Invoice Clients Leads Inventory Reports Chat Settings Completed InProg…" at bounding box center [81, 203] width 163 height 338
click at [25, 56] on span at bounding box center [22, 62] width 21 height 14
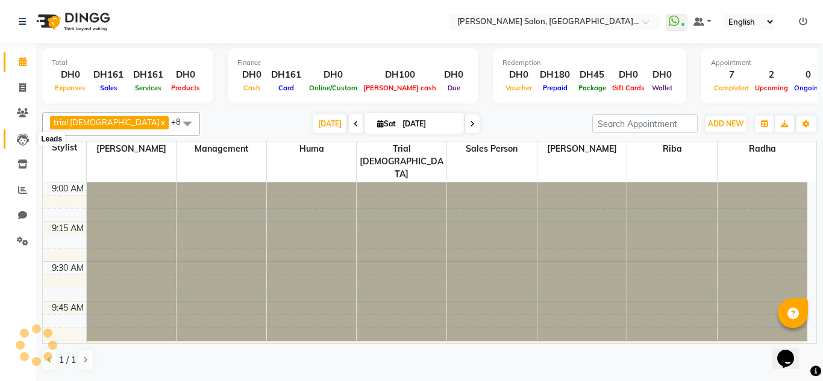
click at [23, 134] on icon at bounding box center [23, 140] width 12 height 12
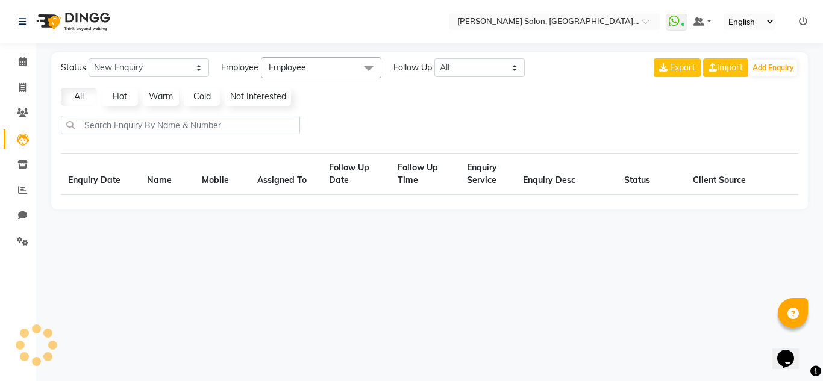
select select "10"
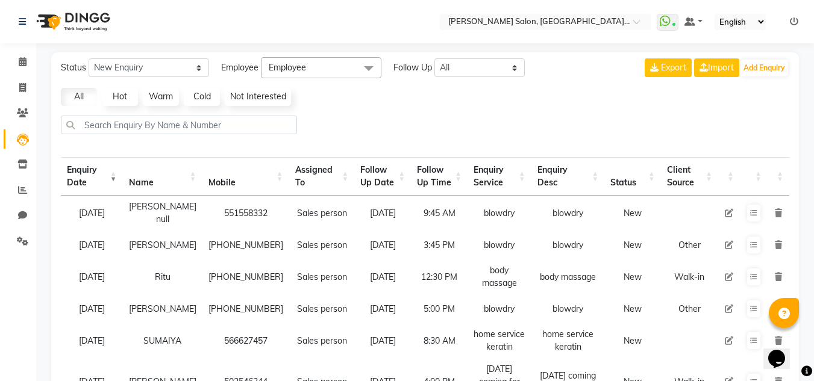
scroll to position [60, 0]
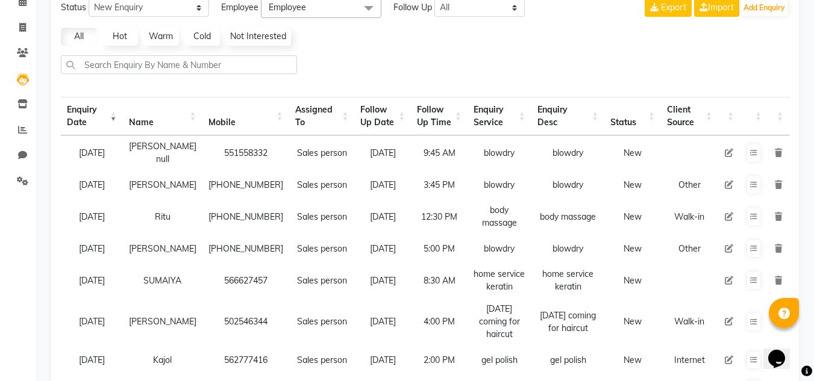
click at [725, 149] on icon at bounding box center [729, 153] width 8 height 8
select select "86370"
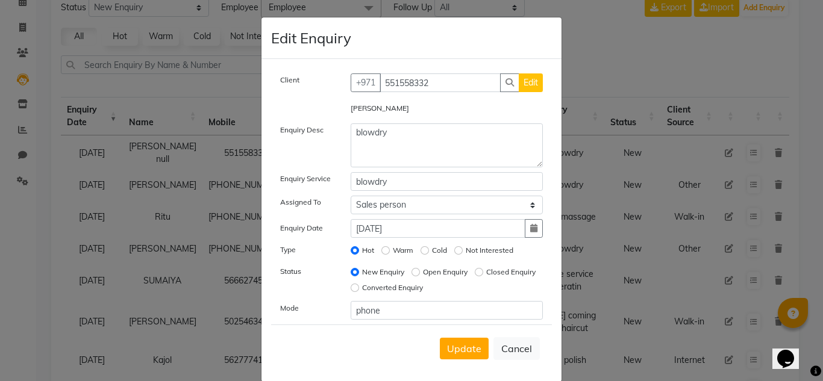
drag, startPoint x: 442, startPoint y: 264, endPoint x: 444, endPoint y: 272, distance: 8.0
click at [443, 267] on div "Client [PHONE_NUMBER] Edit [PERSON_NAME] Enquiry Desc blowdry Enquiry Service b…" at bounding box center [411, 196] width 281 height 246
click at [423, 284] on label "Converted Enquiry" at bounding box center [392, 287] width 61 height 11
click at [359, 284] on input "Converted Enquiry" at bounding box center [355, 288] width 8 height 8
radio input "true"
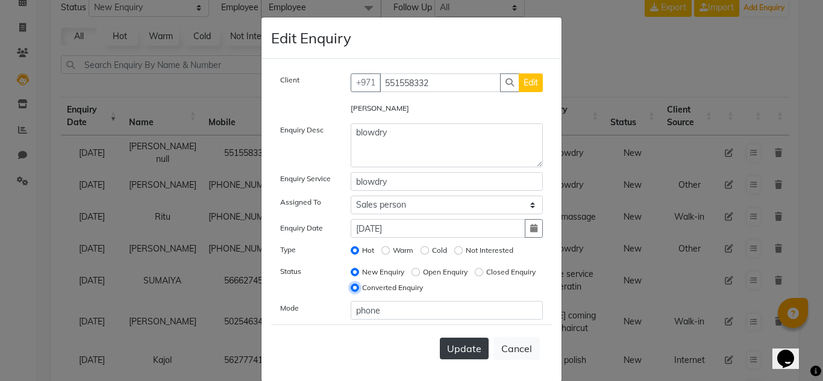
radio input "false"
drag, startPoint x: 453, startPoint y: 353, endPoint x: 453, endPoint y: 346, distance: 6.6
click at [453, 352] on span "Update" at bounding box center [464, 349] width 34 height 12
select select
radio input "false"
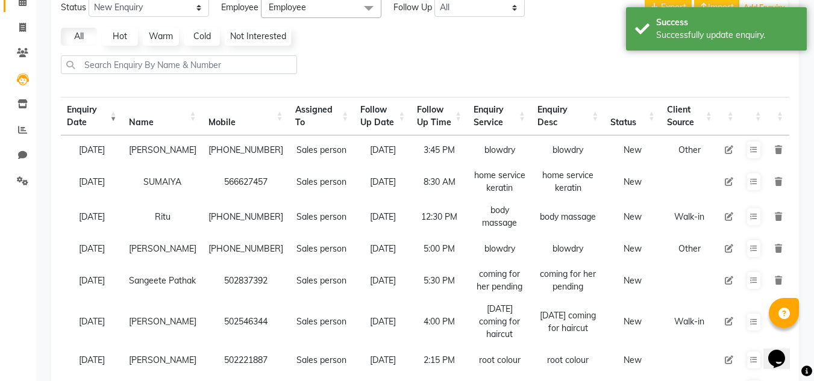
click at [24, 9] on link "Calendar" at bounding box center [18, 2] width 29 height 20
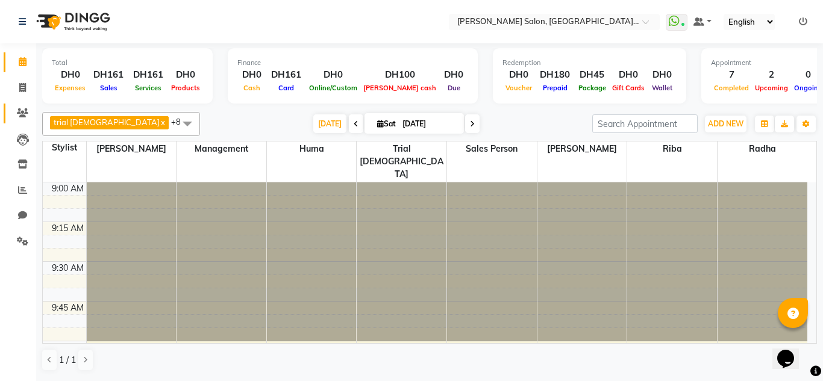
click at [14, 108] on span at bounding box center [22, 114] width 21 height 14
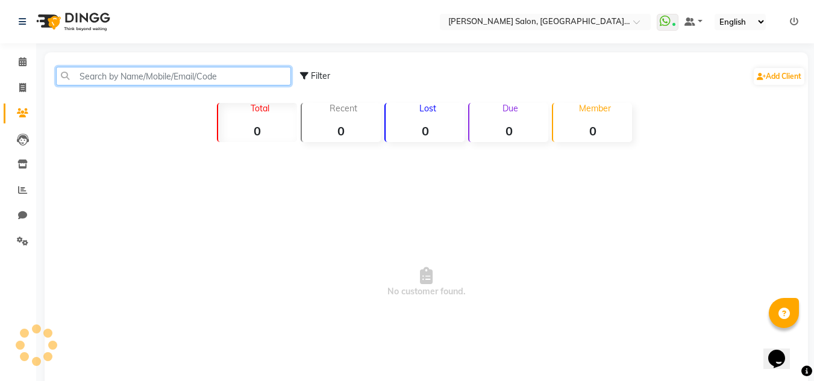
click at [71, 83] on input "text" at bounding box center [173, 76] width 235 height 19
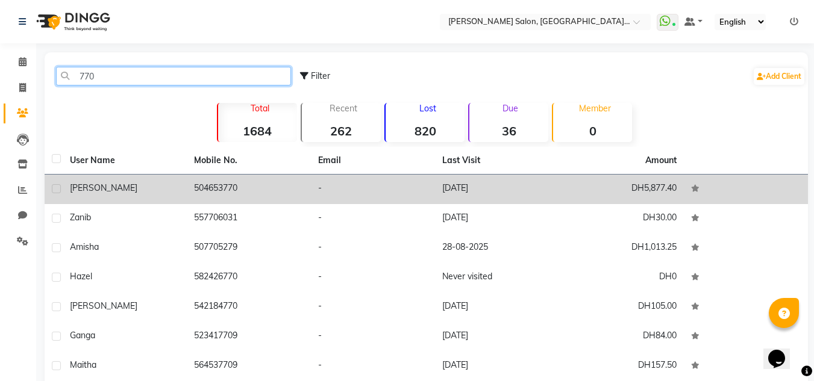
type input "770"
click at [157, 198] on td "[PERSON_NAME]" at bounding box center [125, 190] width 124 height 30
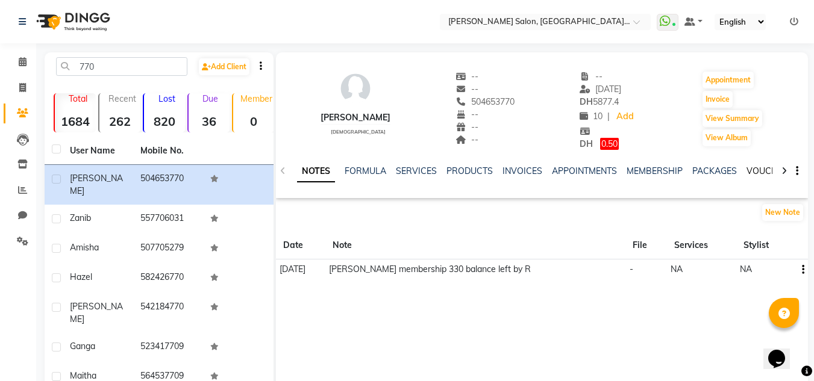
click at [753, 175] on link "VOUCHERS" at bounding box center [770, 171] width 48 height 11
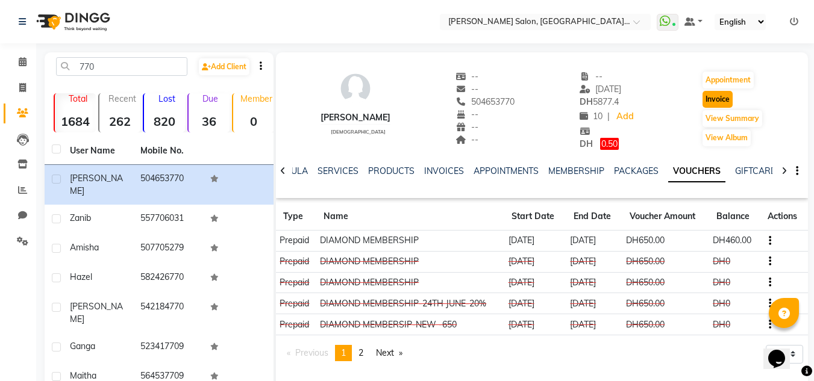
click at [706, 95] on button "Invoice" at bounding box center [717, 99] width 30 height 17
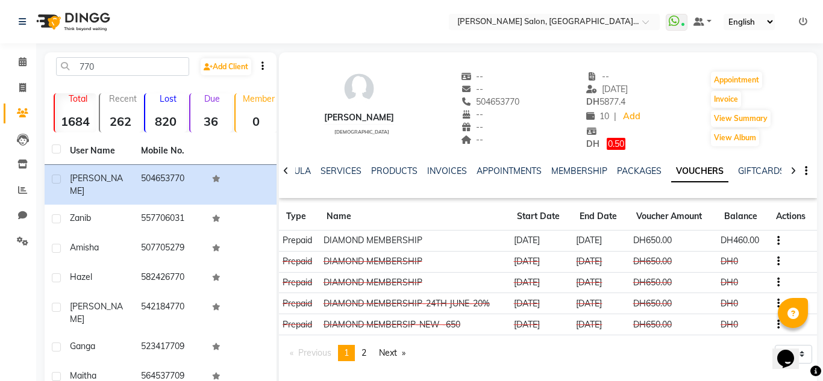
select select "service"
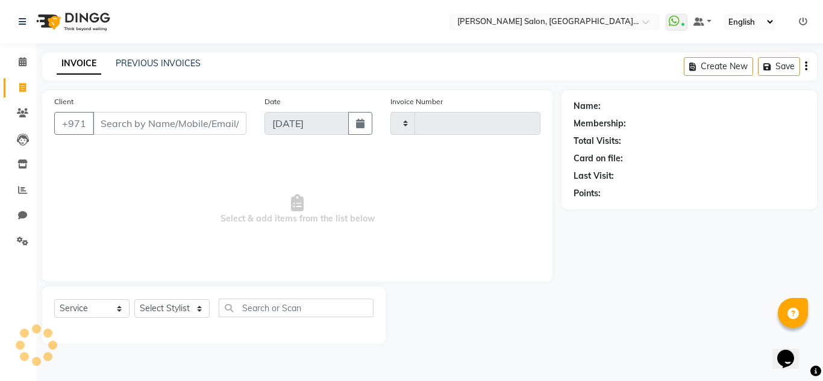
type input "1521"
select select "4069"
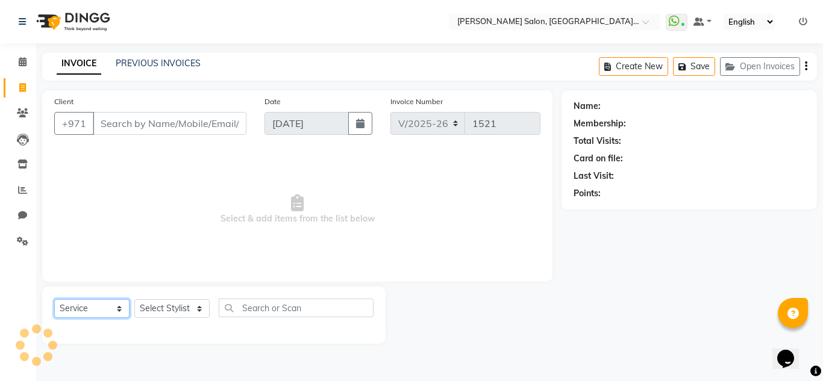
drag, startPoint x: 92, startPoint y: 307, endPoint x: 93, endPoint y: 299, distance: 7.9
click at [93, 307] on select "Select Service Product Membership Package Voucher Prepaid Gift Card" at bounding box center [91, 308] width 75 height 19
click at [54, 299] on select "Select Service Product Membership Package Voucher Prepaid Gift Card" at bounding box center [91, 308] width 75 height 19
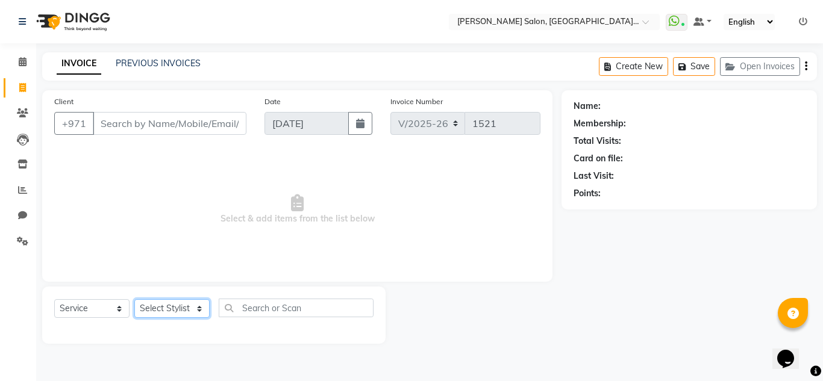
click at [164, 308] on select "Select Stylist" at bounding box center [171, 308] width 75 height 19
type input "504653770"
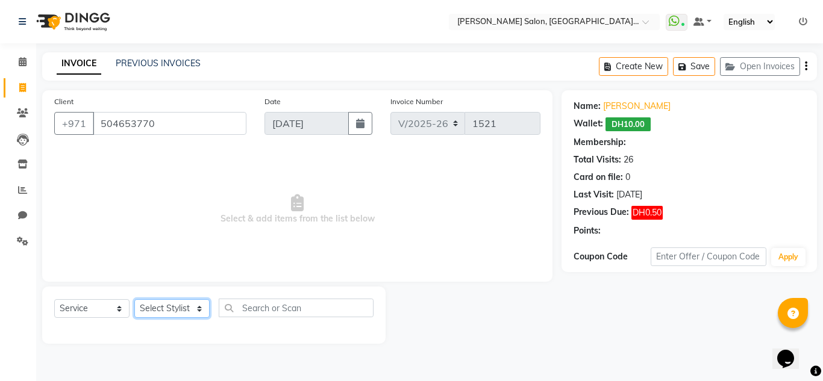
select select "62704"
click at [134, 299] on select "Select Stylist DRIVER Huma [PERSON_NAME] Management [PERSON_NAME] Sales person …" at bounding box center [171, 308] width 75 height 19
select select "1: Object"
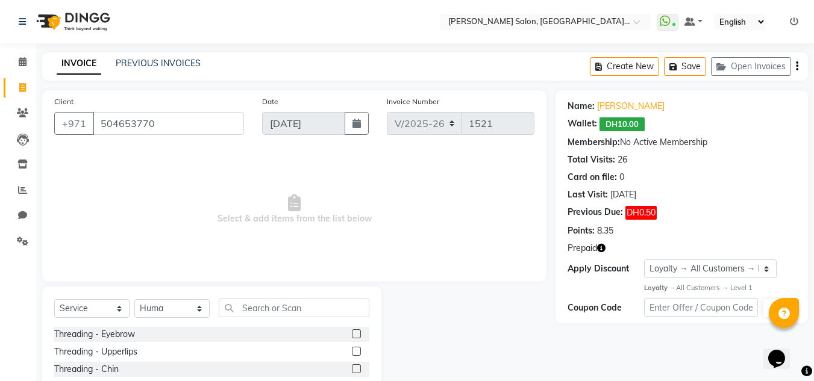
click at [287, 318] on div "Select Service Product Membership Package Voucher Prepaid Gift Card Select Styl…" at bounding box center [211, 313] width 315 height 28
click at [308, 310] on input "text" at bounding box center [294, 308] width 151 height 19
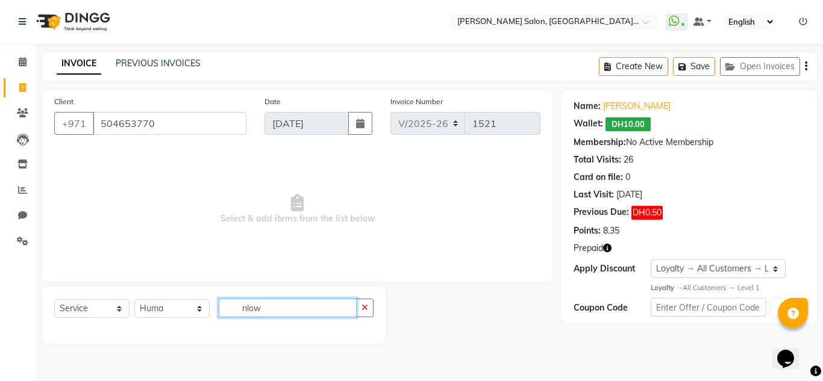
click at [245, 314] on input "nlow" at bounding box center [288, 308] width 138 height 19
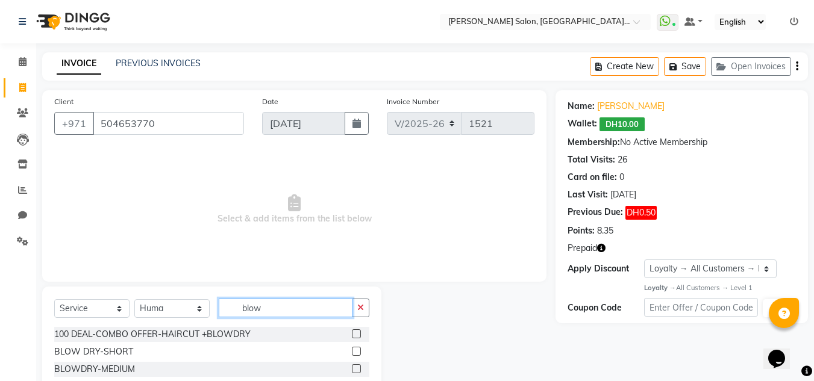
scroll to position [101, 0]
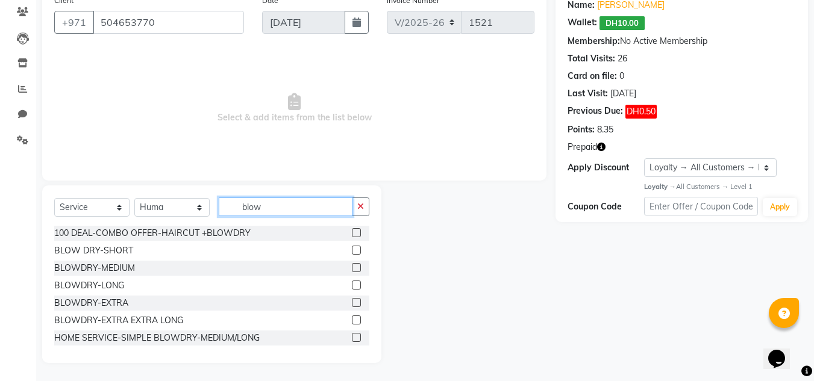
type input "blow"
click at [352, 285] on label at bounding box center [356, 285] width 9 height 9
click at [352, 285] on input "checkbox" at bounding box center [356, 286] width 8 height 8
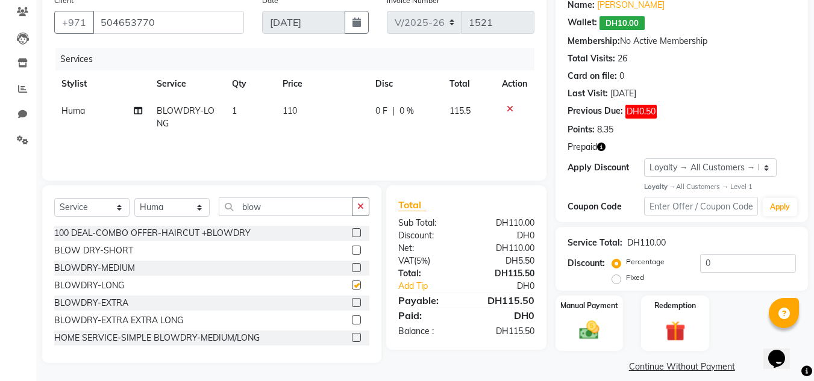
checkbox input "false"
click at [425, 122] on td "0 F | 0 %" at bounding box center [405, 118] width 74 height 40
select select "62704"
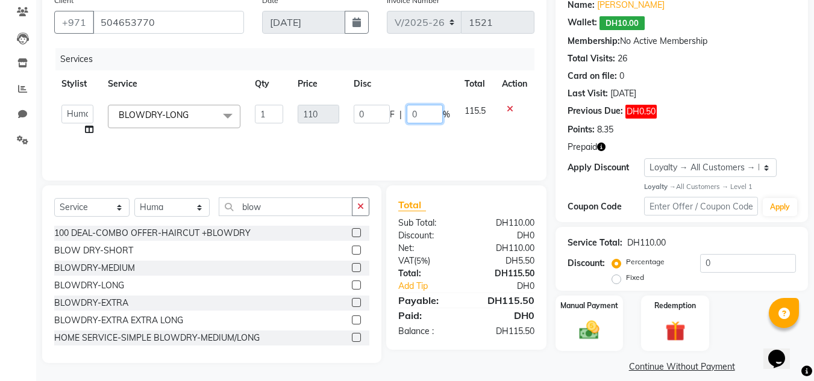
click at [415, 116] on input "0" at bounding box center [425, 114] width 36 height 19
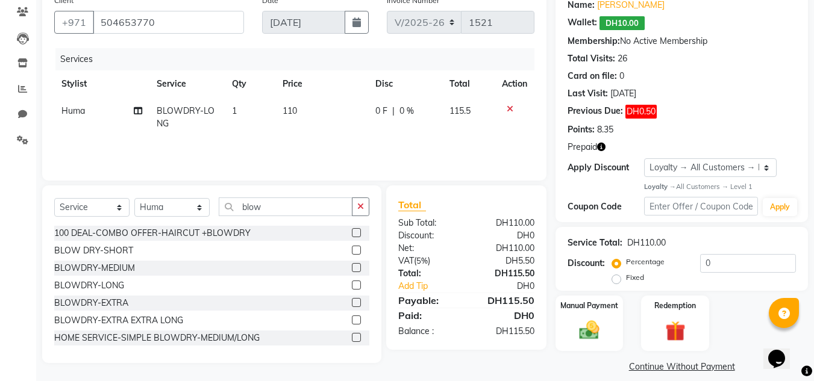
click at [409, 128] on td "0 F | 0 %" at bounding box center [405, 118] width 74 height 40
select select "62704"
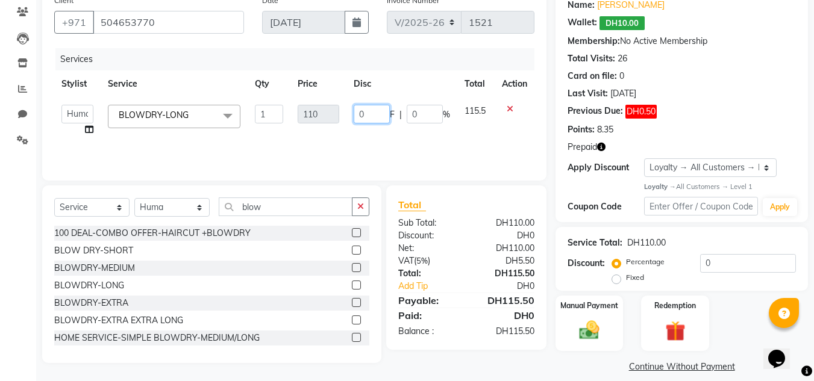
click at [375, 108] on input "0" at bounding box center [372, 114] width 36 height 19
type input "10"
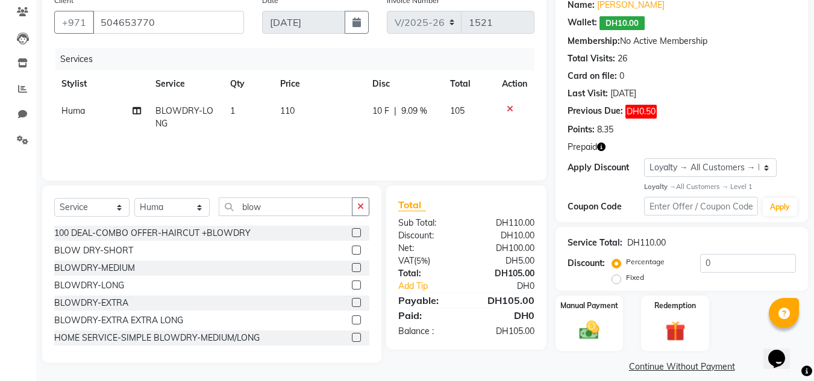
click at [732, 95] on div "Last Visit: [DATE]" at bounding box center [681, 93] width 228 height 13
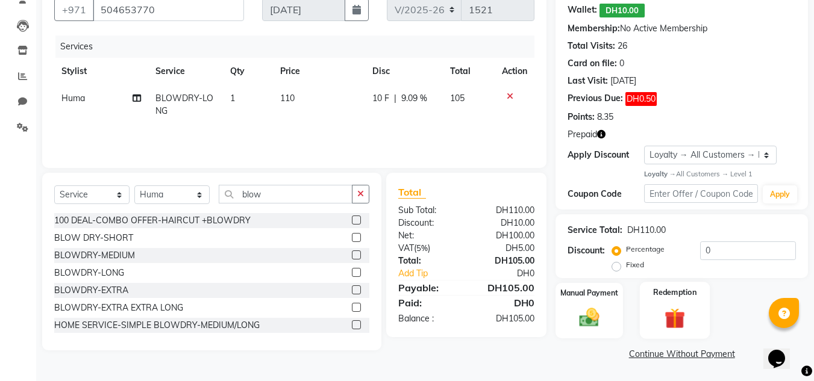
click at [660, 316] on img at bounding box center [675, 319] width 34 height 26
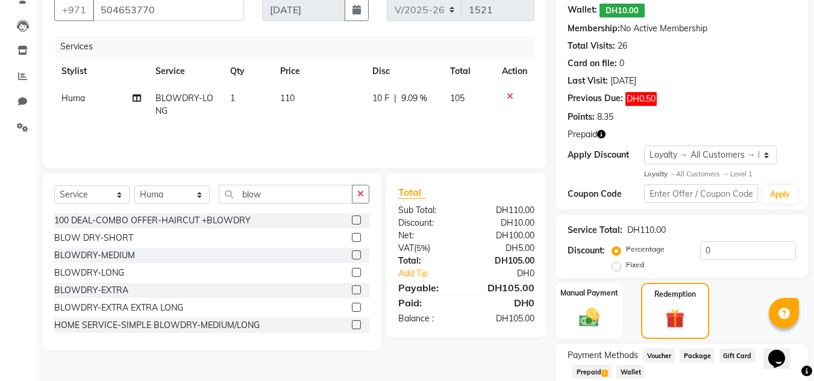
scroll to position [192, 0]
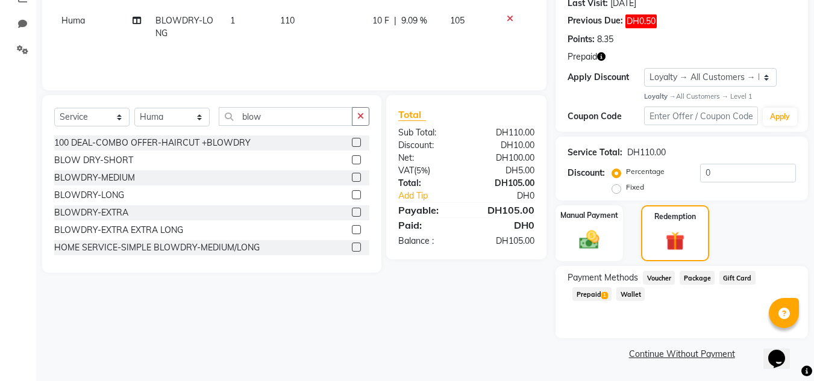
click at [588, 302] on div "Prepaid 1" at bounding box center [589, 295] width 44 height 16
click at [590, 297] on span "Prepaid 1" at bounding box center [591, 294] width 39 height 14
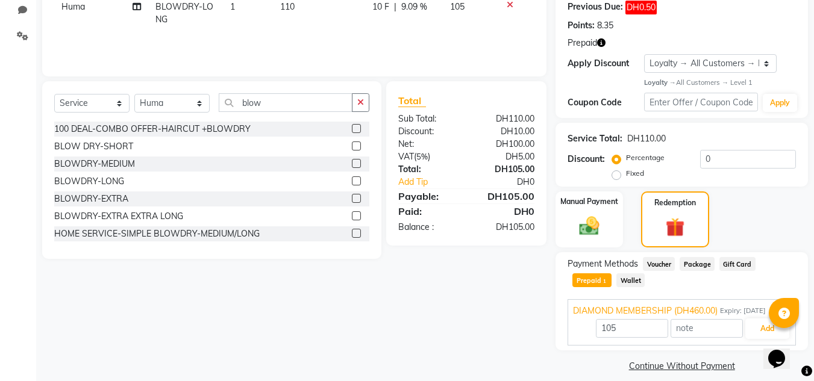
scroll to position [217, 0]
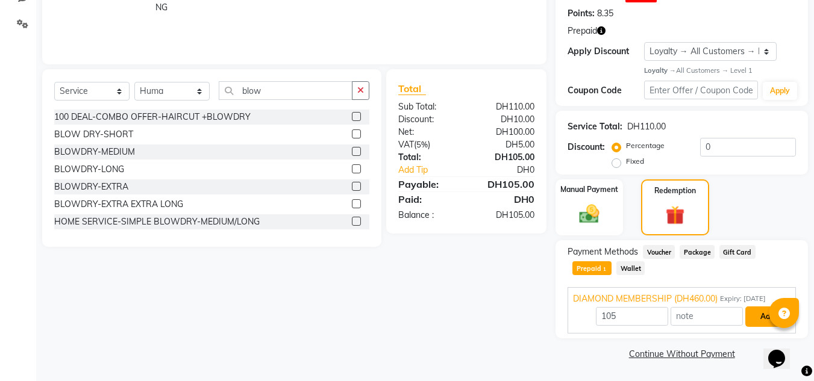
click at [750, 311] on button "Add" at bounding box center [767, 317] width 44 height 20
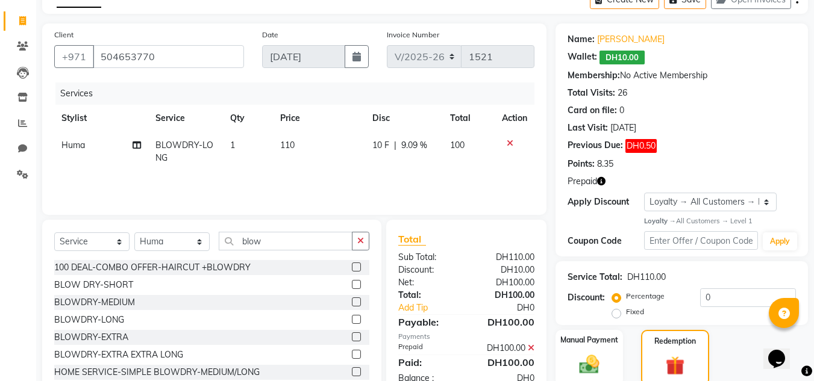
scroll to position [37, 0]
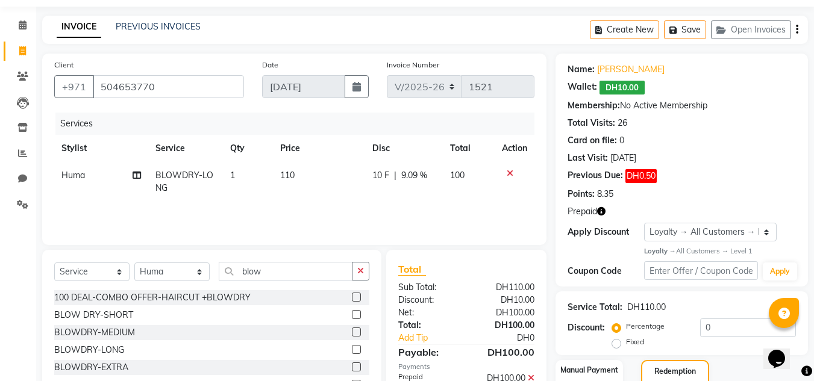
click at [84, 176] on span "Huma" at bounding box center [72, 175] width 23 height 11
select select "62704"
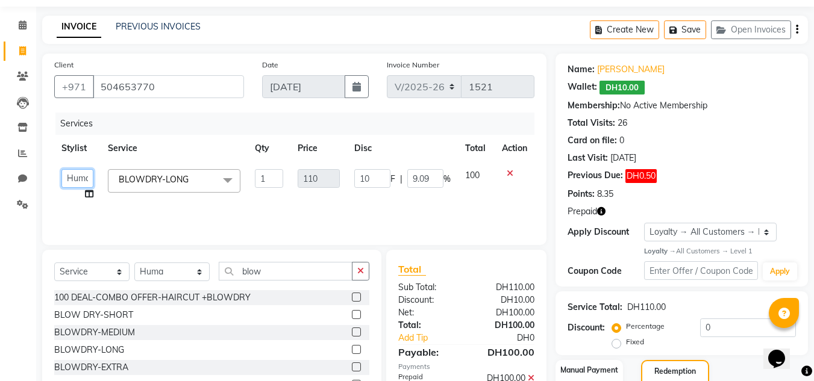
click at [83, 176] on select "DRIVER Huma [PERSON_NAME] Management [PERSON_NAME] Sales person [PERSON_NAME] […" at bounding box center [77, 178] width 32 height 19
click at [61, 169] on select "DRIVER Huma [PERSON_NAME] Management [PERSON_NAME] Sales person [PERSON_NAME] […" at bounding box center [77, 178] width 32 height 19
click at [170, 217] on div "Services Stylist Service Qty Price Disc Total Action DRIVER Huma [PERSON_NAME] …" at bounding box center [294, 173] width 480 height 120
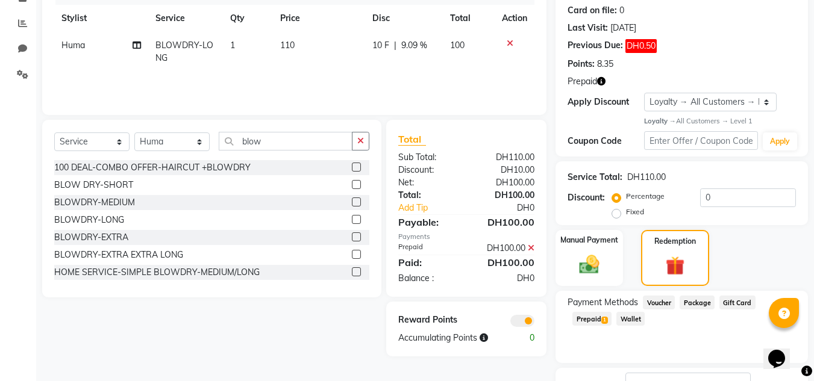
scroll to position [260, 0]
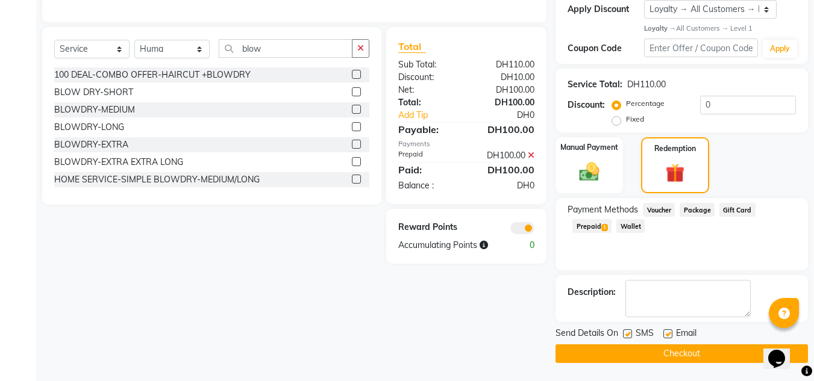
click at [649, 363] on button "Checkout" at bounding box center [681, 353] width 252 height 19
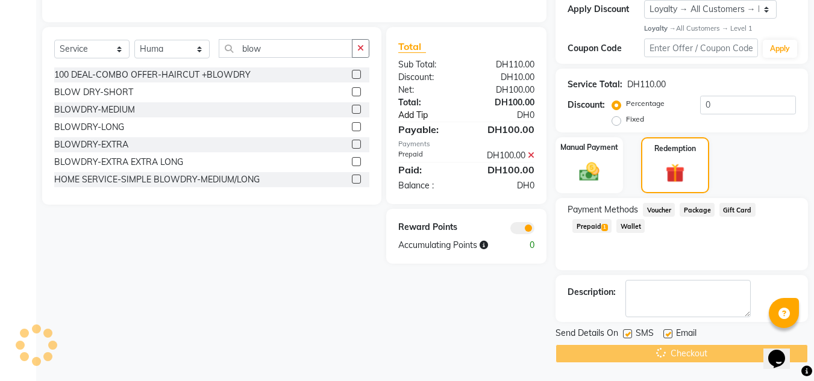
scroll to position [79, 0]
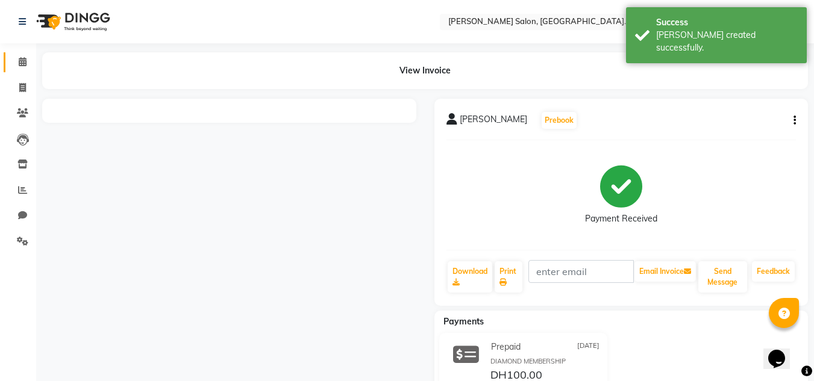
click at [25, 69] on link "Calendar" at bounding box center [18, 62] width 29 height 20
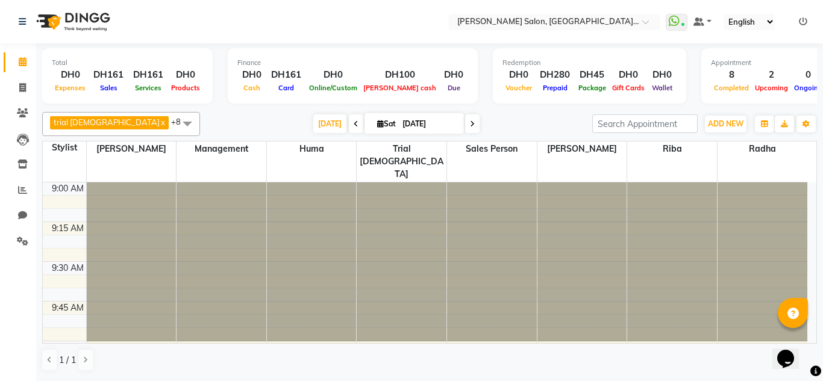
click at [25, 228] on li "Chat" at bounding box center [18, 216] width 36 height 26
click at [25, 207] on link "Chat" at bounding box center [18, 216] width 29 height 20
select select "100"
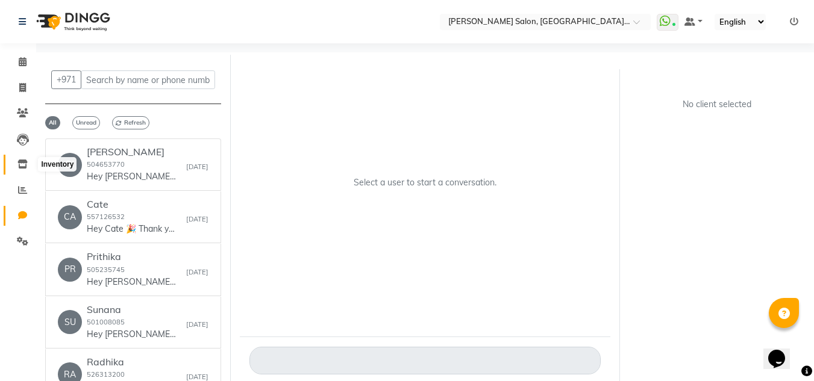
click at [19, 157] on link "Inventory" at bounding box center [18, 165] width 29 height 20
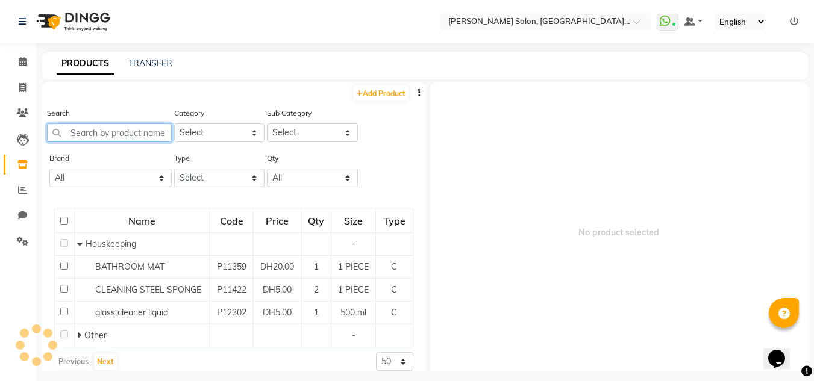
click at [86, 134] on input "text" at bounding box center [109, 132] width 125 height 19
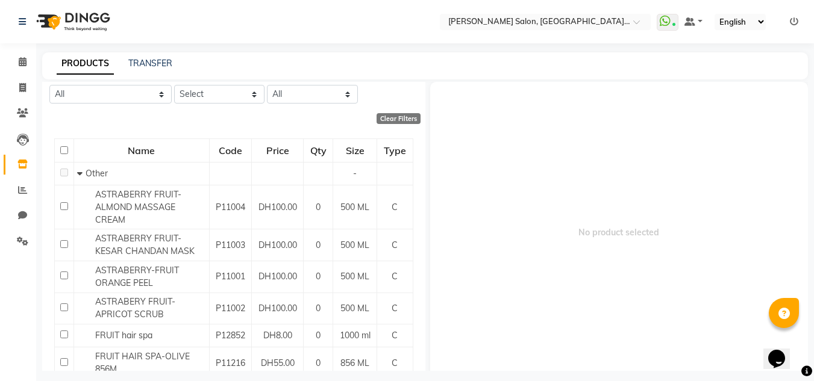
scroll to position [181, 0]
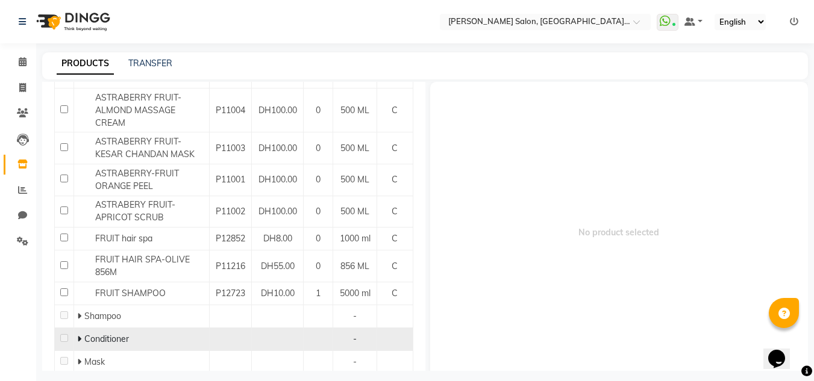
type input "fruit"
click at [80, 337] on div "Conditioner" at bounding box center [141, 339] width 129 height 13
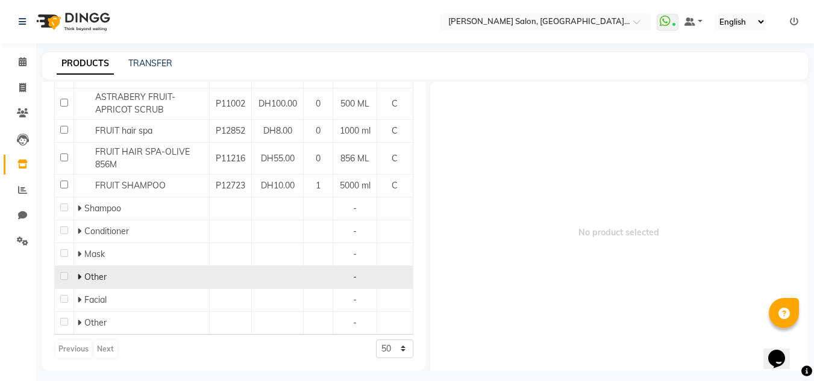
click at [81, 277] on span at bounding box center [80, 277] width 7 height 11
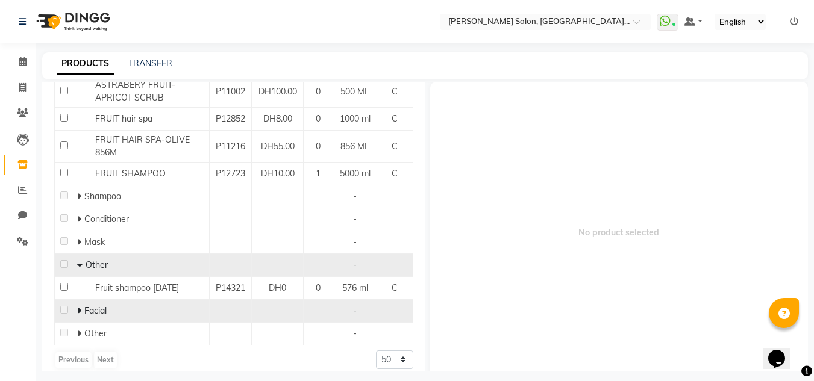
scroll to position [311, 0]
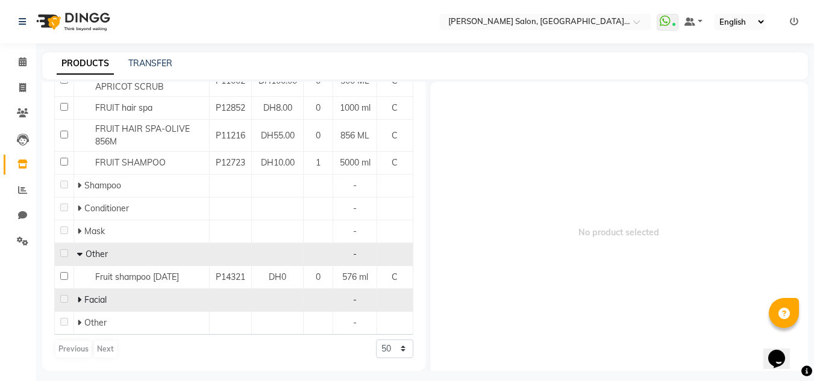
click at [73, 295] on td "Facial" at bounding box center [141, 299] width 136 height 23
click at [80, 300] on span at bounding box center [80, 299] width 7 height 11
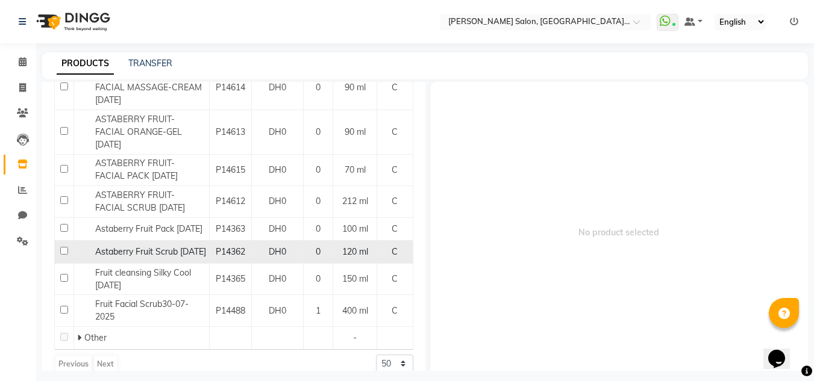
scroll to position [609, 0]
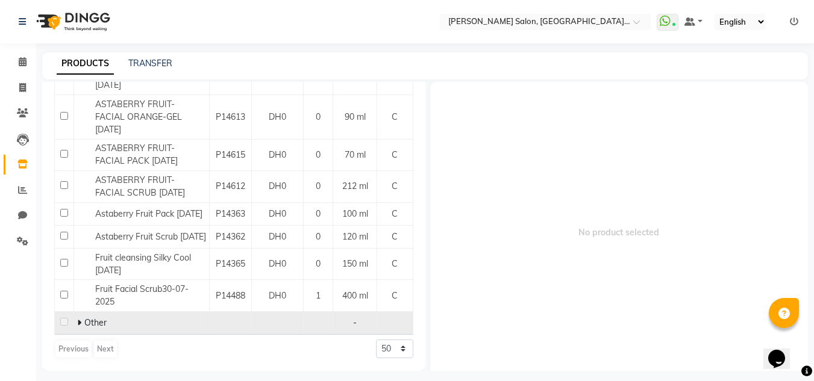
click at [78, 319] on icon at bounding box center [79, 323] width 4 height 8
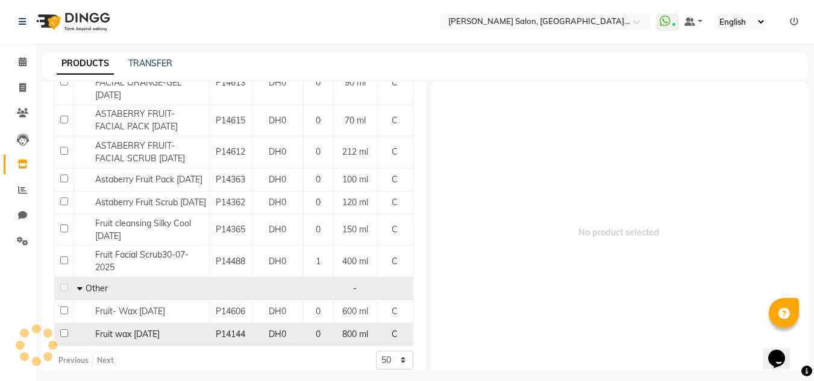
scroll to position [655, 0]
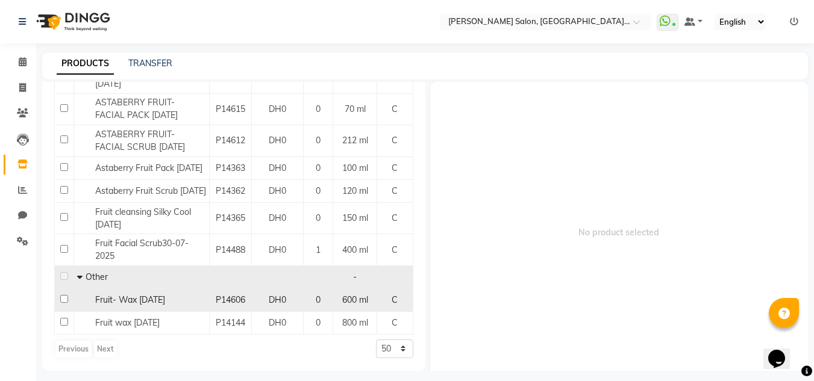
click at [280, 305] on span "DH0" at bounding box center [277, 299] width 17 height 11
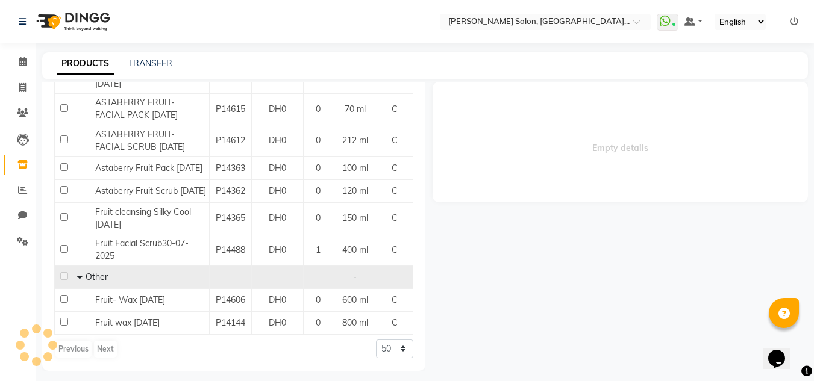
select select
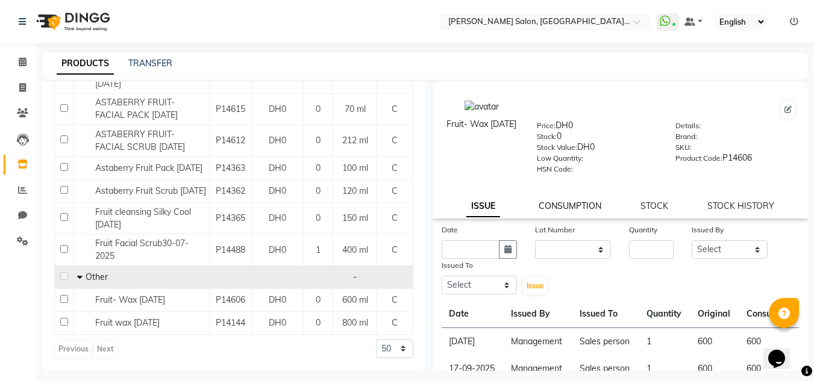
click at [587, 205] on link "CONSUMPTION" at bounding box center [569, 206] width 63 height 11
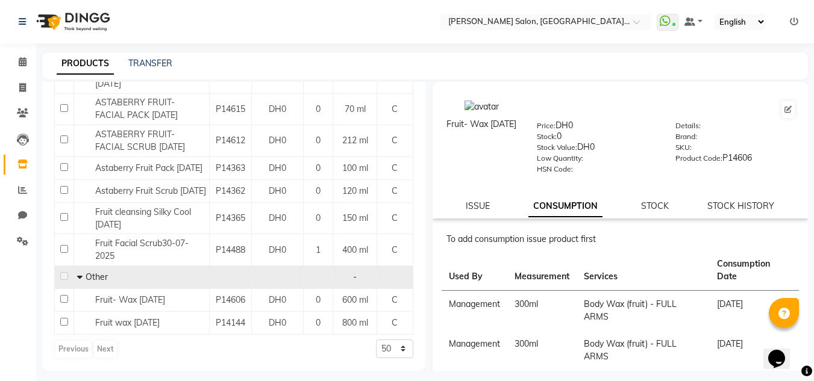
click at [699, 214] on div "Fruit- Wax [DATE] Price: DH0 Stock: 0 Stock Value: DH0 Low Quantity: HSN Code: …" at bounding box center [620, 150] width 376 height 137
click at [707, 206] on link "STOCK HISTORY" at bounding box center [740, 206] width 67 height 11
select select "all"
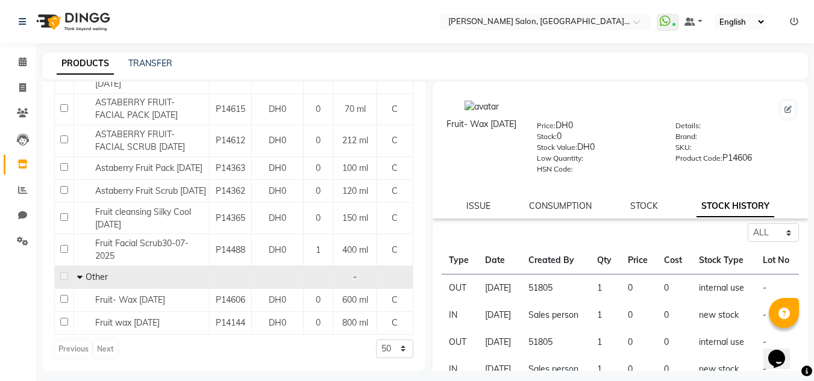
drag, startPoint x: 610, startPoint y: 210, endPoint x: 653, endPoint y: 207, distance: 42.8
click at [619, 210] on div "ISSUE CONSUMPTION STOCK STOCK HISTORY" at bounding box center [620, 206] width 347 height 13
click at [653, 207] on div "ISSUE CONSUMPTION STOCK STOCK HISTORY" at bounding box center [620, 206] width 347 height 13
click at [638, 208] on link "STOCK" at bounding box center [644, 206] width 28 height 11
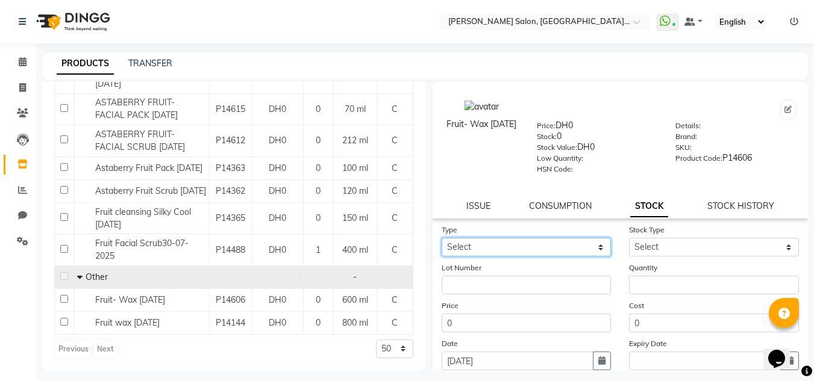
click at [578, 248] on select "Select In Out" at bounding box center [526, 247] width 170 height 19
select select "in"
click at [441, 238] on select "Select In Out" at bounding box center [526, 247] width 170 height 19
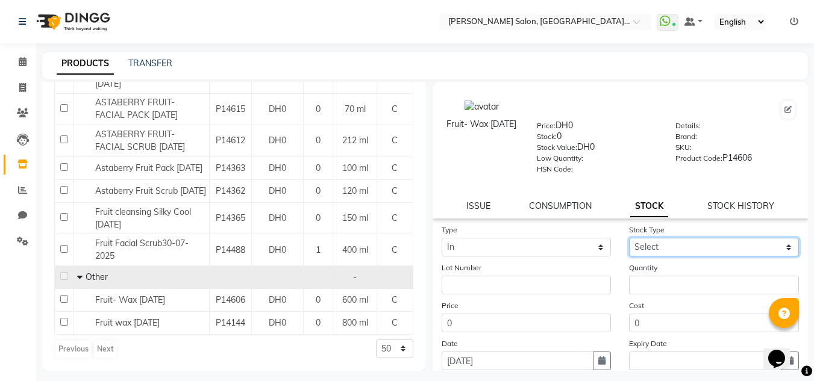
drag, startPoint x: 653, startPoint y: 251, endPoint x: 657, endPoint y: 256, distance: 6.5
click at [655, 252] on select "Select New Stock Adjustment Return Other" at bounding box center [714, 247] width 170 height 19
select select "new stock"
click at [629, 238] on select "Select New Stock Adjustment Return Other" at bounding box center [714, 247] width 170 height 19
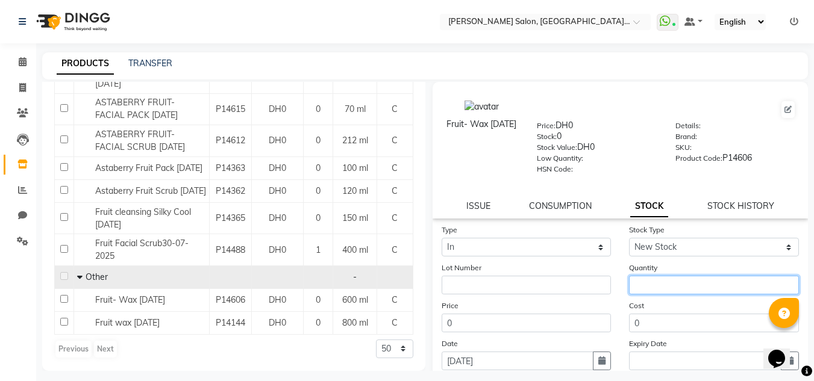
click at [664, 278] on input "number" at bounding box center [714, 285] width 170 height 19
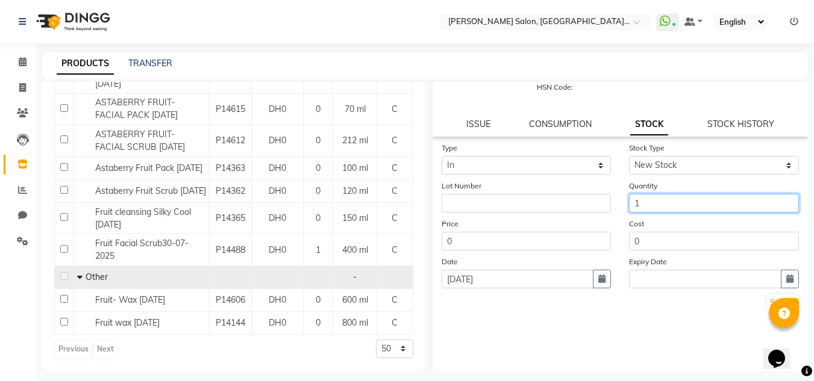
scroll to position [93, 0]
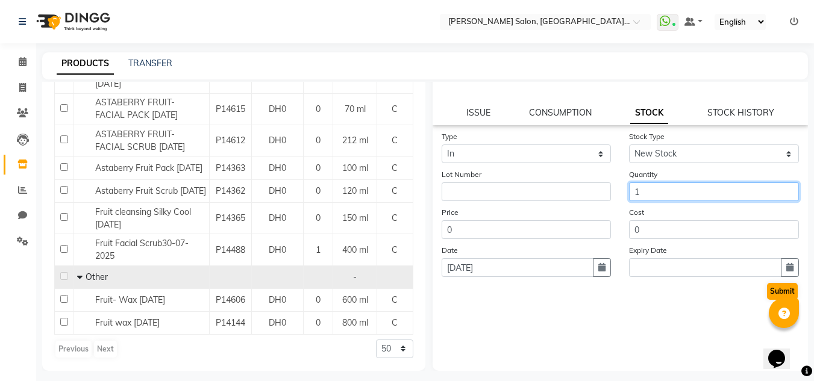
type input "1"
drag, startPoint x: 787, startPoint y: 291, endPoint x: 781, endPoint y: 287, distance: 6.9
click at [784, 290] on button "Submit" at bounding box center [782, 291] width 31 height 17
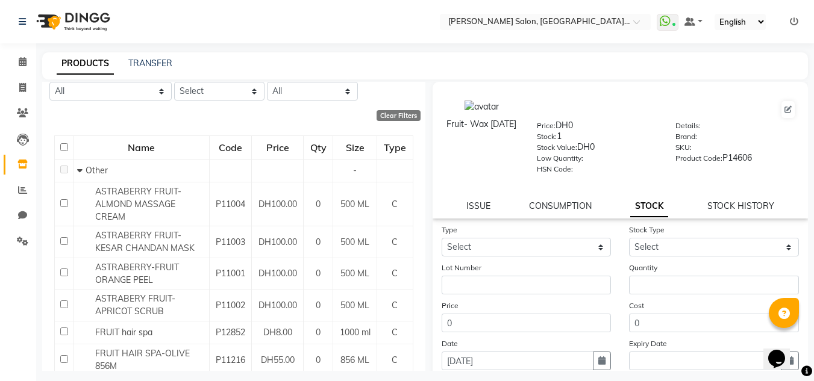
scroll to position [0, 0]
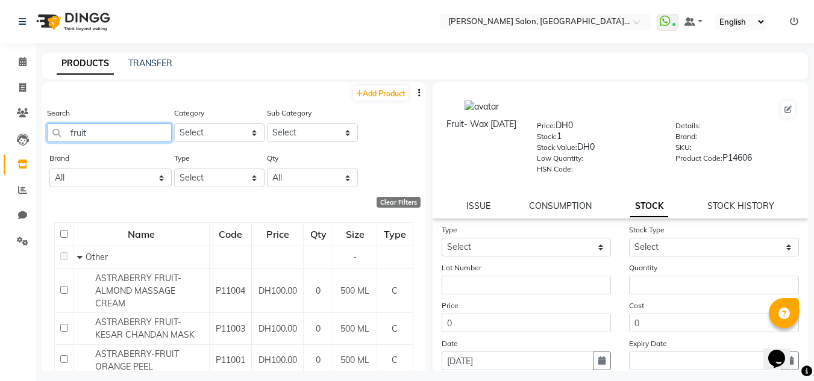
click at [106, 137] on input "fruit" at bounding box center [109, 132] width 125 height 19
type input "f"
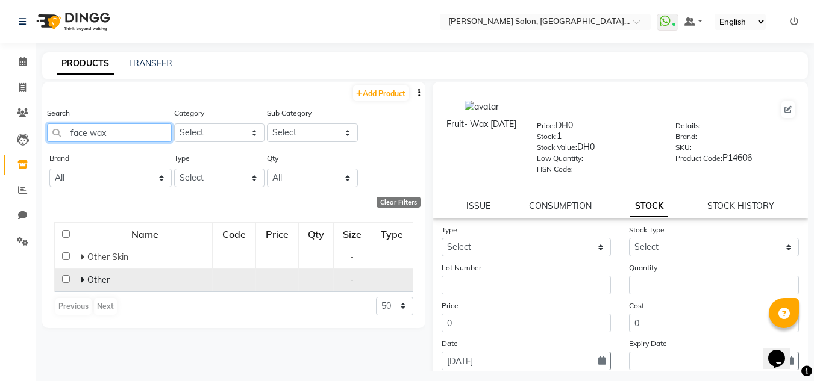
scroll to position [8, 0]
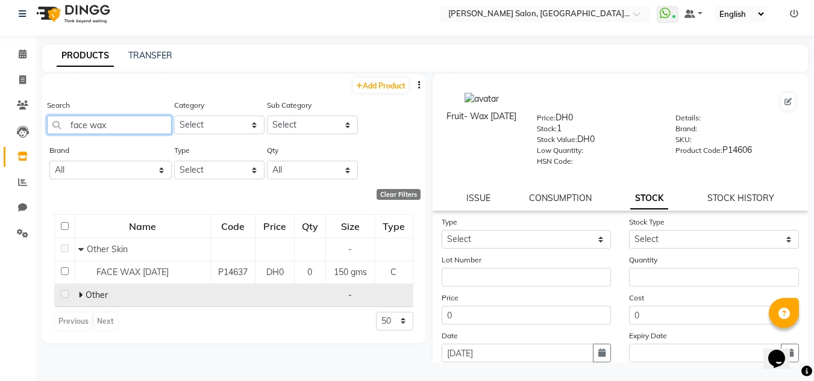
type input "face wax"
click at [83, 298] on span at bounding box center [81, 295] width 7 height 11
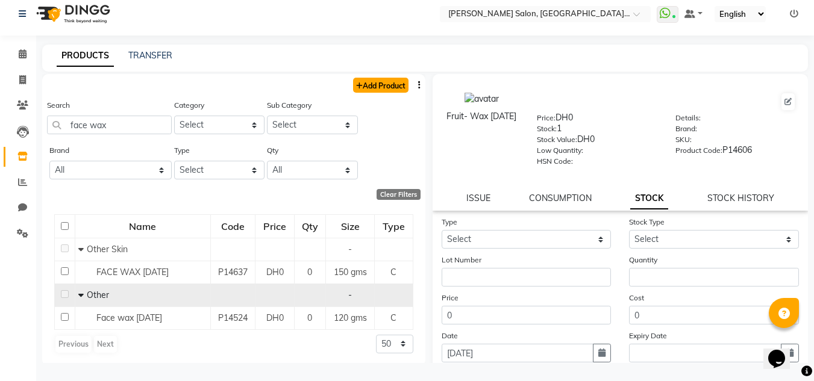
click at [388, 89] on link "Add Product" at bounding box center [380, 85] width 55 height 15
select select "true"
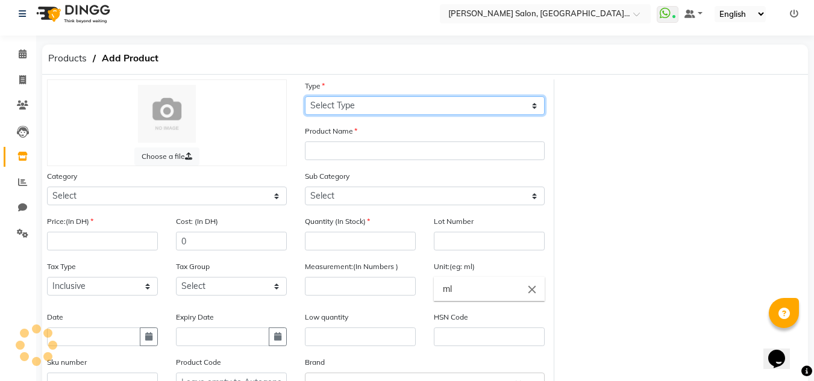
click at [383, 108] on select "Select Type Both Retail Consumable" at bounding box center [425, 105] width 240 height 19
select select "C"
click at [305, 96] on select "Select Type Both Retail Consumable" at bounding box center [425, 105] width 240 height 19
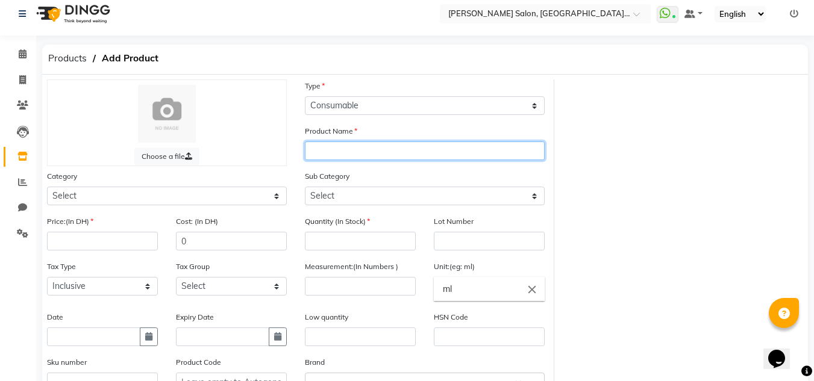
click at [329, 157] on input "text" at bounding box center [425, 151] width 240 height 19
type input "face wax [DATE]"
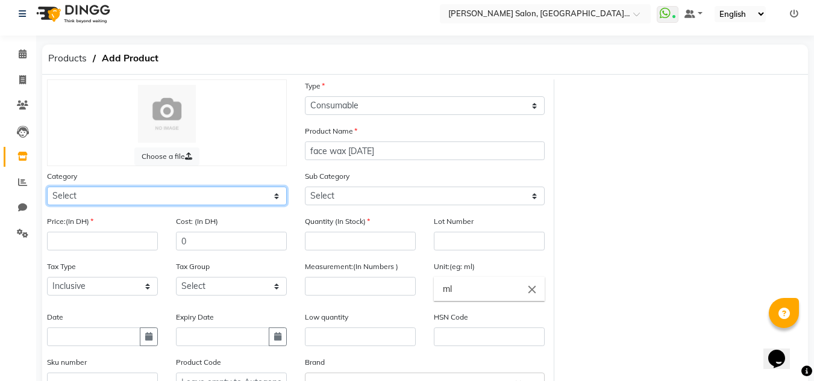
click at [260, 193] on select "Select Hair Skin Makeup Personal Care Appliances [PERSON_NAME] Waxing Disposabl…" at bounding box center [167, 196] width 240 height 19
click at [47, 187] on select "Select Hair Skin Makeup Personal Care Appliances [PERSON_NAME] Waxing Disposabl…" at bounding box center [167, 196] width 240 height 19
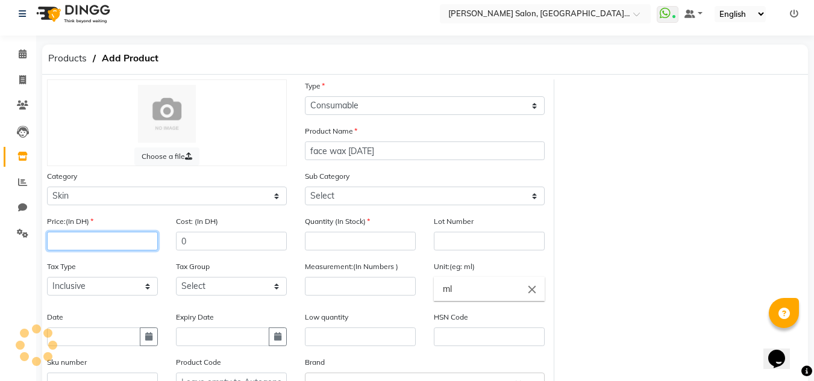
click at [98, 238] on input "number" at bounding box center [102, 241] width 111 height 19
click at [144, 338] on button "button" at bounding box center [149, 337] width 18 height 19
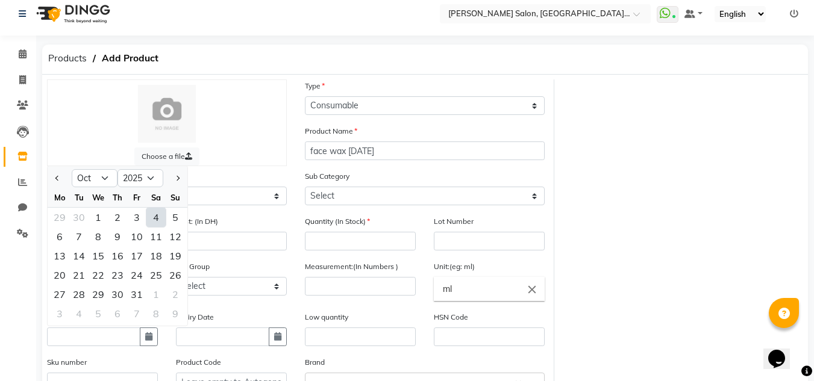
click at [156, 217] on div "4" at bounding box center [155, 217] width 19 height 19
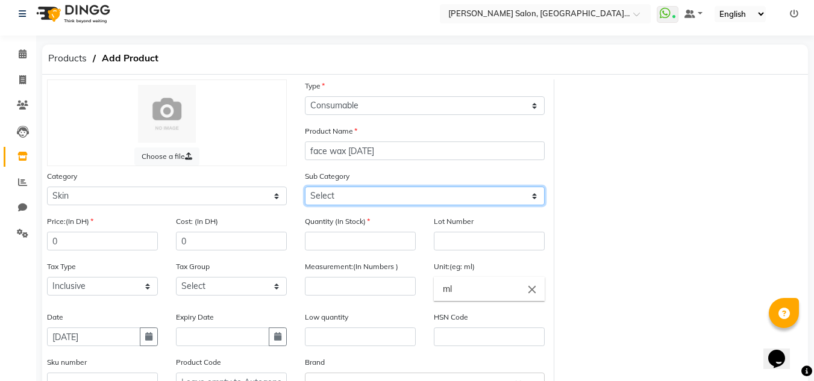
click at [356, 188] on select "Select Cleanser Facial Moisturiser Serum Toner Sun Care Masks Lip Care Eye Care…" at bounding box center [425, 196] width 240 height 19
click at [305, 187] on select "Select Cleanser Facial Moisturiser Serum Toner Sun Care Masks Lip Care Eye Care…" at bounding box center [425, 196] width 240 height 19
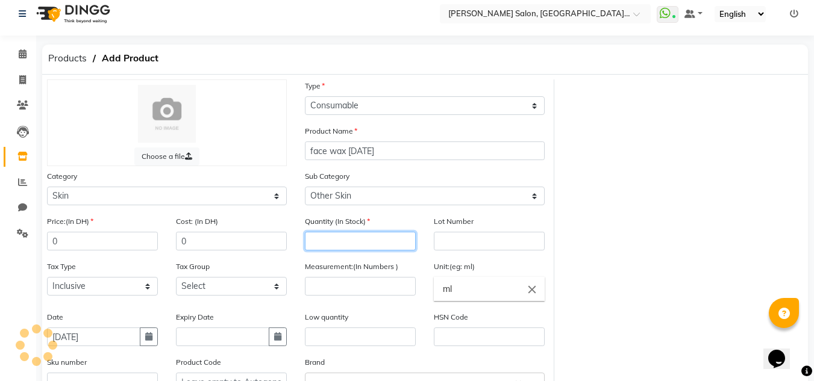
click at [347, 248] on input "number" at bounding box center [360, 241] width 111 height 19
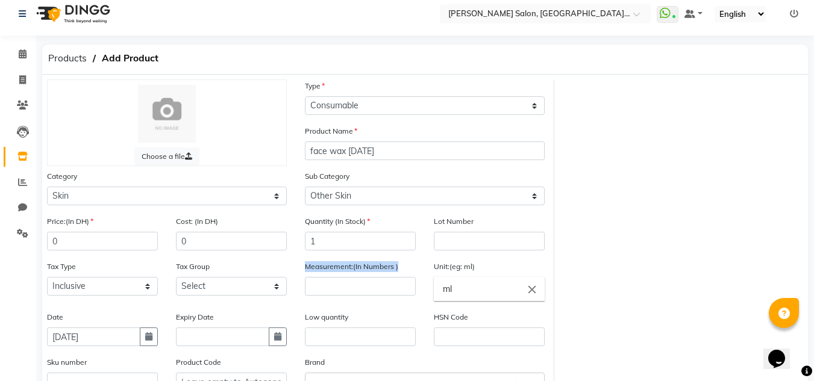
drag, startPoint x: 378, startPoint y: 276, endPoint x: 389, endPoint y: 275, distance: 11.0
click at [376, 280] on div "Measurement:(In Numbers )" at bounding box center [360, 278] width 111 height 36
click at [399, 289] on input "number" at bounding box center [360, 286] width 111 height 19
click at [492, 291] on input "ml" at bounding box center [489, 289] width 111 height 24
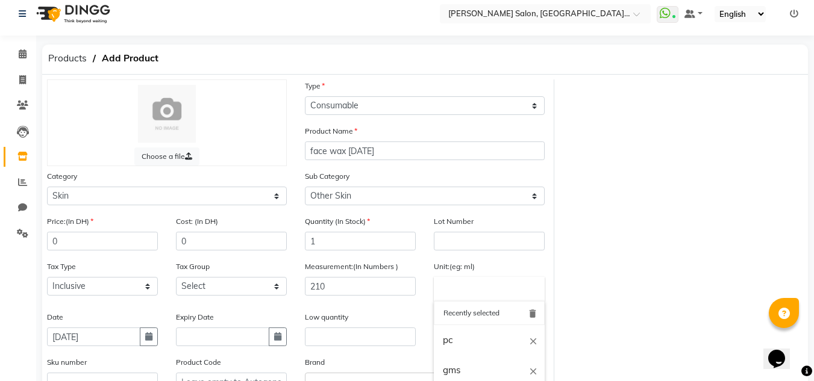
scroll to position [128, 0]
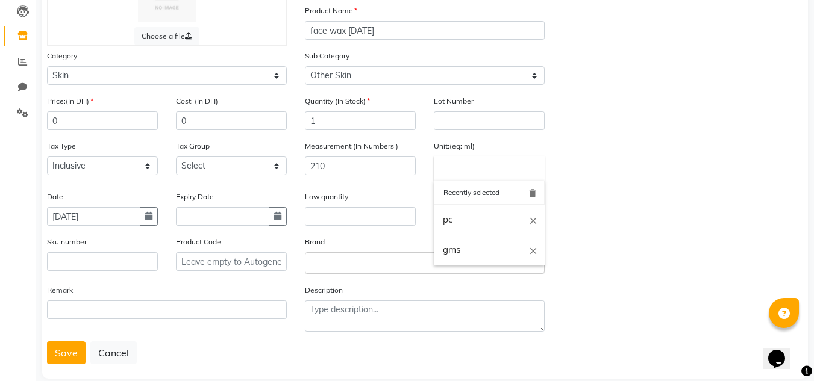
click at [505, 254] on link "gms" at bounding box center [489, 250] width 111 height 31
click at [61, 345] on button "Save" at bounding box center [66, 352] width 39 height 23
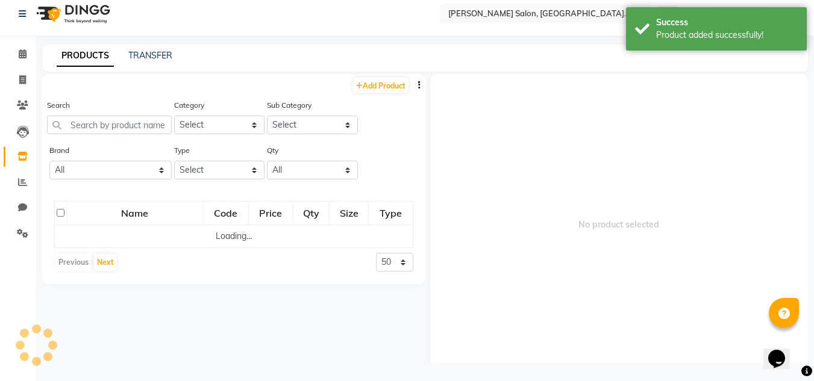
scroll to position [8, 0]
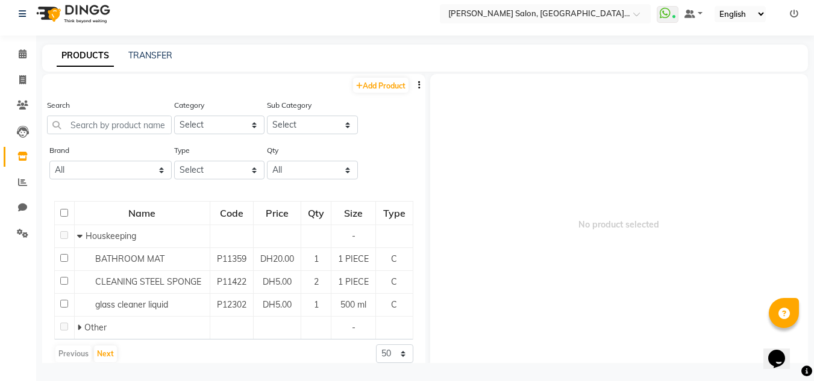
click at [380, 97] on div "Add Product Search Category Select Hair Skin Makeup Personal Care Appliances [P…" at bounding box center [233, 225] width 383 height 302
click at [379, 87] on link "Add Product" at bounding box center [380, 85] width 55 height 15
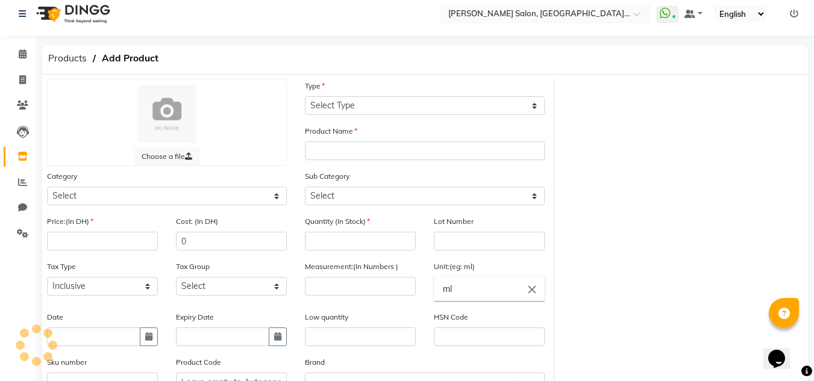
click at [413, 133] on div "Product Name" at bounding box center [425, 143] width 240 height 36
click at [405, 116] on div "Type Select Type Both Retail Consumable" at bounding box center [425, 101] width 258 height 45
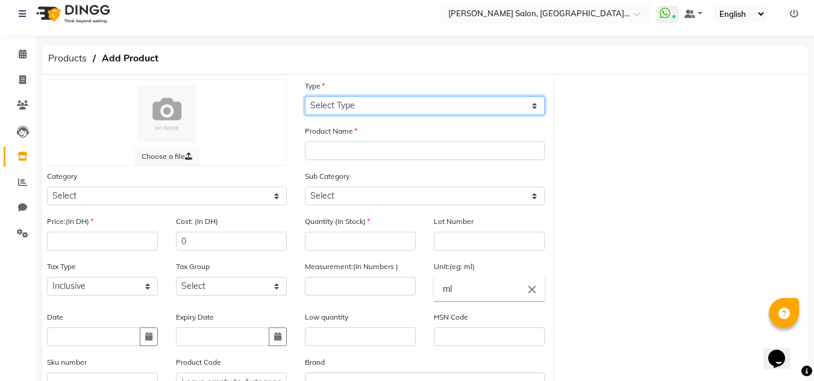
drag, startPoint x: 373, startPoint y: 101, endPoint x: 376, endPoint y: 111, distance: 10.9
click at [373, 102] on select "Select Type Both Retail Consumable" at bounding box center [425, 105] width 240 height 19
click at [305, 96] on select "Select Type Both Retail Consumable" at bounding box center [425, 105] width 240 height 19
click at [334, 167] on div "Product Name" at bounding box center [425, 147] width 258 height 45
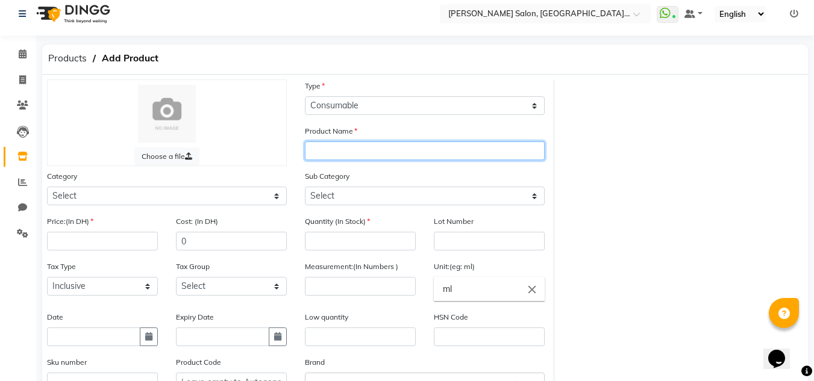
click at [326, 159] on input "text" at bounding box center [425, 151] width 240 height 19
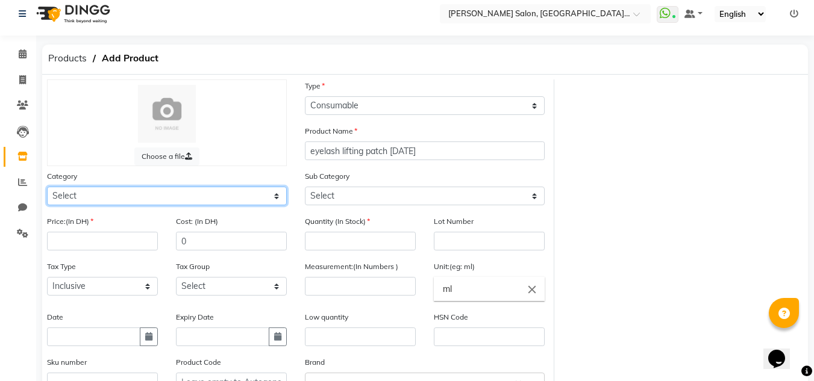
click at [267, 205] on select "Select Hair Skin Makeup Personal Care Appliances [PERSON_NAME] Waxing Disposabl…" at bounding box center [167, 196] width 240 height 19
click at [47, 187] on select "Select Hair Skin Makeup Personal Care Appliances [PERSON_NAME] Waxing Disposabl…" at bounding box center [167, 196] width 240 height 19
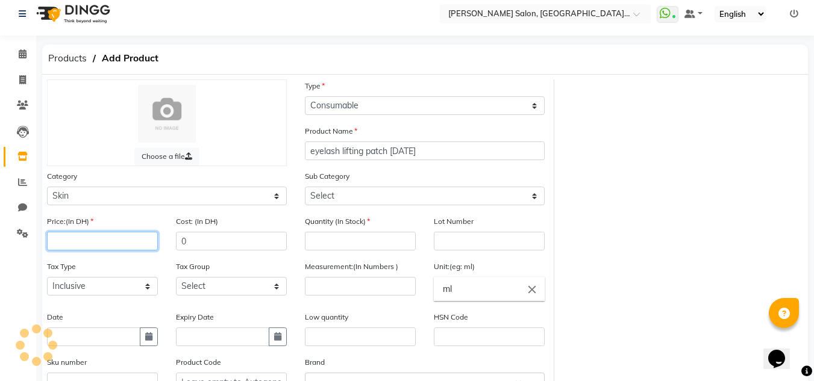
click at [113, 236] on input "number" at bounding box center [102, 241] width 111 height 19
click at [140, 341] on button "button" at bounding box center [149, 337] width 18 height 19
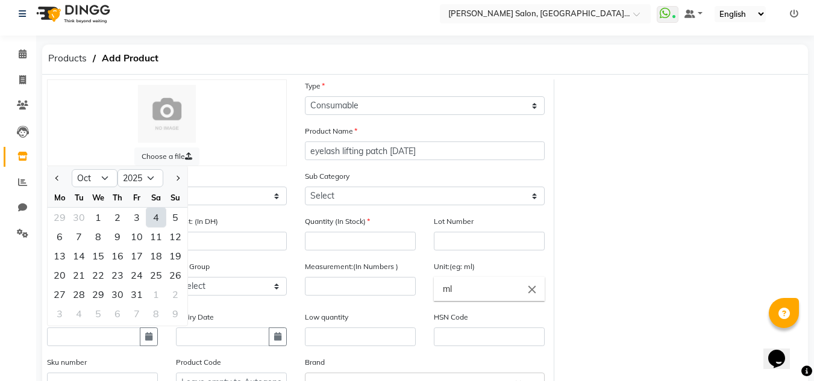
click at [154, 220] on div "4" at bounding box center [155, 217] width 19 height 19
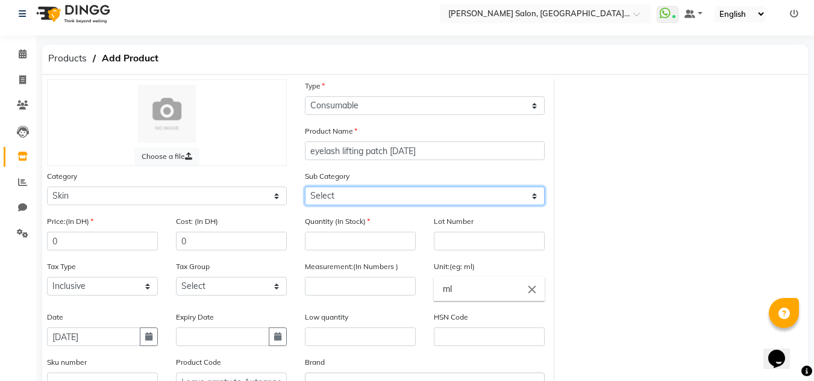
click at [318, 199] on select "Select Cleanser Facial Moisturiser Serum Toner Sun Care Masks Lip Care Eye Care…" at bounding box center [425, 196] width 240 height 19
click at [305, 187] on select "Select Cleanser Facial Moisturiser Serum Toner Sun Care Masks Lip Care Eye Care…" at bounding box center [425, 196] width 240 height 19
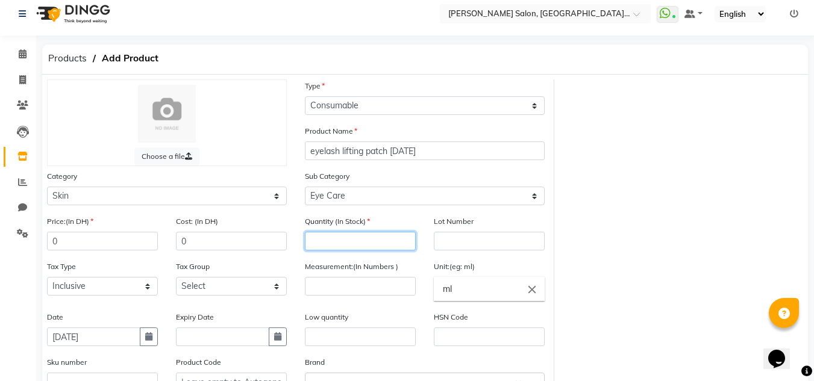
click at [330, 245] on input "number" at bounding box center [360, 241] width 111 height 19
click at [324, 276] on div "Measurement:(In Numbers )" at bounding box center [360, 278] width 111 height 36
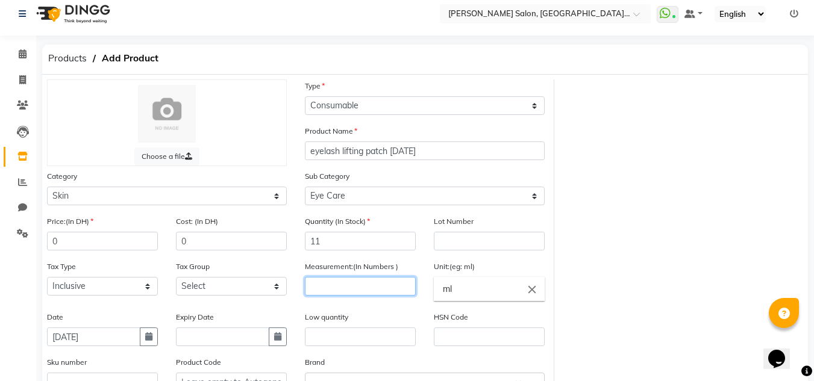
click at [325, 284] on input "number" at bounding box center [360, 286] width 111 height 19
drag, startPoint x: 506, startPoint y: 287, endPoint x: 461, endPoint y: 291, distance: 44.7
click at [461, 291] on input "ml" at bounding box center [489, 289] width 111 height 24
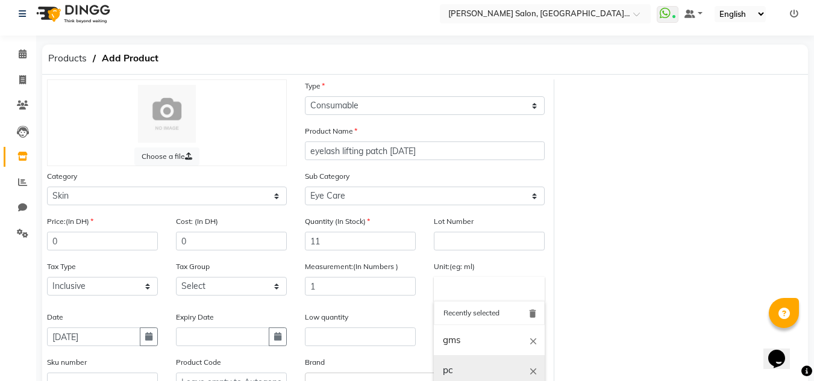
click at [455, 370] on link "pc" at bounding box center [489, 370] width 111 height 31
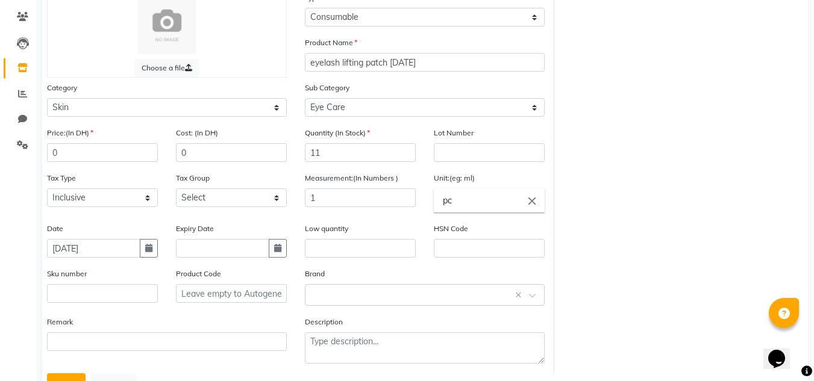
scroll to position [146, 0]
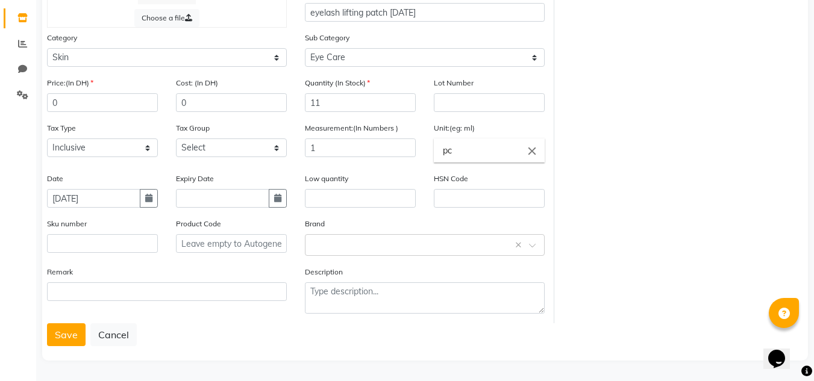
click at [46, 333] on div "Choose a file Type Select Type Both Retail Consumable Product Name eyelash lift…" at bounding box center [424, 148] width 765 height 425
click at [48, 336] on button "Save" at bounding box center [66, 334] width 39 height 23
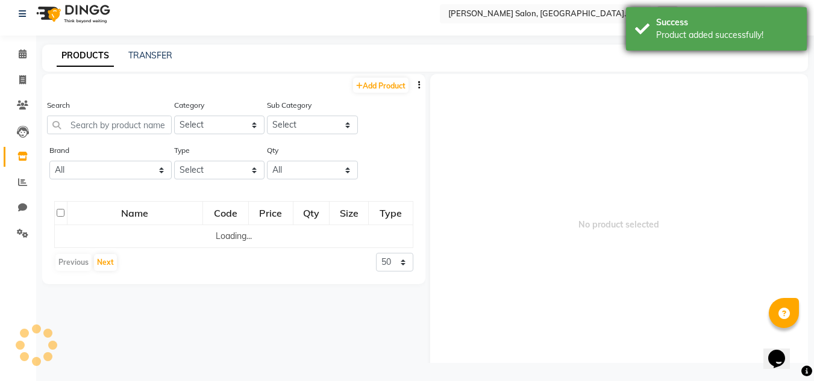
scroll to position [8, 0]
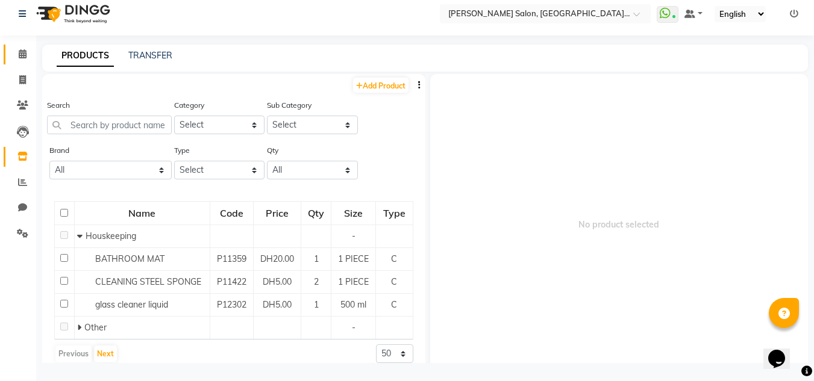
drag, startPoint x: 16, startPoint y: 48, endPoint x: 60, endPoint y: 36, distance: 45.0
click at [16, 48] on span at bounding box center [22, 55] width 21 height 14
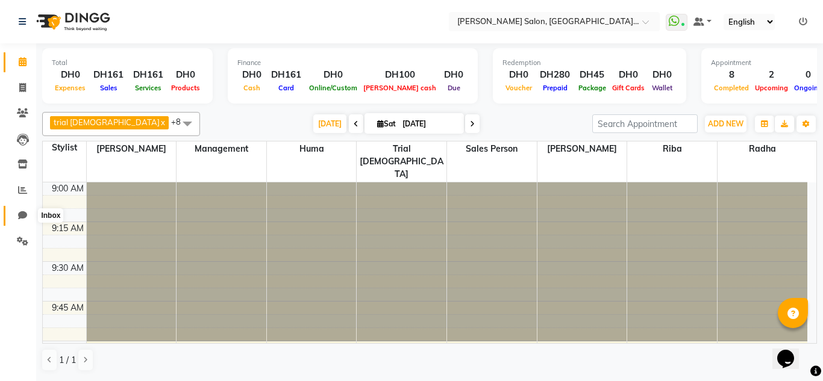
click at [25, 220] on span at bounding box center [22, 216] width 21 height 14
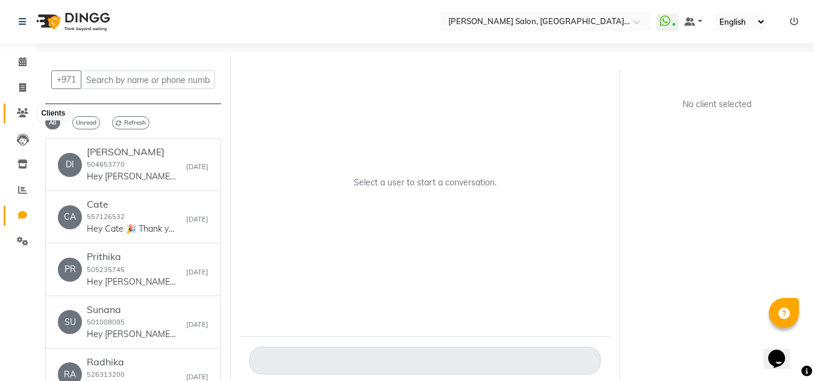
click at [26, 117] on icon at bounding box center [22, 112] width 11 height 9
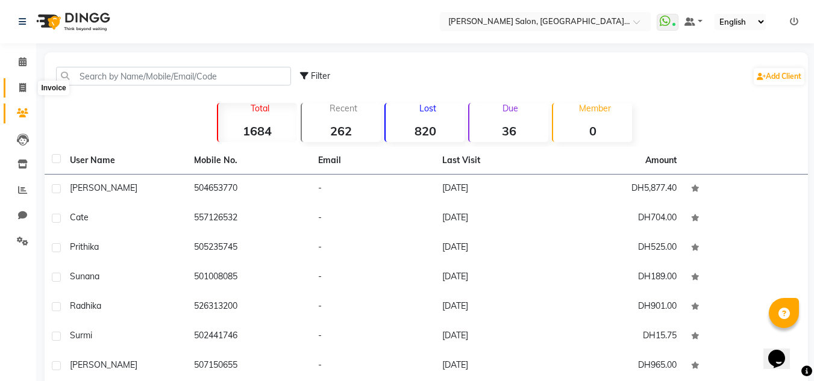
click at [18, 87] on span at bounding box center [22, 88] width 21 height 14
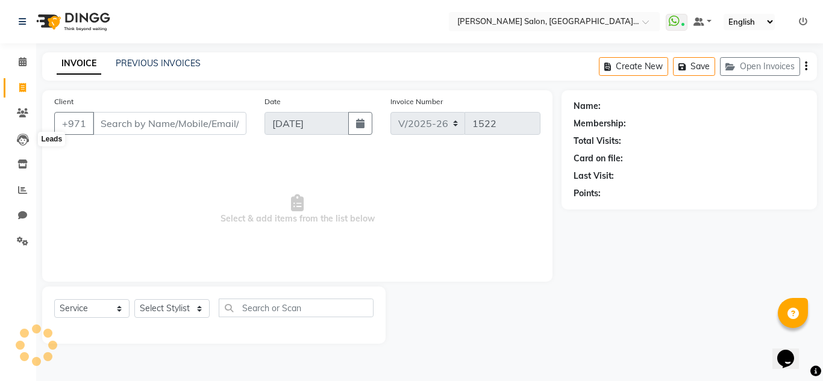
click at [25, 123] on li "Clients" at bounding box center [18, 114] width 36 height 26
click at [28, 113] on icon at bounding box center [22, 112] width 11 height 9
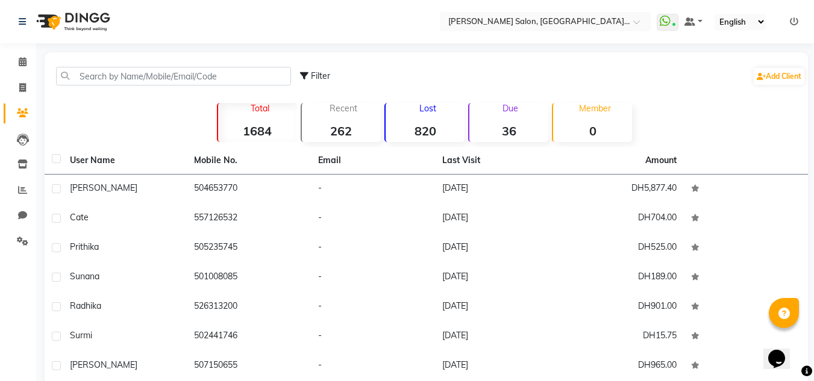
click at [413, 141] on div "Lost 820" at bounding box center [424, 122] width 80 height 39
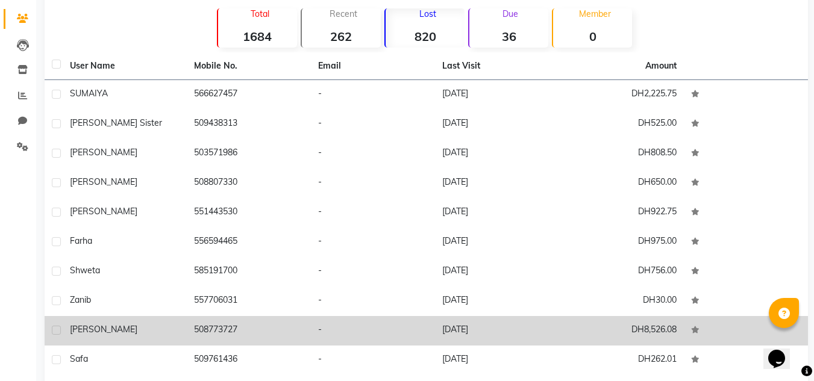
scroll to position [140, 0]
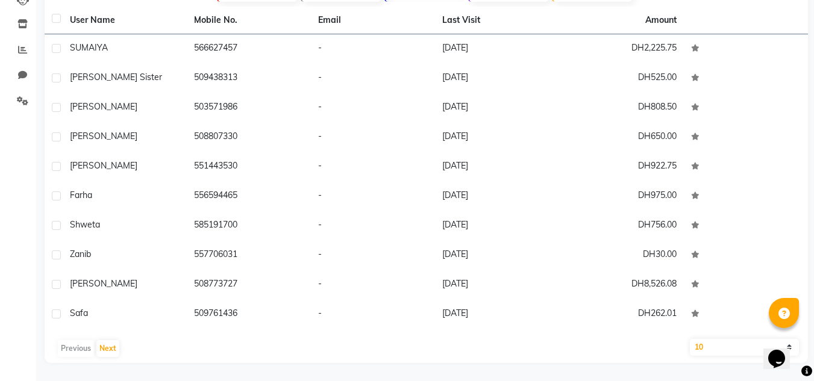
click at [110, 359] on div "User Name Mobile No. Email Last Visit Amount SUMAIYA 566627457 - [DATE] DH2,225…" at bounding box center [426, 185] width 763 height 357
click at [113, 354] on button "Next" at bounding box center [107, 348] width 23 height 17
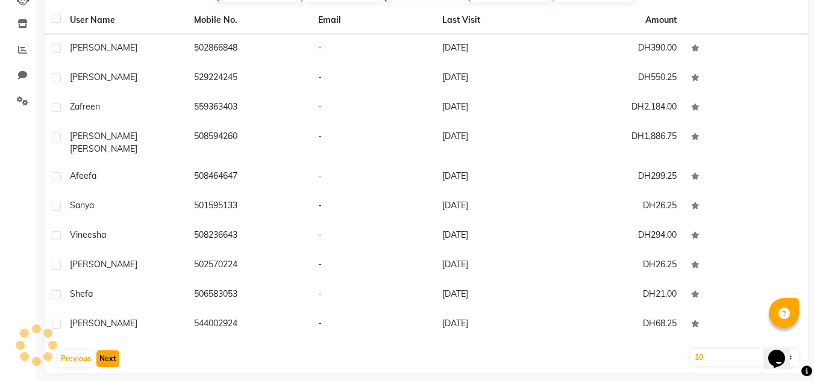
click at [114, 353] on button "Next" at bounding box center [107, 359] width 23 height 17
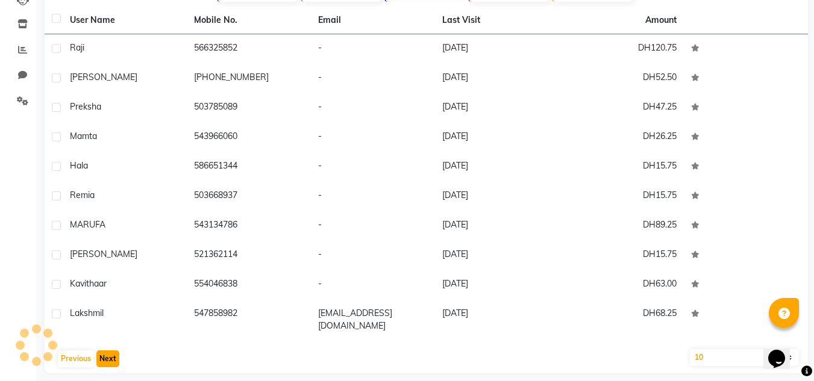
click at [114, 353] on button "Next" at bounding box center [107, 359] width 23 height 17
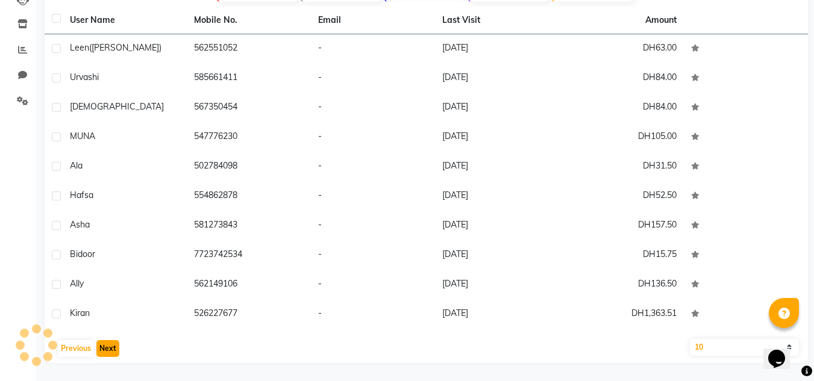
click at [114, 353] on button "Next" at bounding box center [107, 348] width 23 height 17
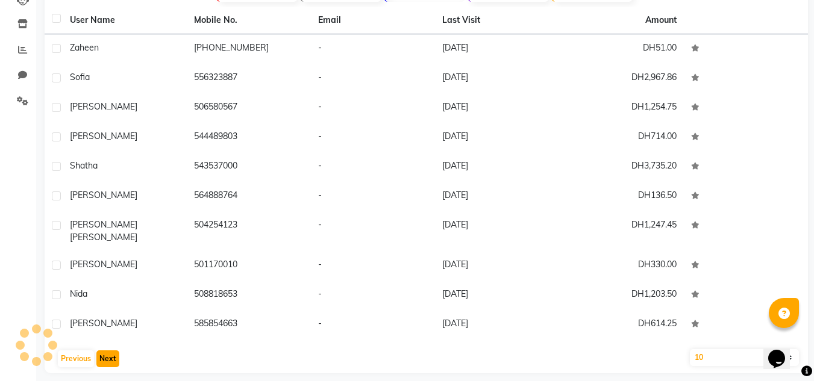
click at [114, 353] on button "Next" at bounding box center [107, 359] width 23 height 17
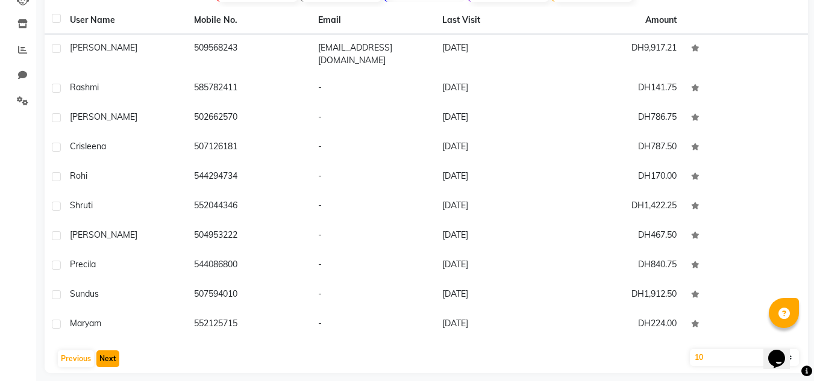
click at [114, 353] on button "Next" at bounding box center [107, 359] width 23 height 17
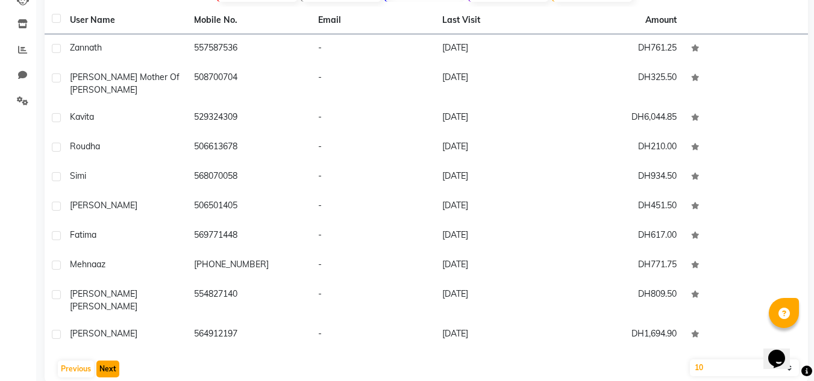
click at [114, 361] on button "Next" at bounding box center [107, 369] width 23 height 17
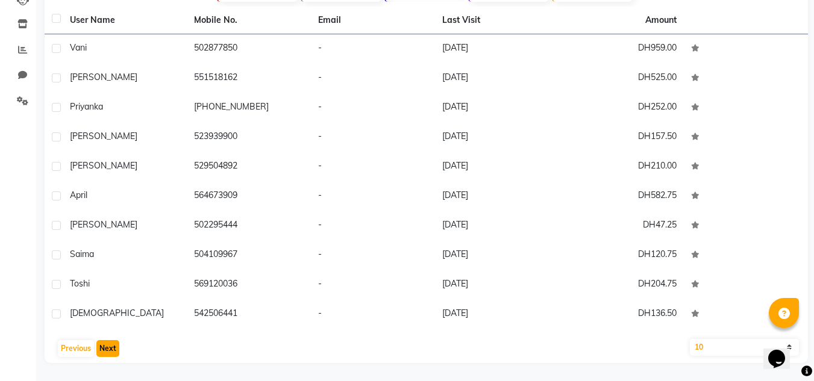
click at [114, 353] on button "Next" at bounding box center [107, 348] width 23 height 17
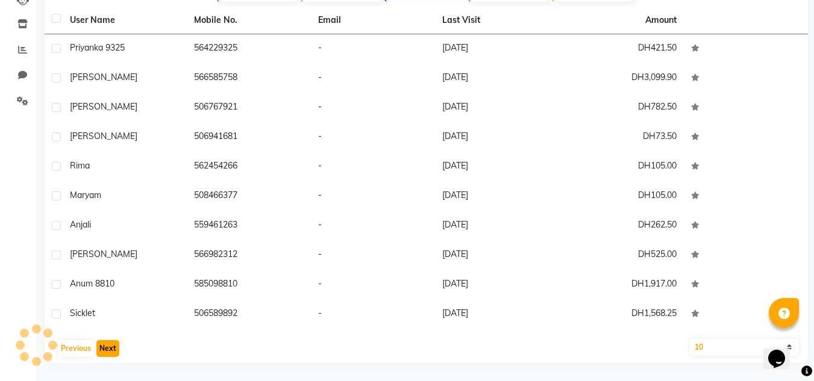
click at [114, 353] on button "Next" at bounding box center [107, 348] width 23 height 17
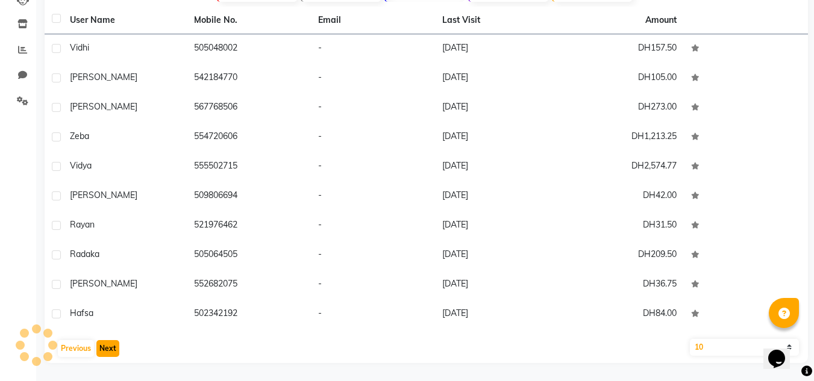
click at [114, 353] on button "Next" at bounding box center [107, 348] width 23 height 17
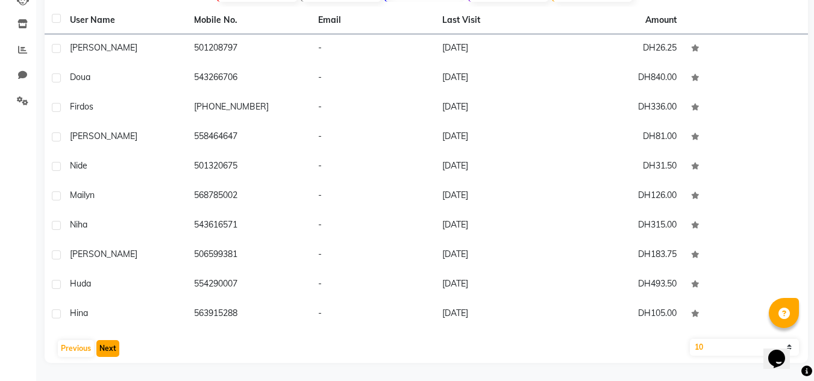
click at [114, 353] on button "Next" at bounding box center [107, 348] width 23 height 17
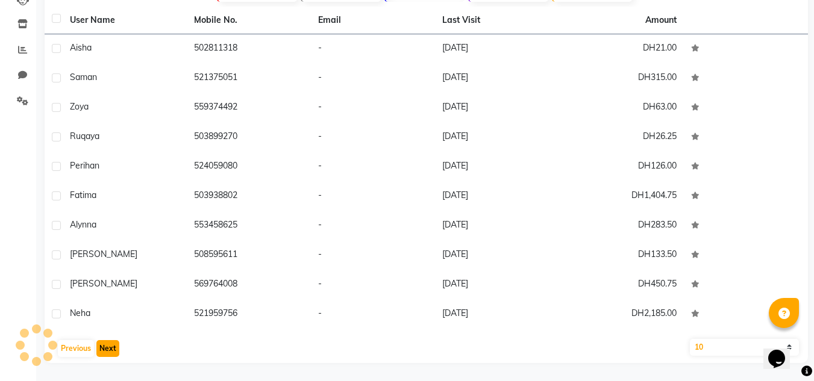
click at [114, 352] on button "Next" at bounding box center [107, 348] width 23 height 17
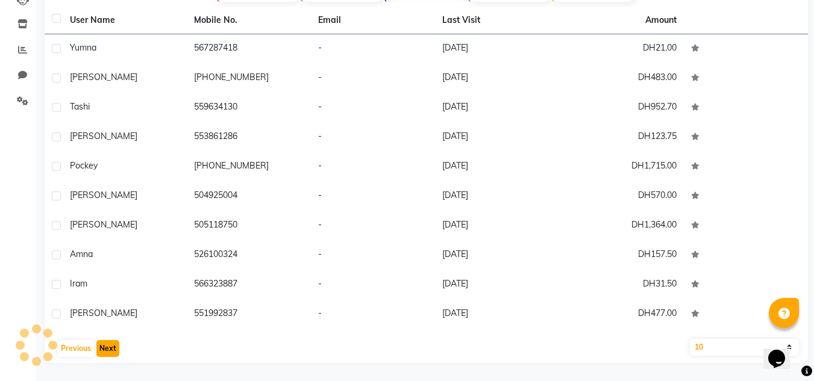
click at [115, 352] on button "Next" at bounding box center [107, 348] width 23 height 17
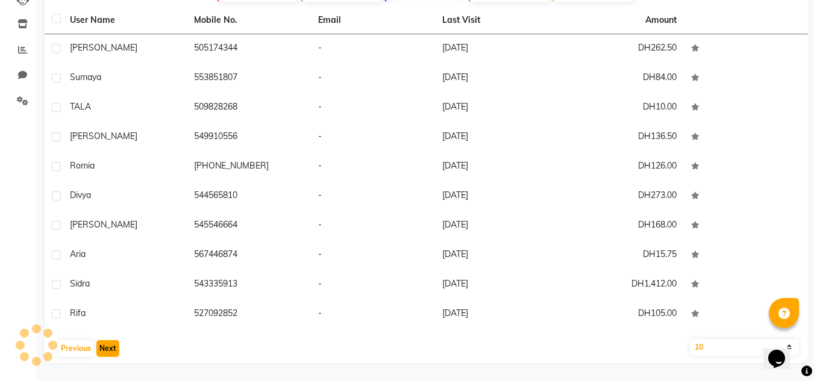
click at [115, 352] on button "Next" at bounding box center [107, 348] width 23 height 17
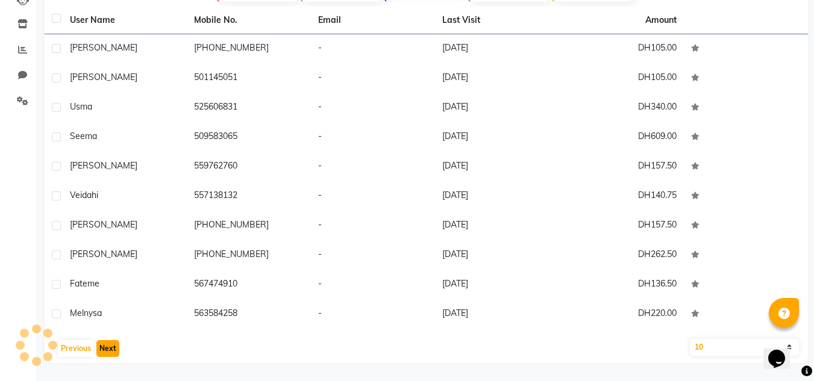
click at [115, 352] on button "Next" at bounding box center [107, 348] width 23 height 17
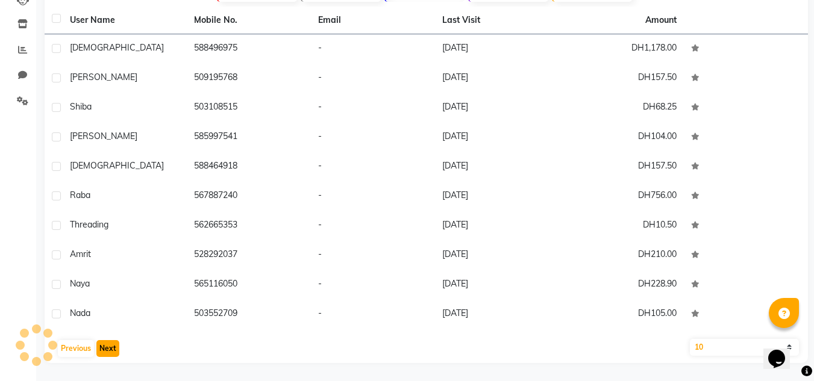
click at [115, 352] on button "Next" at bounding box center [107, 348] width 23 height 17
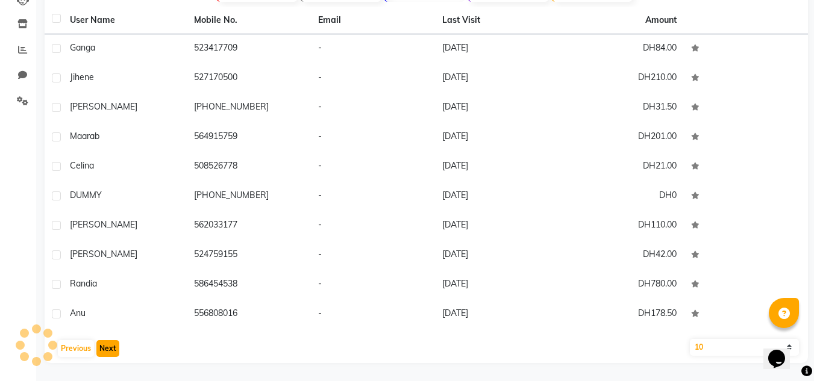
click at [115, 352] on button "Next" at bounding box center [107, 348] width 23 height 17
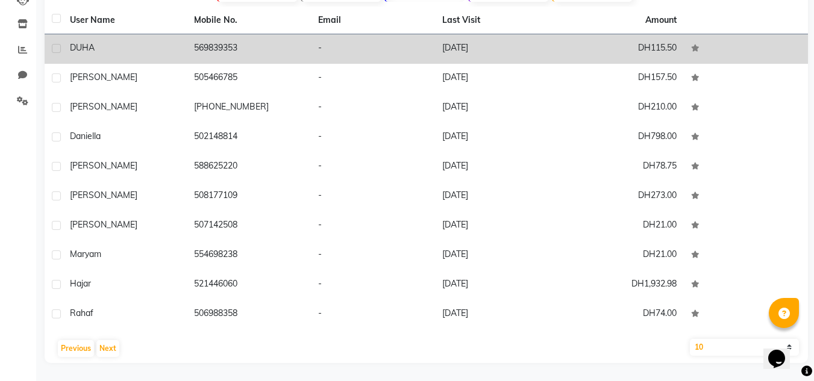
click at [314, 56] on td "-" at bounding box center [373, 49] width 124 height 30
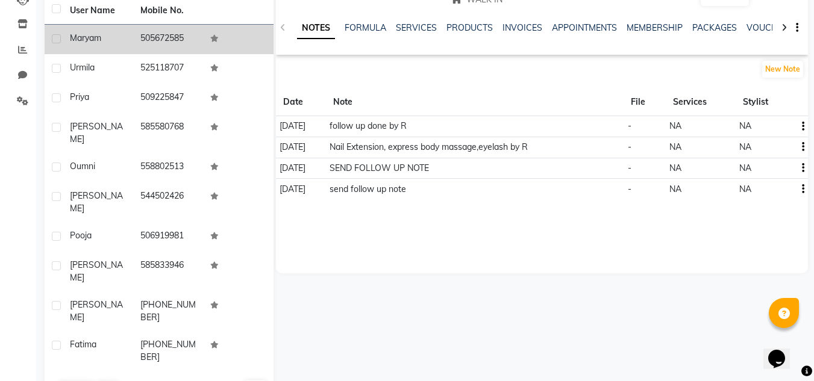
click at [166, 51] on td "505672585" at bounding box center [168, 40] width 70 height 30
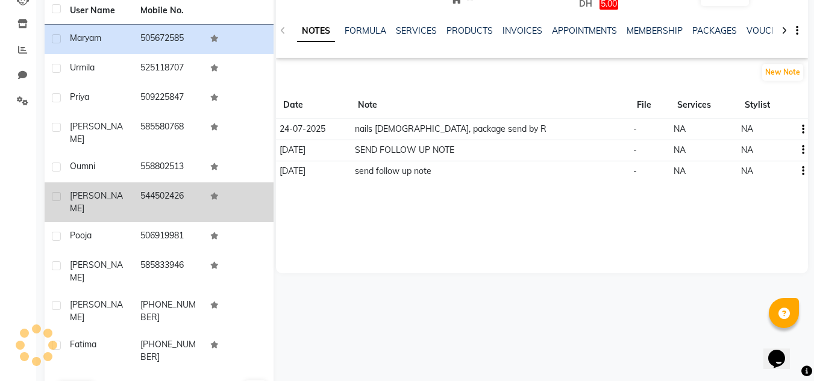
scroll to position [131, 0]
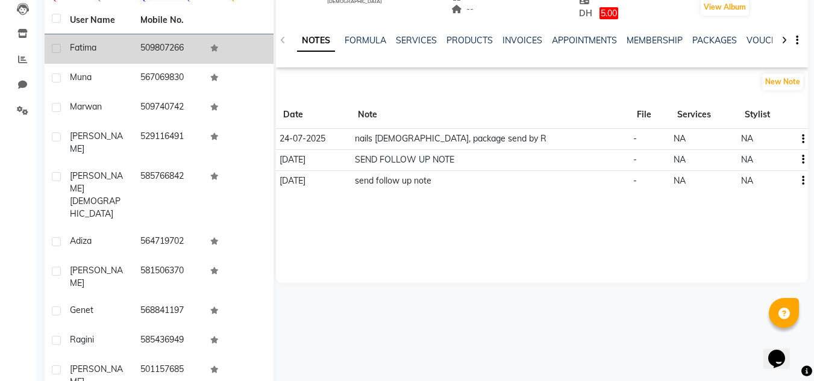
click at [175, 59] on td "509807266" at bounding box center [168, 49] width 70 height 30
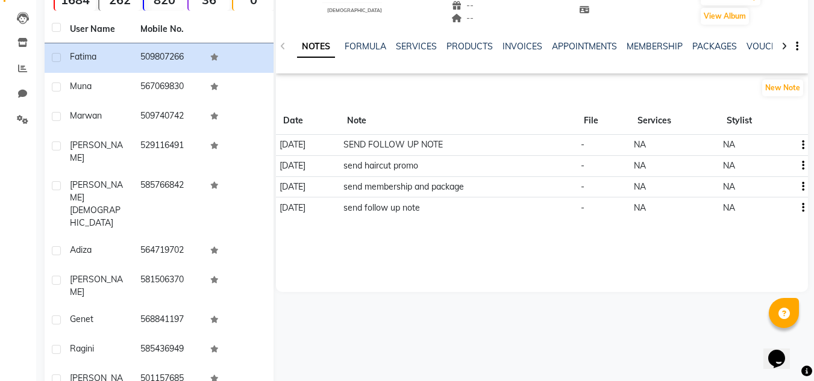
scroll to position [131, 0]
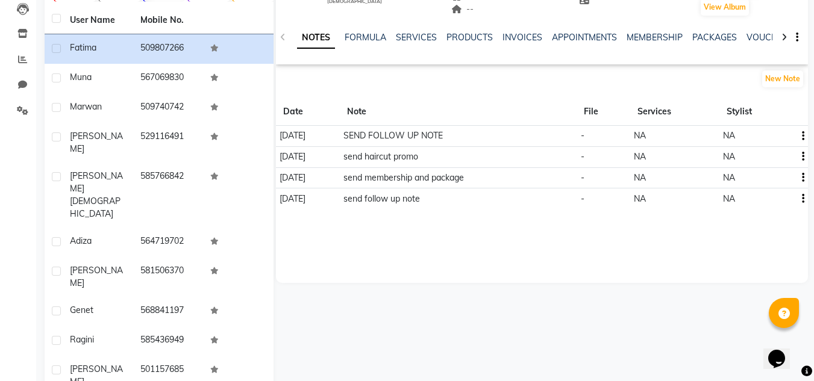
click at [107, 338] on div "User Name Mobile No. Fatima [PHONE_NUMBER] Muna 567069830 Marwan 509740742 [PER…" at bounding box center [159, 218] width 229 height 423
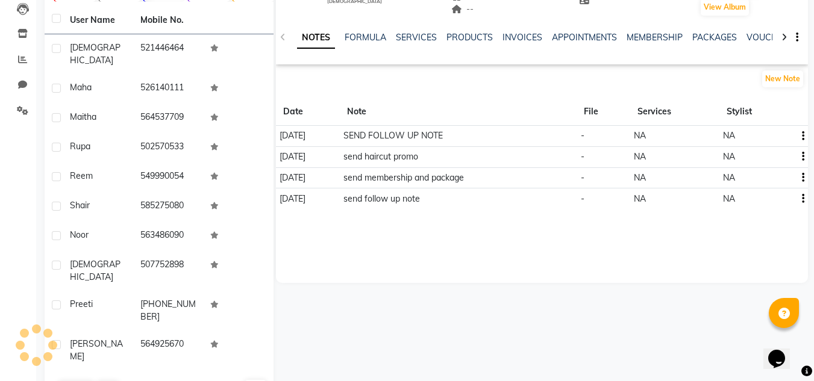
click at [104, 344] on div "User Name Mobile No. ESRA [PHONE_NUMBER] Maha 526140111 Maitha 564537709 Rupa 5…" at bounding box center [159, 205] width 229 height 397
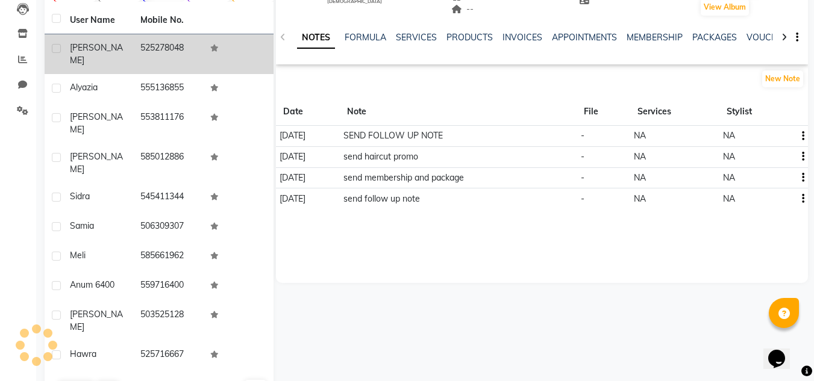
click at [157, 48] on td "525278048" at bounding box center [168, 54] width 70 height 40
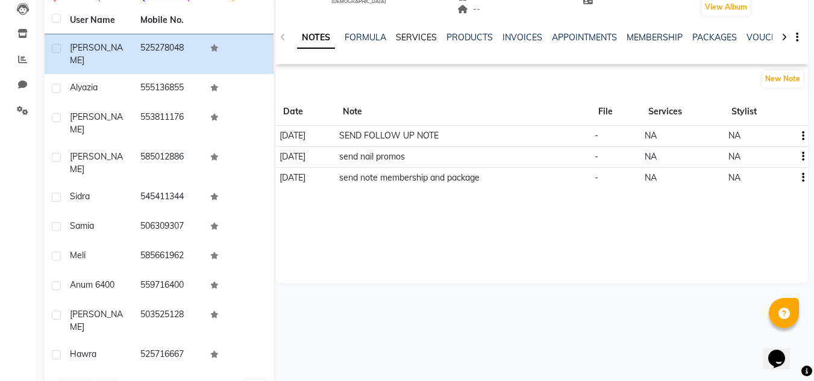
click at [418, 42] on link "SERVICES" at bounding box center [416, 37] width 41 height 11
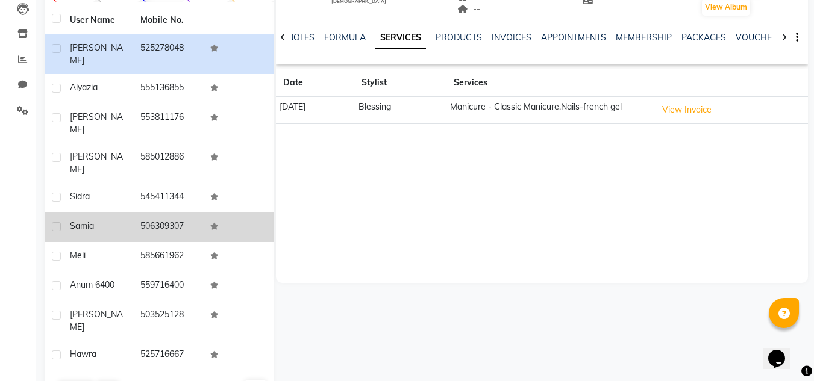
scroll to position [70, 0]
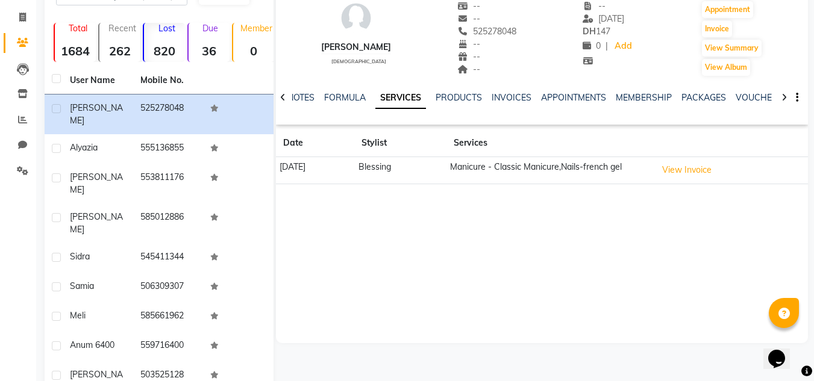
click at [291, 92] on div "NOTES FORMULA SERVICES PRODUCTS INVOICES APPOINTMENTS MEMBERSHIP PACKAGES VOUCH…" at bounding box center [542, 98] width 532 height 42
click at [310, 93] on link "NOTES" at bounding box center [300, 97] width 27 height 11
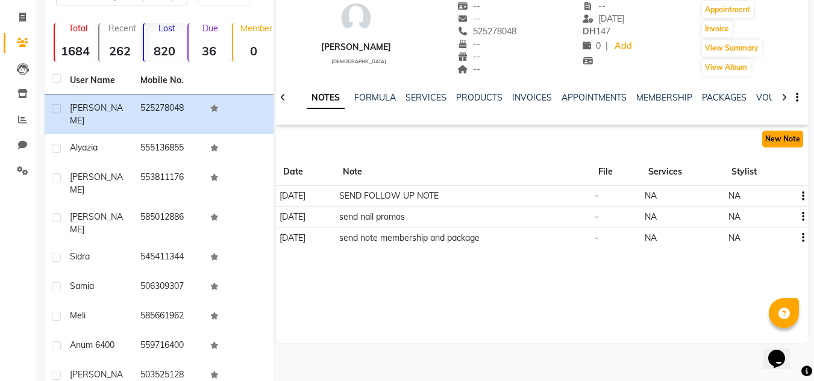
click at [777, 135] on button "New Note" at bounding box center [782, 139] width 41 height 17
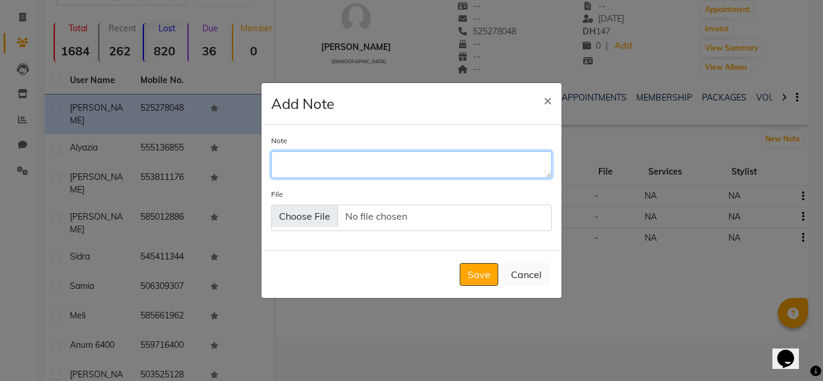
click at [469, 160] on textarea "Note" at bounding box center [411, 164] width 281 height 26
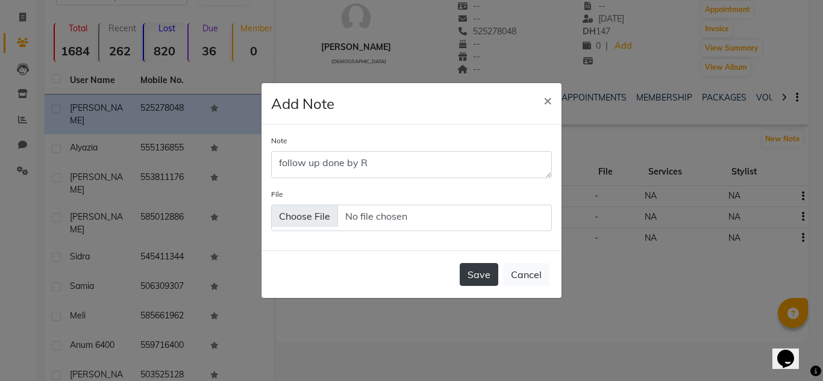
click at [461, 271] on button "Save" at bounding box center [479, 274] width 39 height 23
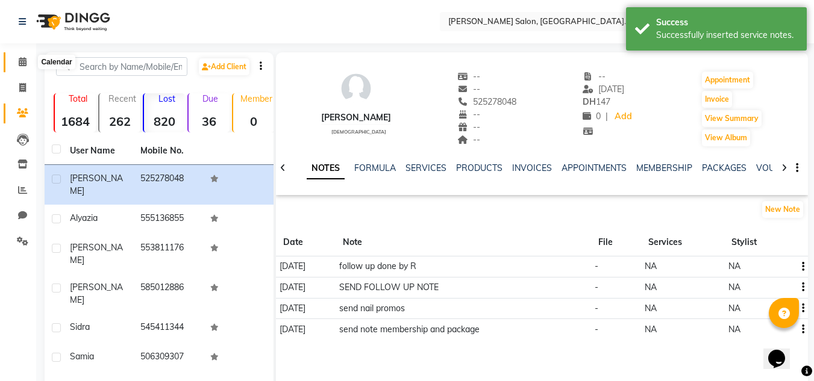
drag, startPoint x: 19, startPoint y: 58, endPoint x: 26, endPoint y: 60, distance: 8.0
click at [19, 58] on icon at bounding box center [23, 61] width 8 height 9
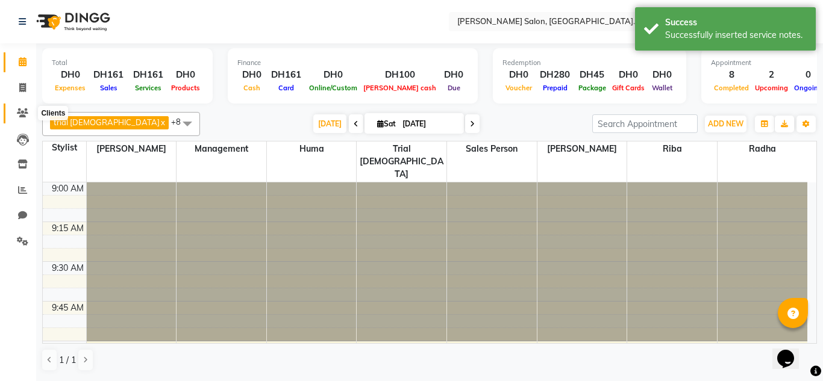
drag, startPoint x: 23, startPoint y: 119, endPoint x: 51, endPoint y: 113, distance: 27.6
click at [23, 119] on span at bounding box center [22, 114] width 21 height 14
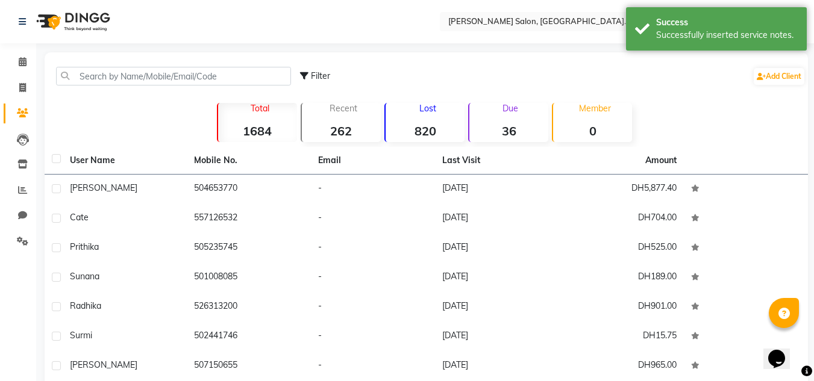
drag, startPoint x: 86, startPoint y: 51, endPoint x: 100, endPoint y: 73, distance: 26.1
click at [86, 53] on div "Select Location × [PERSON_NAME] Salon, [GEOGRAPHIC_DATA] [GEOGRAPHIC_DATA] , [G…" at bounding box center [407, 261] width 814 height 522
click at [100, 73] on input "text" at bounding box center [173, 76] width 235 height 19
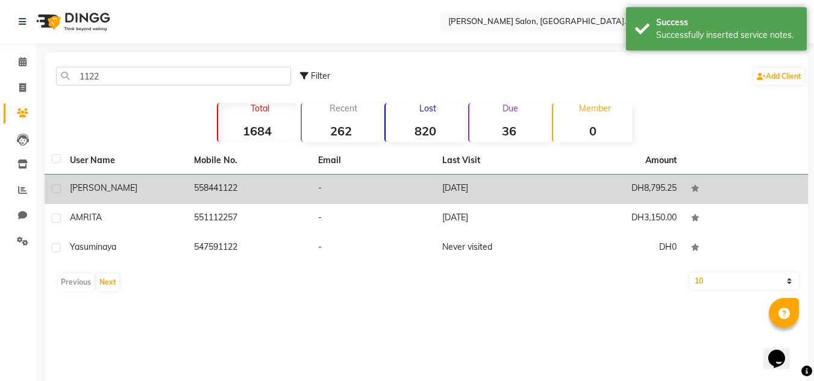
click at [667, 188] on td "DH8,795.25" at bounding box center [621, 190] width 124 height 30
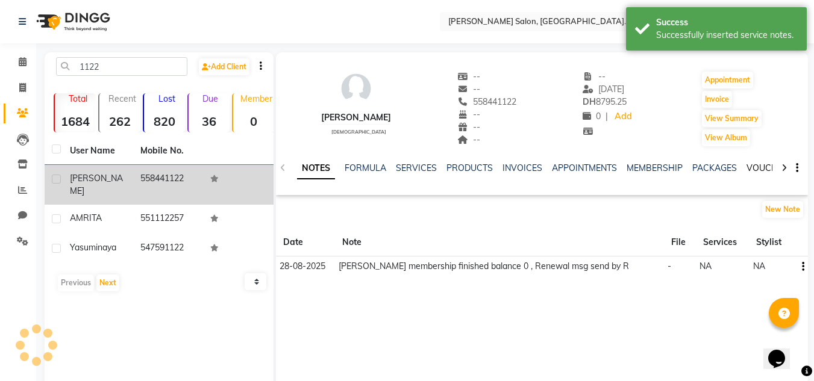
click at [770, 167] on link "VOUCHERS" at bounding box center [770, 168] width 48 height 11
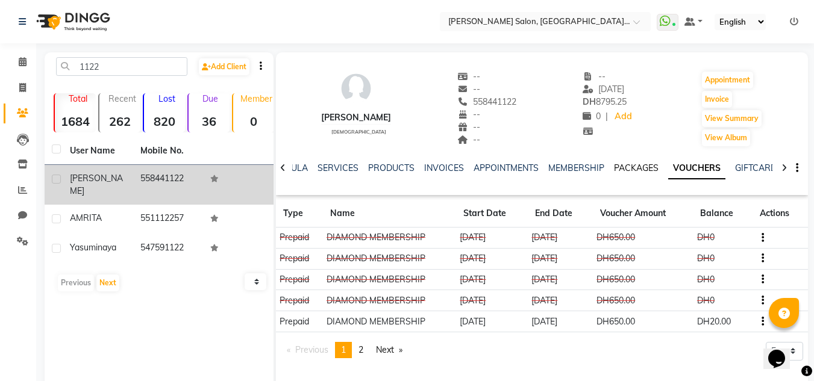
click at [625, 165] on link "PACKAGES" at bounding box center [636, 168] width 45 height 11
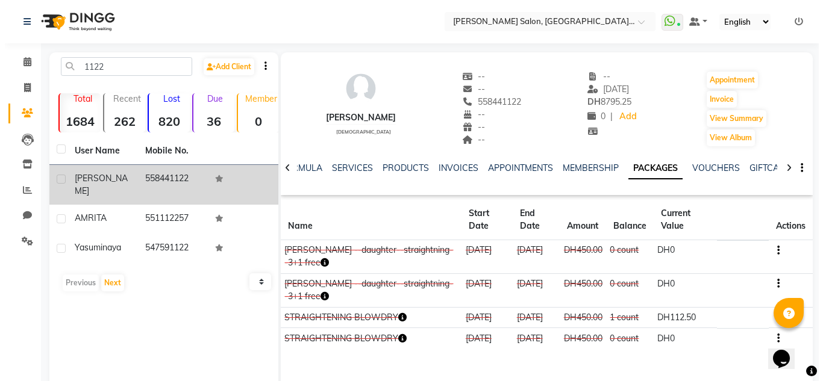
scroll to position [51, 0]
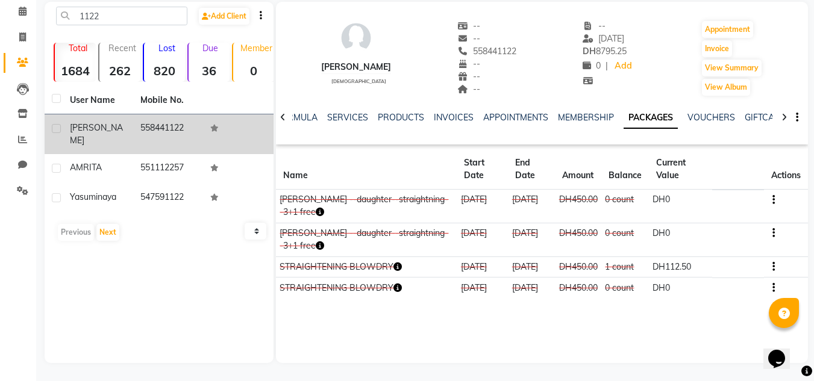
click at [344, 110] on div "NOTES FORMULA SERVICES PRODUCTS INVOICES APPOINTMENTS MEMBERSHIP PACKAGES VOUCH…" at bounding box center [542, 118] width 532 height 42
click at [348, 126] on div "NOTES FORMULA SERVICES PRODUCTS INVOICES APPOINTMENTS MEMBERSHIP PACKAGES VOUCH…" at bounding box center [527, 122] width 461 height 22
click at [344, 122] on link "SERVICES" at bounding box center [347, 117] width 41 height 11
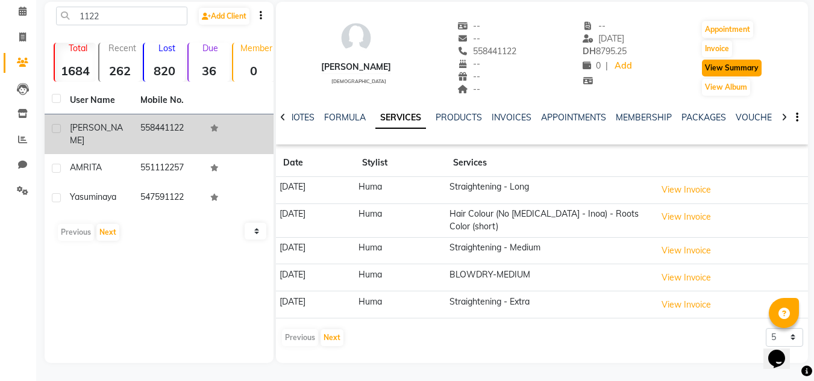
click at [717, 67] on button "View Summary" at bounding box center [732, 68] width 60 height 17
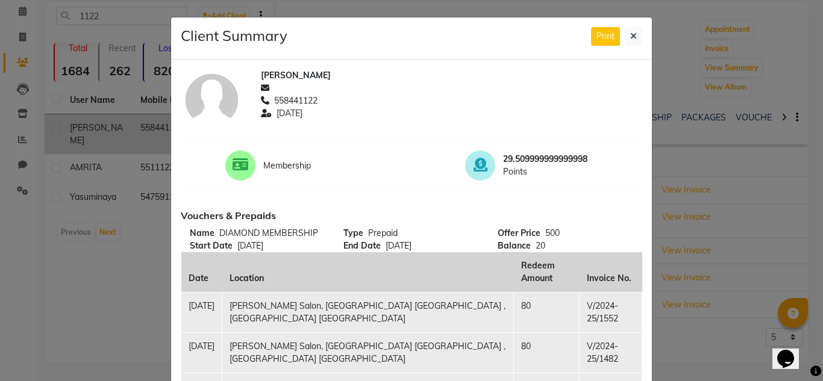
click at [616, 35] on div "Print" at bounding box center [616, 36] width 51 height 19
click at [630, 34] on icon at bounding box center [633, 36] width 7 height 8
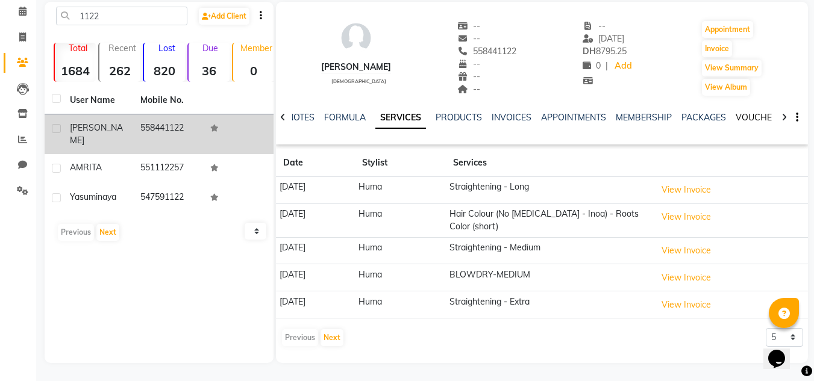
click at [763, 122] on link "VOUCHERS" at bounding box center [759, 117] width 48 height 11
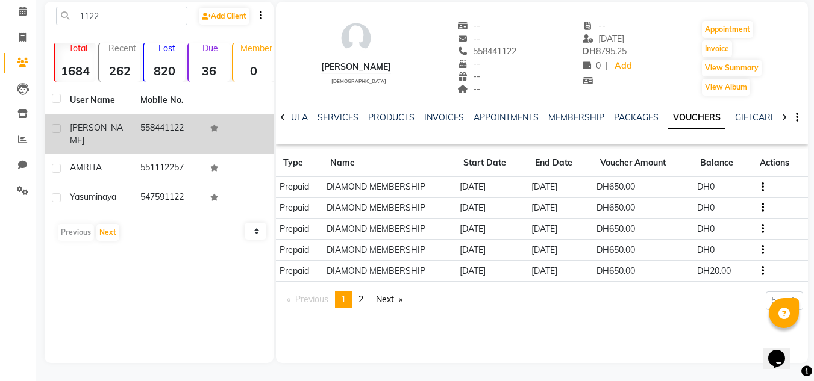
click at [2, 166] on li "Chat" at bounding box center [18, 165] width 36 height 26
drag, startPoint x: 17, startPoint y: 161, endPoint x: 30, endPoint y: 154, distance: 15.1
click at [17, 161] on span at bounding box center [22, 165] width 21 height 14
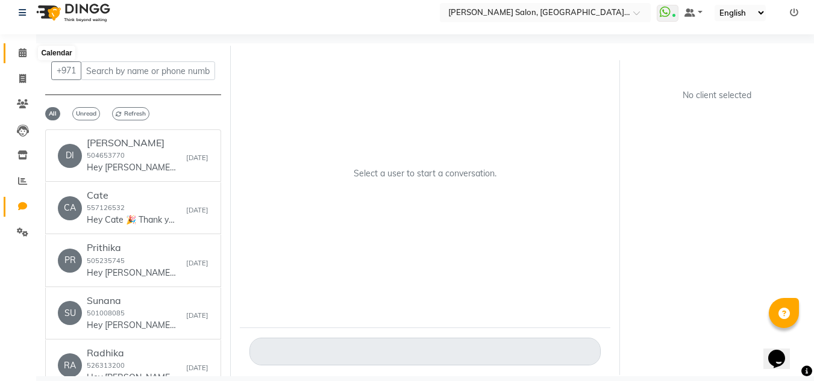
click at [15, 55] on span at bounding box center [22, 53] width 21 height 14
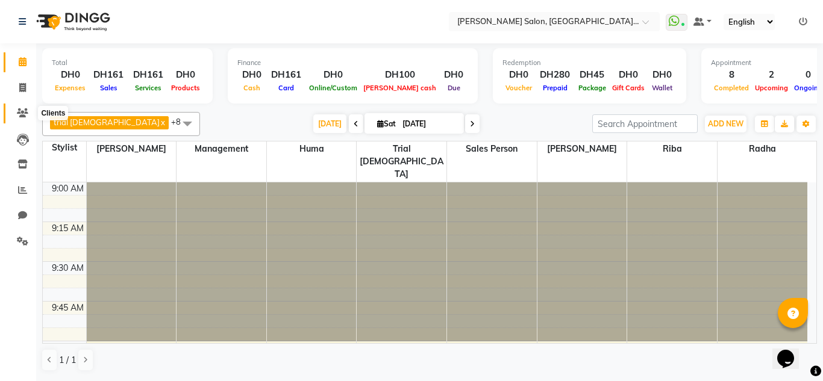
click at [16, 110] on span at bounding box center [22, 114] width 21 height 14
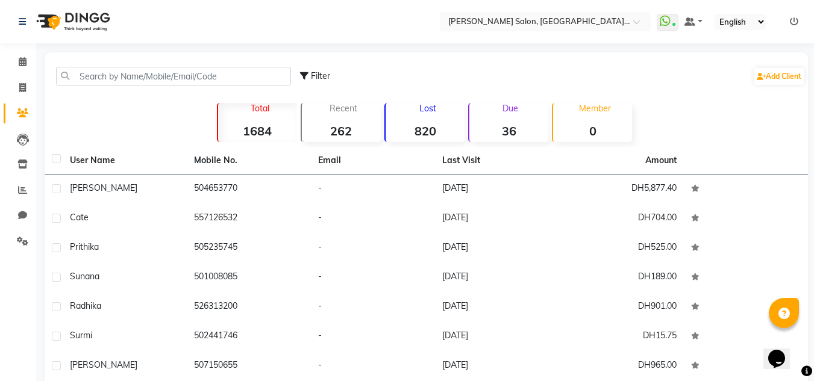
click at [134, 63] on div "Filter Add Client" at bounding box center [426, 76] width 758 height 38
click at [98, 77] on input "text" at bounding box center [173, 76] width 235 height 19
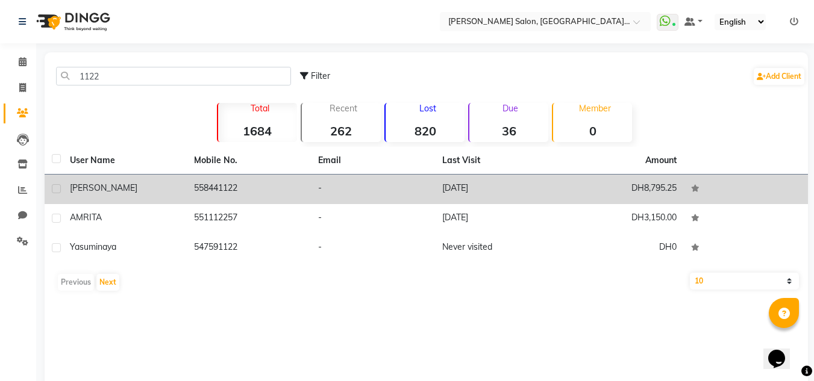
click at [214, 193] on td "558441122" at bounding box center [249, 190] width 124 height 30
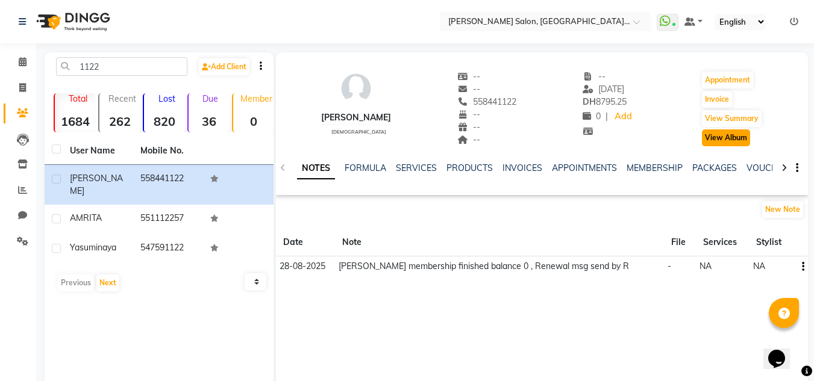
click at [721, 130] on button "View Album" at bounding box center [726, 137] width 48 height 17
drag, startPoint x: 733, startPoint y: 122, endPoint x: 740, endPoint y: 104, distance: 19.8
click at [733, 121] on button "View Summary" at bounding box center [732, 118] width 60 height 17
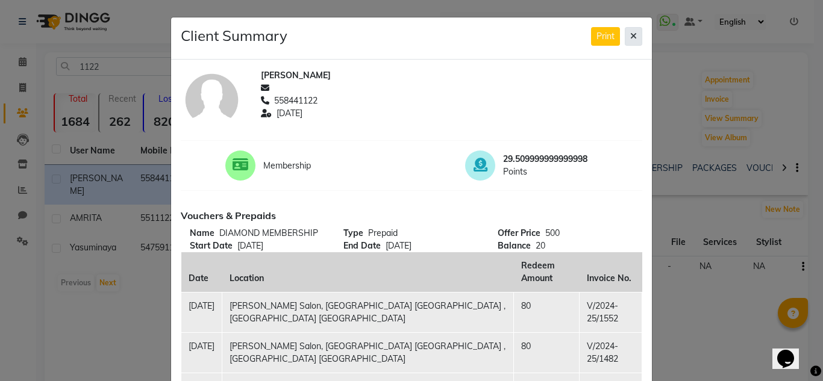
click at [630, 34] on icon at bounding box center [633, 36] width 7 height 8
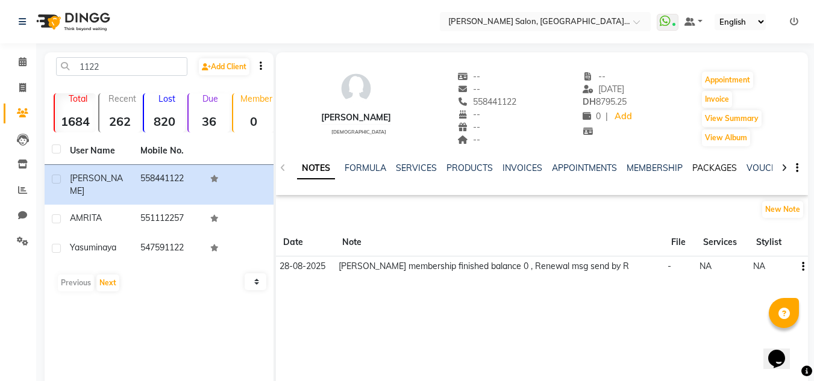
click at [709, 169] on link "PACKAGES" at bounding box center [714, 168] width 45 height 11
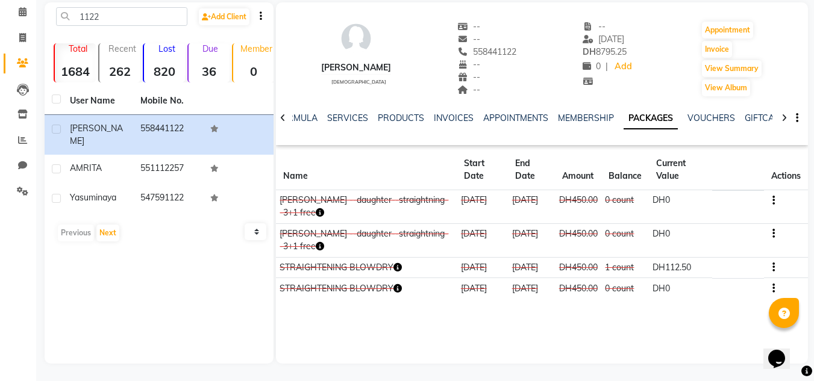
scroll to position [51, 0]
click at [750, 18] on div "[PERSON_NAME] [DEMOGRAPHIC_DATA] -- -- 558441122 -- -- -- -- [DATE] DH 8795.25 …" at bounding box center [542, 52] width 532 height 89
drag, startPoint x: 749, startPoint y: 33, endPoint x: 714, endPoint y: 40, distance: 35.7
click at [748, 33] on button "Appointment" at bounding box center [727, 29] width 51 height 17
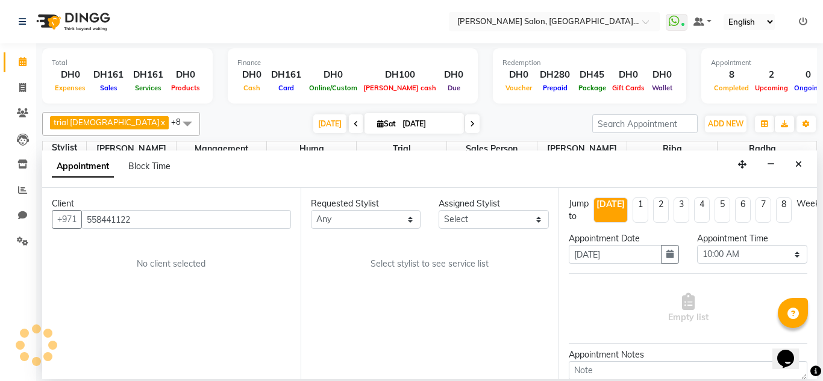
scroll to position [796, 0]
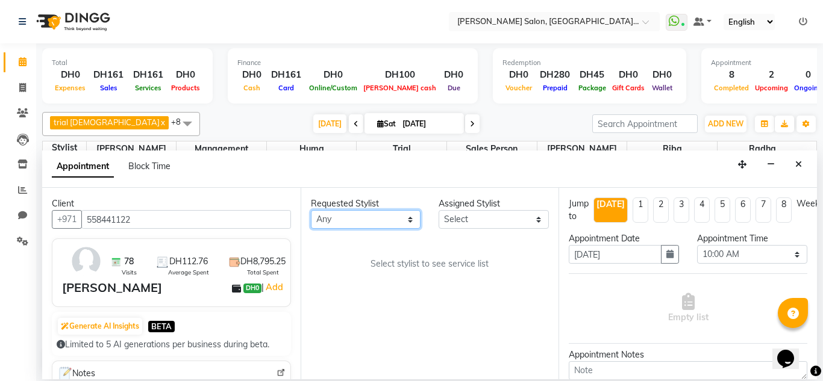
click at [376, 225] on select "Any Huma [PERSON_NAME] Management [PERSON_NAME] Sales person [PERSON_NAME] [PER…" at bounding box center [366, 219] width 110 height 19
click at [311, 210] on select "Any Huma [PERSON_NAME] Management [PERSON_NAME] Sales person [PERSON_NAME] [PER…" at bounding box center [366, 219] width 110 height 19
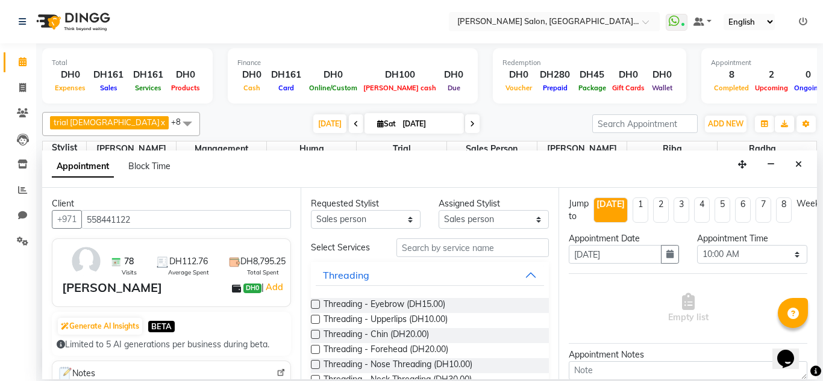
click at [422, 254] on input "text" at bounding box center [472, 247] width 153 height 19
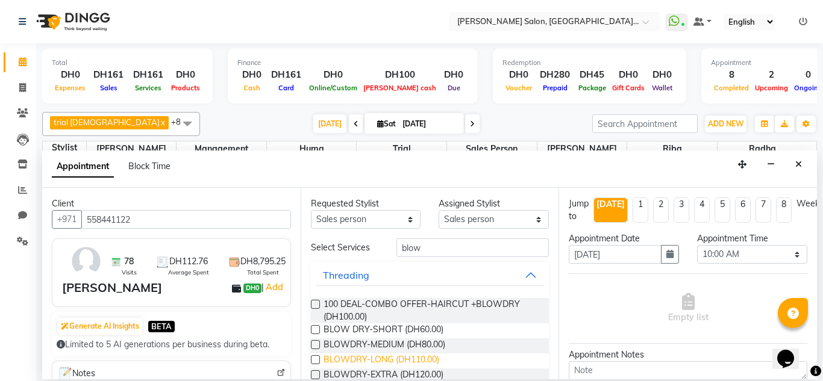
click at [382, 358] on span "BLOWDRY-LONG (DH110.00)" at bounding box center [381, 361] width 116 height 15
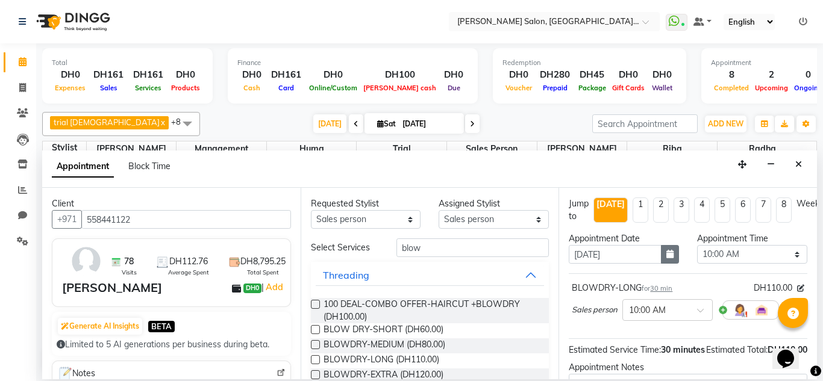
click at [666, 256] on icon "button" at bounding box center [669, 254] width 7 height 8
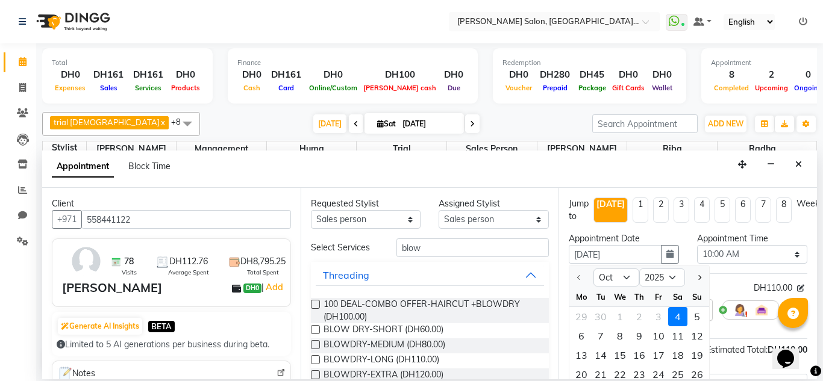
drag, startPoint x: 681, startPoint y: 324, endPoint x: 679, endPoint y: 316, distance: 8.2
click at [680, 322] on div "4" at bounding box center [677, 316] width 19 height 19
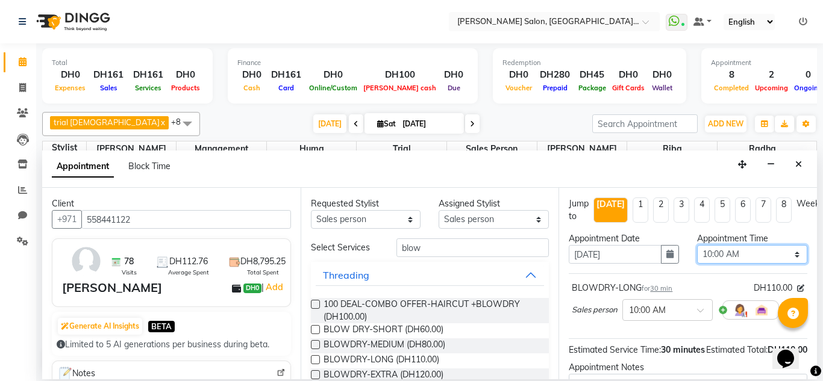
click at [721, 253] on select "Select 10:00 AM 10:15 AM 10:30 AM 10:45 AM 11:00 AM 11:15 AM 11:30 AM 11:45 AM …" at bounding box center [752, 254] width 110 height 19
drag, startPoint x: 787, startPoint y: 261, endPoint x: 792, endPoint y: 245, distance: 16.6
click at [787, 257] on select "Select 10:00 AM 10:15 AM 10:30 AM 10:45 AM 11:00 AM 11:15 AM 11:30 AM 11:45 AM …" at bounding box center [752, 254] width 110 height 19
click at [697, 245] on select "Select 10:00 AM 10:15 AM 10:30 AM 10:45 AM 11:00 AM 11:15 AM 11:30 AM 11:45 AM …" at bounding box center [752, 254] width 110 height 19
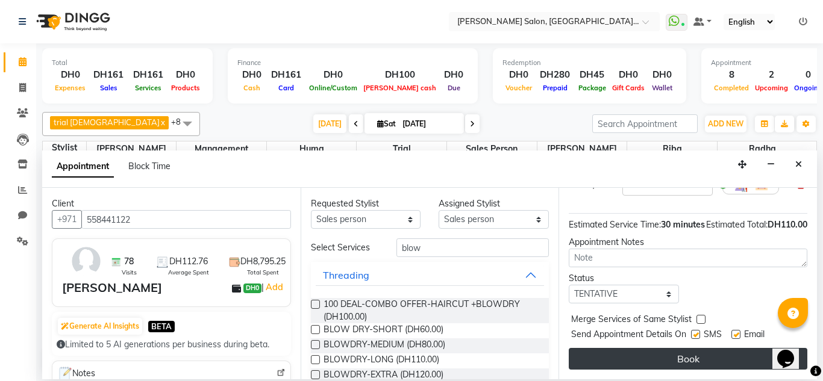
scroll to position [147, 0]
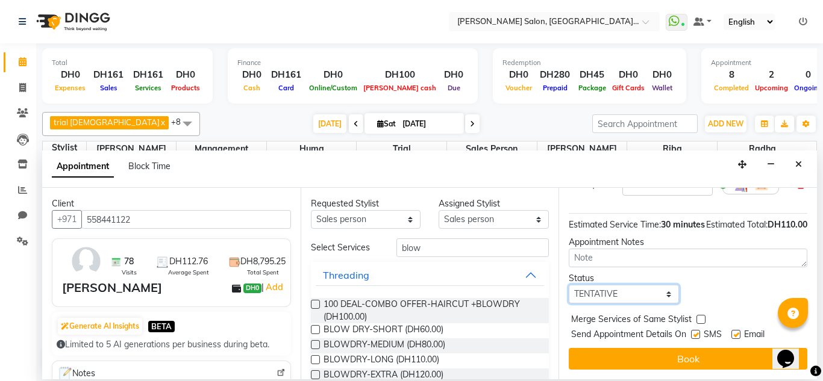
click at [618, 287] on select "Select TENTATIVE CONFIRM CHECK-IN UPCOMING" at bounding box center [624, 294] width 110 height 19
click at [569, 285] on select "Select TENTATIVE CONFIRM CHECK-IN UPCOMING" at bounding box center [624, 294] width 110 height 19
click at [639, 354] on button "Book" at bounding box center [688, 359] width 238 height 22
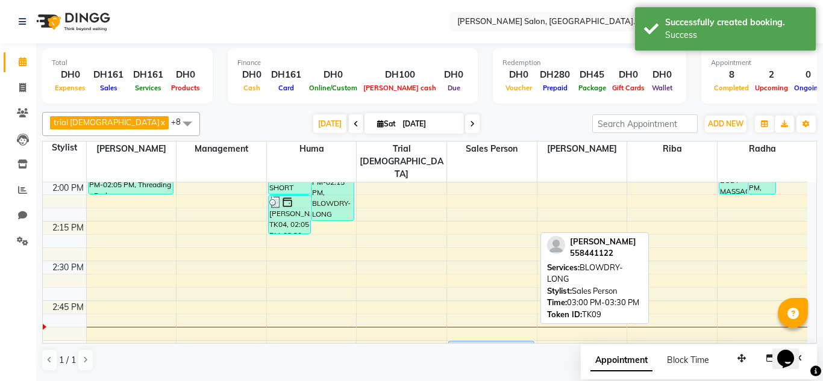
click at [472, 341] on div "[PERSON_NAME], TK09, 03:00 PM-03:30 PM, BLOWDRY-LONG" at bounding box center [491, 380] width 85 height 78
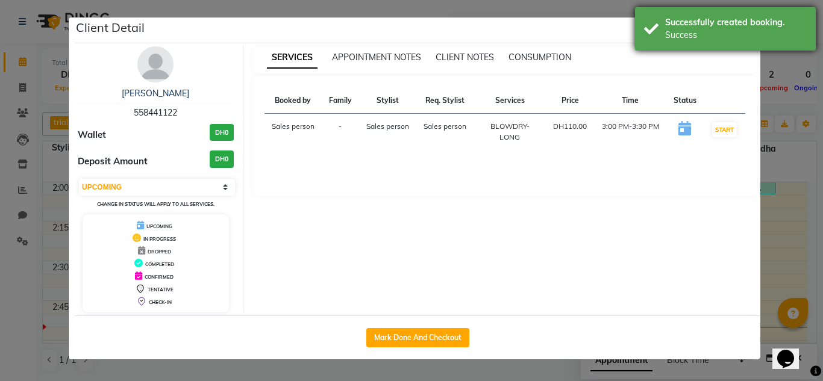
click at [755, 42] on div "Successfully created booking. Success" at bounding box center [725, 28] width 181 height 43
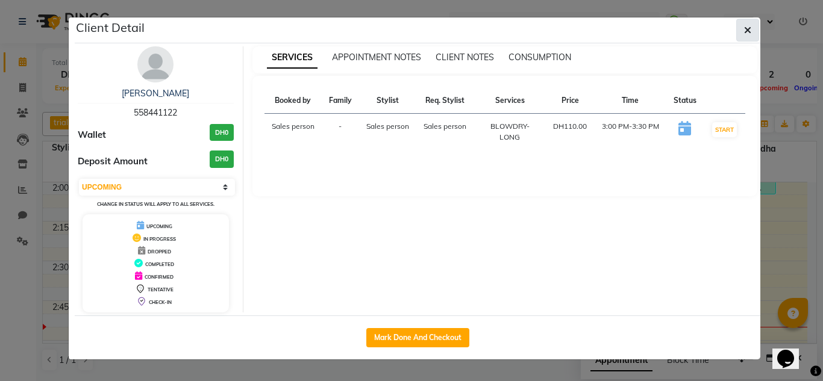
click at [752, 25] on button "button" at bounding box center [747, 30] width 23 height 23
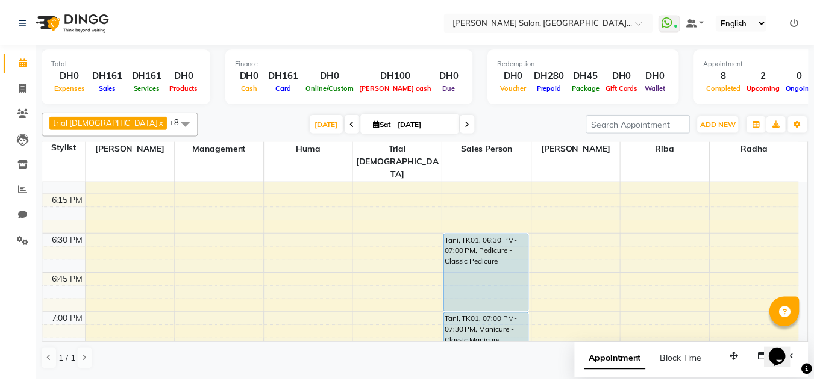
scroll to position [1458, 0]
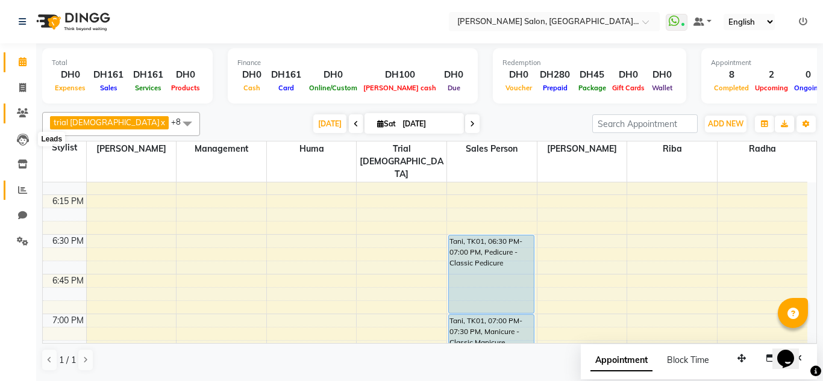
drag, startPoint x: 28, startPoint y: 117, endPoint x: 33, endPoint y: 193, distance: 76.6
click at [28, 117] on icon at bounding box center [22, 112] width 11 height 9
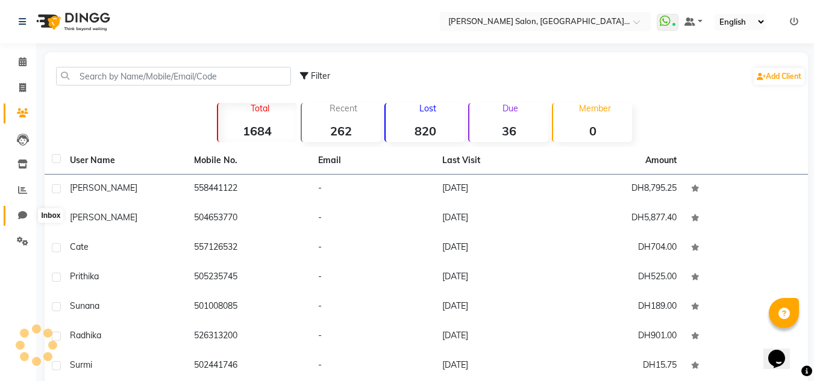
click at [29, 210] on span at bounding box center [22, 216] width 21 height 14
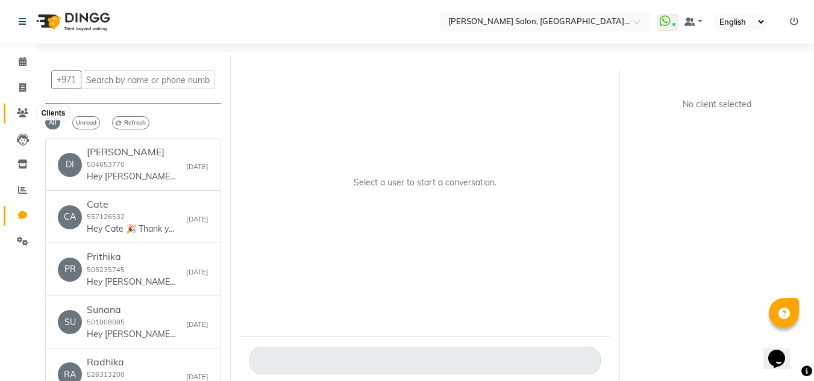
click at [26, 115] on icon at bounding box center [22, 112] width 11 height 9
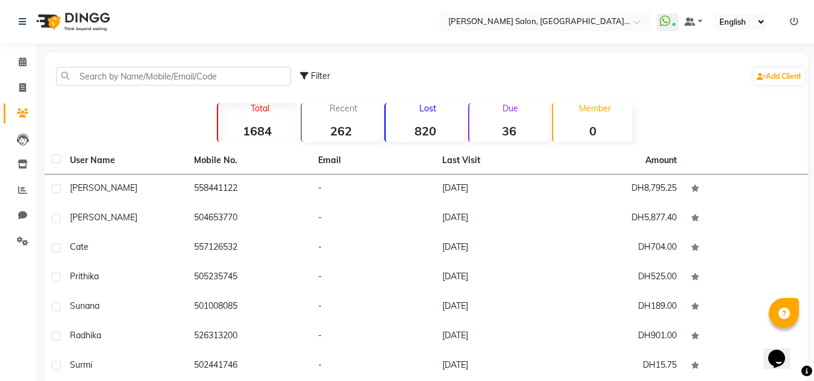
click at [411, 127] on strong "820" at bounding box center [424, 130] width 79 height 15
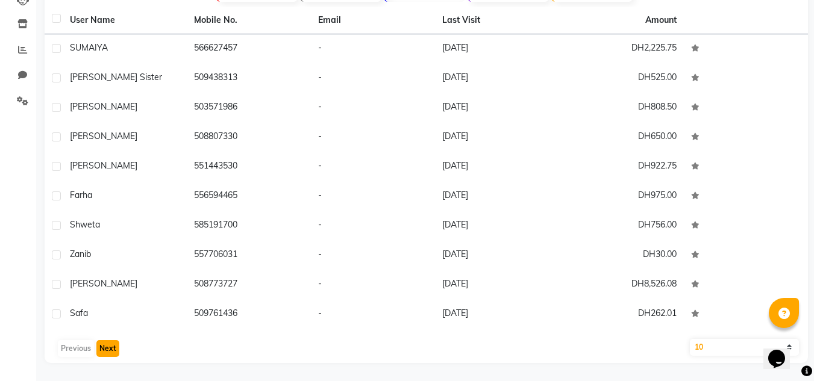
click at [103, 343] on button "Next" at bounding box center [107, 348] width 23 height 17
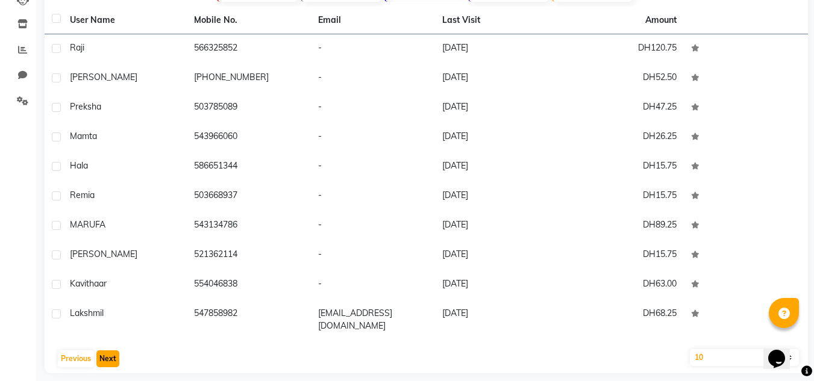
click at [104, 351] on button "Next" at bounding box center [107, 359] width 23 height 17
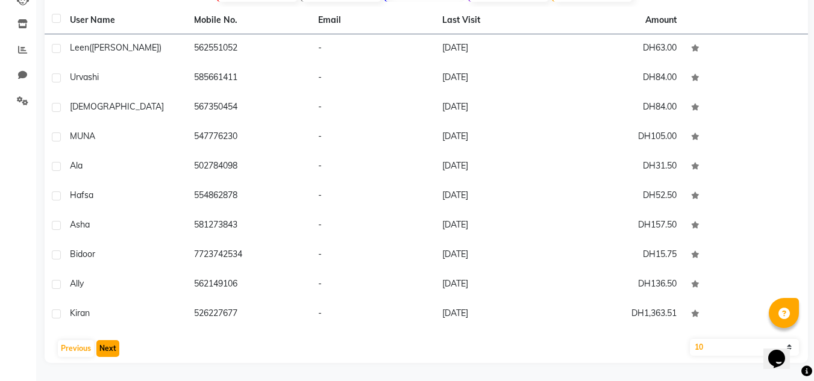
click at [104, 343] on button "Next" at bounding box center [107, 348] width 23 height 17
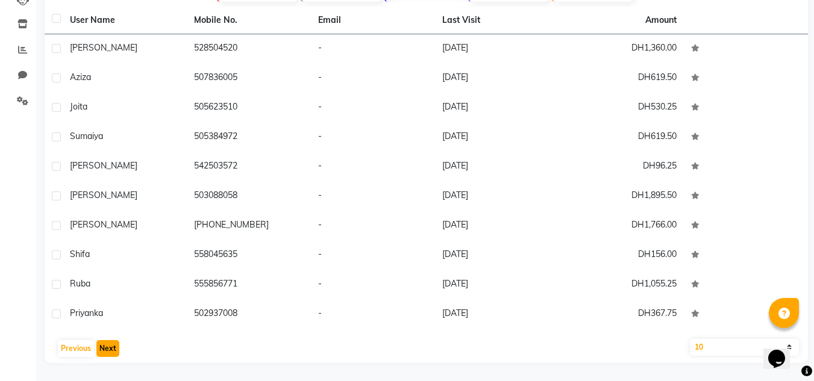
click at [104, 343] on button "Next" at bounding box center [107, 348] width 23 height 17
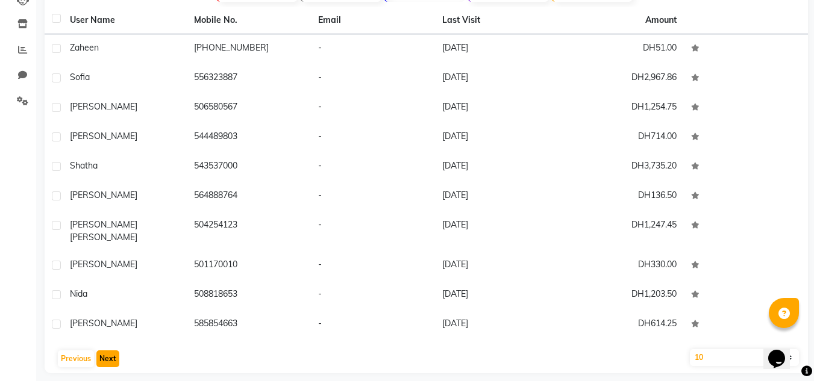
click at [104, 351] on button "Next" at bounding box center [107, 359] width 23 height 17
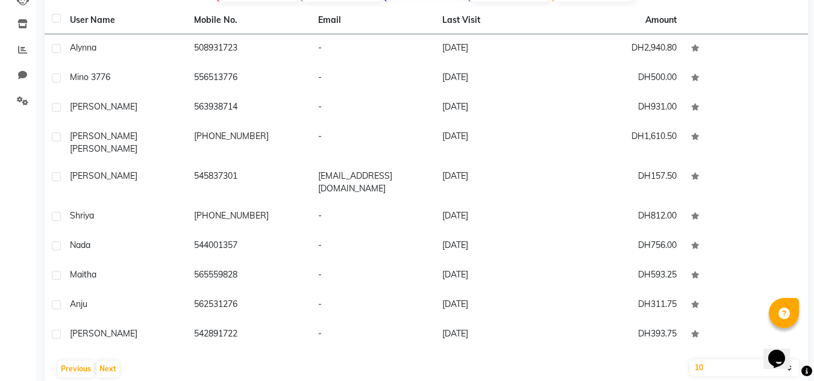
click at [107, 360] on div "Previous Next" at bounding box center [425, 369] width 753 height 19
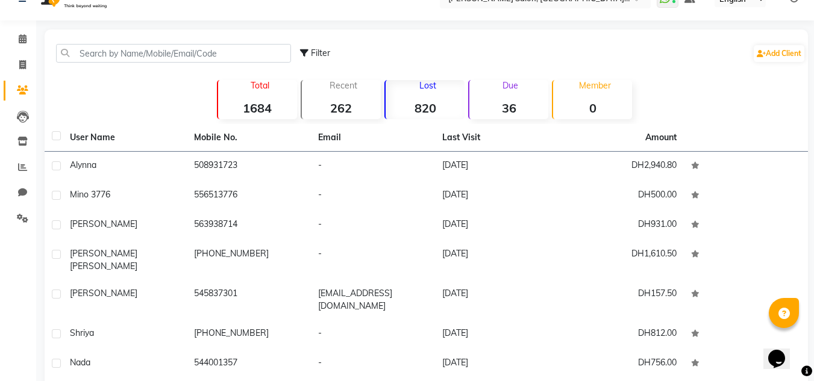
scroll to position [20, 0]
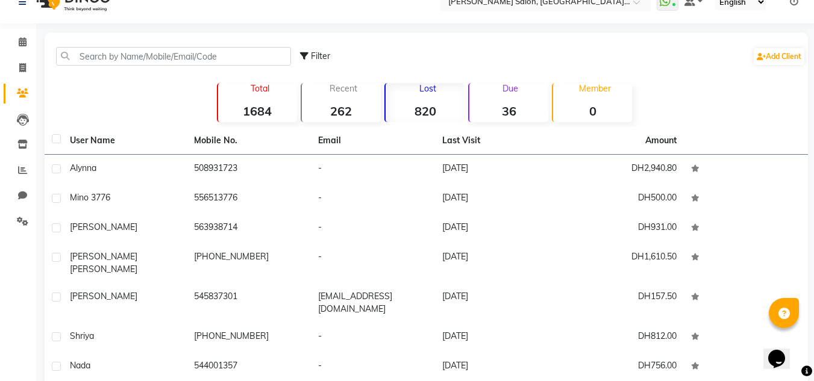
click at [98, 51] on div "Filter Add Client" at bounding box center [426, 56] width 758 height 38
click at [102, 63] on input "text" at bounding box center [173, 56] width 235 height 19
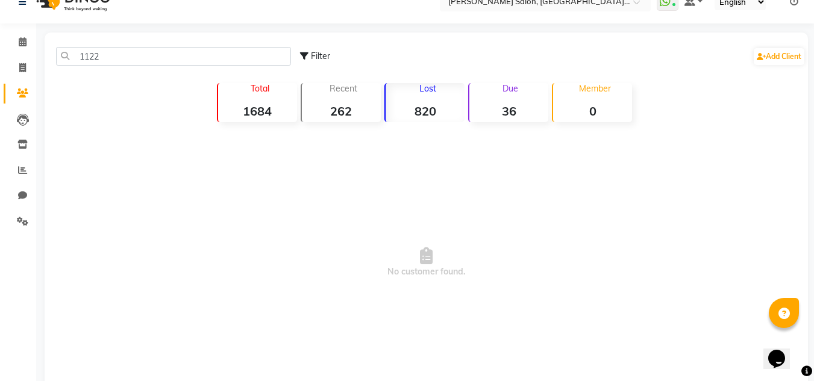
click at [153, 207] on span "No customer found." at bounding box center [426, 262] width 763 height 271
drag, startPoint x: 26, startPoint y: 114, endPoint x: 11, endPoint y: 134, distance: 25.4
click at [37, 118] on main "1122 Filter Add Client Total 1684 Recent 262 Lost 820 Due 36 Member 0 No custom…" at bounding box center [424, 237] width 777 height 408
click at [13, 120] on span at bounding box center [22, 120] width 21 height 14
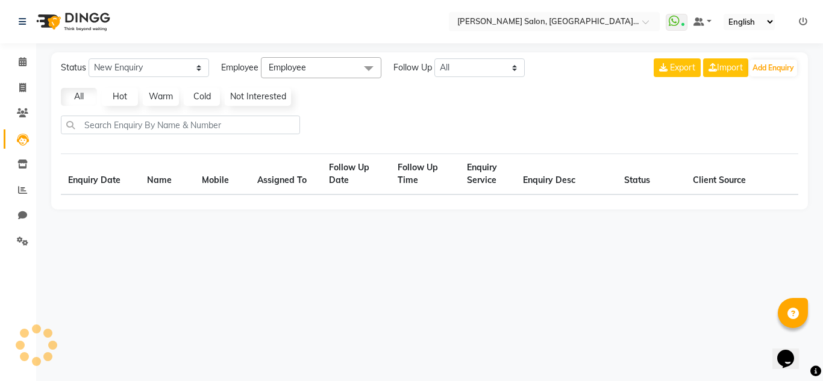
click at [17, 129] on link "Leads" at bounding box center [18, 139] width 29 height 20
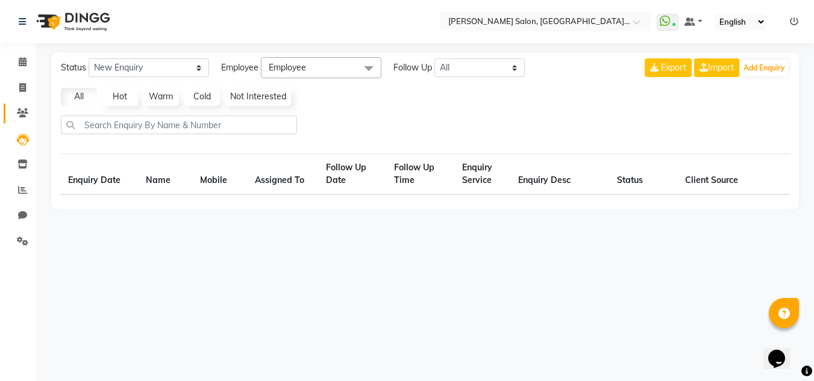
click at [24, 123] on link "Clients" at bounding box center [18, 114] width 29 height 20
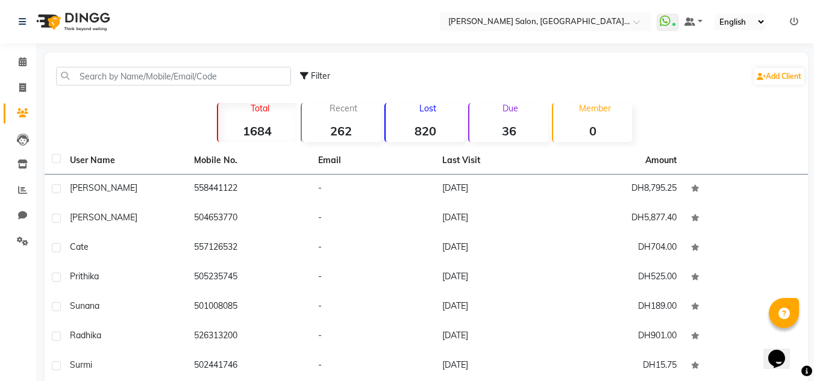
click at [151, 161] on th "User Name" at bounding box center [125, 161] width 124 height 28
click at [25, 64] on icon at bounding box center [23, 61] width 8 height 9
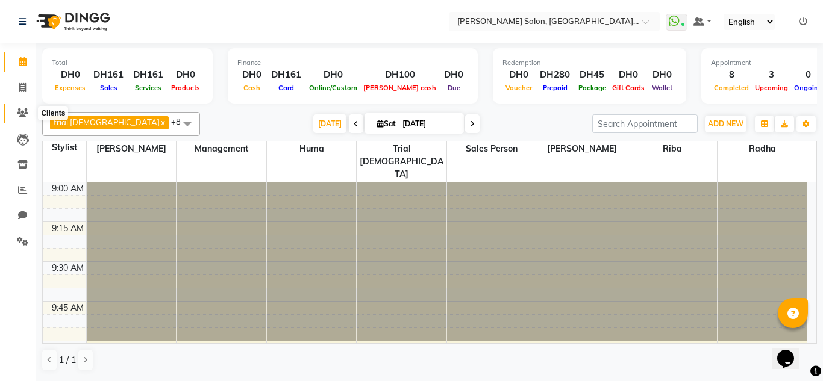
click at [15, 109] on span at bounding box center [22, 114] width 21 height 14
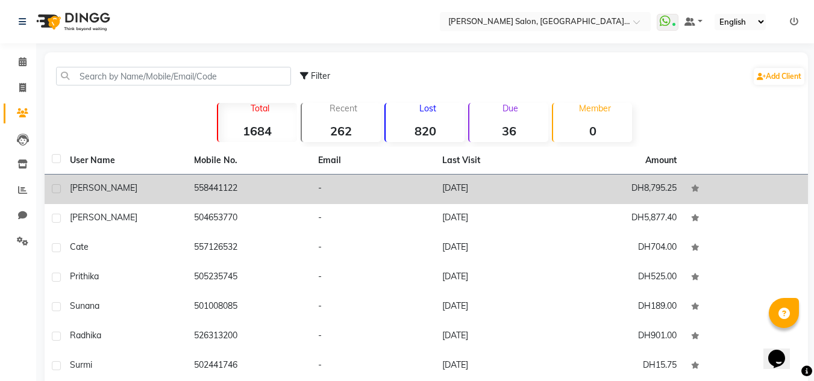
click at [168, 187] on div "[PERSON_NAME]" at bounding box center [125, 188] width 110 height 13
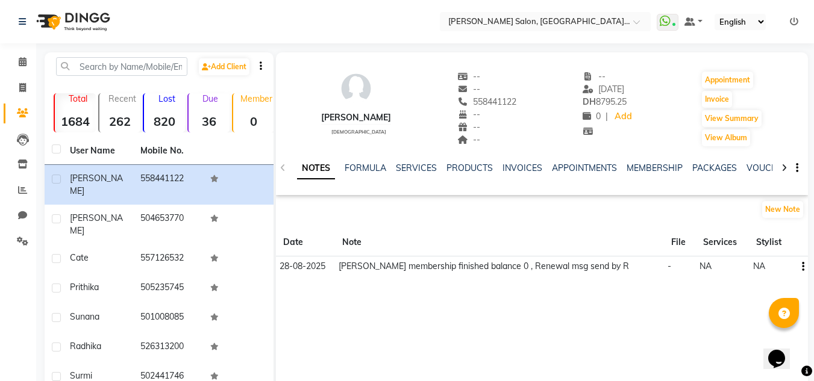
click at [696, 175] on div "NOTES FORMULA SERVICES PRODUCTS INVOICES APPOINTMENTS MEMBERSHIP PACKAGES VOUCH…" at bounding box center [527, 173] width 461 height 22
click at [697, 170] on link "PACKAGES" at bounding box center [714, 168] width 45 height 11
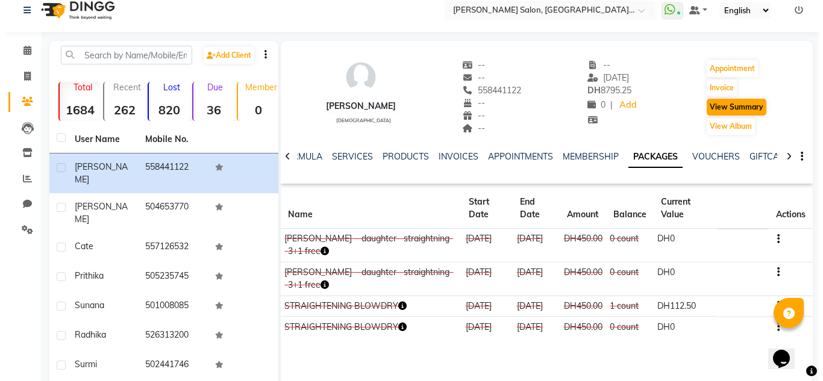
scroll to position [10, 0]
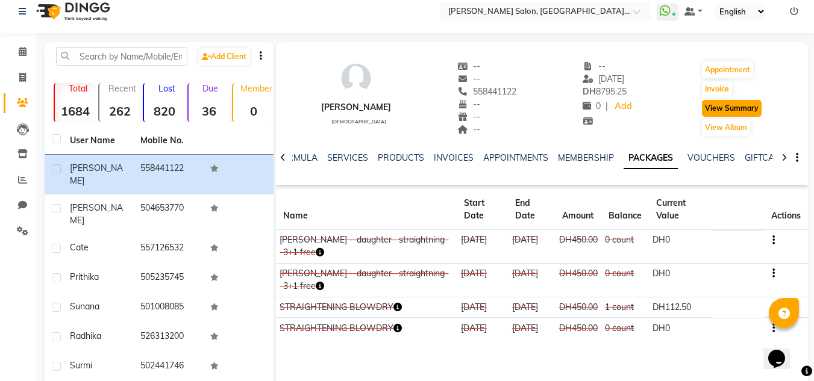
click at [711, 100] on button "View Summary" at bounding box center [732, 108] width 60 height 17
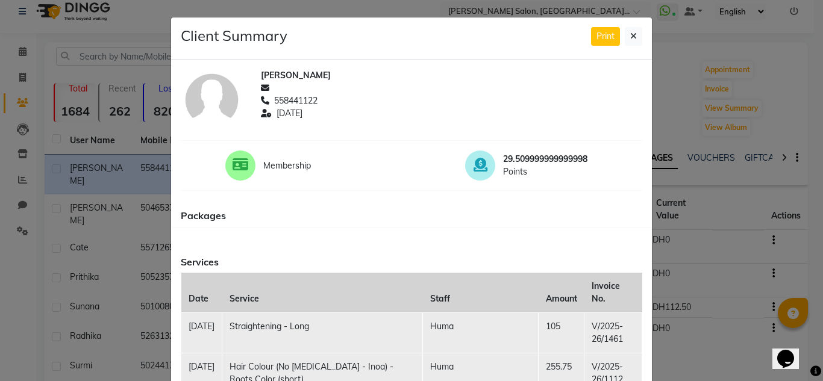
drag, startPoint x: 814, startPoint y: 111, endPoint x: 822, endPoint y: 119, distance: 11.5
click at [822, 119] on ngb-modal-window "Client Summary Print [PERSON_NAME] 558441122 [DATE] Membership 29.5099999999999…" at bounding box center [411, 190] width 823 height 381
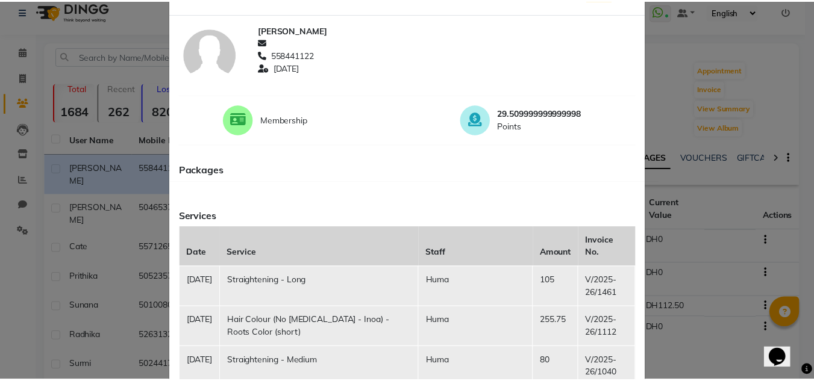
scroll to position [0, 0]
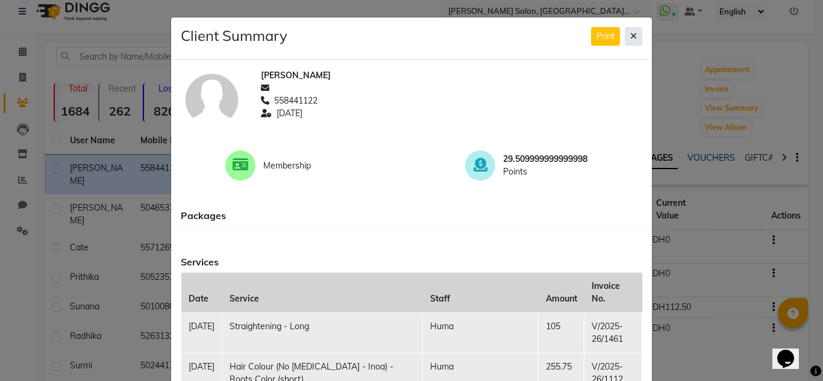
click at [635, 37] on button at bounding box center [633, 36] width 17 height 19
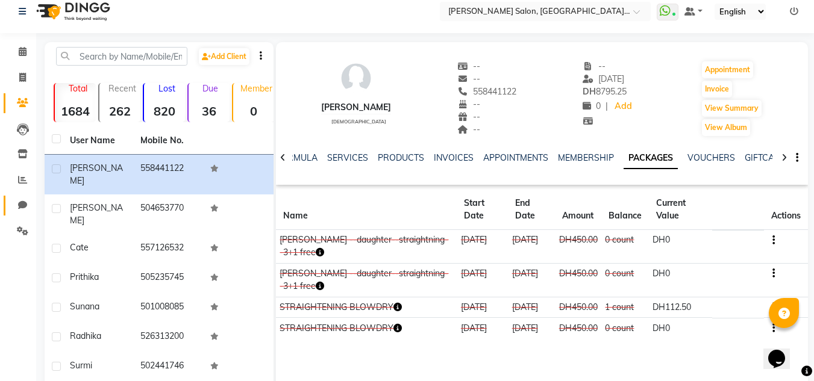
drag, startPoint x: 11, startPoint y: 193, endPoint x: 18, endPoint y: 208, distance: 16.2
click at [17, 207] on li "Chat" at bounding box center [18, 206] width 36 height 26
click at [18, 208] on icon at bounding box center [22, 205] width 9 height 9
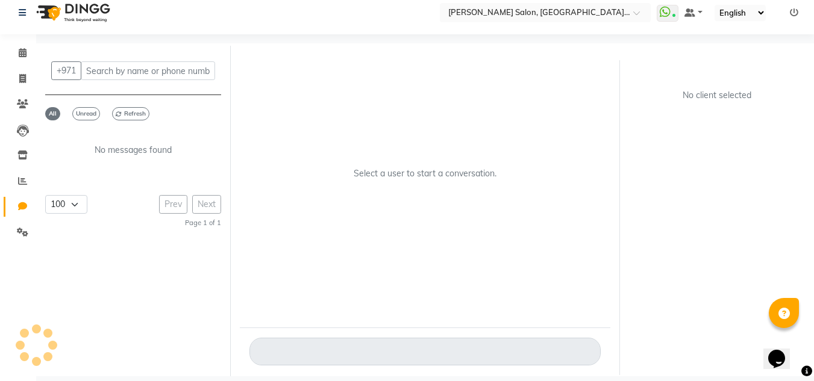
scroll to position [9, 0]
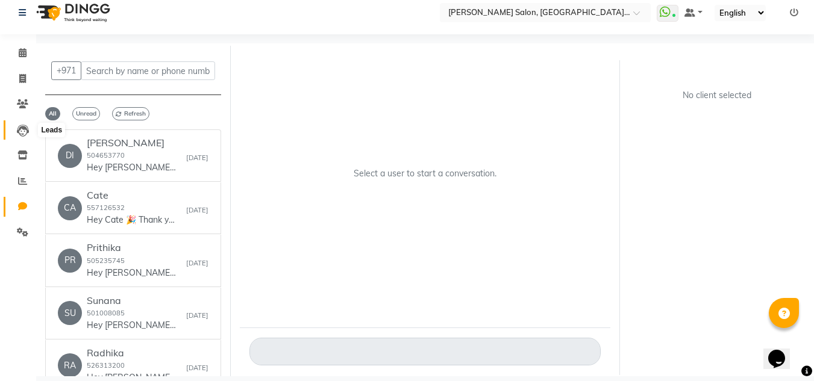
click at [24, 130] on icon at bounding box center [23, 131] width 12 height 12
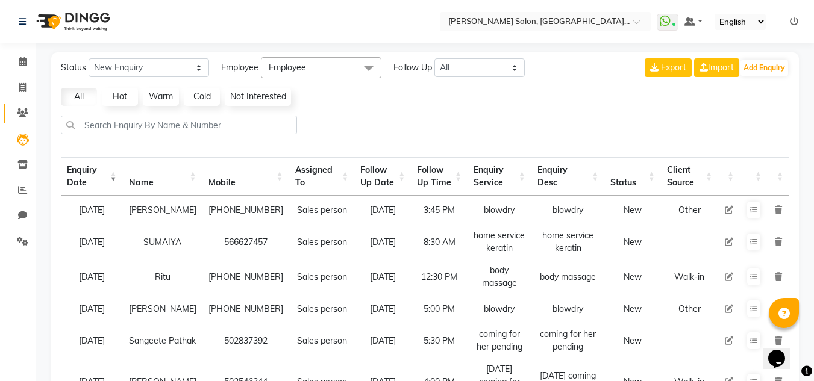
click at [18, 103] on li "Clients" at bounding box center [18, 114] width 36 height 26
click at [28, 119] on span at bounding box center [22, 114] width 21 height 14
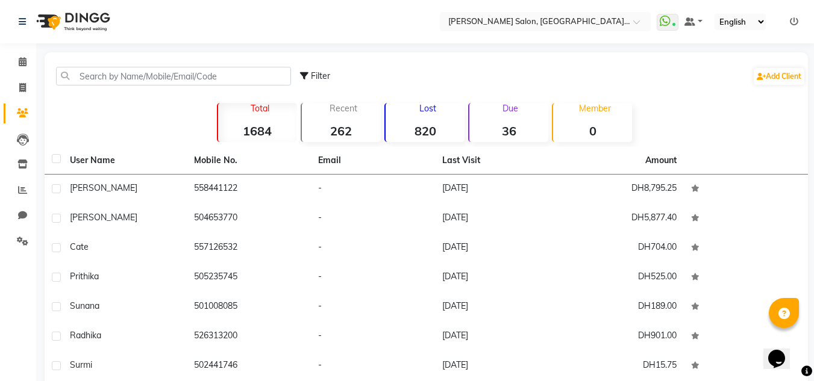
click at [429, 114] on div "Lost 820" at bounding box center [424, 122] width 80 height 39
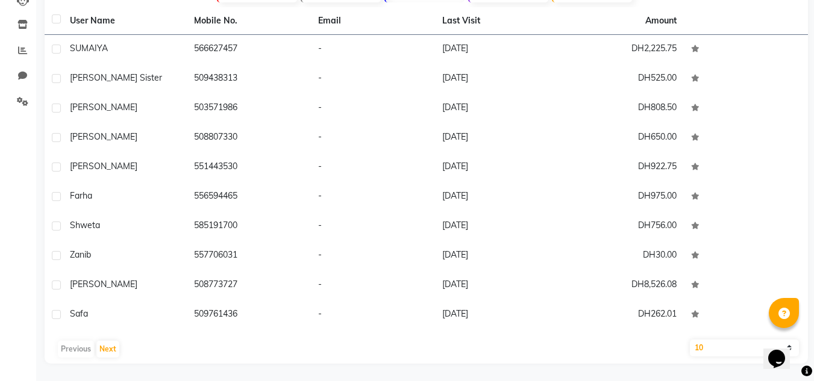
scroll to position [140, 0]
click at [104, 347] on button "Next" at bounding box center [107, 348] width 23 height 17
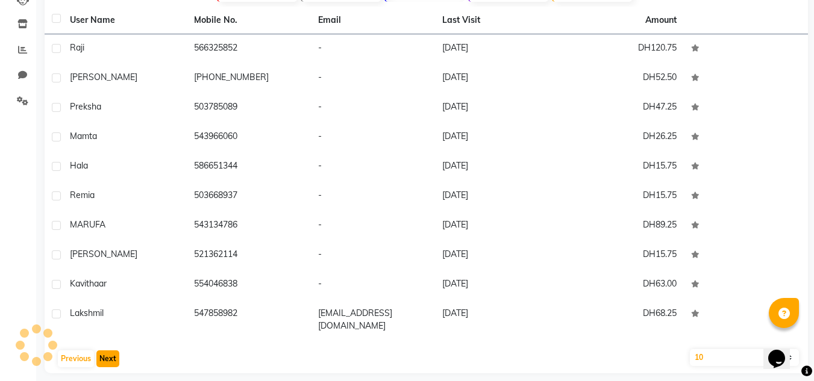
click at [105, 351] on button "Next" at bounding box center [107, 359] width 23 height 17
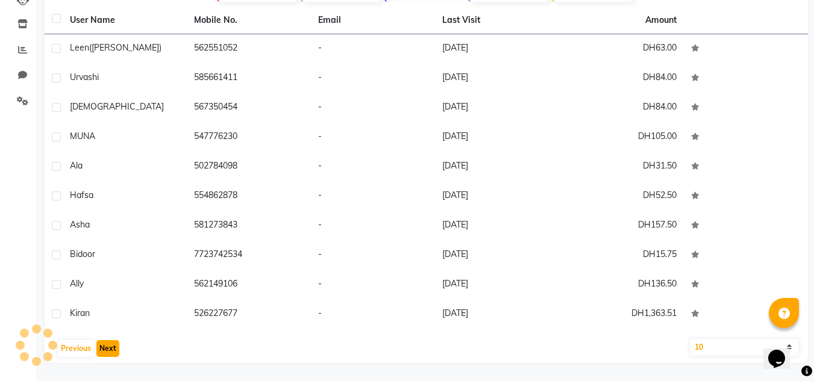
click at [105, 350] on button "Next" at bounding box center [107, 348] width 23 height 17
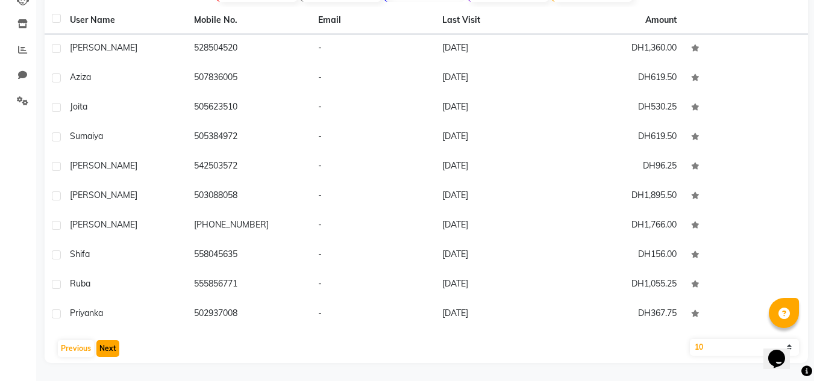
click at [105, 350] on button "Next" at bounding box center [107, 348] width 23 height 17
click at [104, 350] on div "Previous Next" at bounding box center [425, 348] width 753 height 19
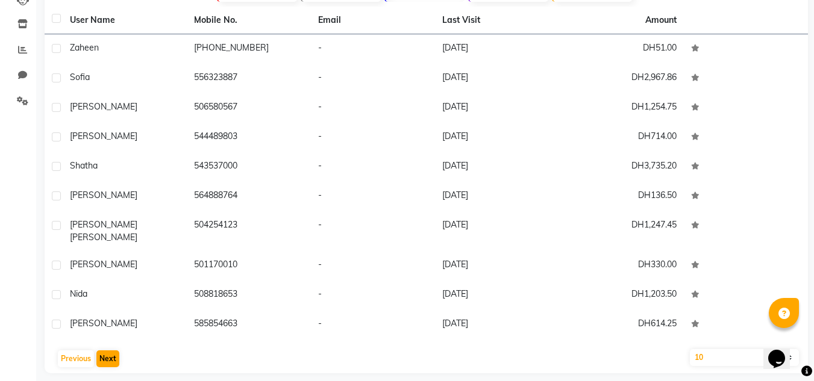
click at [102, 349] on div "Previous Next" at bounding box center [425, 358] width 753 height 19
click at [102, 351] on button "Next" at bounding box center [107, 359] width 23 height 17
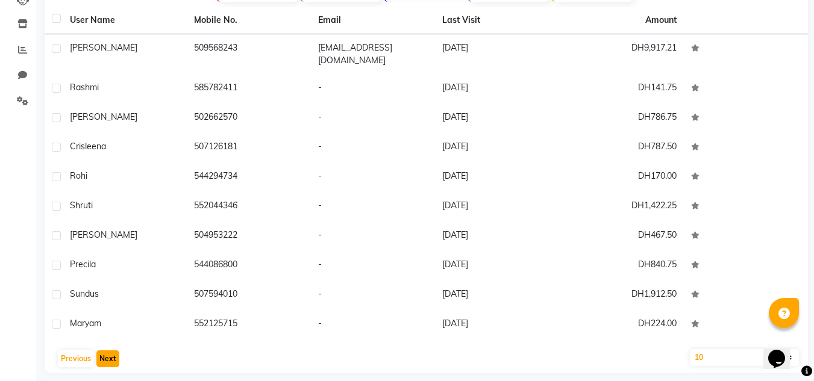
click at [102, 351] on button "Next" at bounding box center [107, 359] width 23 height 17
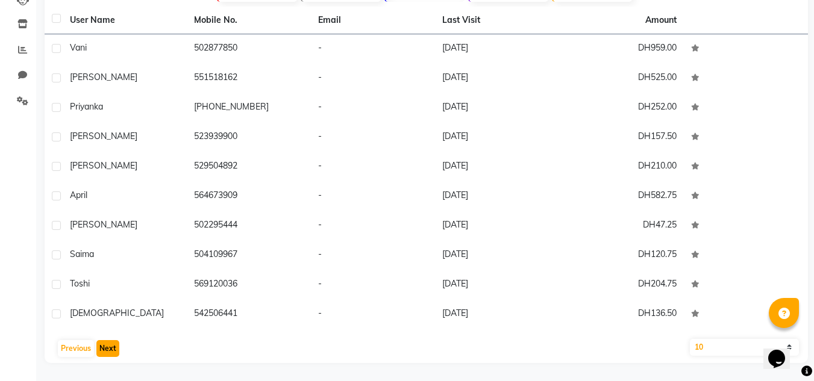
click at [101, 343] on button "Next" at bounding box center [107, 348] width 23 height 17
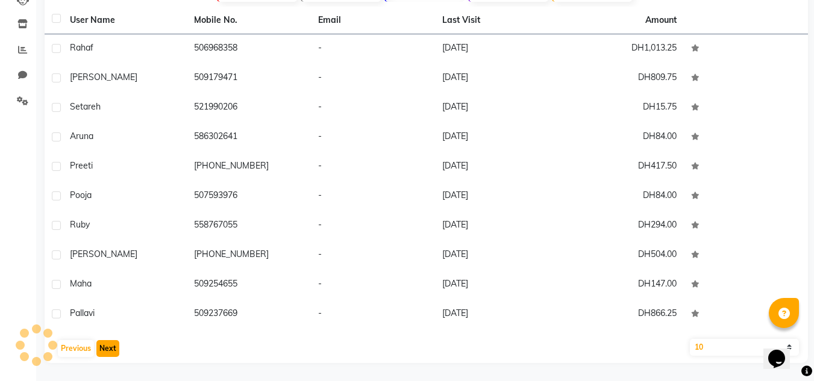
click at [101, 343] on button "Next" at bounding box center [107, 348] width 23 height 17
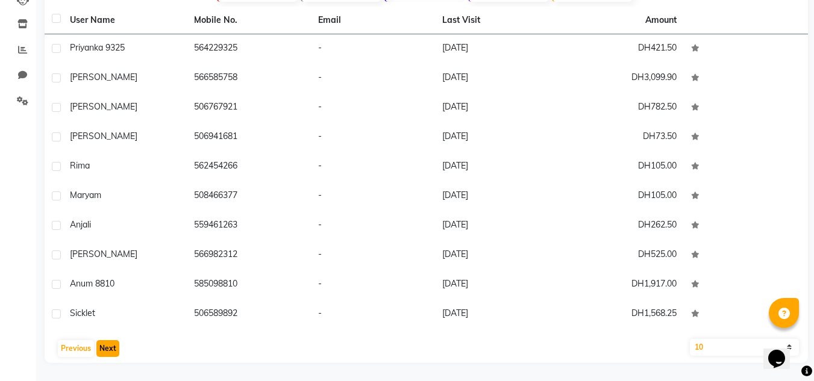
click at [101, 343] on button "Next" at bounding box center [107, 348] width 23 height 17
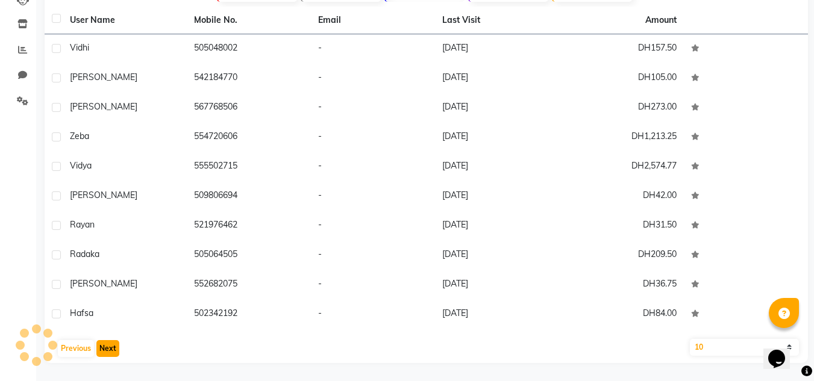
click at [101, 343] on button "Next" at bounding box center [107, 348] width 23 height 17
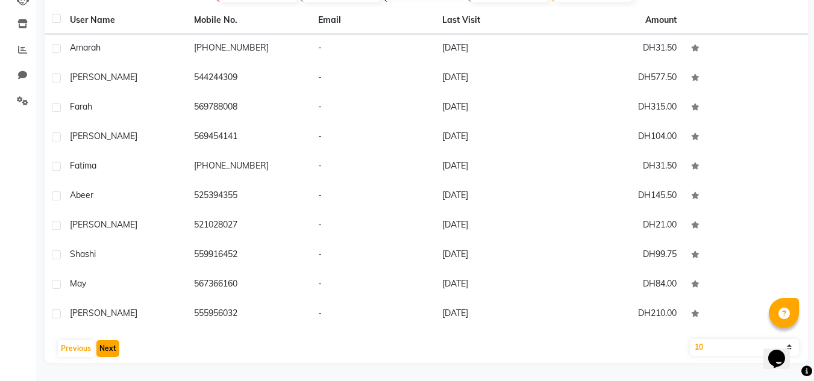
click at [101, 343] on button "Next" at bounding box center [107, 348] width 23 height 17
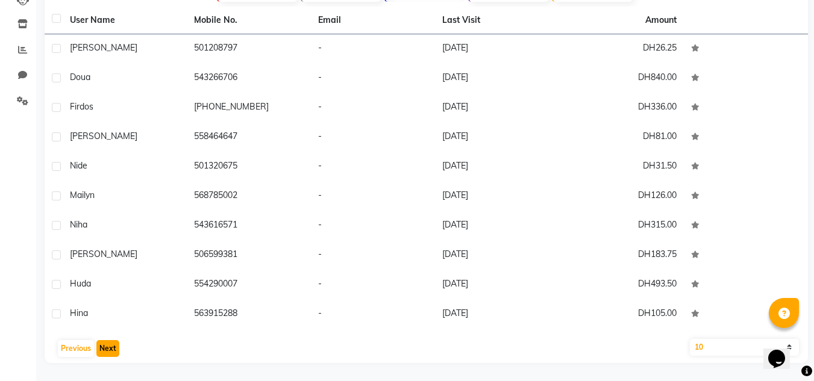
click at [101, 343] on button "Next" at bounding box center [107, 348] width 23 height 17
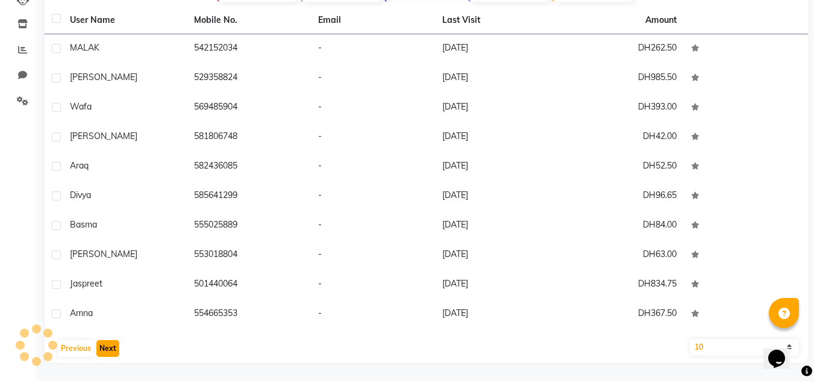
click at [101, 343] on button "Next" at bounding box center [107, 348] width 23 height 17
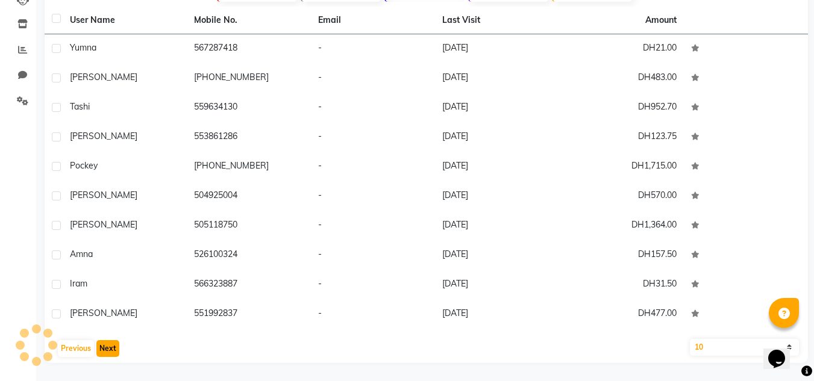
click at [101, 343] on button "Next" at bounding box center [107, 348] width 23 height 17
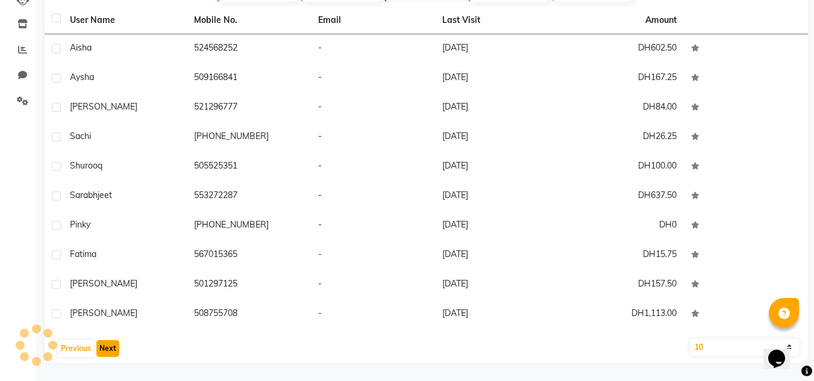
click at [101, 343] on button "Next" at bounding box center [107, 348] width 23 height 17
click at [99, 344] on button "Next" at bounding box center [107, 348] width 23 height 17
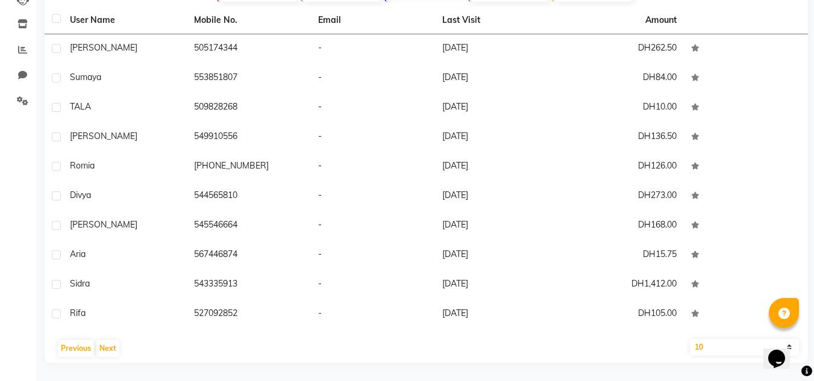
click at [95, 347] on div "Previous Next" at bounding box center [425, 348] width 753 height 19
click at [103, 351] on button "Next" at bounding box center [107, 348] width 23 height 17
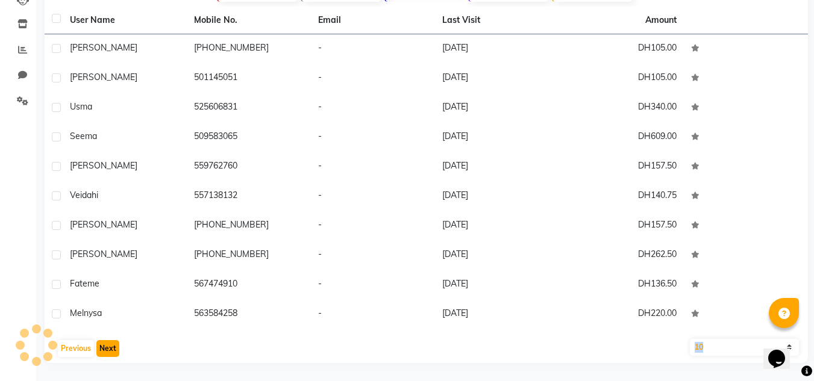
click at [103, 351] on button "Next" at bounding box center [107, 348] width 23 height 17
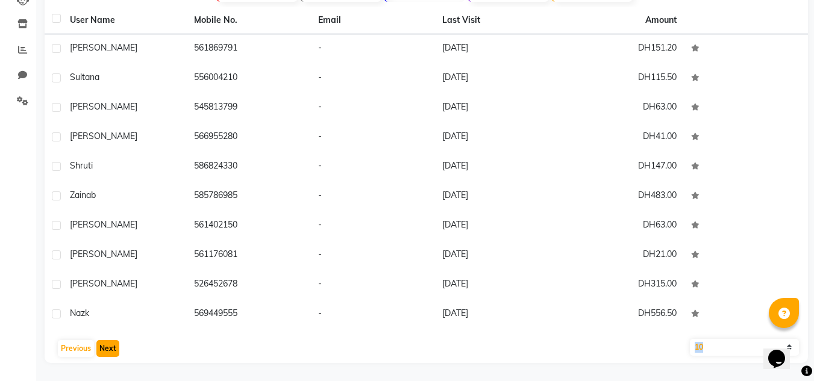
click at [103, 351] on button "Next" at bounding box center [107, 348] width 23 height 17
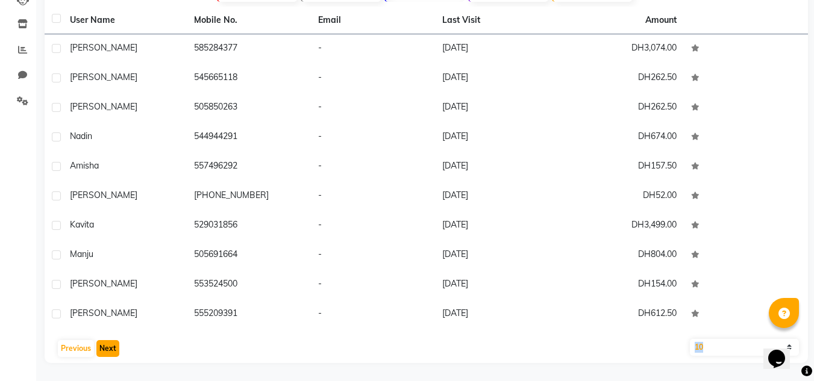
click at [103, 351] on button "Next" at bounding box center [107, 348] width 23 height 17
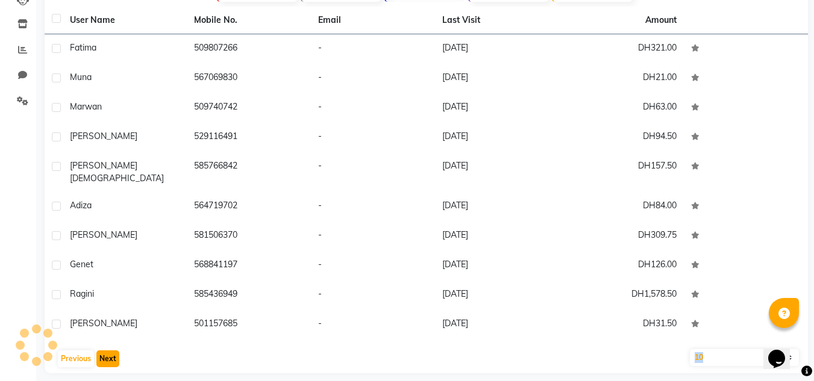
click at [103, 351] on button "Next" at bounding box center [107, 359] width 23 height 17
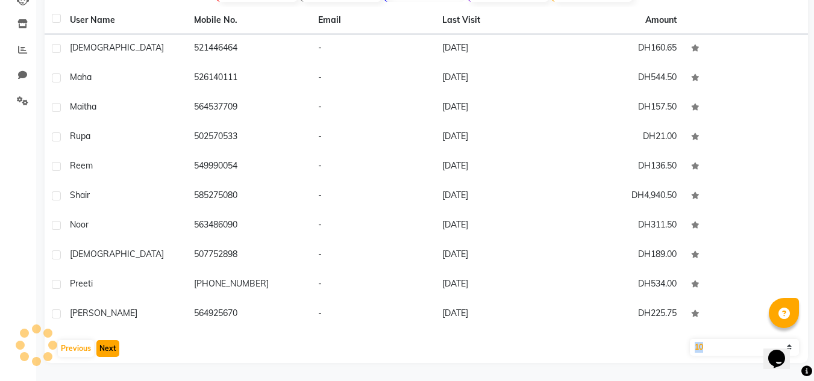
click at [103, 351] on button "Next" at bounding box center [107, 348] width 23 height 17
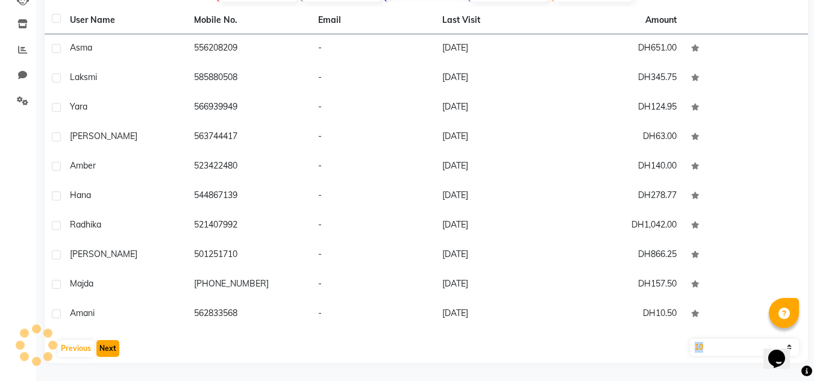
click at [103, 351] on button "Next" at bounding box center [107, 348] width 23 height 17
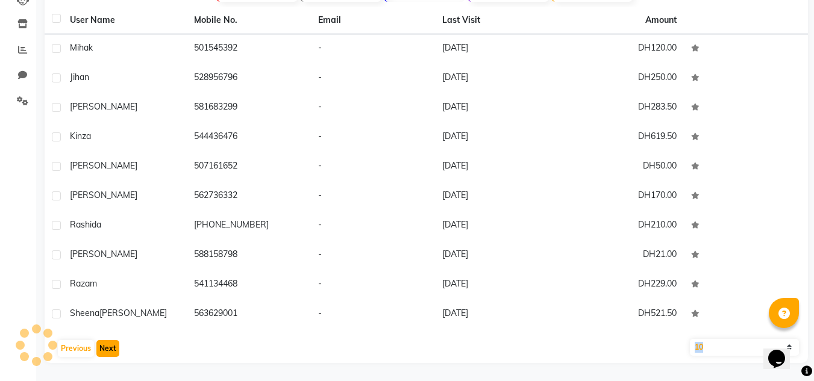
click at [103, 351] on button "Next" at bounding box center [107, 348] width 23 height 17
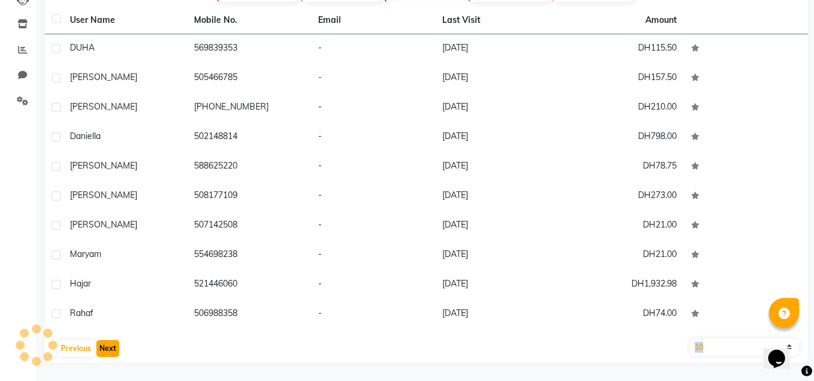
click at [103, 351] on button "Next" at bounding box center [107, 348] width 23 height 17
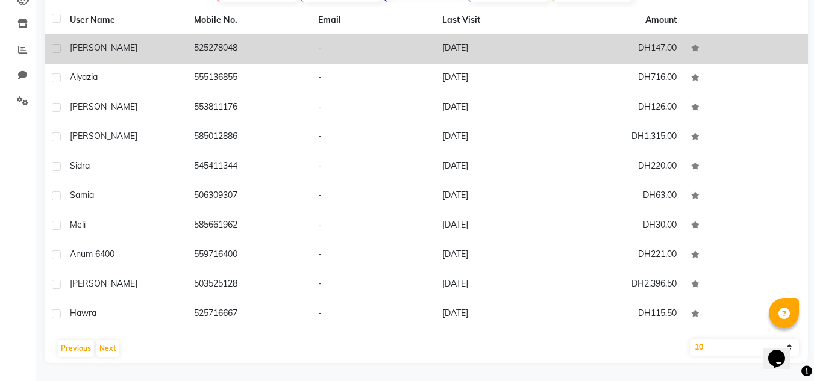
click at [173, 62] on td "[PERSON_NAME]" at bounding box center [125, 49] width 124 height 30
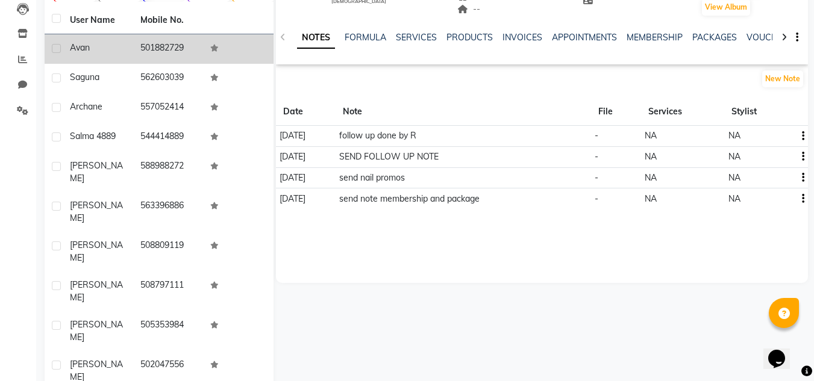
click at [243, 41] on td at bounding box center [238, 49] width 70 height 30
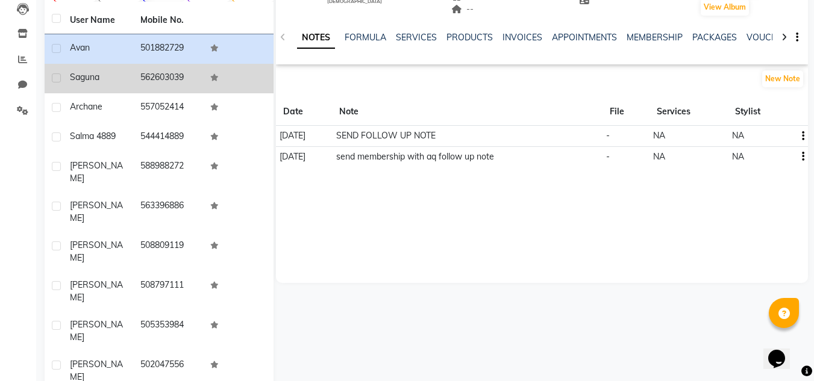
click at [130, 76] on td "Saguna" at bounding box center [98, 79] width 70 height 30
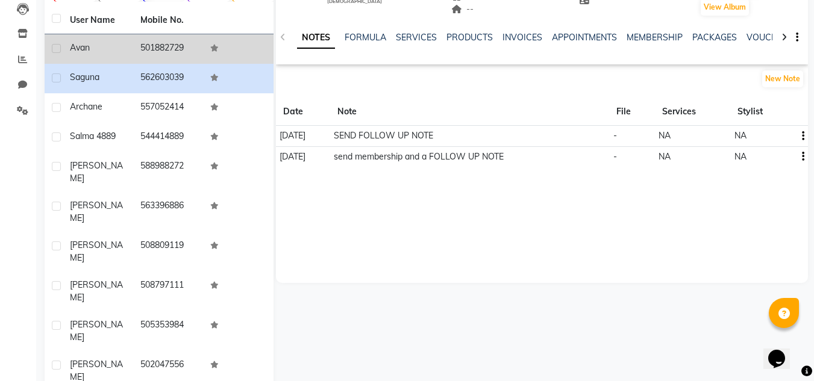
click at [167, 43] on td "501882729" at bounding box center [168, 49] width 70 height 30
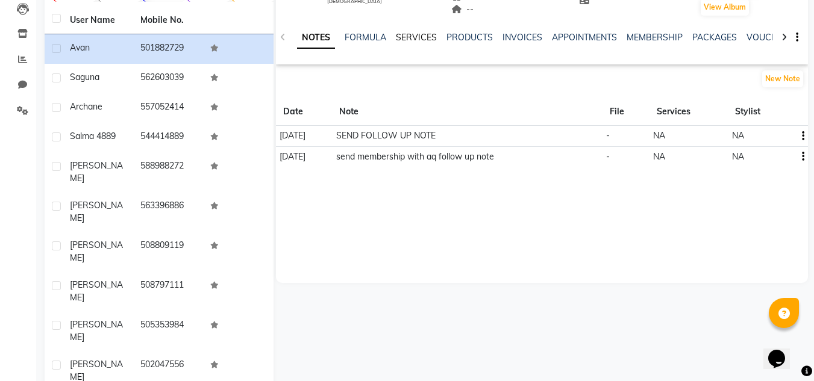
click at [407, 39] on link "SERVICES" at bounding box center [416, 37] width 41 height 11
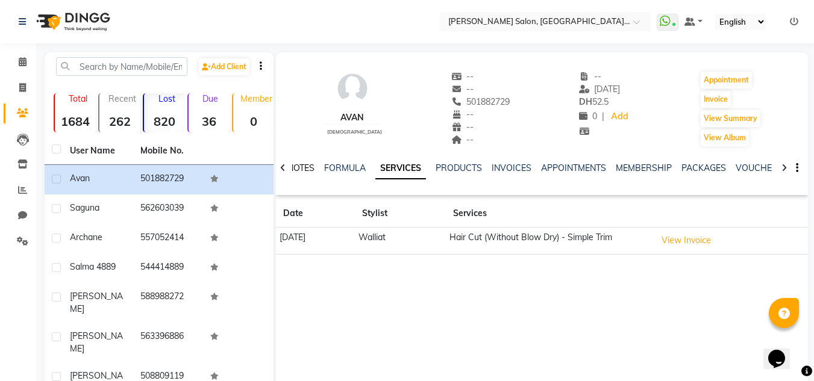
click at [310, 164] on link "NOTES" at bounding box center [300, 168] width 27 height 11
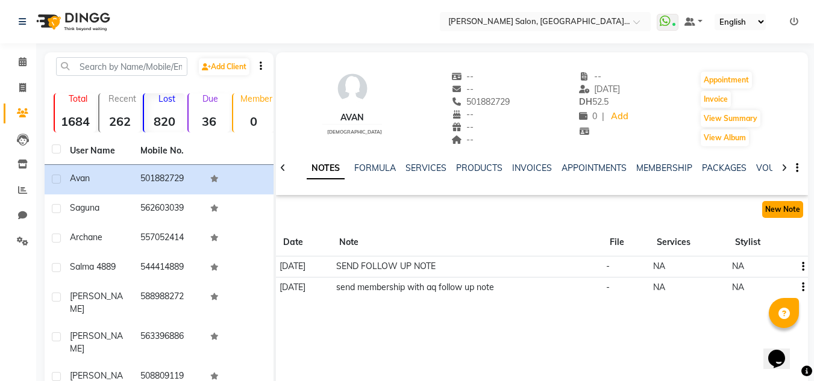
click at [793, 205] on button "New Note" at bounding box center [782, 209] width 41 height 17
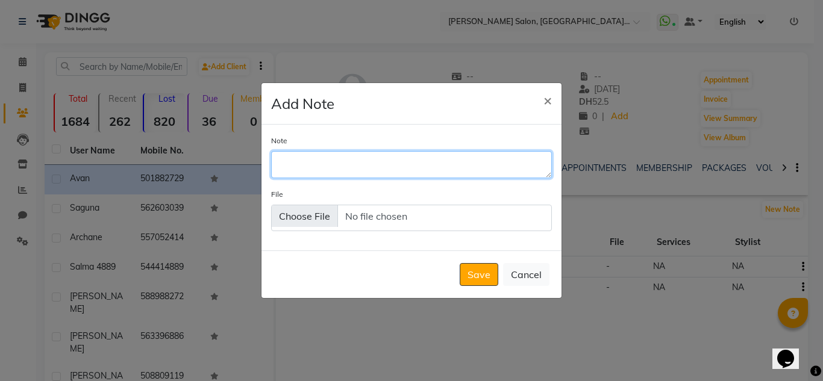
click at [486, 160] on textarea "Note" at bounding box center [411, 164] width 281 height 26
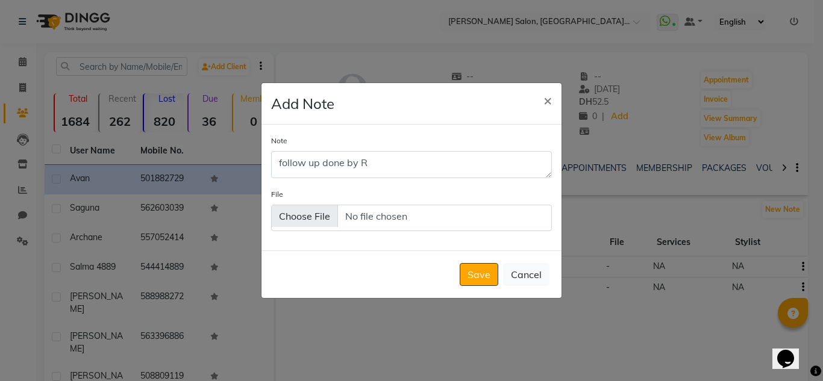
click at [470, 297] on div "Save Cancel" at bounding box center [411, 275] width 300 height 48
click at [474, 282] on button "Save" at bounding box center [479, 274] width 39 height 23
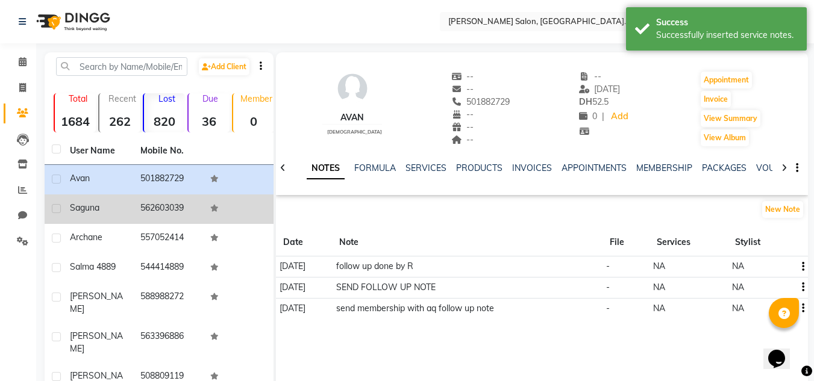
click at [100, 196] on tbody "Avan 501882729 Saguna 562603039 Archane 557052414 Salma 4889 544414889 [PERSON_…" at bounding box center [159, 343] width 229 height 357
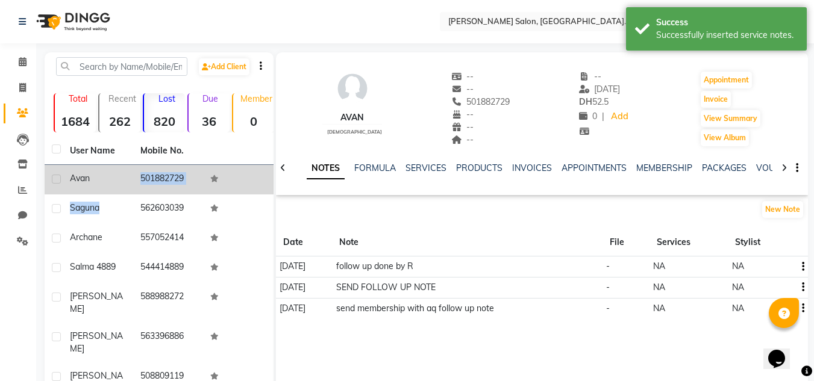
drag, startPoint x: 106, startPoint y: 198, endPoint x: 118, endPoint y: 193, distance: 13.0
click at [107, 198] on td "Saguna" at bounding box center [98, 210] width 70 height 30
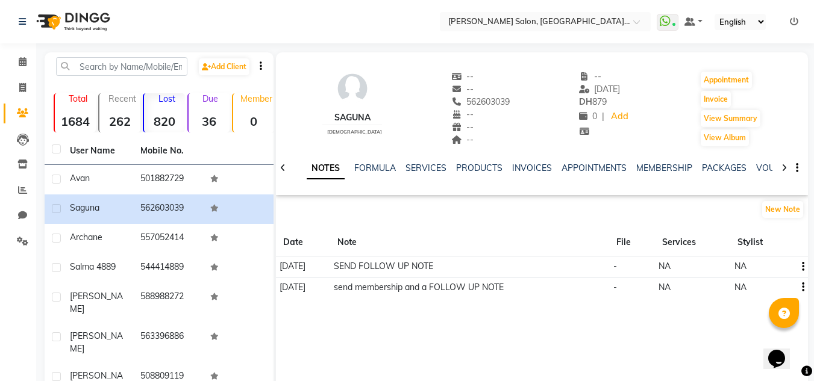
click at [765, 223] on div "New Note" at bounding box center [542, 212] width 532 height 24
click at [771, 212] on button "New Note" at bounding box center [782, 209] width 41 height 17
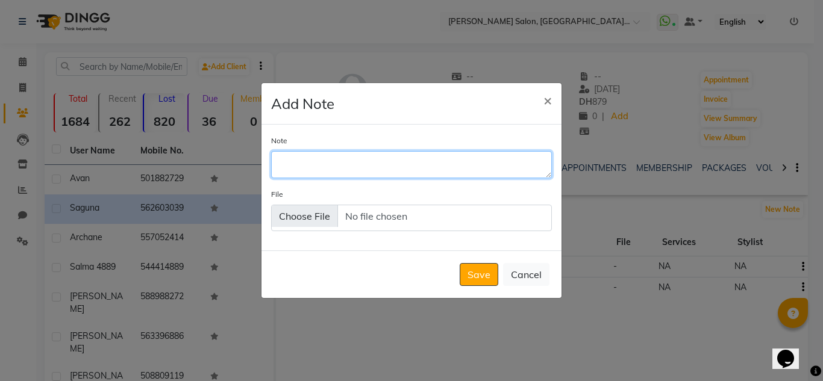
click at [400, 171] on textarea "Note" at bounding box center [411, 164] width 281 height 26
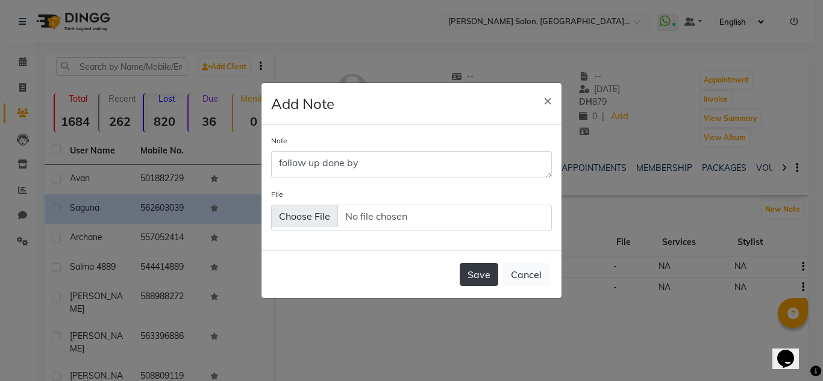
click at [466, 275] on button "Save" at bounding box center [479, 274] width 39 height 23
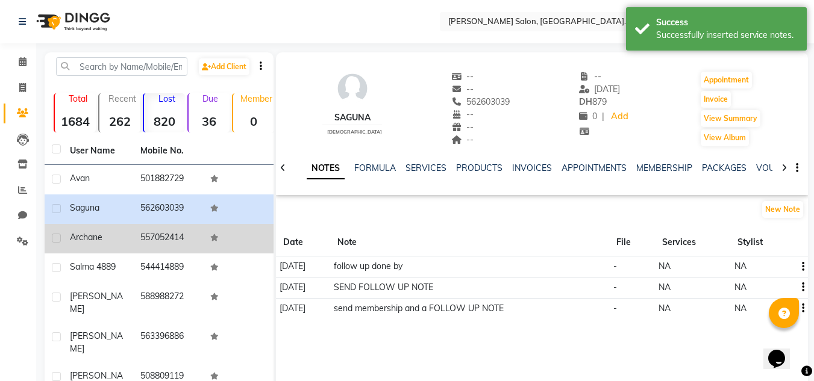
click at [183, 245] on td "557052414" at bounding box center [168, 239] width 70 height 30
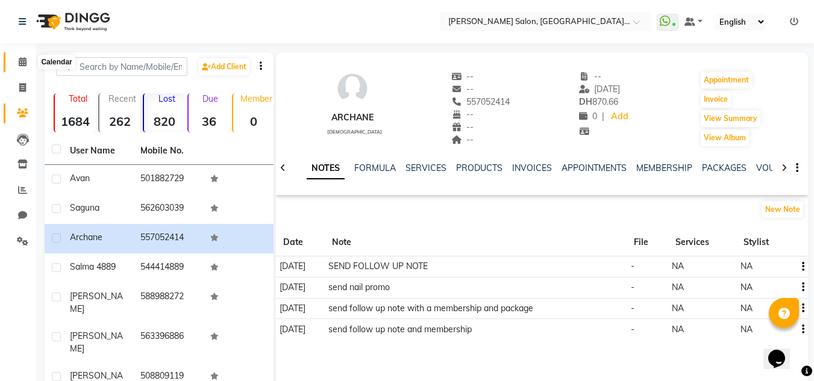
click at [14, 66] on span at bounding box center [22, 62] width 21 height 14
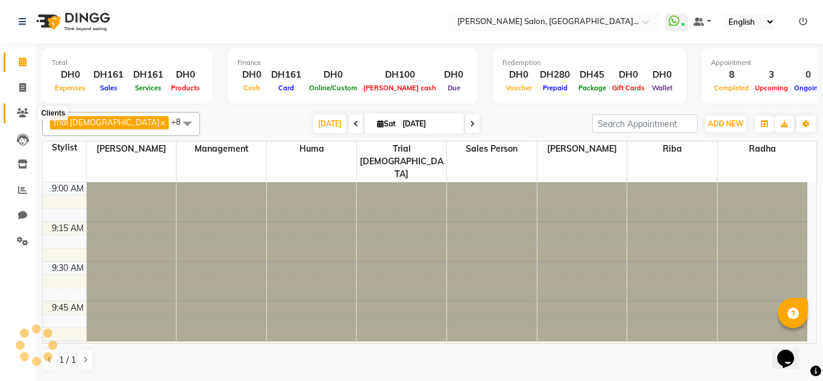
click at [26, 117] on span at bounding box center [22, 114] width 21 height 14
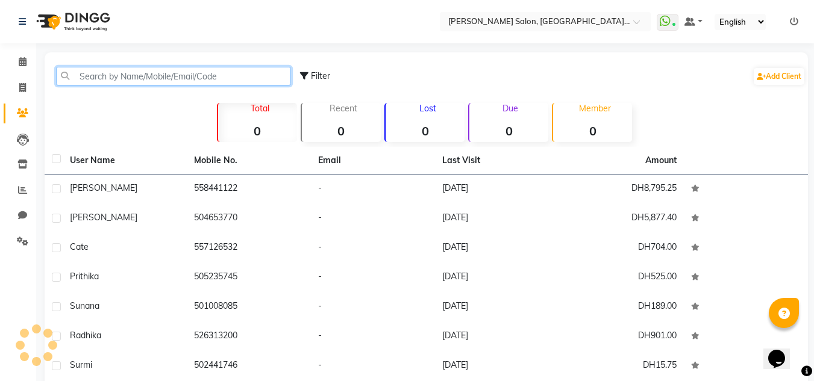
click at [107, 78] on input "text" at bounding box center [173, 76] width 235 height 19
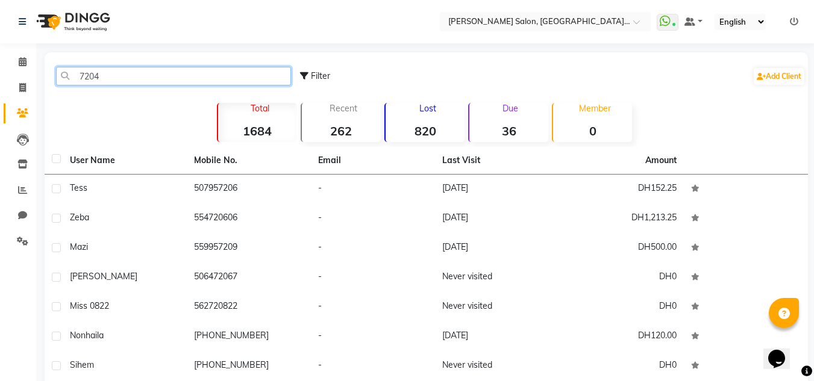
click at [76, 68] on input "7204" at bounding box center [173, 76] width 235 height 19
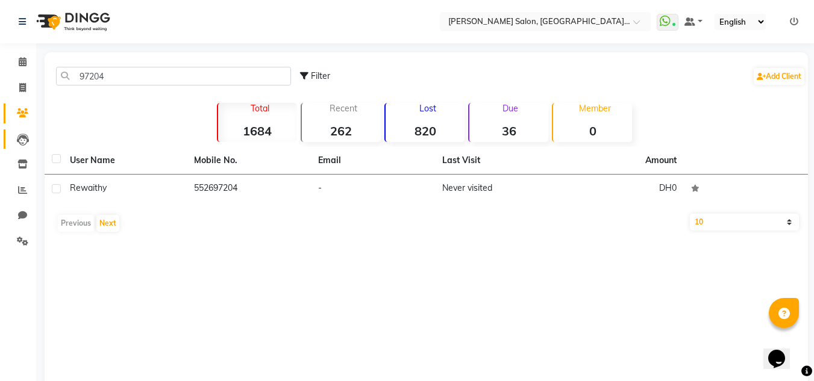
click at [11, 138] on link "Leads" at bounding box center [18, 139] width 29 height 20
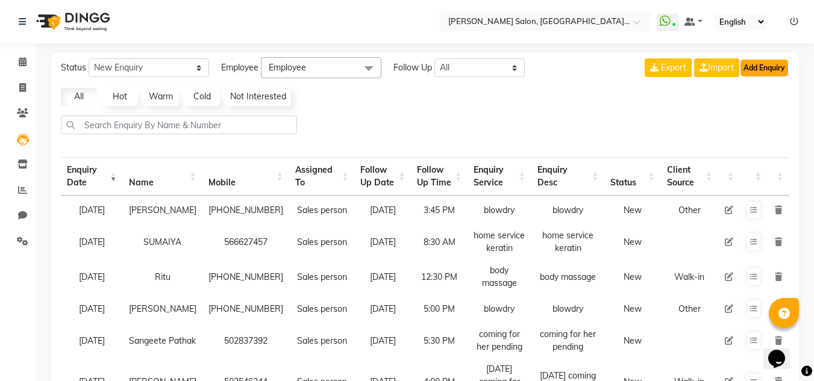
click at [762, 74] on button "Add Enquiry" at bounding box center [764, 68] width 48 height 17
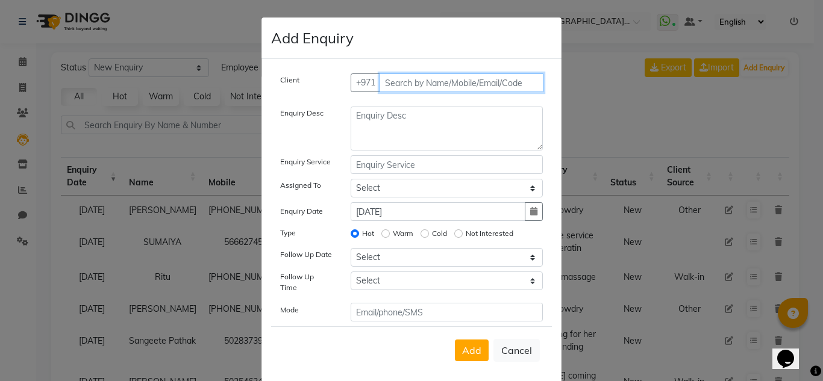
click at [414, 86] on input "text" at bounding box center [461, 82] width 164 height 19
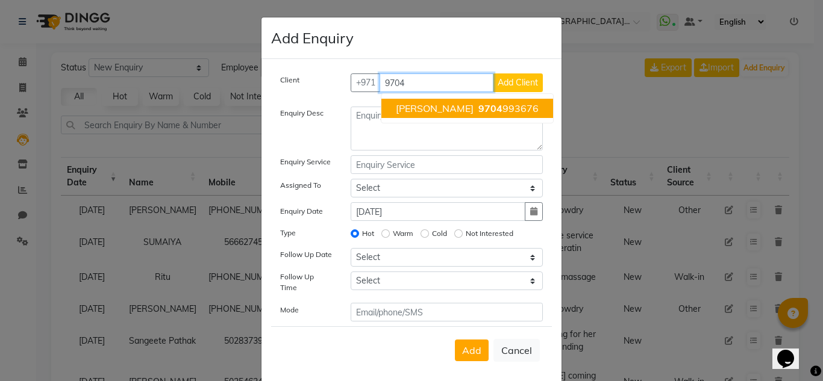
click at [382, 82] on input "9704" at bounding box center [436, 82] width 114 height 19
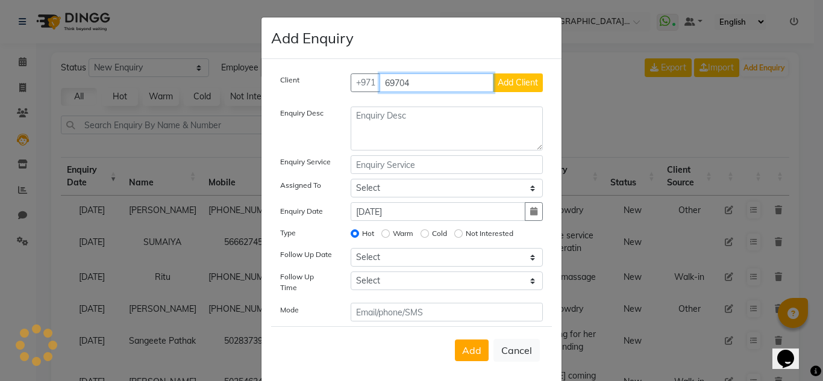
click at [388, 81] on input "69704" at bounding box center [436, 82] width 114 height 19
drag, startPoint x: 417, startPoint y: 89, endPoint x: 275, endPoint y: 97, distance: 143.0
click at [274, 95] on div "Client [PHONE_NUMBER] Add Client" at bounding box center [411, 87] width 281 height 28
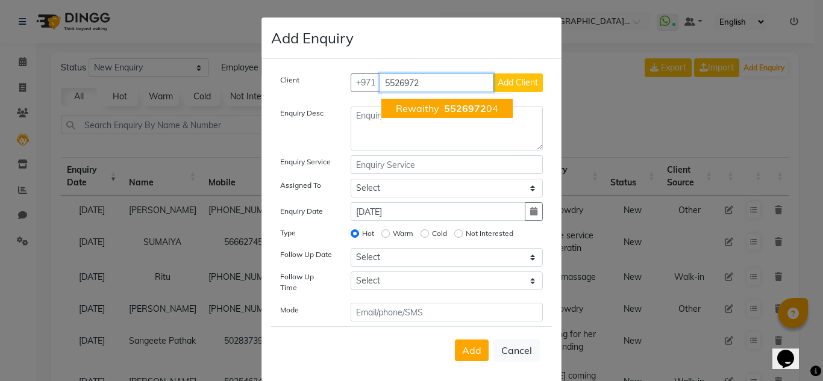
click at [460, 111] on span "5526972" at bounding box center [465, 108] width 42 height 12
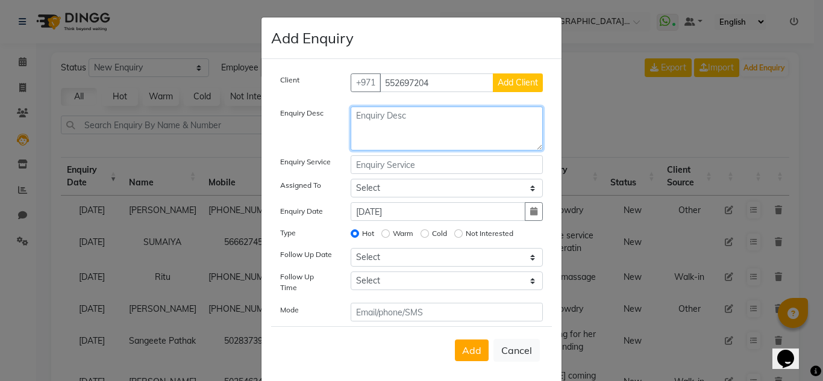
click at [445, 135] on textarea at bounding box center [447, 129] width 193 height 44
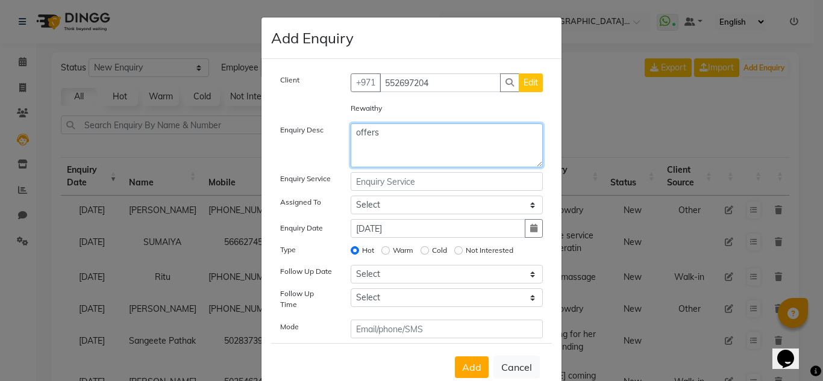
drag, startPoint x: 387, startPoint y: 131, endPoint x: 304, endPoint y: 154, distance: 85.5
click at [315, 148] on div "Enquiry Desc offers" at bounding box center [411, 145] width 281 height 44
click at [387, 177] on input "text" at bounding box center [447, 181] width 193 height 19
paste input "offers"
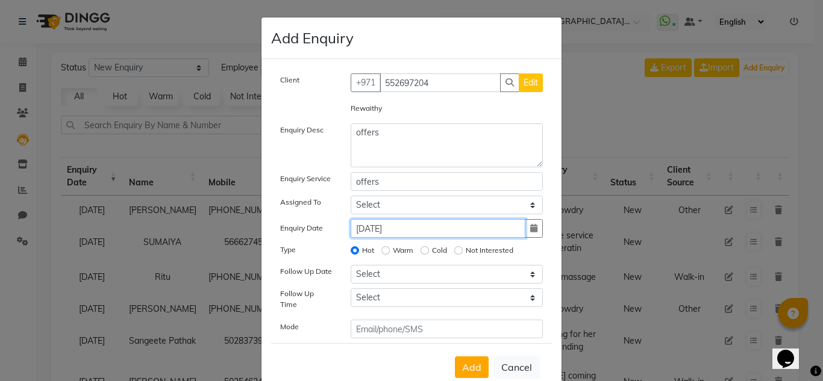
drag, startPoint x: 413, startPoint y: 220, endPoint x: 404, endPoint y: 199, distance: 23.5
click at [410, 210] on div "Client [PHONE_NUMBER] Edit Rewaithy Enquiry Desc offers Enquiry Service offers …" at bounding box center [411, 205] width 281 height 265
click at [404, 199] on select "Select DRIVER Huma [PERSON_NAME] Management [PERSON_NAME] Sales person [PERSON_…" at bounding box center [447, 205] width 193 height 19
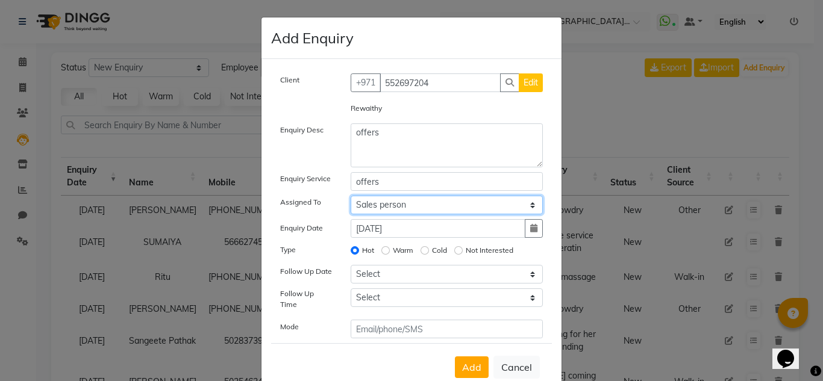
click at [351, 196] on select "Select DRIVER Huma [PERSON_NAME] Management [PERSON_NAME] Sales person [PERSON_…" at bounding box center [447, 205] width 193 height 19
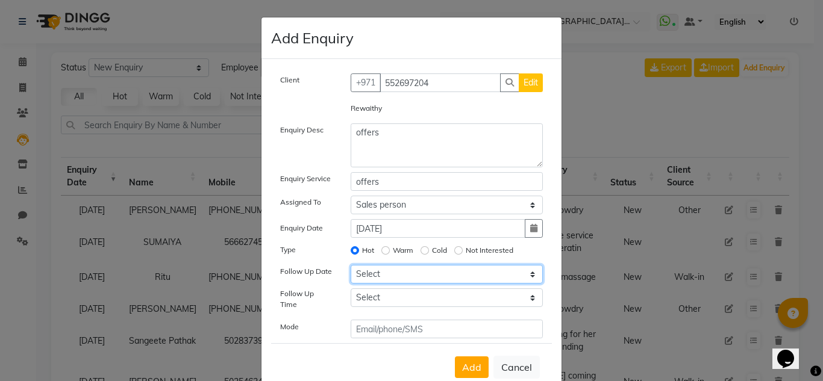
click at [374, 266] on select "Select [DATE] [DATE] [DATE] ([DATE]) [DATE] ([DATE]) [DATE] ([DATE]) [DATE] ([D…" at bounding box center [447, 274] width 193 height 19
click at [351, 265] on select "Select [DATE] [DATE] [DATE] ([DATE]) [DATE] ([DATE]) [DATE] ([DATE]) [DATE] ([D…" at bounding box center [447, 274] width 193 height 19
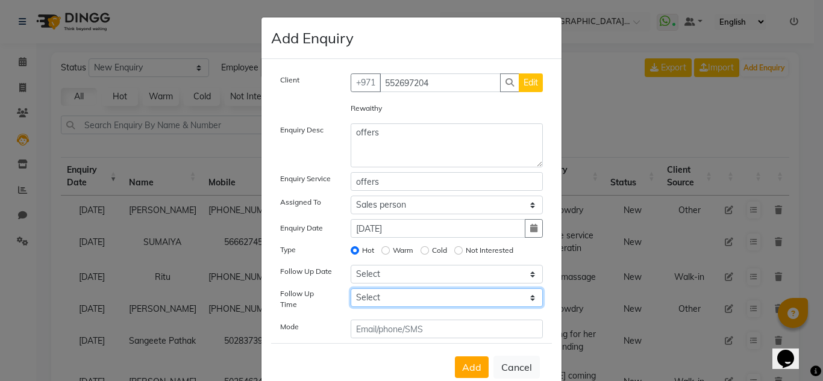
click at [408, 299] on select "Select 07:00 AM 07:15 AM 07:30 AM 07:45 AM 08:00 AM 08:15 AM 08:30 AM 08:45 AM …" at bounding box center [447, 297] width 193 height 19
click at [351, 288] on select "Select 07:00 AM 07:15 AM 07:30 AM 07:45 AM 08:00 AM 08:15 AM 08:30 AM 08:45 AM …" at bounding box center [447, 297] width 193 height 19
click at [431, 335] on div "Client [PHONE_NUMBER] Edit Rewaithy Enquiry Desc offers Enquiry Service offers …" at bounding box center [411, 229] width 300 height 341
click at [402, 310] on div "Client [PHONE_NUMBER] Edit Rewaithy Enquiry Desc offers Enquiry Service offers …" at bounding box center [411, 205] width 281 height 265
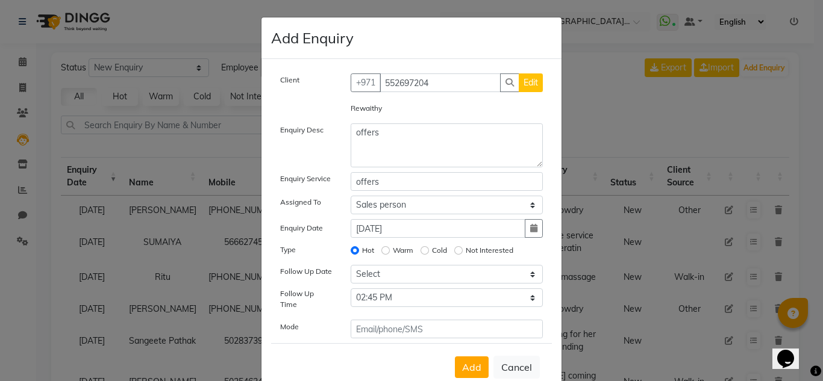
drag, startPoint x: 402, startPoint y: 313, endPoint x: 399, endPoint y: 322, distance: 9.7
click at [400, 320] on div "Client [PHONE_NUMBER] Edit Rewaithy Enquiry Desc offers Enquiry Service offers …" at bounding box center [411, 205] width 281 height 265
click at [397, 322] on input "text" at bounding box center [447, 329] width 193 height 19
click at [418, 145] on textarea "offers" at bounding box center [447, 145] width 193 height 44
click at [399, 320] on input "text" at bounding box center [447, 329] width 193 height 19
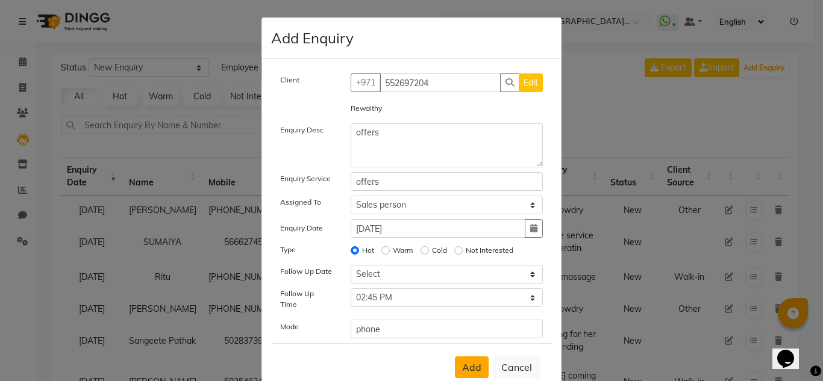
click at [462, 357] on button "Add" at bounding box center [472, 368] width 34 height 22
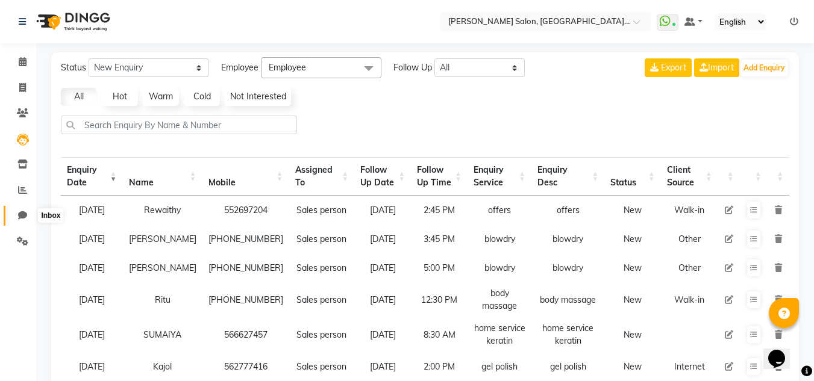
click at [21, 215] on icon at bounding box center [22, 215] width 9 height 9
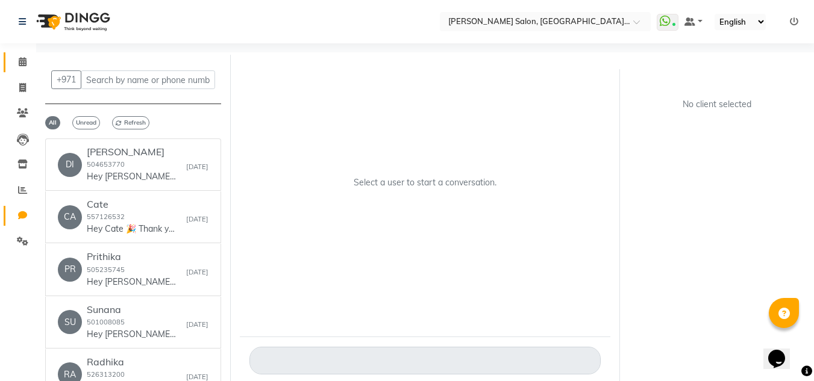
click at [11, 68] on link "Calendar" at bounding box center [18, 62] width 29 height 20
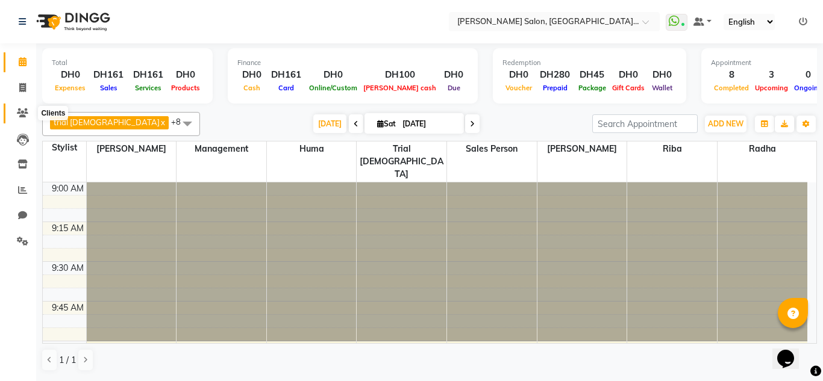
click at [27, 111] on icon at bounding box center [22, 112] width 11 height 9
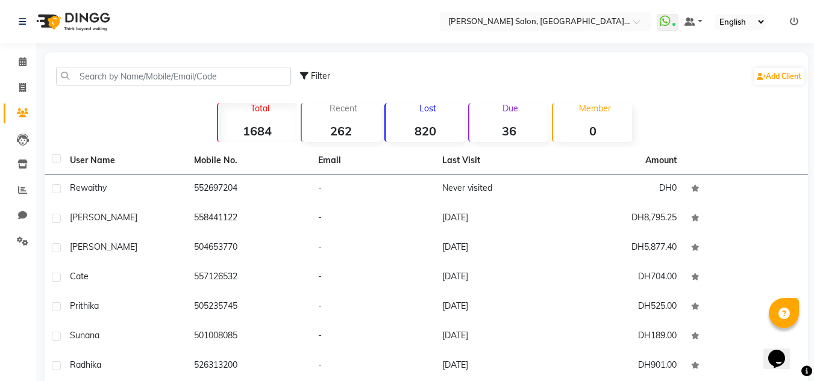
click at [404, 123] on strong "820" at bounding box center [424, 130] width 79 height 15
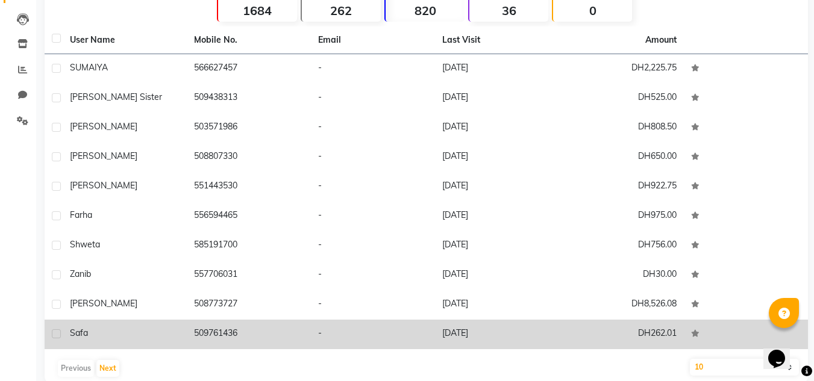
scroll to position [140, 0]
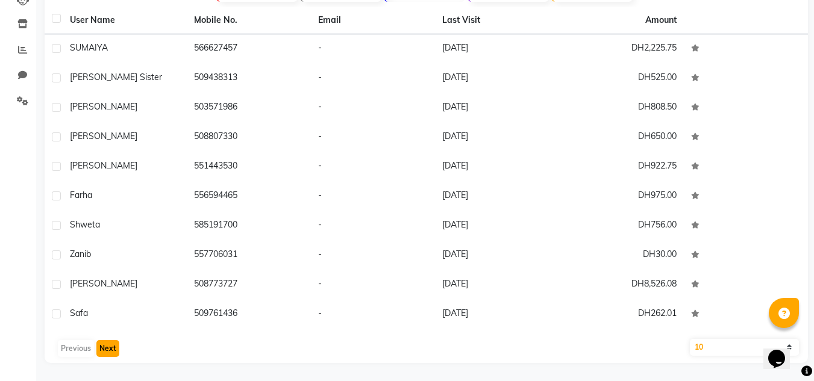
click at [99, 341] on button "Next" at bounding box center [107, 348] width 23 height 17
click at [102, 343] on button "Next" at bounding box center [107, 348] width 23 height 17
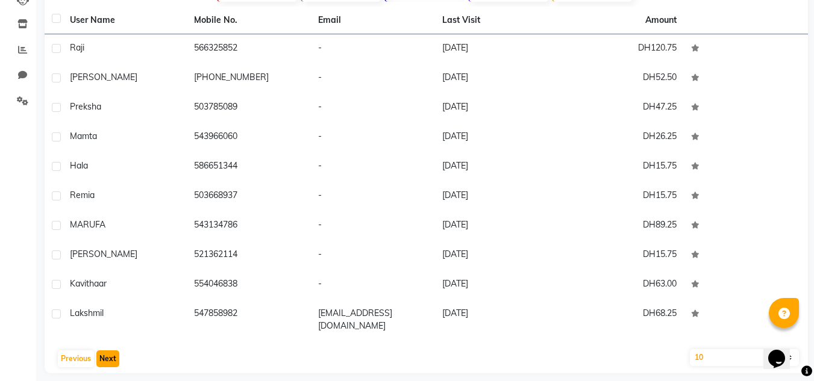
click at [96, 352] on button "Next" at bounding box center [107, 359] width 23 height 17
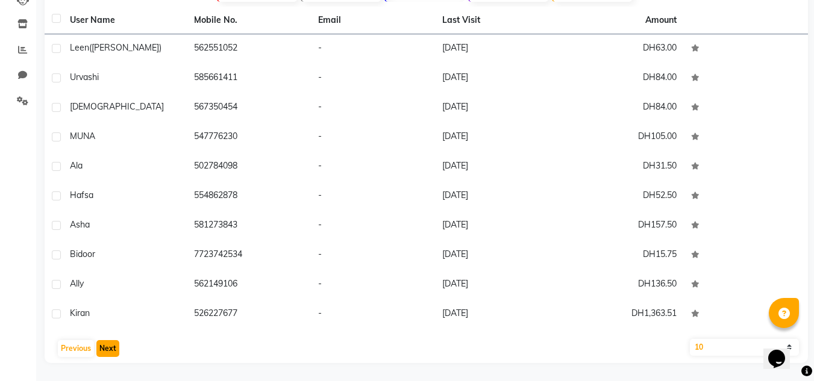
click at [114, 356] on button "Next" at bounding box center [107, 348] width 23 height 17
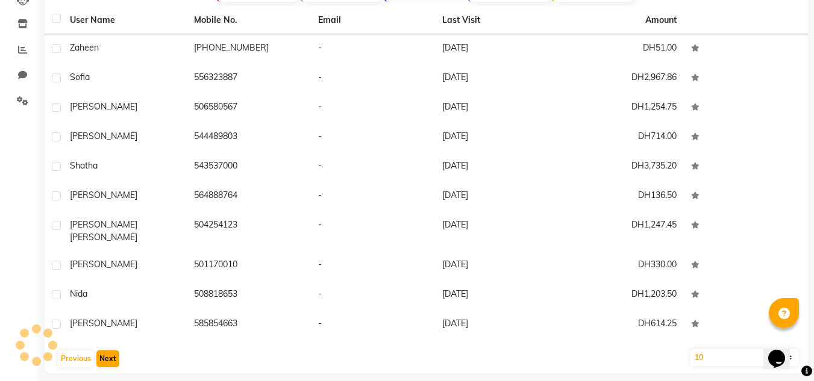
click at [109, 356] on button "Next" at bounding box center [107, 359] width 23 height 17
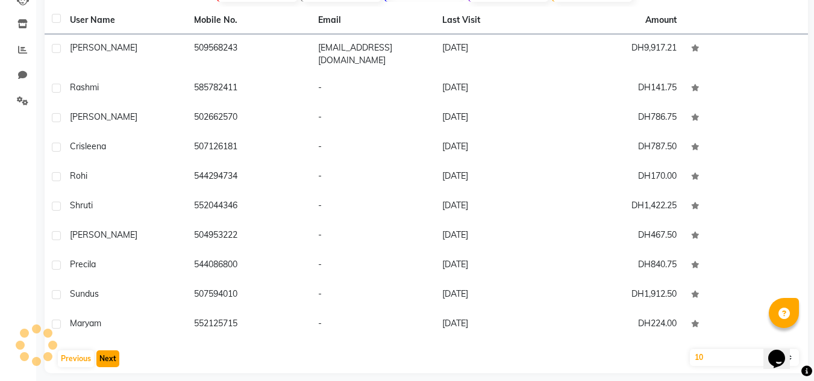
click at [109, 356] on button "Next" at bounding box center [107, 359] width 23 height 17
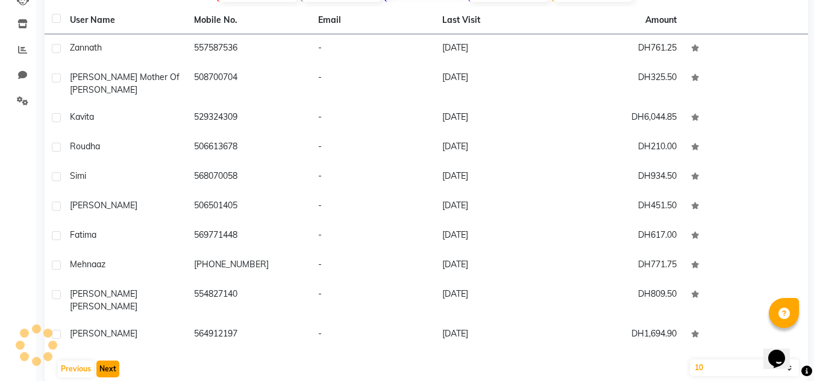
click at [109, 361] on button "Next" at bounding box center [107, 369] width 23 height 17
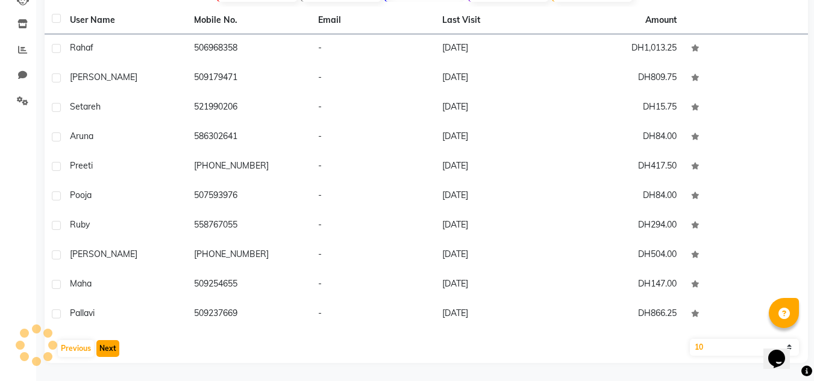
click at [109, 356] on button "Next" at bounding box center [107, 348] width 23 height 17
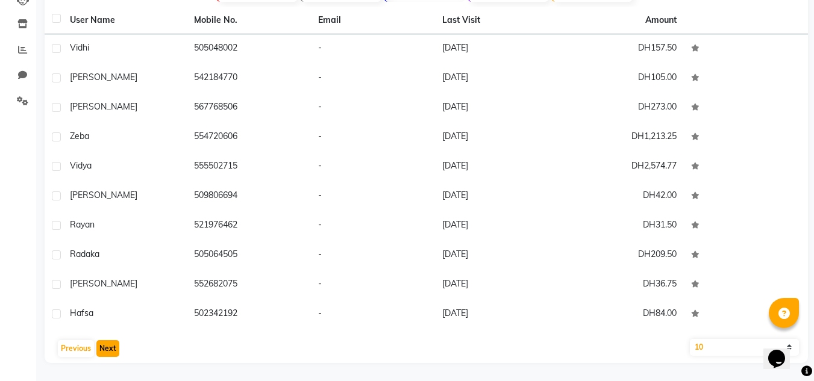
click at [109, 356] on button "Next" at bounding box center [107, 348] width 23 height 17
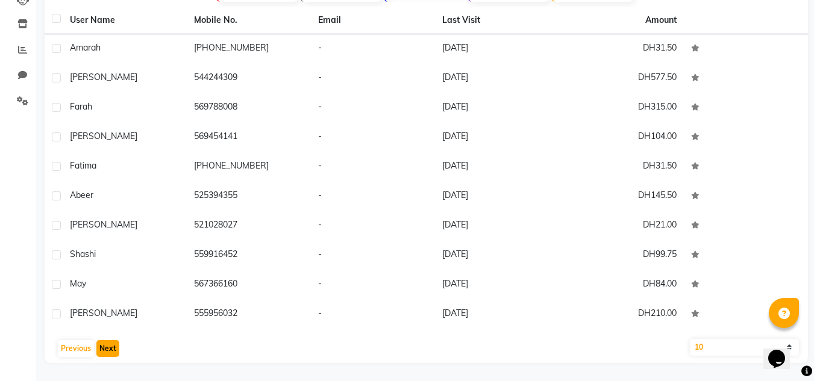
click at [109, 356] on button "Next" at bounding box center [107, 348] width 23 height 17
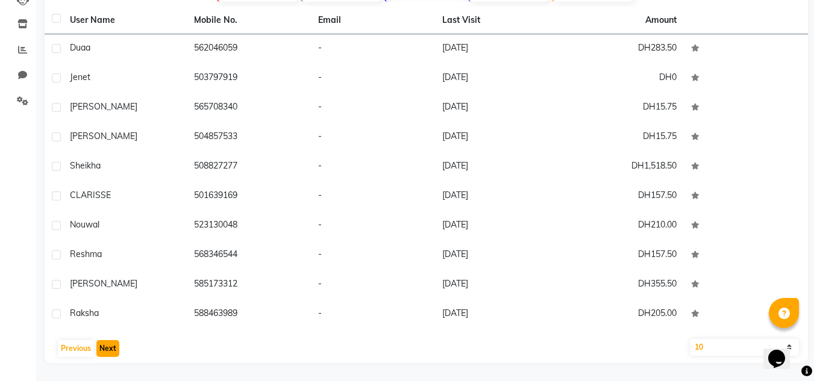
click at [109, 356] on button "Next" at bounding box center [107, 348] width 23 height 17
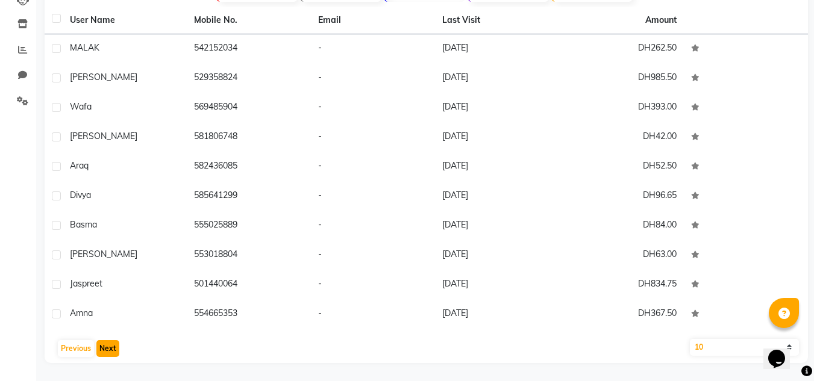
click at [109, 356] on button "Next" at bounding box center [107, 348] width 23 height 17
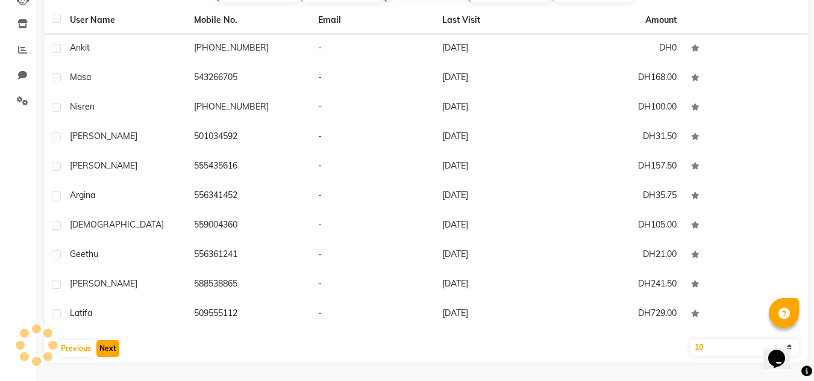
click at [109, 356] on button "Next" at bounding box center [107, 348] width 23 height 17
click at [108, 354] on button "Next" at bounding box center [107, 348] width 23 height 17
click at [106, 352] on button "Next" at bounding box center [107, 348] width 23 height 17
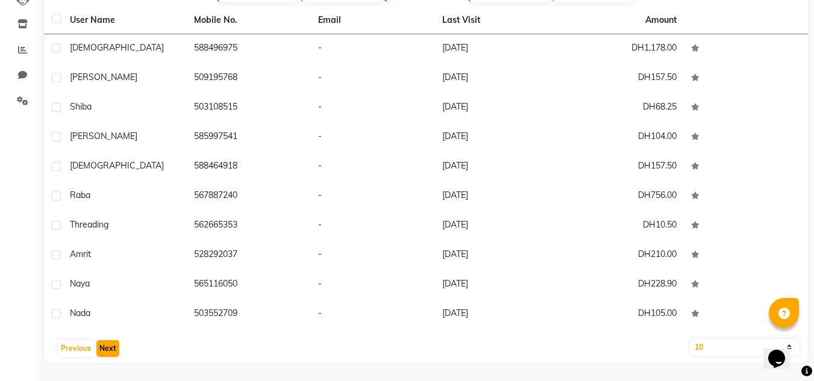
click at [105, 352] on button "Next" at bounding box center [107, 348] width 23 height 17
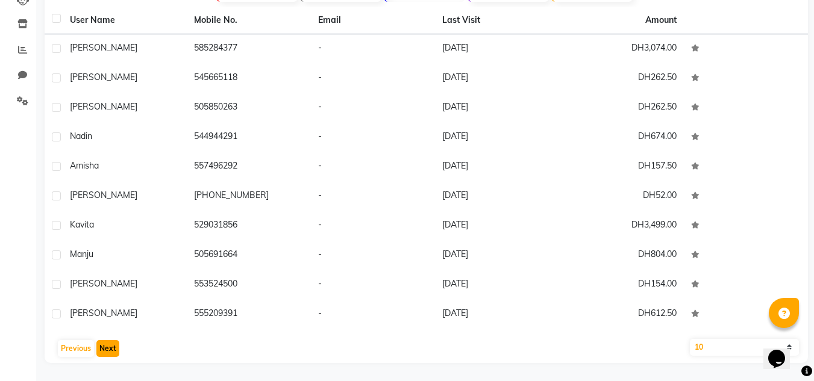
click at [105, 352] on button "Next" at bounding box center [107, 348] width 23 height 17
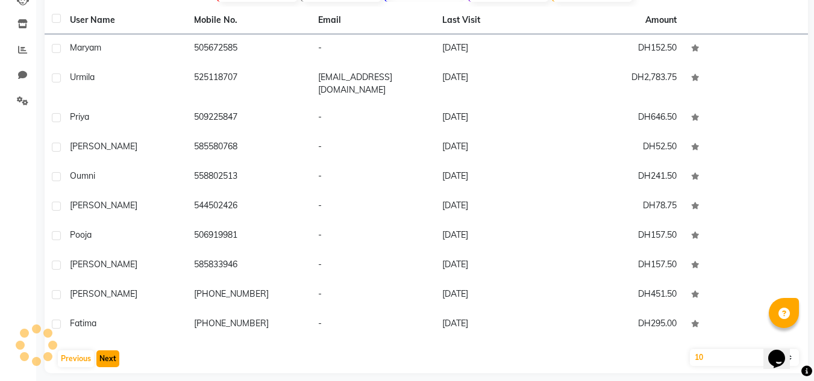
click at [105, 352] on button "Next" at bounding box center [107, 359] width 23 height 17
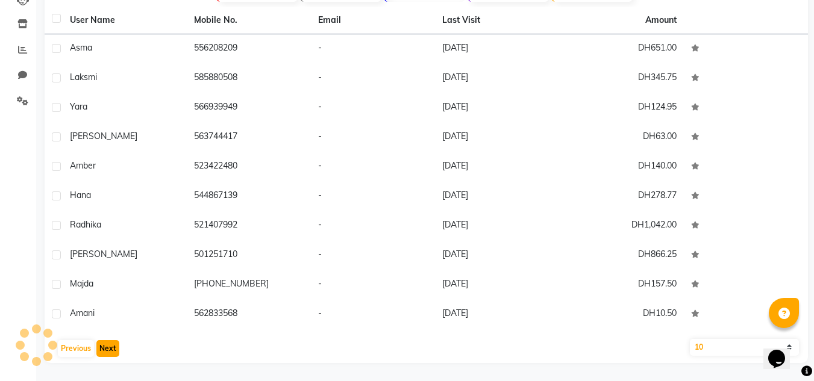
click at [105, 352] on button "Next" at bounding box center [107, 348] width 23 height 17
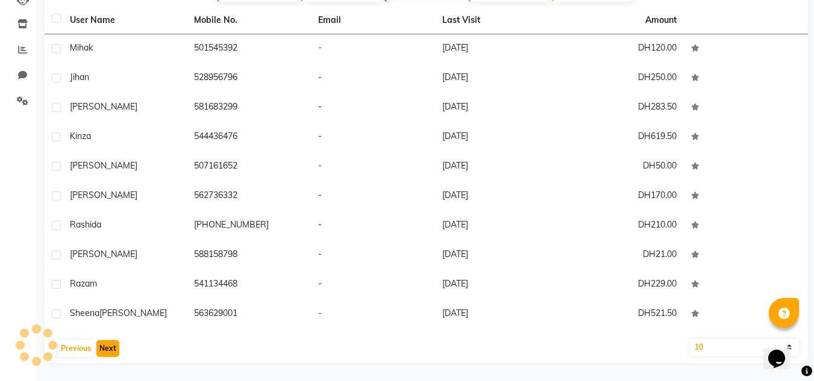
click at [105, 352] on button "Next" at bounding box center [107, 348] width 23 height 17
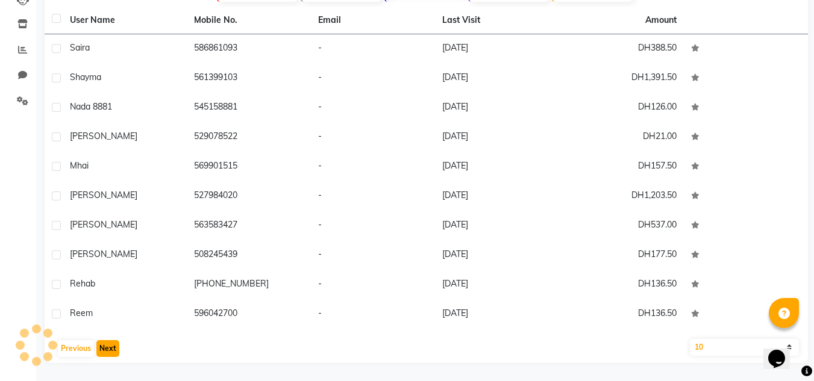
click at [105, 352] on button "Next" at bounding box center [107, 348] width 23 height 17
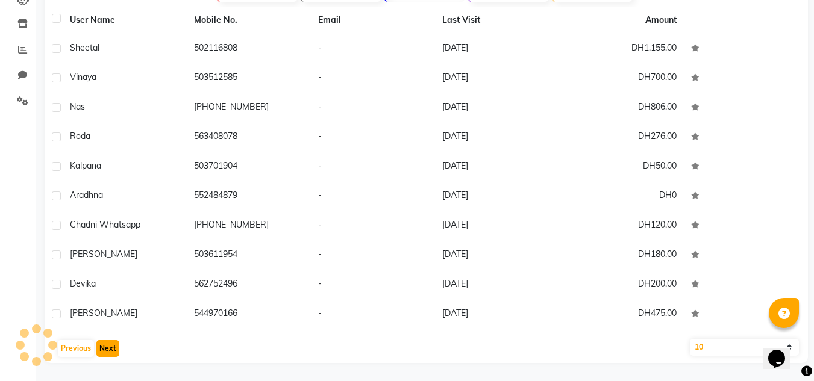
click at [105, 352] on button "Next" at bounding box center [107, 348] width 23 height 17
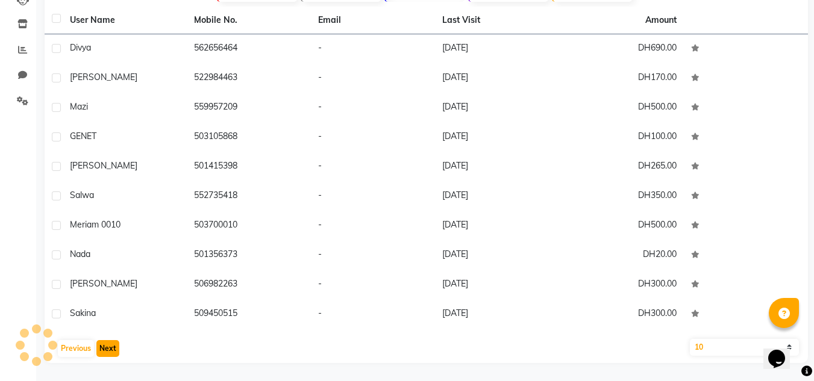
click at [105, 352] on button "Next" at bounding box center [107, 348] width 23 height 17
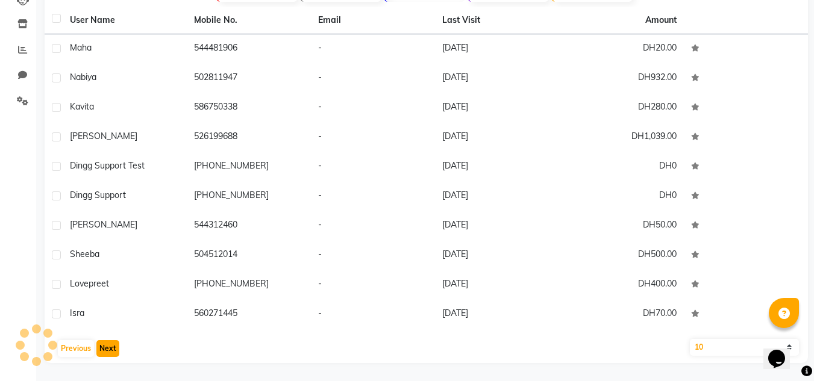
click at [105, 352] on button "Next" at bounding box center [107, 348] width 23 height 17
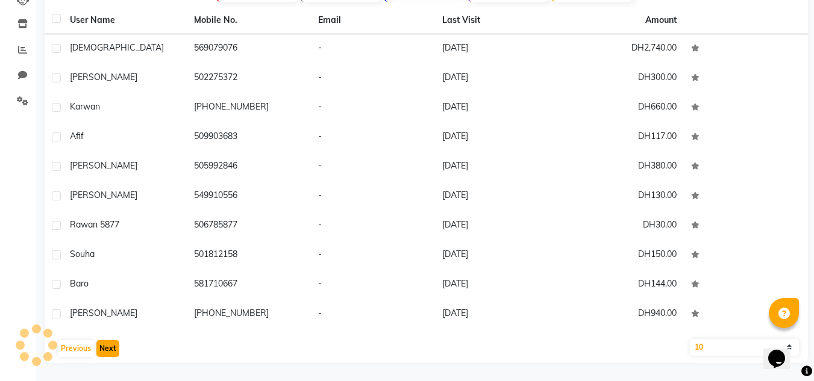
click at [105, 352] on button "Next" at bounding box center [107, 348] width 23 height 17
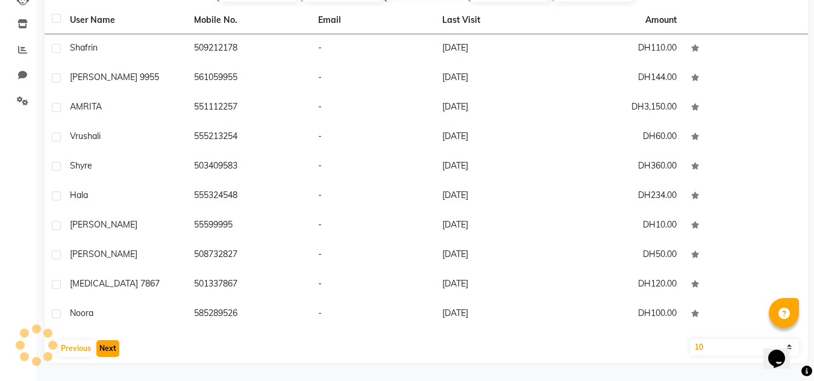
click at [105, 352] on button "Next" at bounding box center [107, 348] width 23 height 17
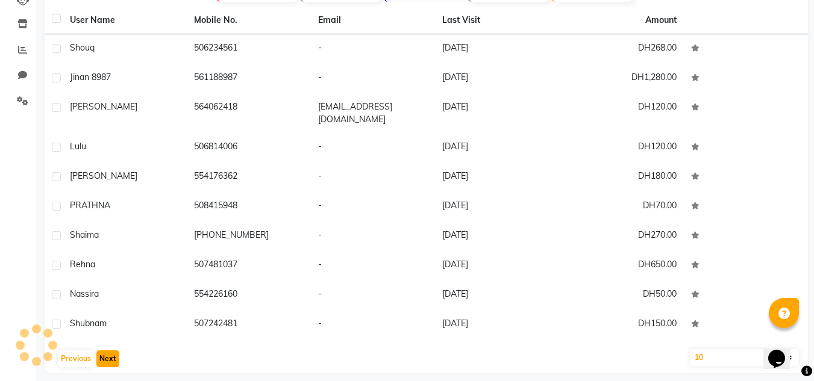
click at [105, 352] on button "Next" at bounding box center [107, 359] width 23 height 17
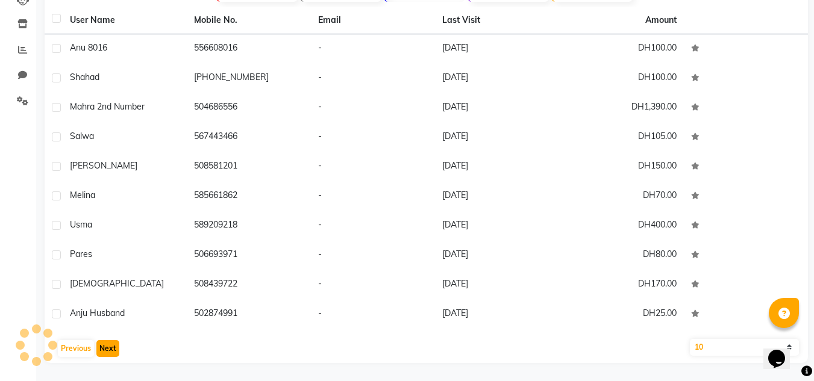
click at [105, 352] on button "Next" at bounding box center [107, 348] width 23 height 17
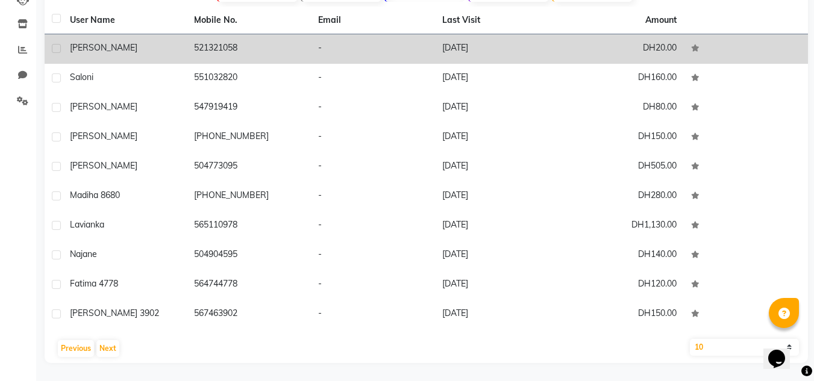
drag, startPoint x: 107, startPoint y: 35, endPoint x: 122, endPoint y: 53, distance: 23.5
click at [108, 41] on td "[PERSON_NAME]" at bounding box center [125, 49] width 124 height 30
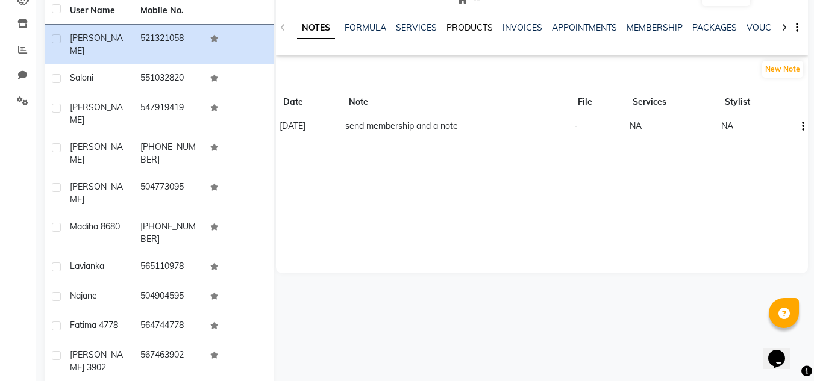
drag, startPoint x: 444, startPoint y: 32, endPoint x: 435, endPoint y: 32, distance: 9.0
click at [442, 32] on ul "NOTES FORMULA SERVICES PRODUCTS INVOICES APPOINTMENTS MEMBERSHIP PACKAGES VOUCH…" at bounding box center [679, 28] width 765 height 13
click at [435, 32] on ul "NOTES FORMULA SERVICES PRODUCTS INVOICES APPOINTMENTS MEMBERSHIP PACKAGES VOUCH…" at bounding box center [679, 28] width 765 height 13
click at [418, 22] on div "SERVICES" at bounding box center [416, 28] width 41 height 13
click at [417, 28] on link "SERVICES" at bounding box center [416, 27] width 41 height 11
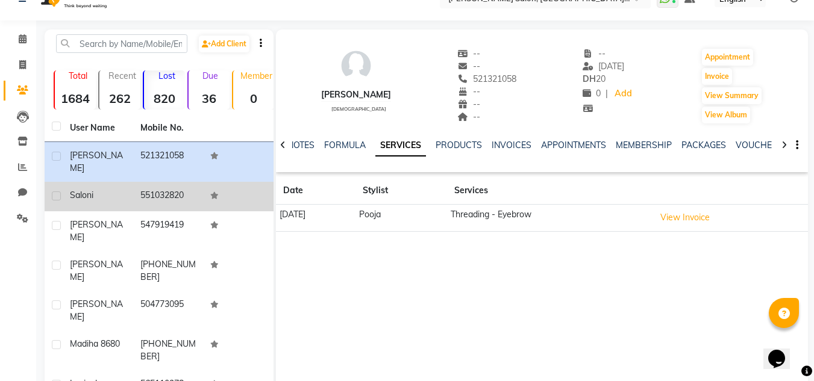
scroll to position [20, 0]
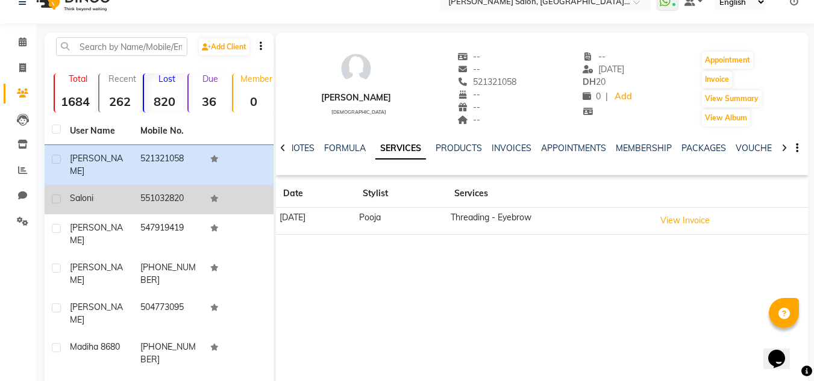
click at [154, 197] on td "551032820" at bounding box center [168, 200] width 70 height 30
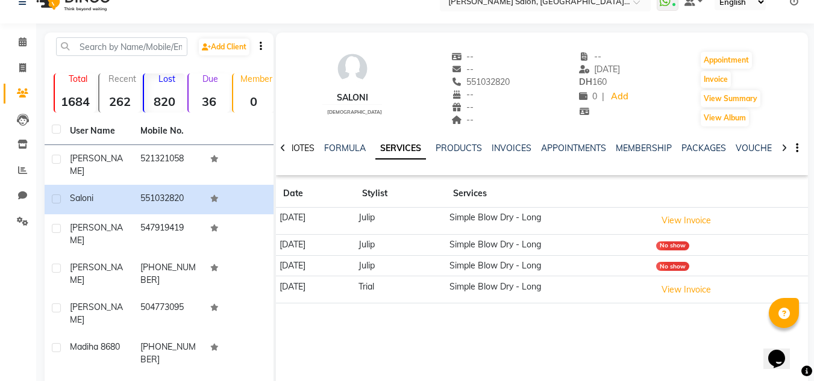
click at [314, 148] on link "NOTES" at bounding box center [300, 148] width 27 height 11
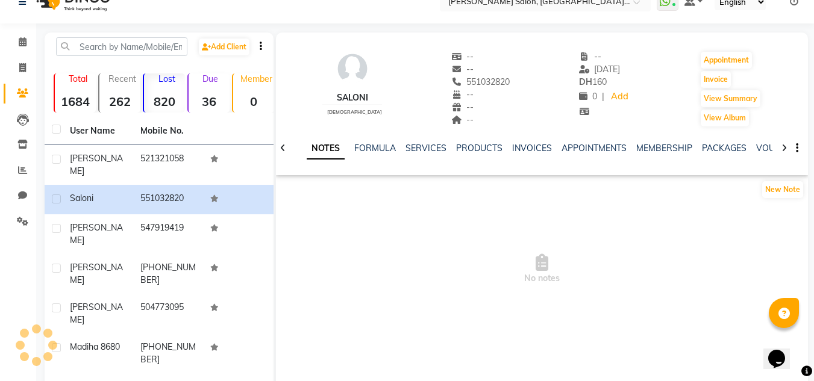
click at [313, 148] on link "NOTES" at bounding box center [326, 149] width 38 height 22
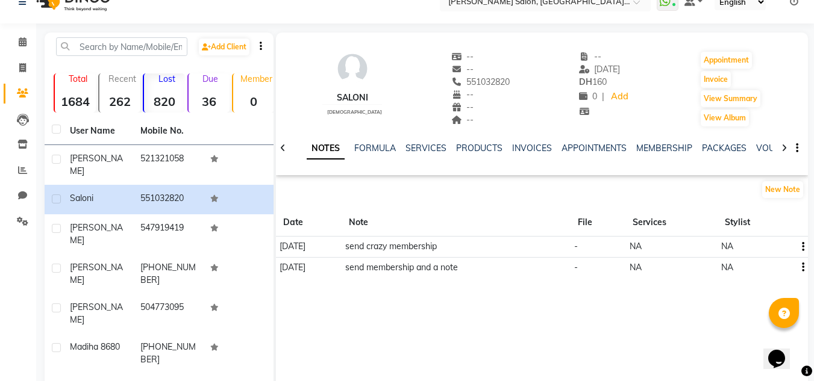
click at [470, 154] on div "PRODUCTS" at bounding box center [479, 148] width 46 height 13
click at [792, 187] on div "Saloni female -- -- 551032820 -- -- -- -- 06-04-2024 DH 160 0 | Add Appointment…" at bounding box center [542, 160] width 532 height 255
click at [792, 187] on button "New Note" at bounding box center [782, 189] width 41 height 17
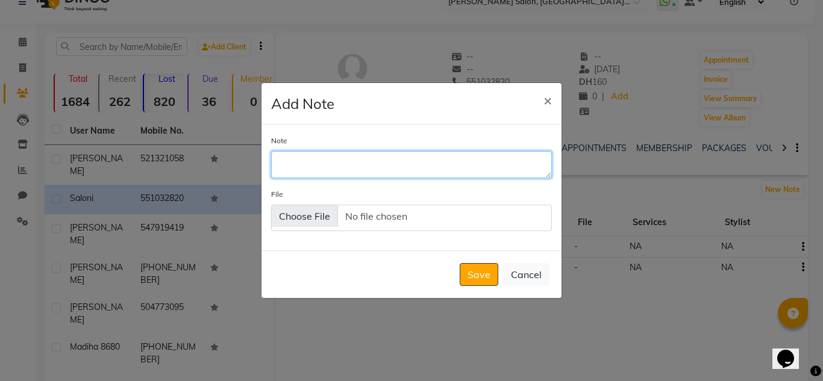
click at [455, 169] on textarea "Note" at bounding box center [411, 164] width 281 height 26
type textarea "follow up done by R"
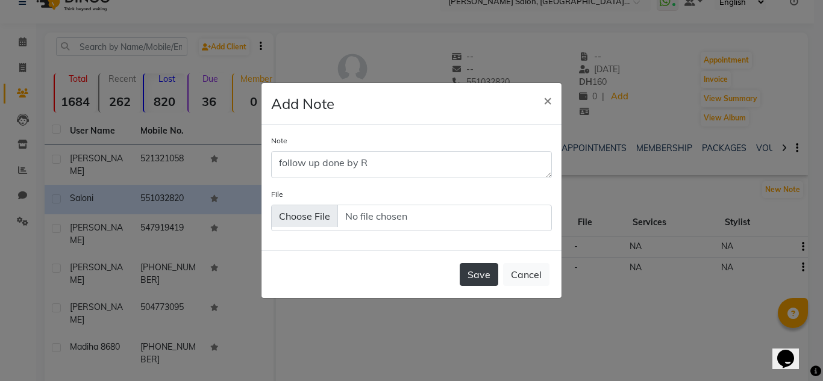
click at [466, 272] on button "Save" at bounding box center [479, 274] width 39 height 23
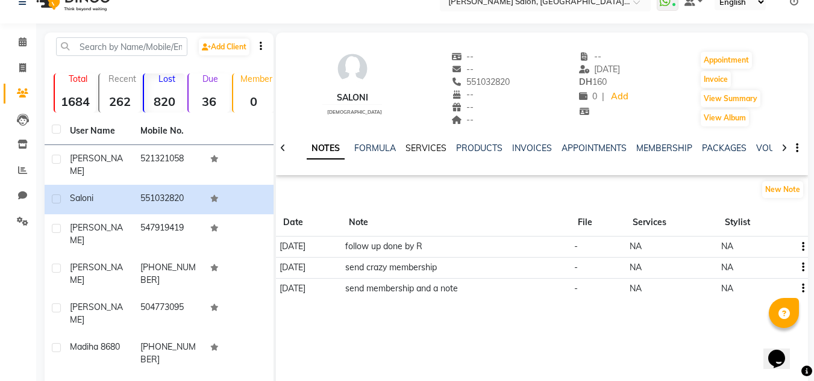
click at [425, 152] on link "SERVICES" at bounding box center [425, 148] width 41 height 11
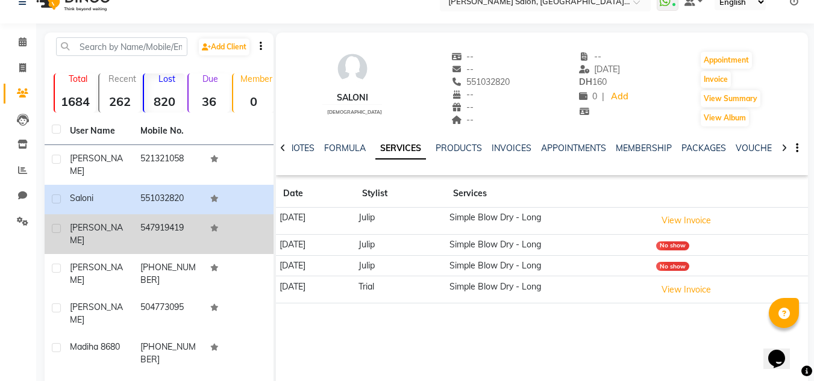
click at [98, 231] on td "[PERSON_NAME]" at bounding box center [98, 234] width 70 height 40
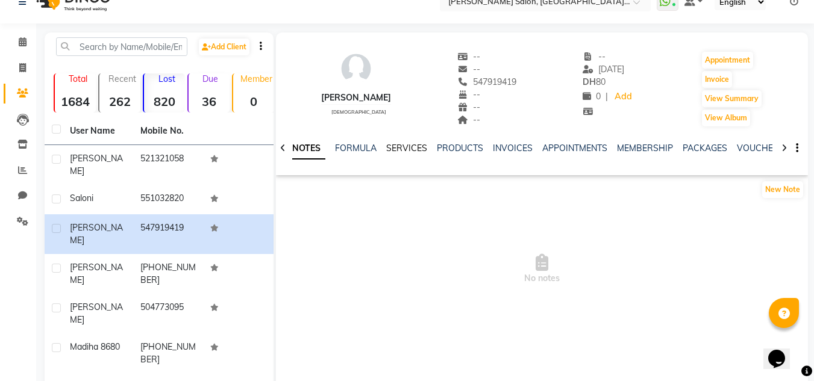
click at [401, 150] on link "SERVICES" at bounding box center [406, 148] width 41 height 11
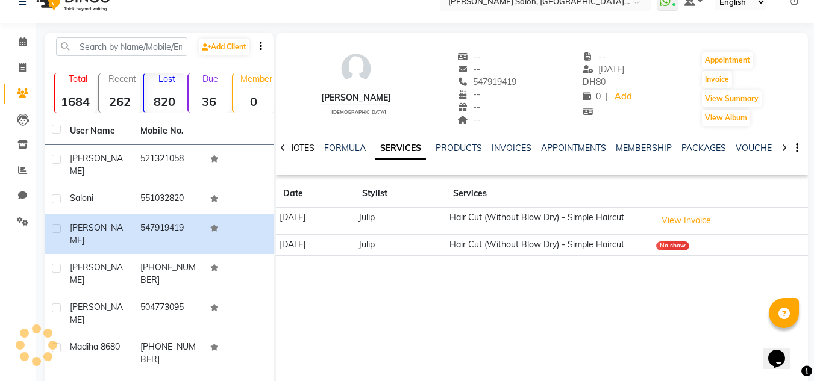
click at [311, 147] on link "NOTES" at bounding box center [300, 148] width 27 height 11
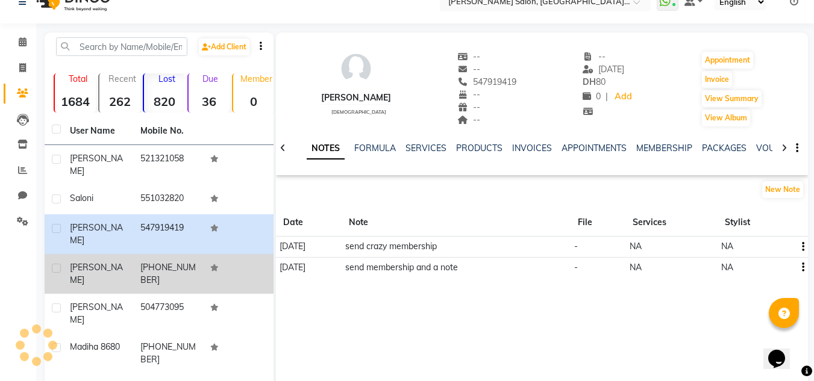
click at [234, 254] on td at bounding box center [238, 274] width 70 height 40
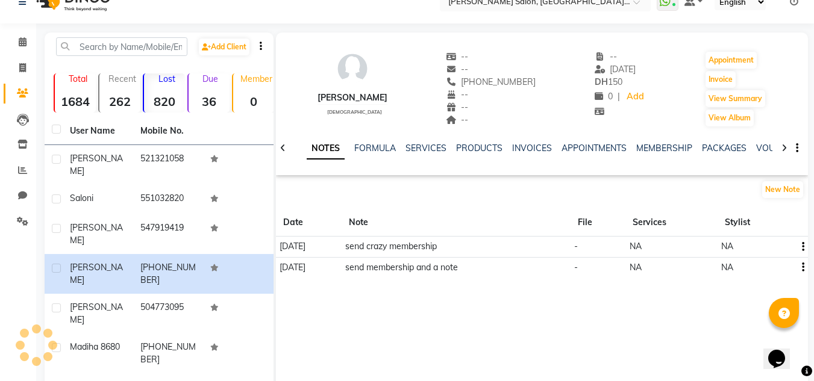
click at [407, 154] on div "SERVICES" at bounding box center [425, 148] width 41 height 13
click at [410, 153] on link "SERVICES" at bounding box center [425, 148] width 41 height 11
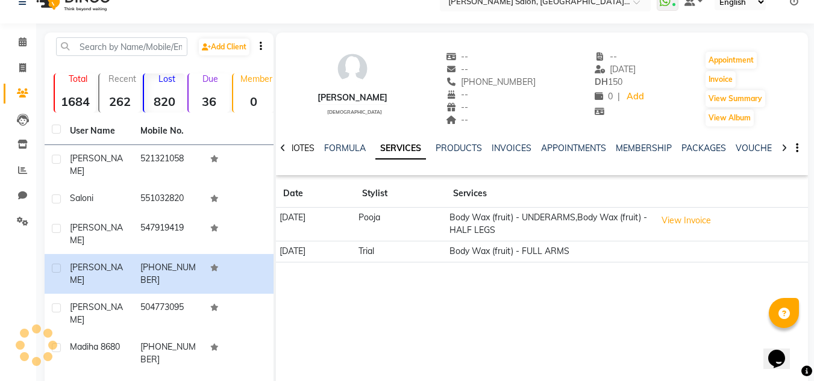
click at [296, 148] on link "NOTES" at bounding box center [300, 148] width 27 height 11
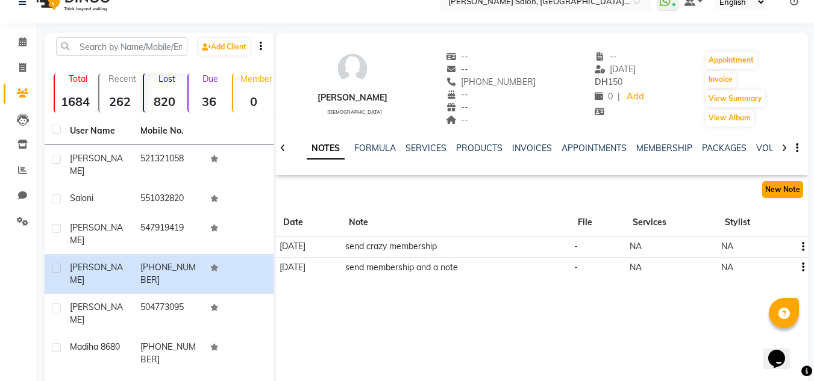
click at [784, 187] on button "New Note" at bounding box center [782, 189] width 41 height 17
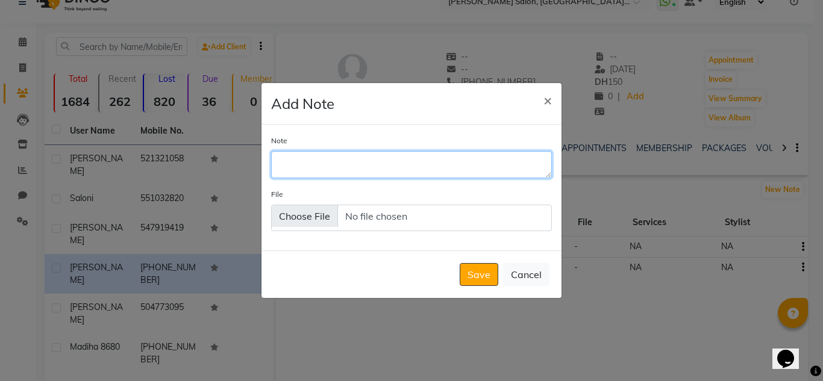
click at [483, 163] on textarea "Note" at bounding box center [411, 164] width 281 height 26
type textarea "F"
type textarea "d"
type textarea "follow up done by r"
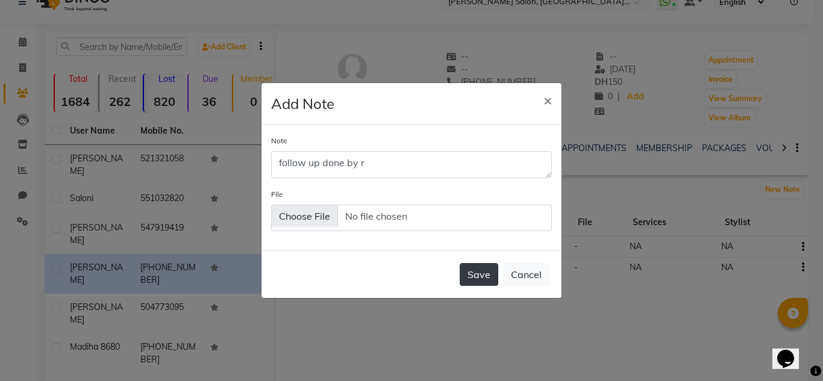
drag, startPoint x: 509, startPoint y: 262, endPoint x: 485, endPoint y: 268, distance: 24.8
click at [502, 263] on div "Save Cancel" at bounding box center [411, 275] width 300 height 48
click at [485, 269] on button "Save" at bounding box center [479, 274] width 39 height 23
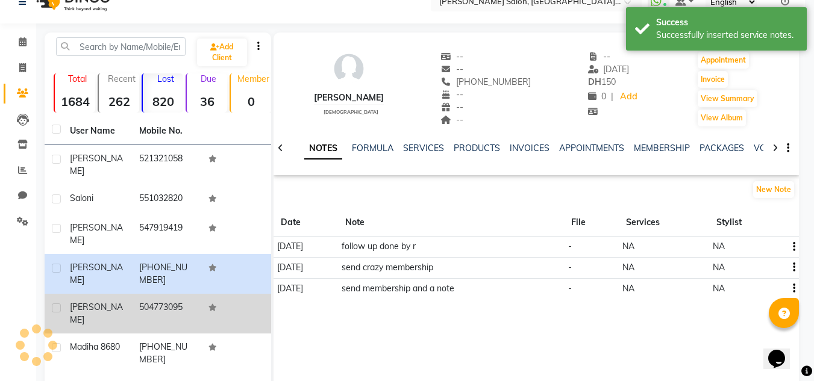
click at [136, 294] on td "504773095" at bounding box center [166, 314] width 69 height 40
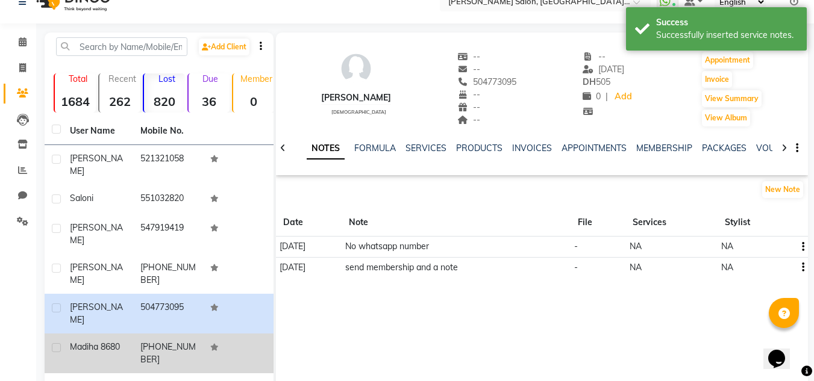
click at [105, 346] on td "Madiha 8680" at bounding box center [98, 354] width 70 height 40
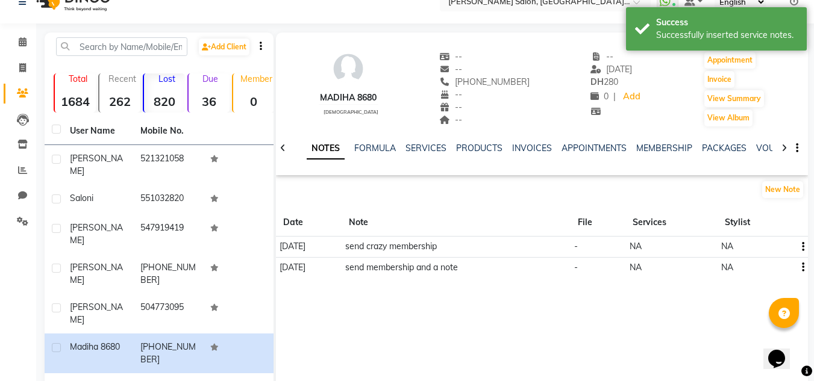
click at [417, 154] on div "SERVICES" at bounding box center [425, 148] width 41 height 13
click at [420, 147] on link "SERVICES" at bounding box center [425, 148] width 41 height 11
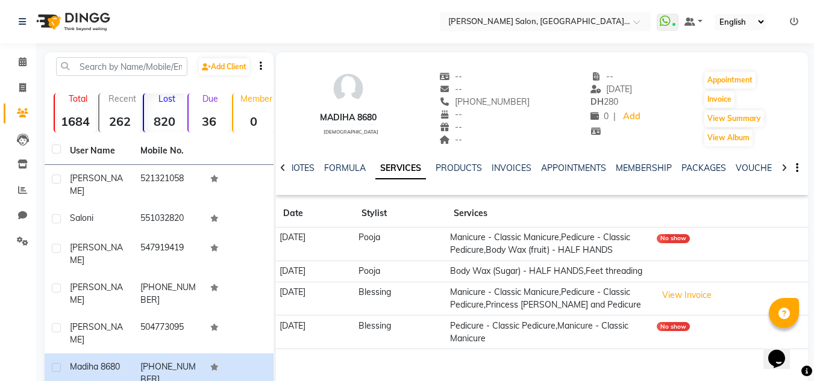
drag, startPoint x: 305, startPoint y: 173, endPoint x: 316, endPoint y: 174, distance: 11.5
click at [305, 173] on div "NOTES" at bounding box center [300, 168] width 27 height 13
click at [286, 163] on div at bounding box center [283, 166] width 14 height 23
click at [299, 163] on link "NOTES" at bounding box center [310, 168] width 27 height 11
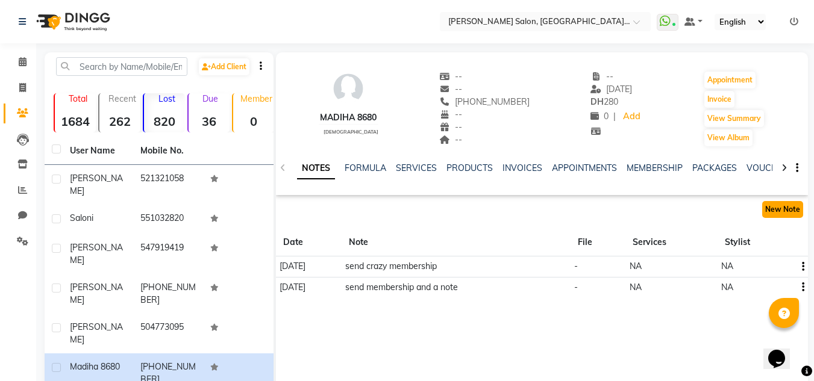
click at [776, 208] on button "New Note" at bounding box center [782, 209] width 41 height 17
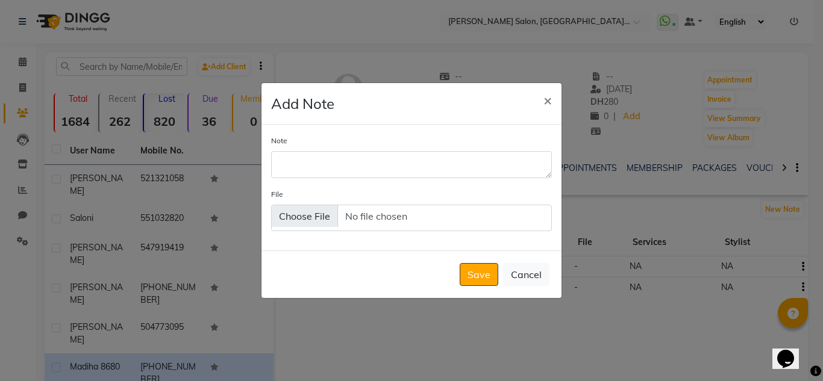
click at [417, 184] on div "Note File" at bounding box center [411, 188] width 300 height 126
click at [417, 181] on div "Note File" at bounding box center [411, 188] width 300 height 126
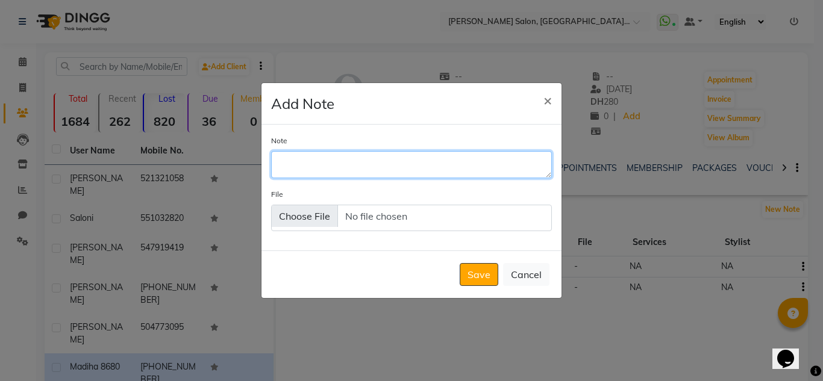
click at [392, 173] on textarea "Note" at bounding box center [411, 164] width 281 height 26
type textarea "g"
type textarea "follow up done by r"
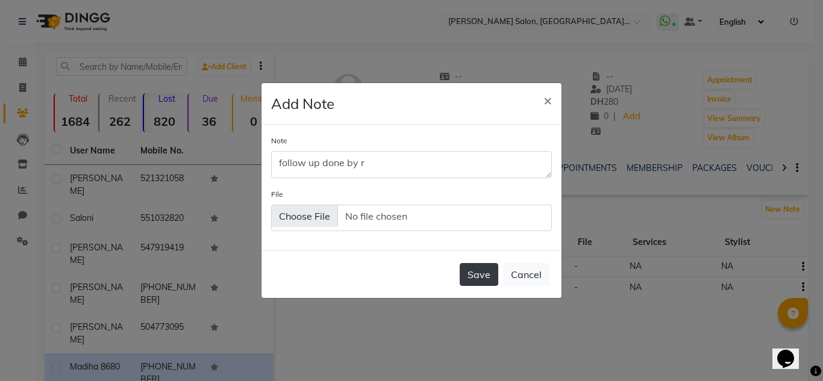
click at [461, 279] on button "Save" at bounding box center [479, 274] width 39 height 23
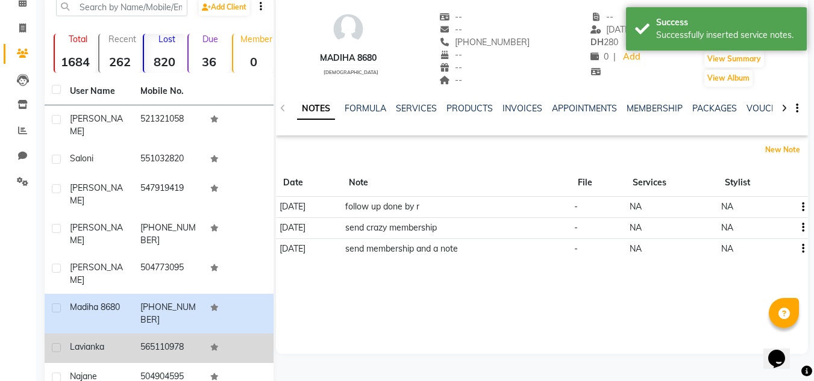
scroll to position [60, 0]
click at [81, 341] on span "Lavianka" at bounding box center [87, 346] width 34 height 11
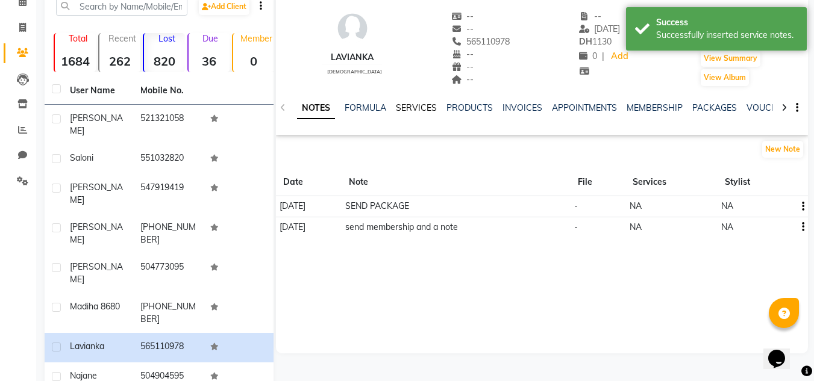
click at [431, 104] on link "SERVICES" at bounding box center [416, 107] width 41 height 11
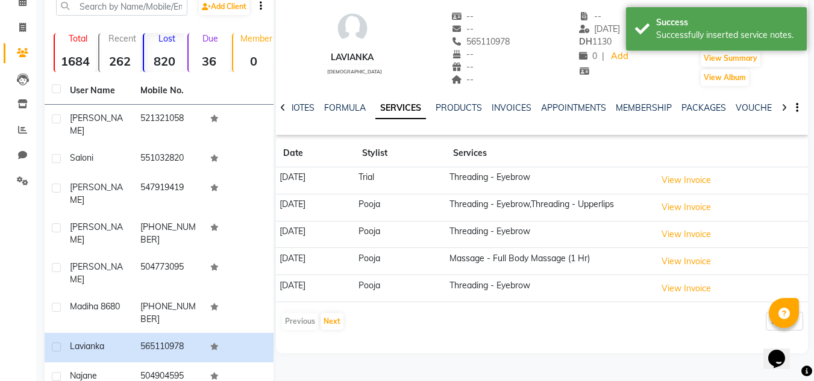
click at [700, 99] on div "NOTES FORMULA SERVICES PRODUCTS INVOICES APPOINTMENTS MEMBERSHIP PACKAGES VOUCH…" at bounding box center [542, 108] width 532 height 42
click at [701, 99] on div "NOTES FORMULA SERVICES PRODUCTS INVOICES APPOINTMENTS MEMBERSHIP PACKAGES VOUCH…" at bounding box center [542, 108] width 532 height 42
click at [703, 107] on link "PACKAGES" at bounding box center [703, 107] width 45 height 11
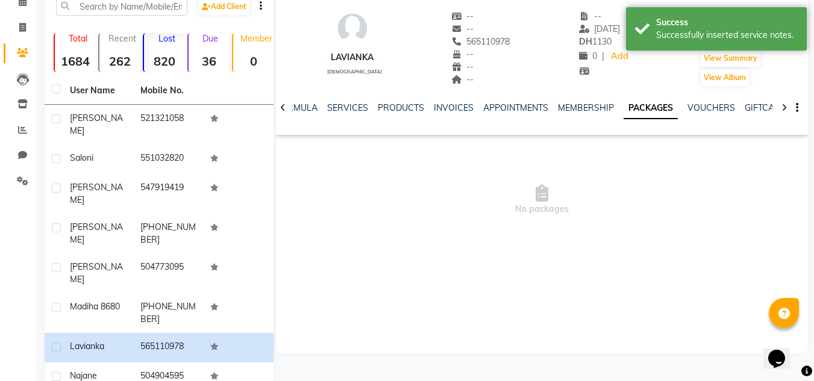
click at [371, 113] on ul "NOTES FORMULA SERVICES PRODUCTS INVOICES APPOINTMENTS MEMBERSHIP PACKAGES VOUCH…" at bounding box center [621, 108] width 764 height 13
click at [341, 102] on link "SERVICES" at bounding box center [347, 107] width 41 height 11
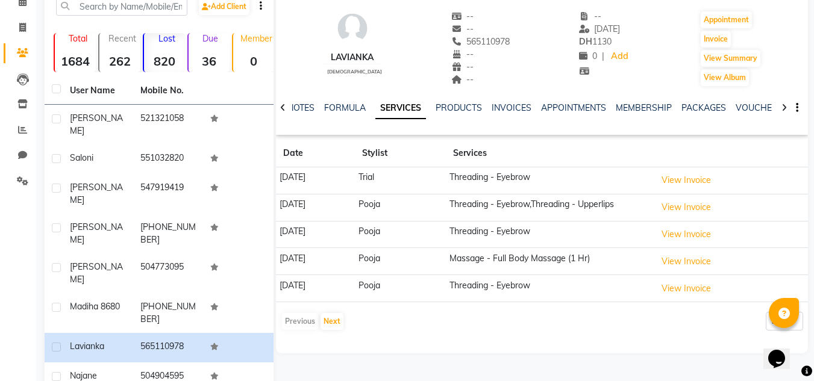
click at [298, 102] on div "NOTES" at bounding box center [300, 108] width 27 height 13
click at [307, 111] on link "NOTES" at bounding box center [300, 107] width 27 height 11
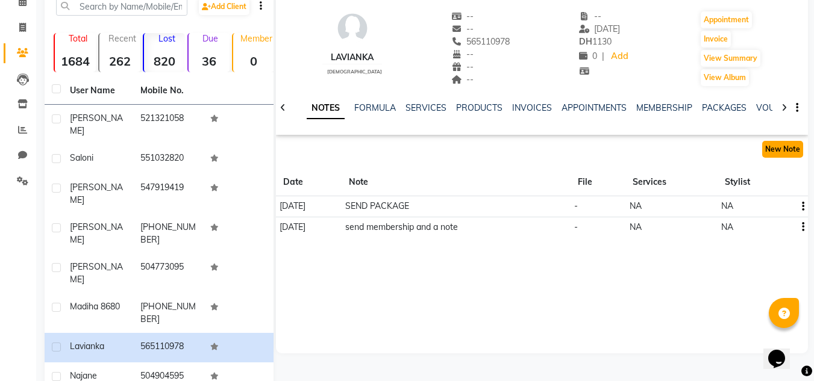
click at [771, 149] on button "New Note" at bounding box center [782, 149] width 41 height 17
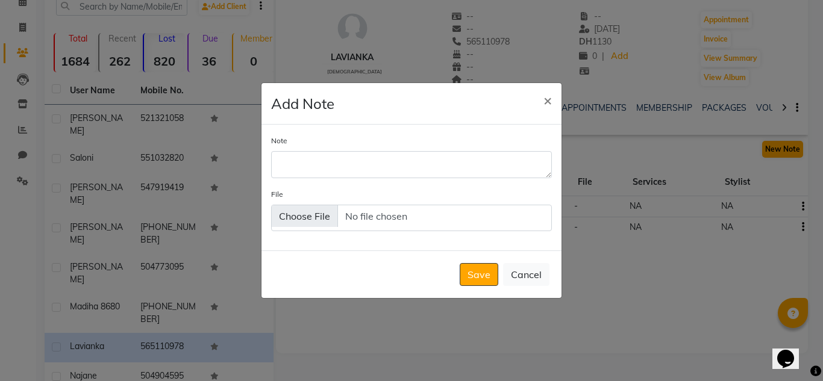
click at [771, 145] on ngb-modal-window "Add Note × Note File Save Cancel" at bounding box center [411, 190] width 823 height 381
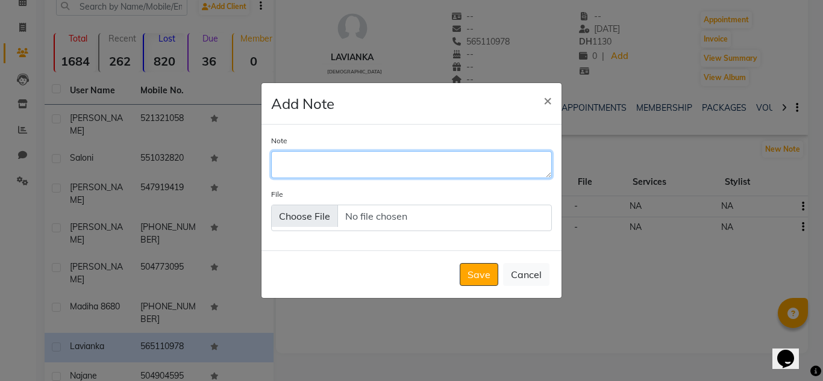
click at [461, 171] on textarea "Note" at bounding box center [411, 164] width 281 height 26
type textarea "follow up done by r"
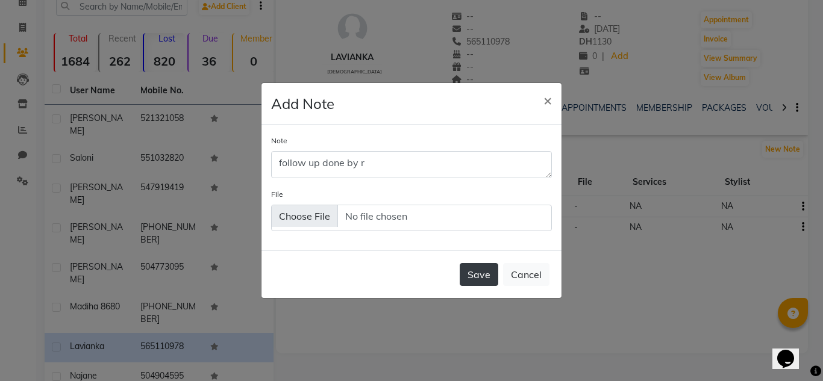
click at [485, 277] on button "Save" at bounding box center [479, 274] width 39 height 23
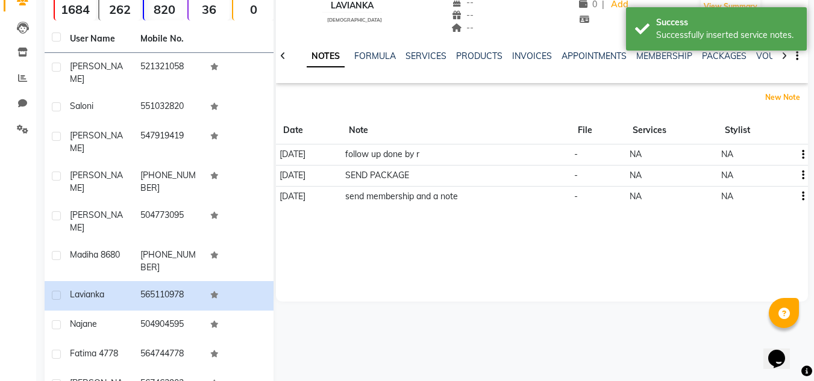
scroll to position [161, 0]
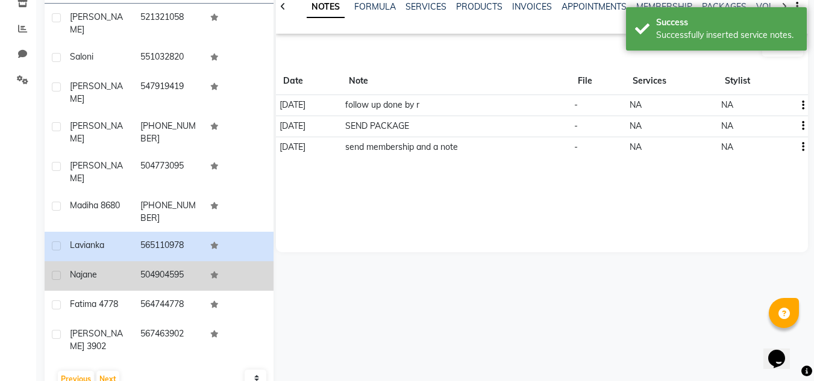
click at [128, 261] on td "Najane" at bounding box center [98, 276] width 70 height 30
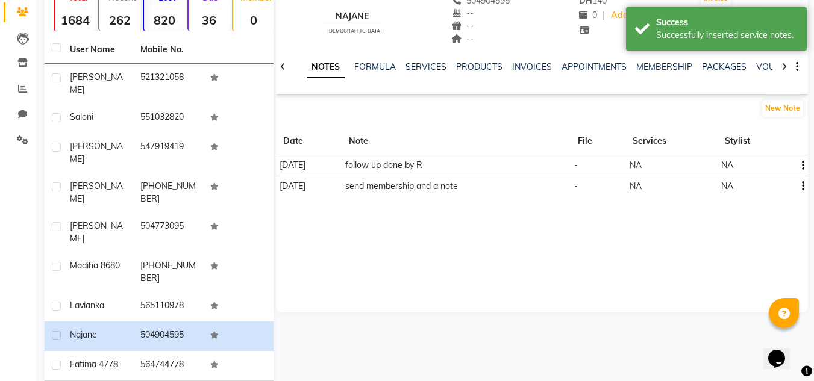
scroll to position [161, 0]
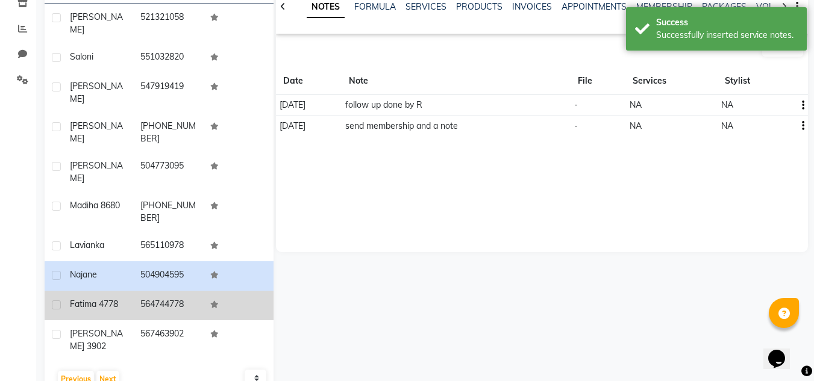
click at [161, 294] on td "564744778" at bounding box center [168, 306] width 70 height 30
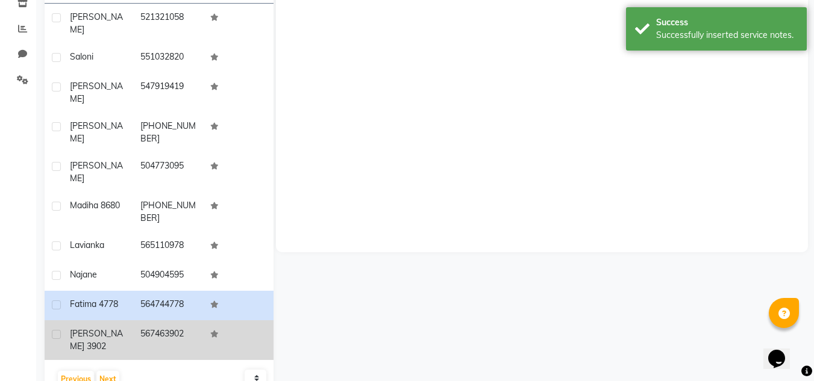
click at [159, 320] on td "567463902" at bounding box center [168, 340] width 70 height 40
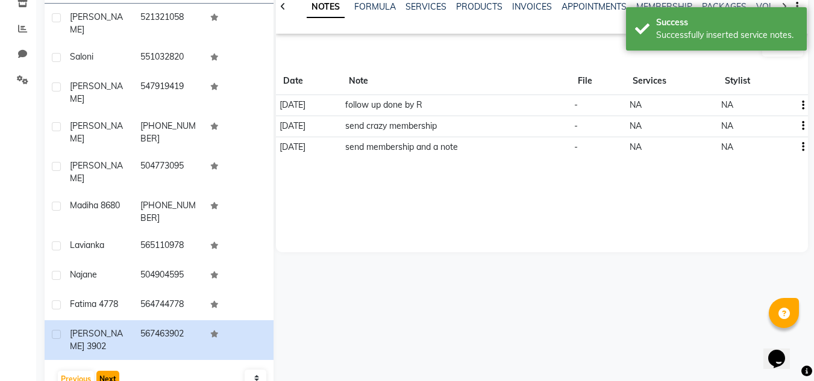
click at [107, 371] on button "Next" at bounding box center [107, 379] width 23 height 17
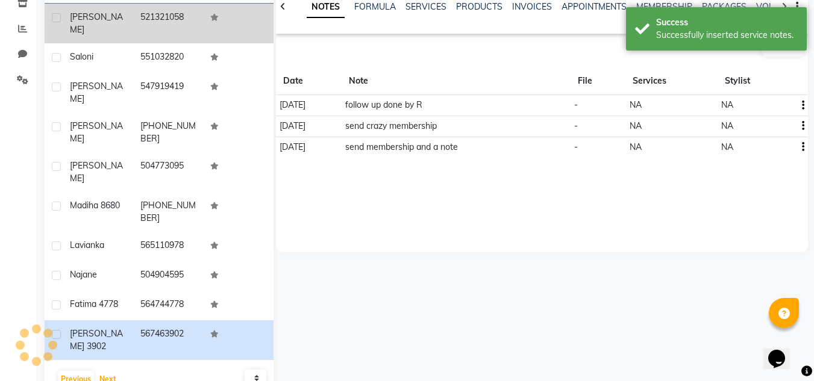
scroll to position [141, 0]
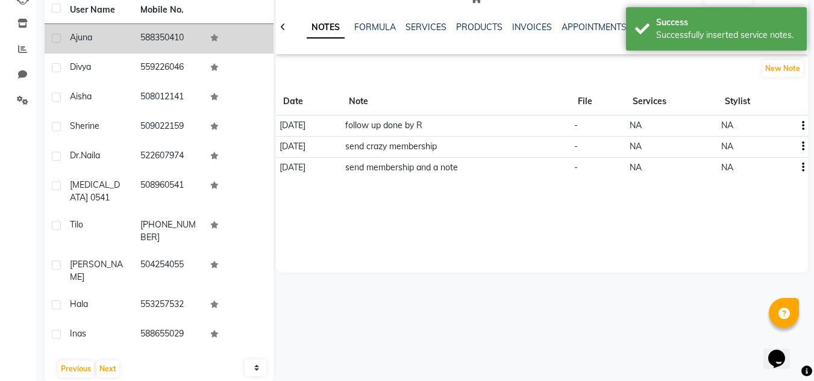
click at [203, 39] on td at bounding box center [238, 39] width 70 height 30
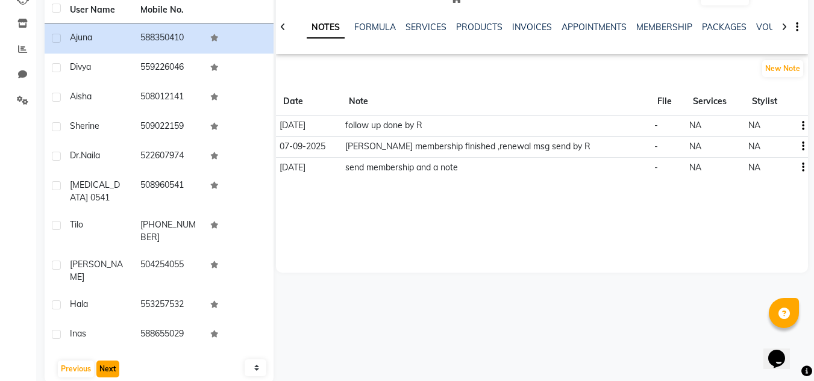
click at [98, 361] on button "Next" at bounding box center [107, 369] width 23 height 17
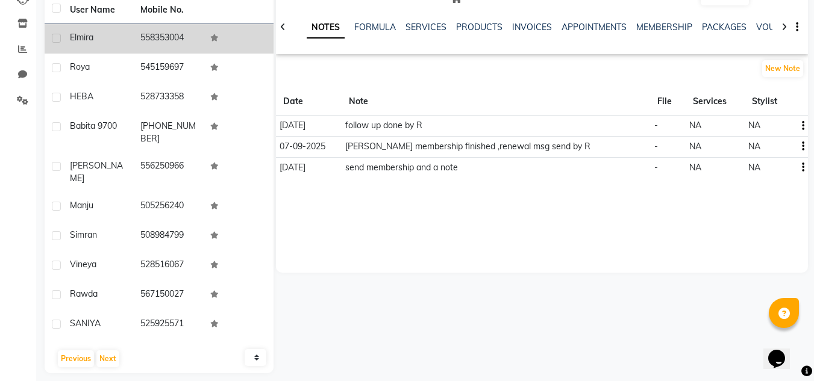
click at [64, 50] on td "Elmira" at bounding box center [98, 39] width 70 height 30
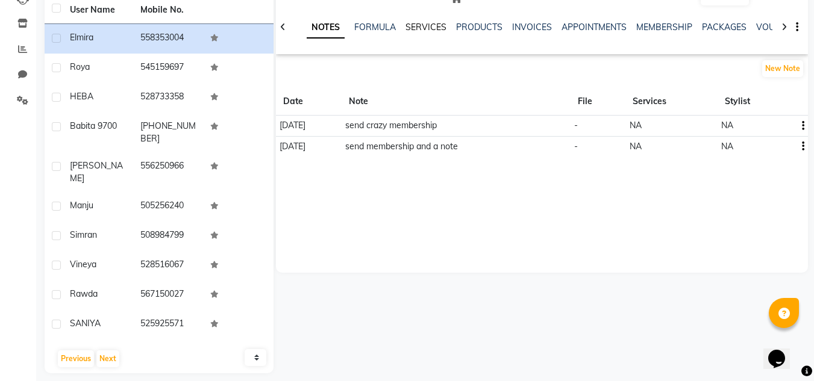
drag, startPoint x: 414, startPoint y: 25, endPoint x: 411, endPoint y: 35, distance: 10.7
click at [414, 26] on link "SERVICES" at bounding box center [425, 27] width 41 height 11
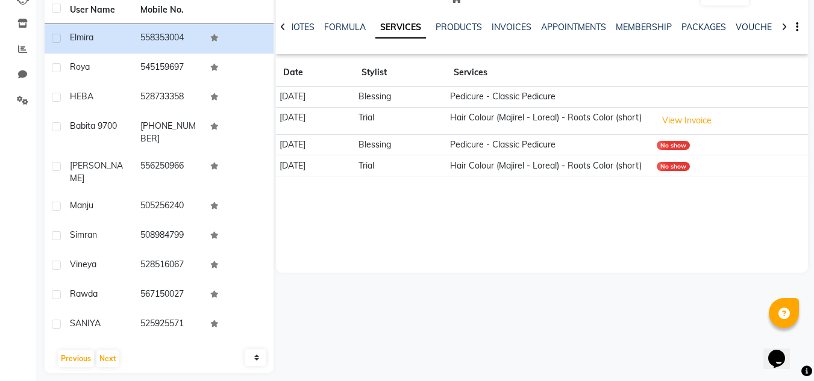
drag, startPoint x: 310, startPoint y: 21, endPoint x: 298, endPoint y: 33, distance: 16.6
click at [305, 26] on div "NOTES" at bounding box center [300, 27] width 27 height 13
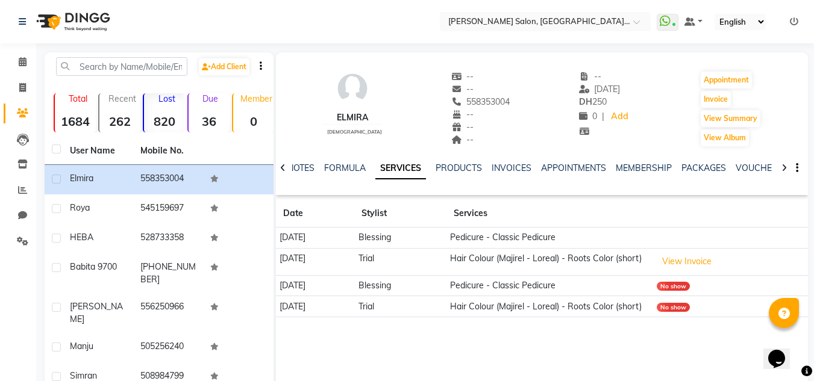
click at [281, 175] on div at bounding box center [283, 166] width 14 height 23
drag, startPoint x: 291, startPoint y: 167, endPoint x: 317, endPoint y: 163, distance: 25.7
click at [298, 167] on div "NOTES FORMULA SERVICES PRODUCTS INVOICES APPOINTMENTS MEMBERSHIP PACKAGES VOUCH…" at bounding box center [542, 169] width 532 height 42
click at [317, 163] on link "NOTES" at bounding box center [310, 168] width 27 height 11
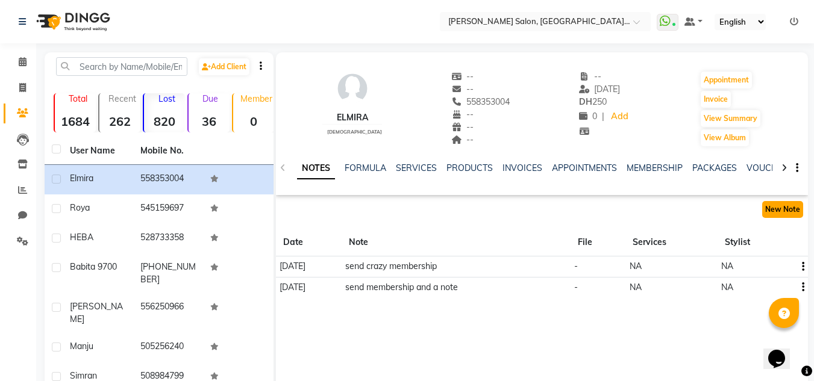
click at [780, 207] on button "New Note" at bounding box center [782, 209] width 41 height 17
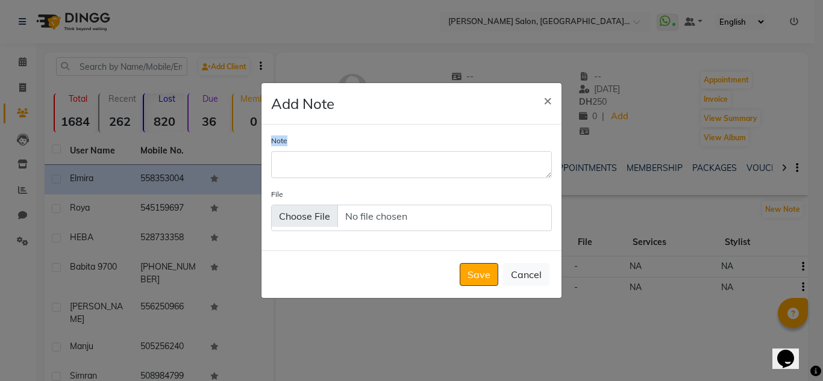
drag, startPoint x: 476, startPoint y: 151, endPoint x: 475, endPoint y: 157, distance: 6.1
click at [475, 154] on div "Note" at bounding box center [411, 155] width 281 height 43
click at [441, 192] on div "File" at bounding box center [411, 209] width 281 height 43
click at [435, 178] on div "Note File" at bounding box center [411, 188] width 300 height 126
click at [428, 168] on textarea "Note" at bounding box center [411, 164] width 281 height 26
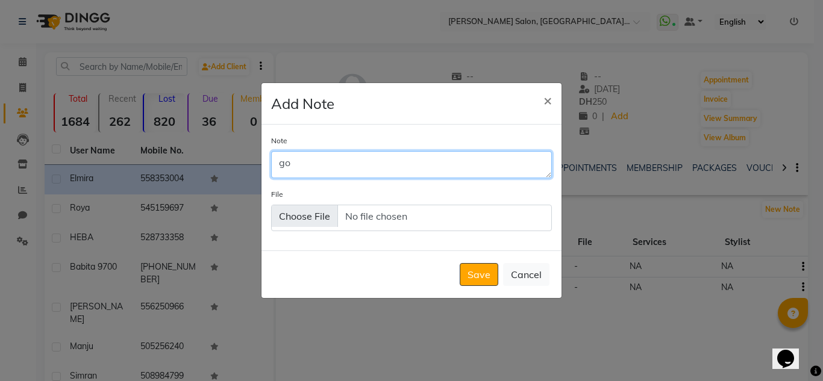
type textarea "g"
type textarea "follow up done by r"
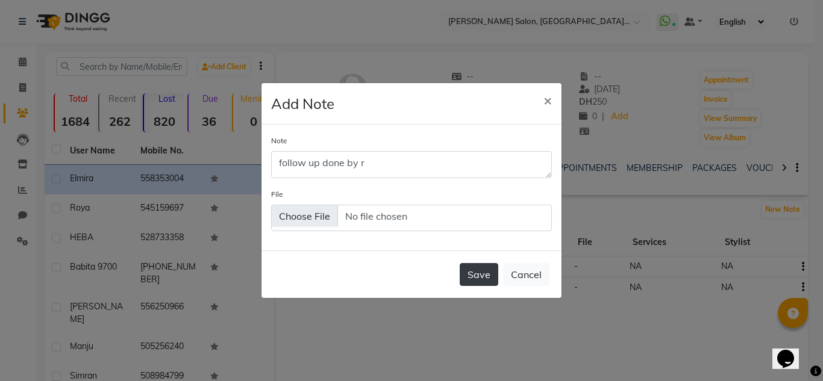
click at [478, 280] on button "Save" at bounding box center [479, 274] width 39 height 23
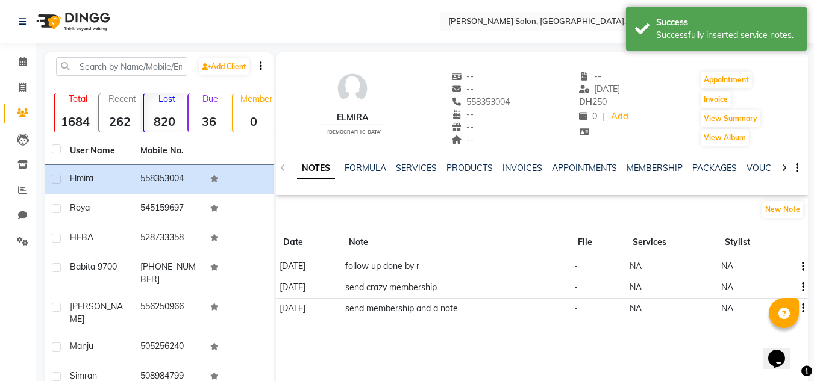
click at [171, 217] on td "545159697" at bounding box center [168, 210] width 70 height 30
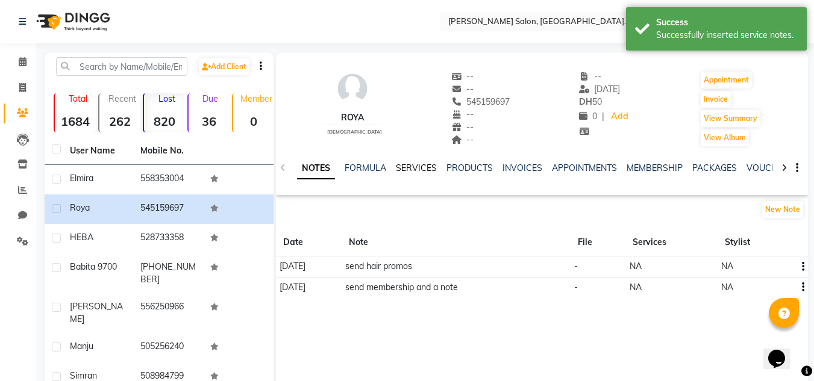
click at [407, 169] on link "SERVICES" at bounding box center [416, 168] width 41 height 11
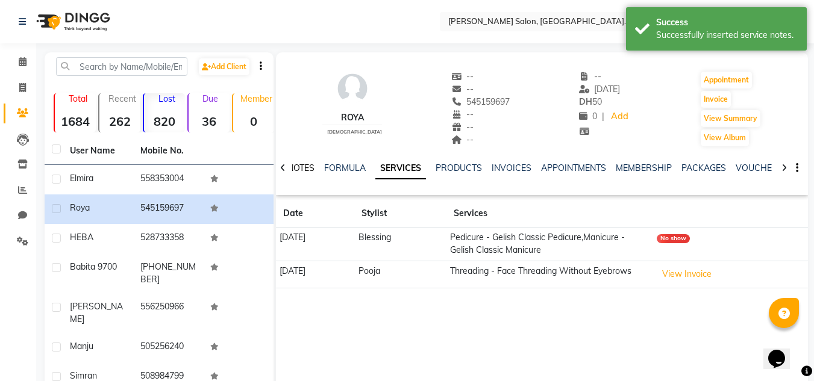
click at [298, 163] on link "NOTES" at bounding box center [300, 168] width 27 height 11
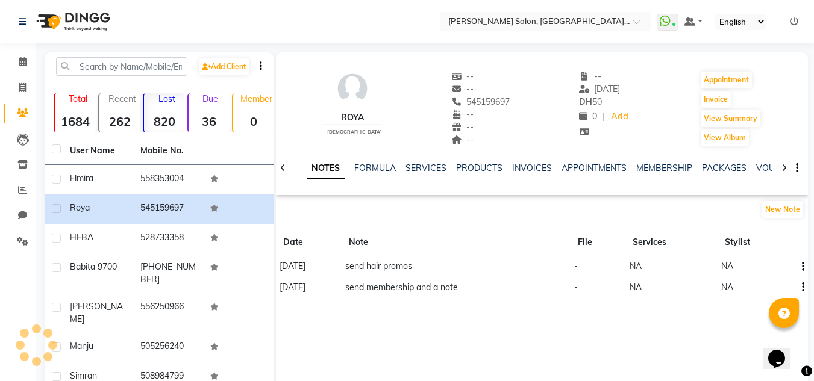
click at [792, 199] on div "Roya female -- -- 545159697 -- -- -- -- 18-03-2024 DH 50 0 | Add Appointment In…" at bounding box center [542, 179] width 532 height 255
click at [788, 213] on button "New Note" at bounding box center [782, 209] width 41 height 17
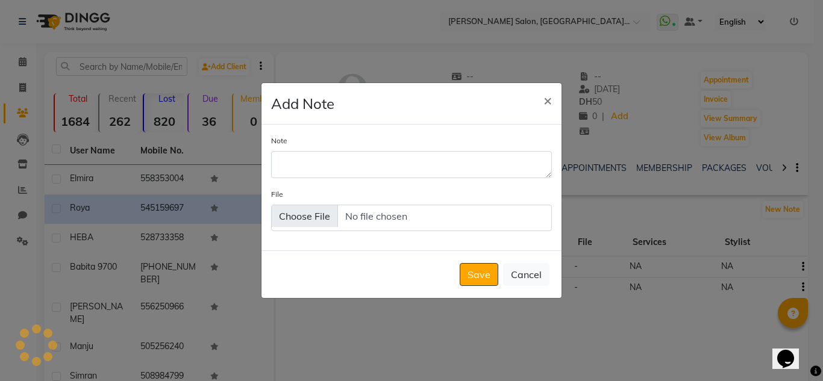
click at [396, 151] on div "Note" at bounding box center [411, 155] width 281 height 43
click at [425, 187] on div "Note File" at bounding box center [411, 188] width 300 height 126
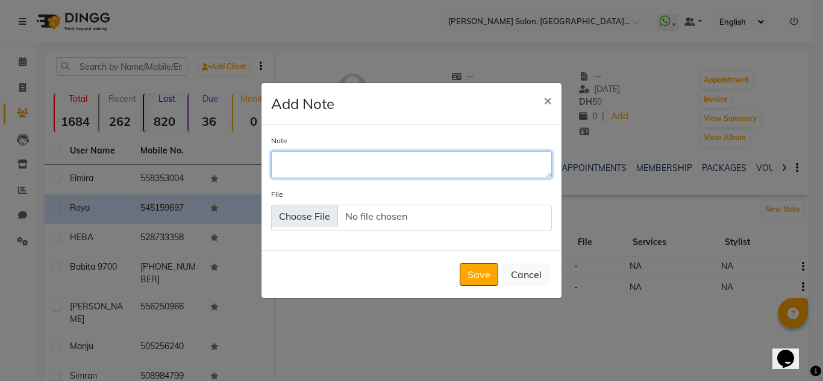
click at [425, 176] on textarea "Note" at bounding box center [411, 164] width 281 height 26
type textarea "follow up done by R"
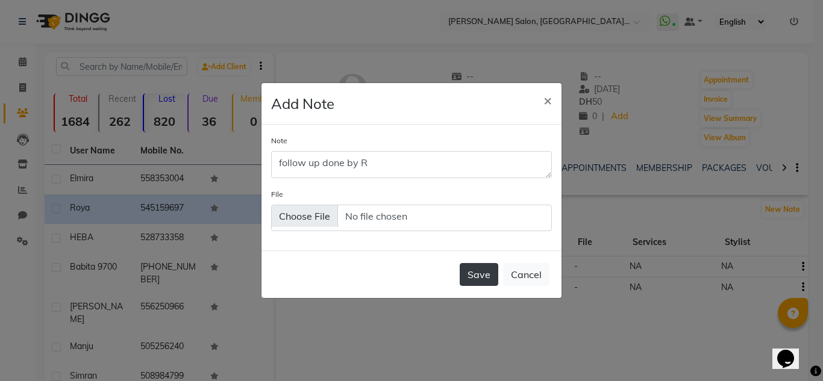
click at [473, 283] on button "Save" at bounding box center [479, 274] width 39 height 23
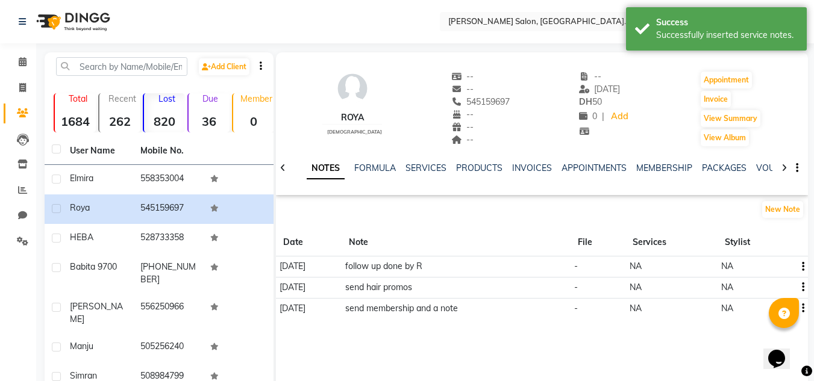
click at [207, 245] on td at bounding box center [238, 239] width 70 height 30
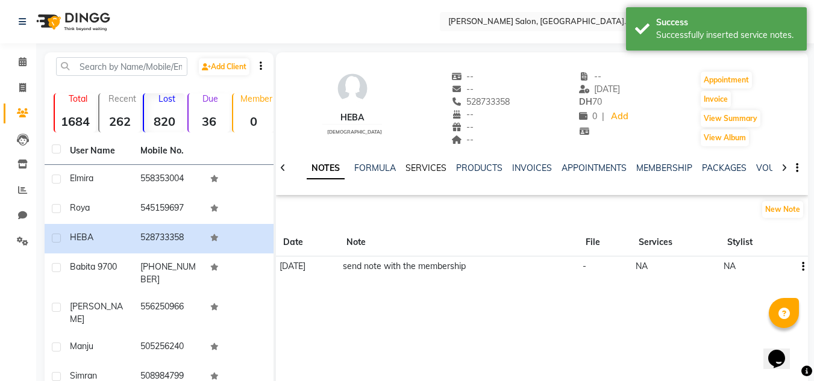
click at [414, 171] on link "SERVICES" at bounding box center [425, 168] width 41 height 11
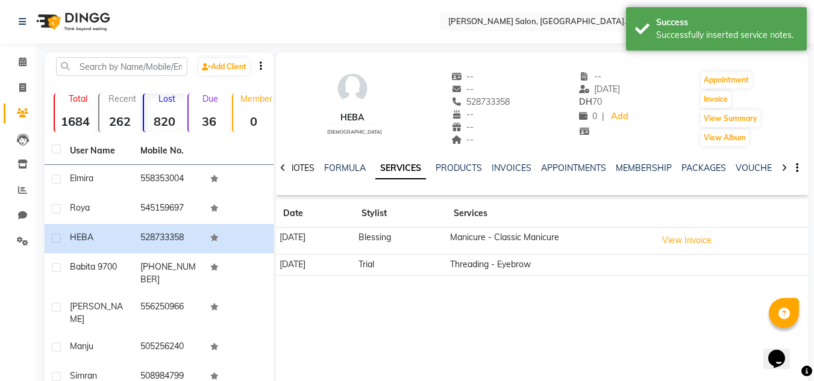
click at [295, 170] on link "NOTES" at bounding box center [300, 168] width 27 height 11
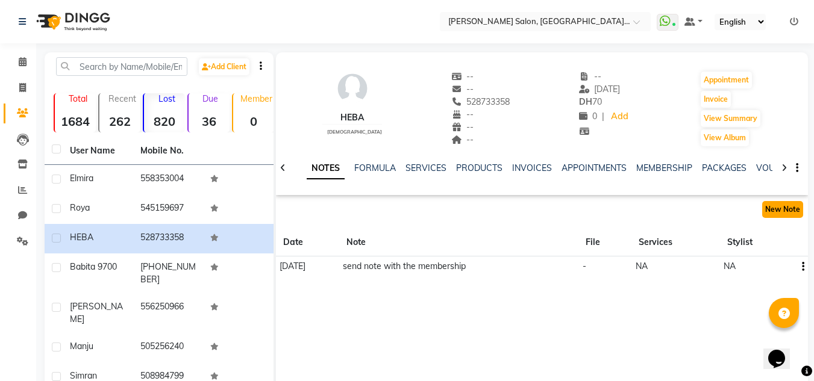
click at [789, 207] on button "New Note" at bounding box center [782, 209] width 41 height 17
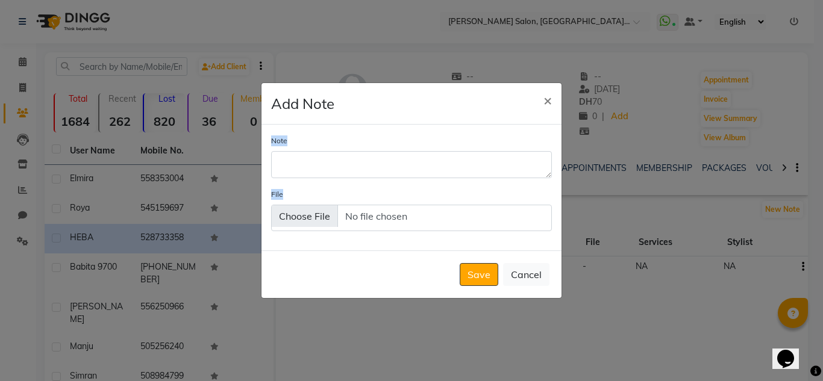
drag, startPoint x: 511, startPoint y: 182, endPoint x: 455, endPoint y: 175, distance: 56.5
click at [455, 175] on div "Note File" at bounding box center [411, 188] width 300 height 126
click at [455, 175] on textarea "Note" at bounding box center [411, 164] width 281 height 26
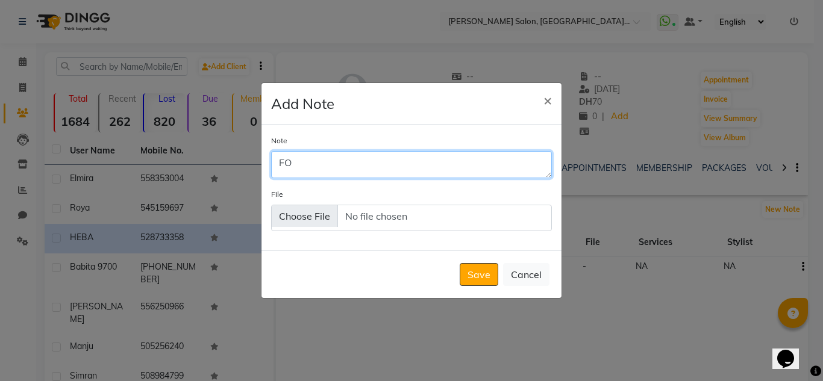
type textarea "F"
type textarea "g"
type textarea "follow up done by R"
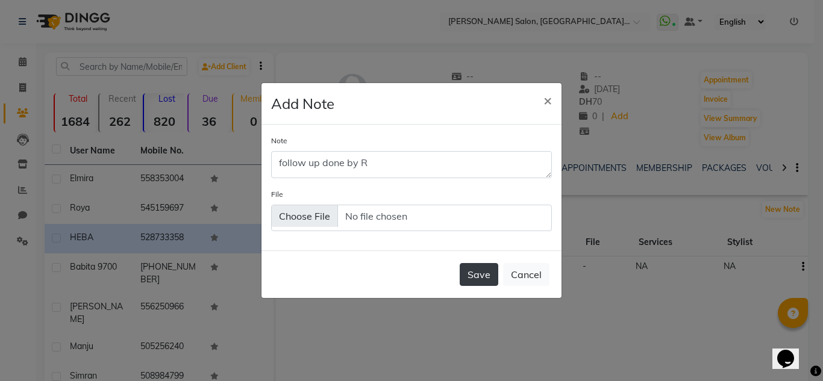
click at [481, 269] on button "Save" at bounding box center [479, 274] width 39 height 23
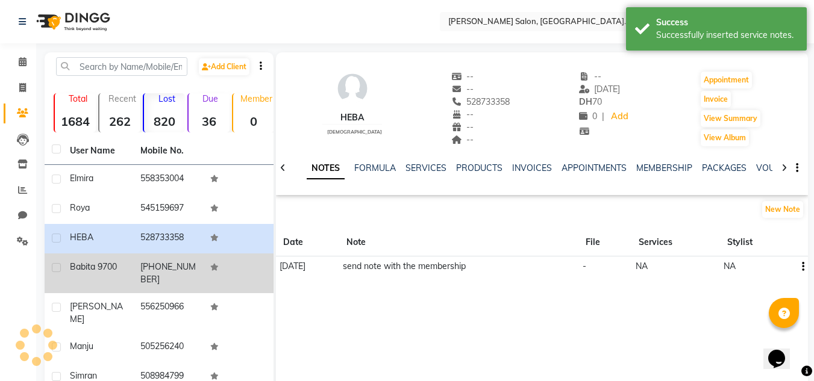
click at [163, 273] on td "[PHONE_NUMBER]" at bounding box center [168, 274] width 70 height 40
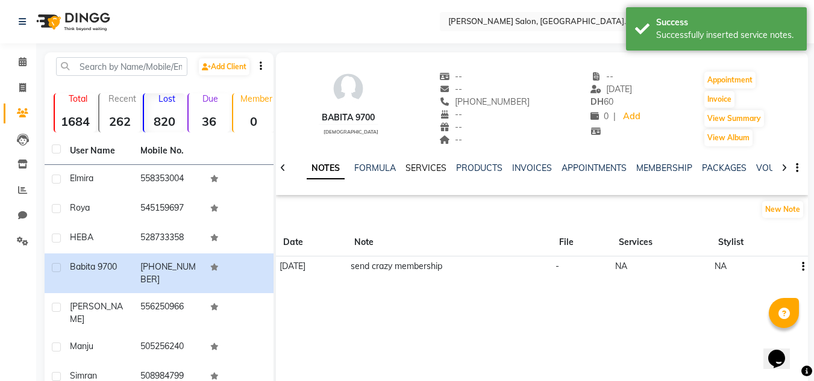
click at [420, 169] on link "SERVICES" at bounding box center [425, 168] width 41 height 11
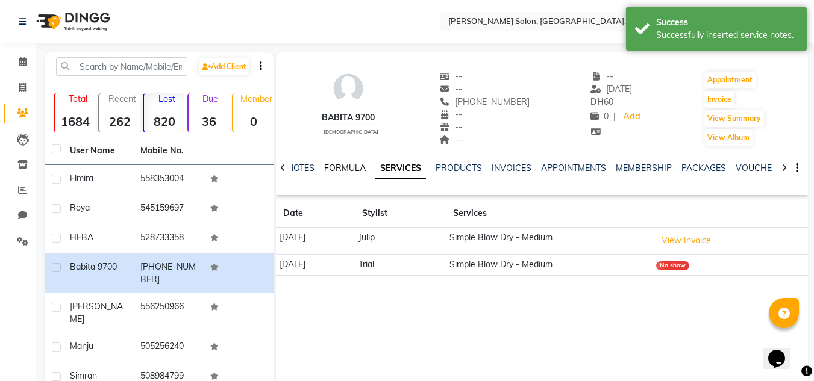
click at [349, 169] on link "FORMULA" at bounding box center [345, 168] width 42 height 11
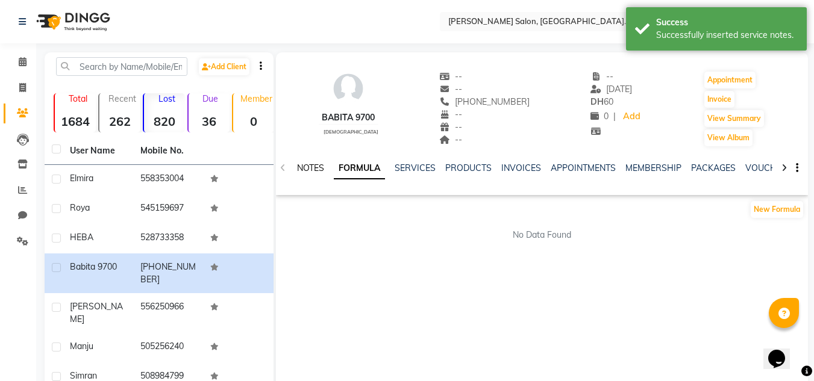
click at [311, 166] on link "NOTES" at bounding box center [310, 168] width 27 height 11
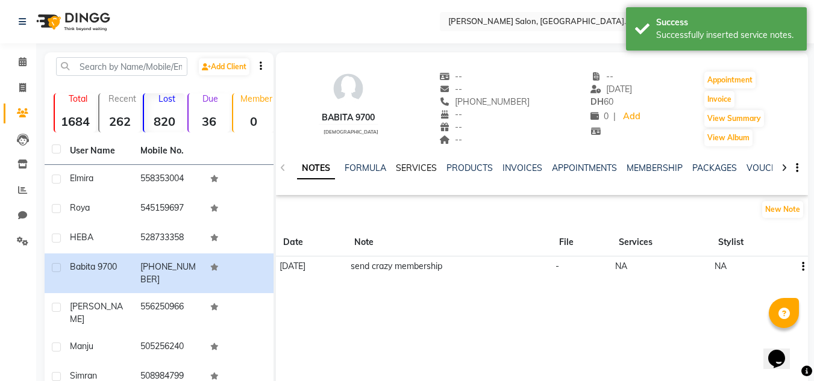
click at [403, 171] on link "SERVICES" at bounding box center [416, 168] width 41 height 11
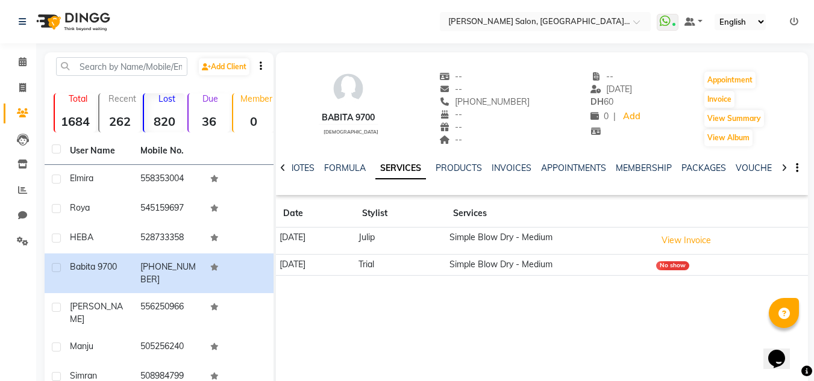
click at [296, 174] on div "NOTES" at bounding box center [300, 168] width 27 height 13
click at [298, 170] on link "NOTES" at bounding box center [300, 168] width 27 height 11
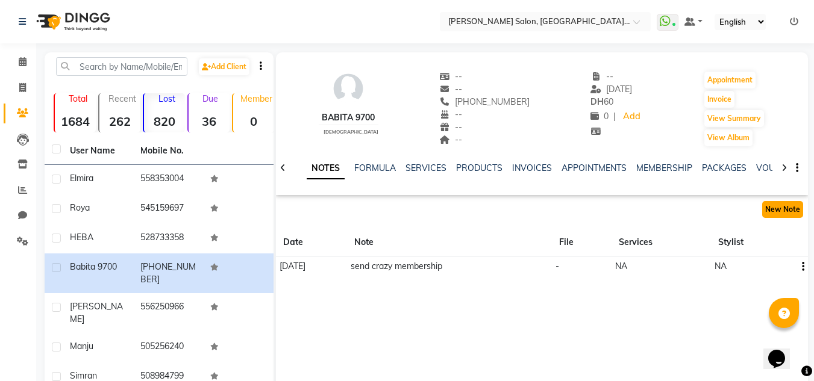
click at [785, 205] on button "New Note" at bounding box center [782, 209] width 41 height 17
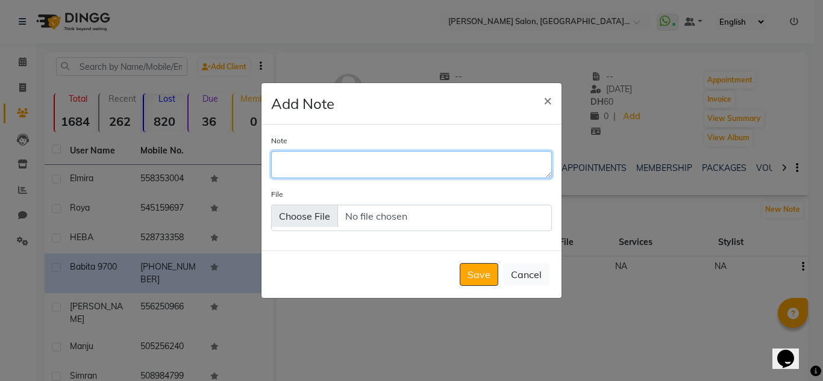
drag, startPoint x: 449, startPoint y: 169, endPoint x: 444, endPoint y: 164, distance: 6.4
click at [449, 168] on textarea "Note" at bounding box center [411, 164] width 281 height 26
type textarea "F"
type textarea "follow up done by r"
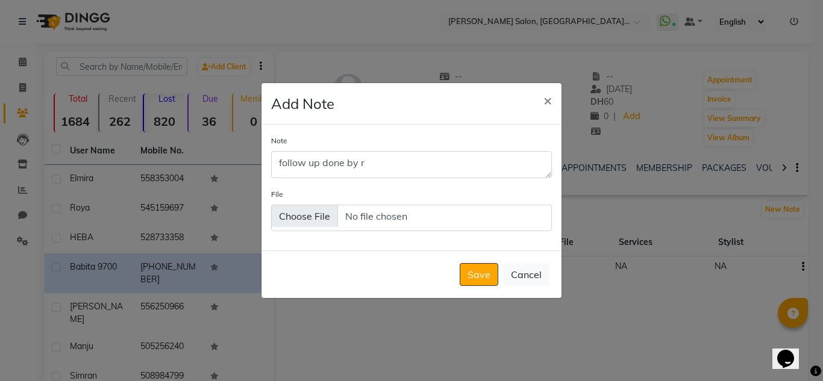
click at [475, 278] on button "Save" at bounding box center [479, 274] width 39 height 23
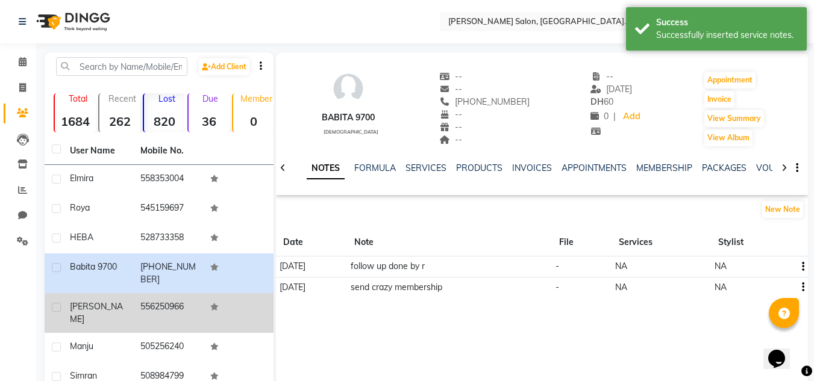
drag, startPoint x: 74, startPoint y: 324, endPoint x: 76, endPoint y: 317, distance: 7.4
click at [75, 333] on td "Manju" at bounding box center [98, 348] width 70 height 30
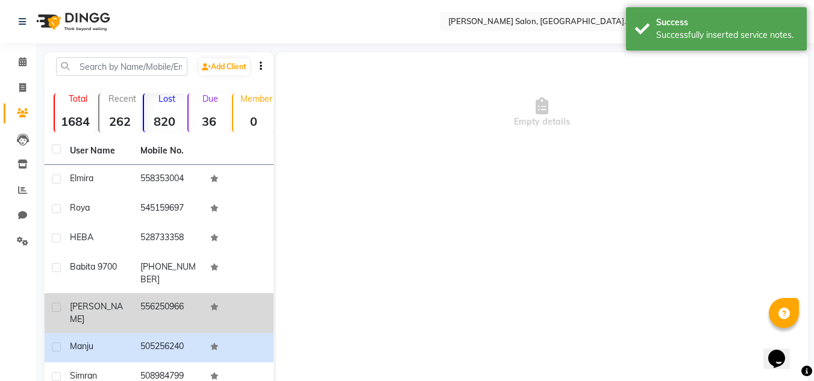
click at [79, 313] on div "Shahida" at bounding box center [98, 313] width 56 height 25
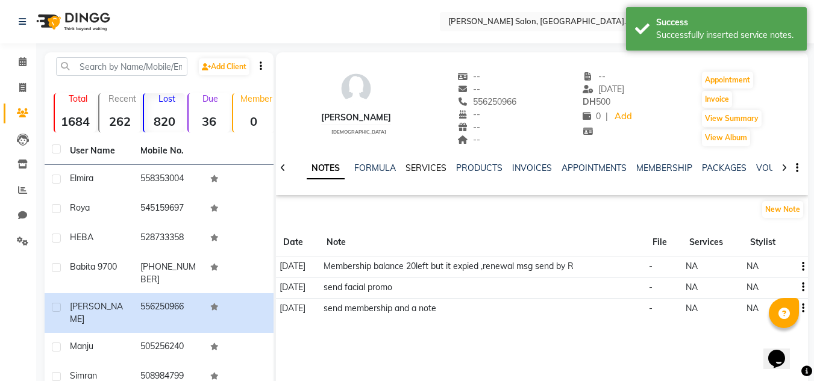
click at [427, 165] on link "SERVICES" at bounding box center [425, 168] width 41 height 11
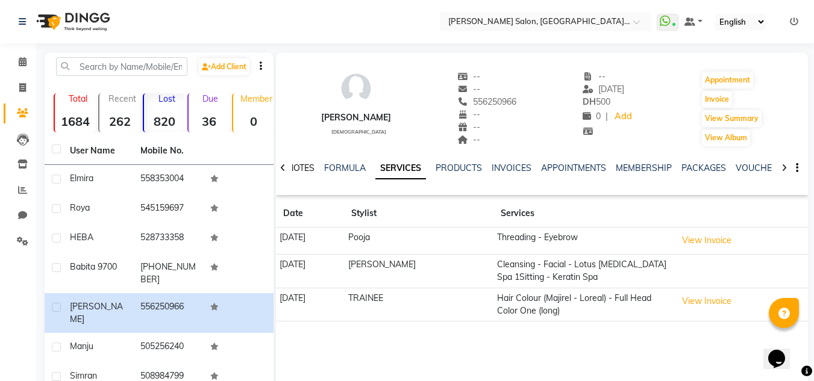
click at [296, 167] on link "NOTES" at bounding box center [300, 168] width 27 height 11
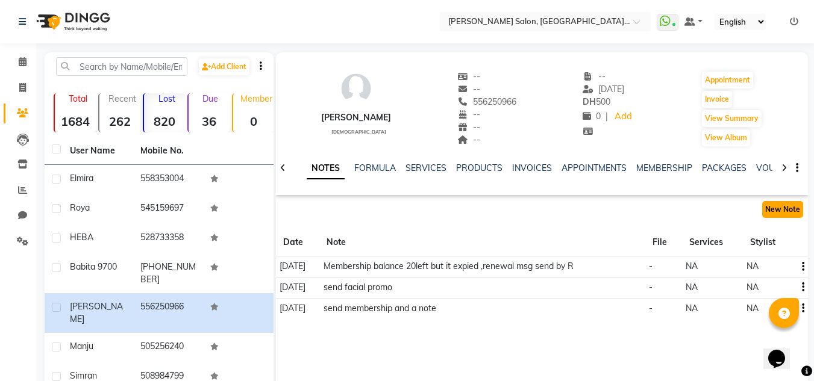
click at [766, 216] on button "New Note" at bounding box center [782, 209] width 41 height 17
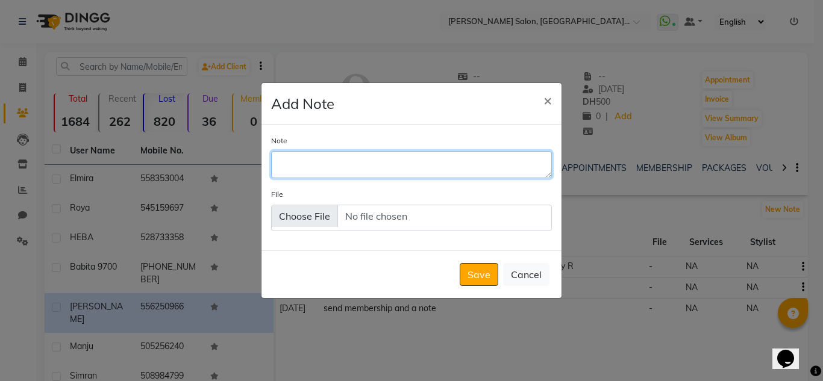
click at [307, 169] on textarea "Note" at bounding box center [411, 164] width 281 height 26
type textarea "g"
type textarea "follow up done by r"
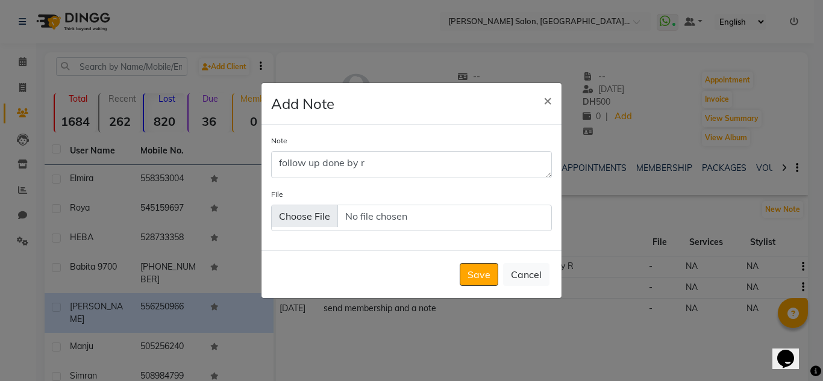
click at [484, 281] on button "Save" at bounding box center [479, 274] width 39 height 23
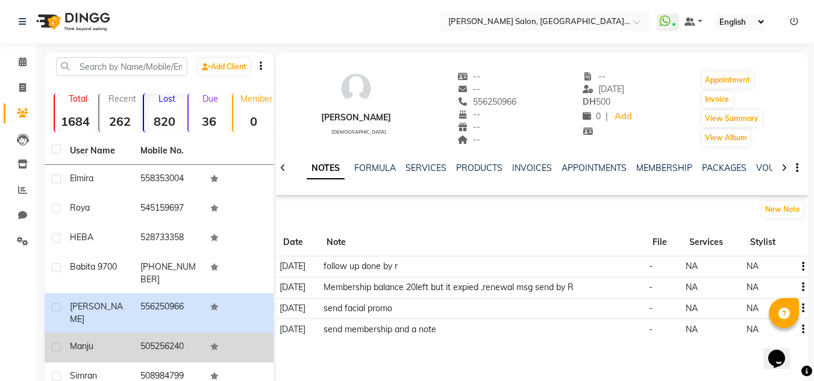
click at [78, 333] on td "Manju" at bounding box center [98, 348] width 70 height 30
